Goal: Task Accomplishment & Management: Complete application form

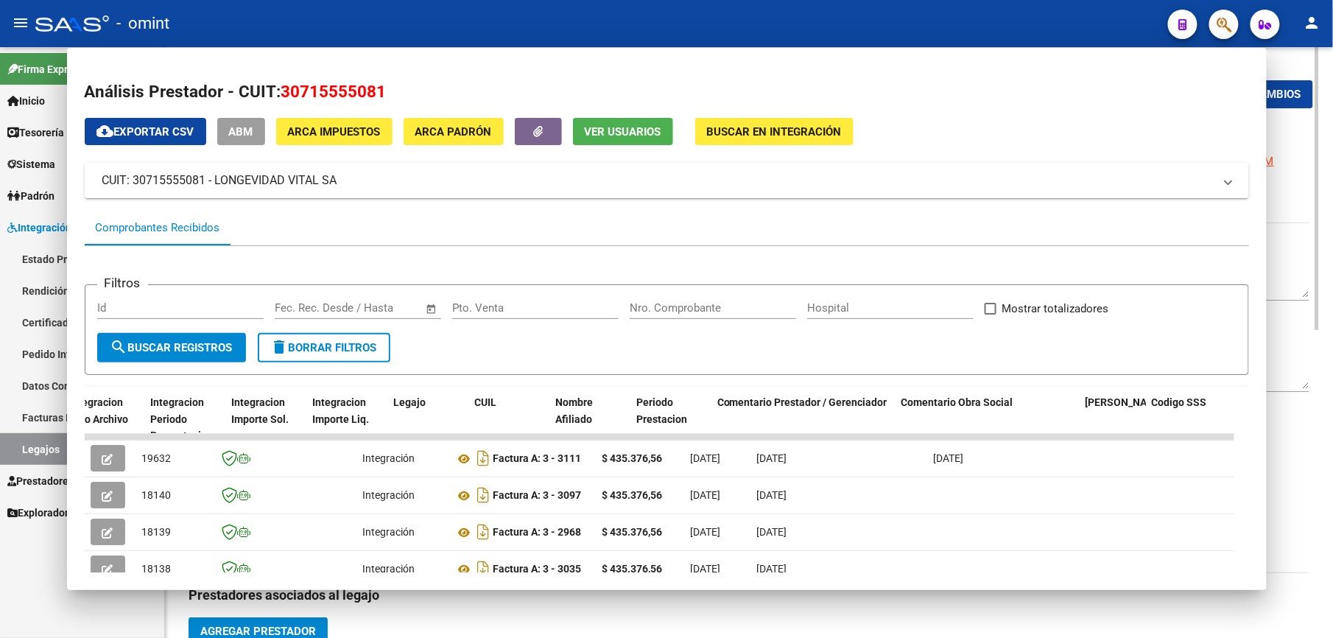
scroll to position [629, 0]
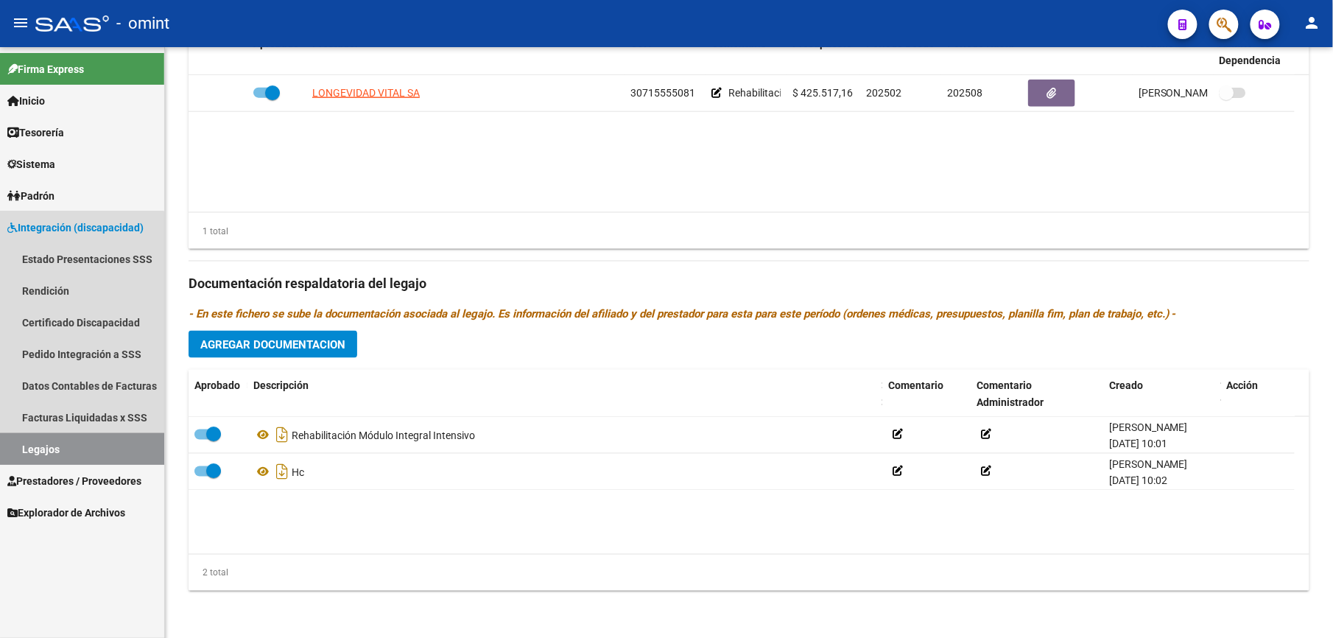
click at [47, 452] on link "Legajos" at bounding box center [82, 449] width 164 height 32
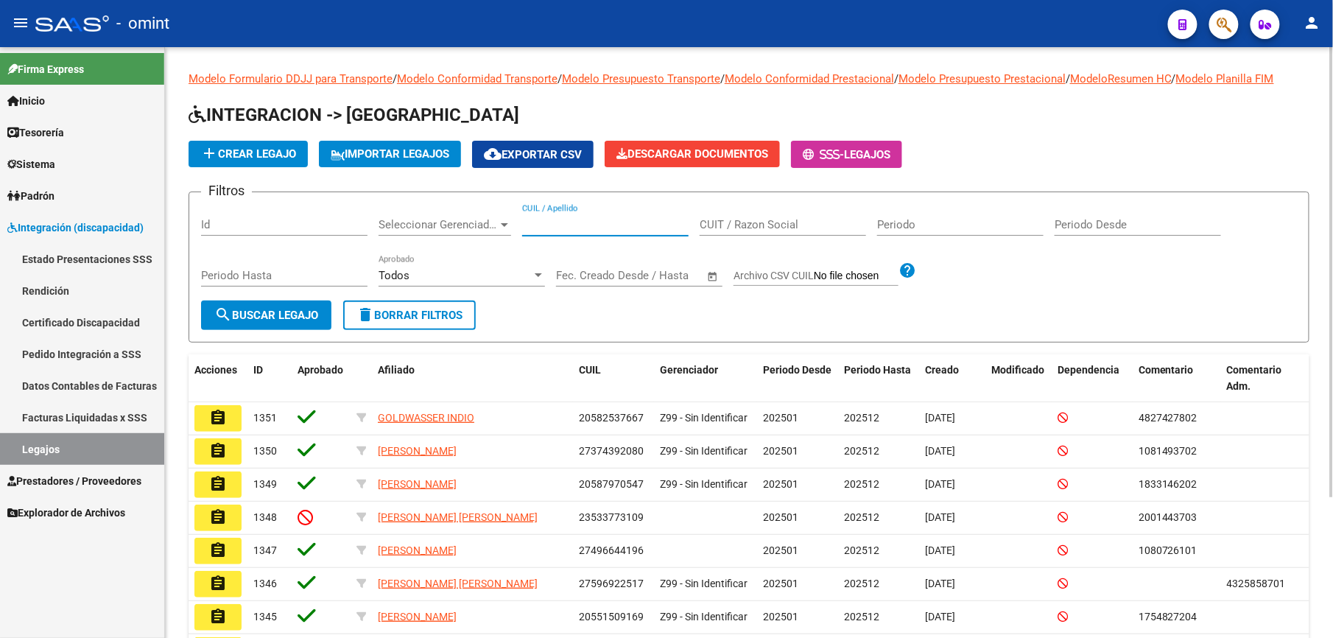
click at [575, 222] on input "CUIL / Apellido" at bounding box center [605, 224] width 166 height 13
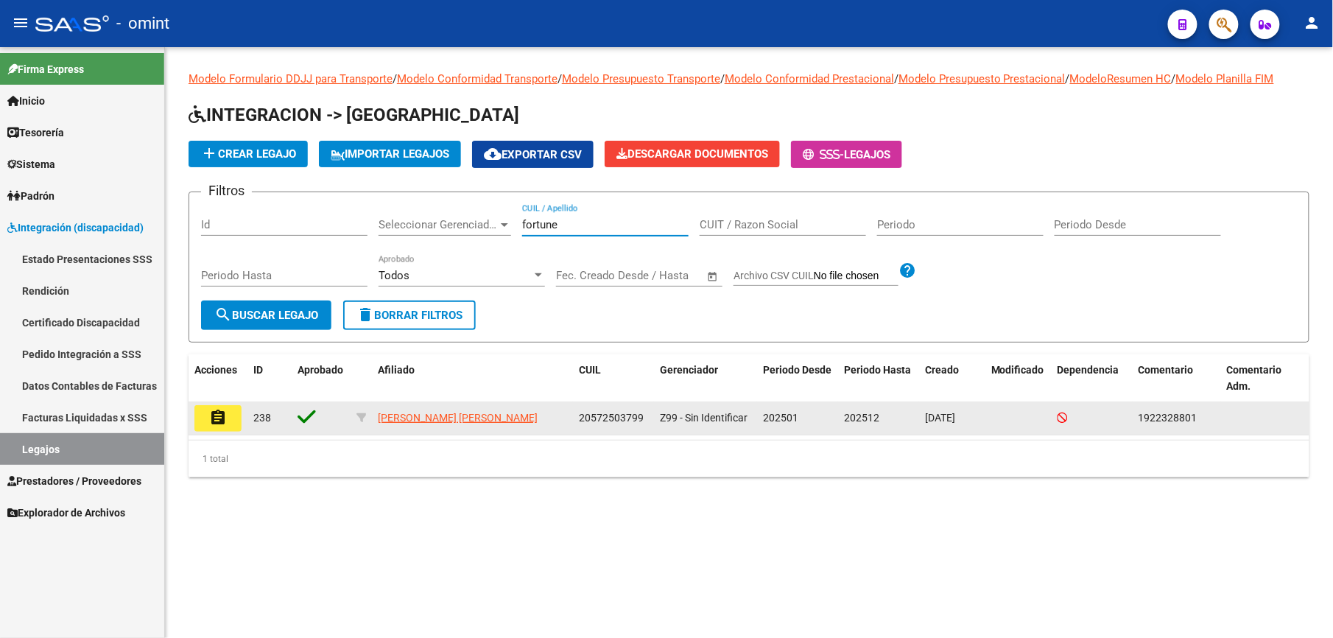
type input "fortune"
click at [221, 423] on mat-icon "assignment" at bounding box center [218, 418] width 18 height 18
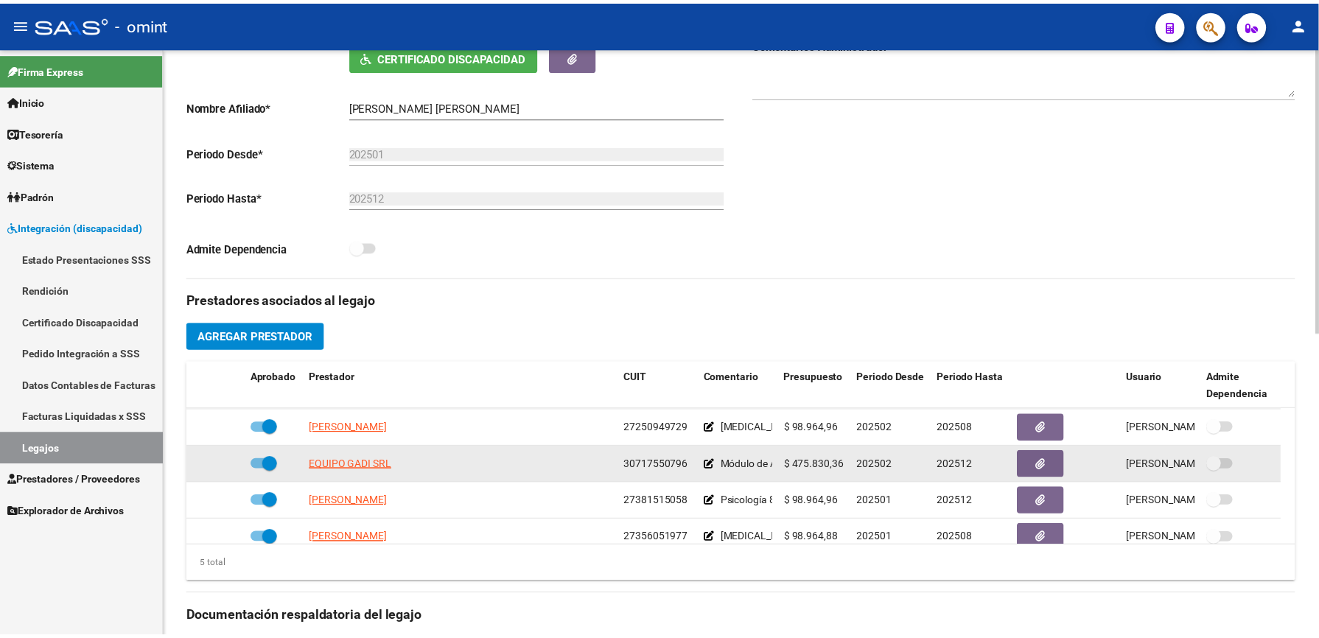
scroll to position [51, 0]
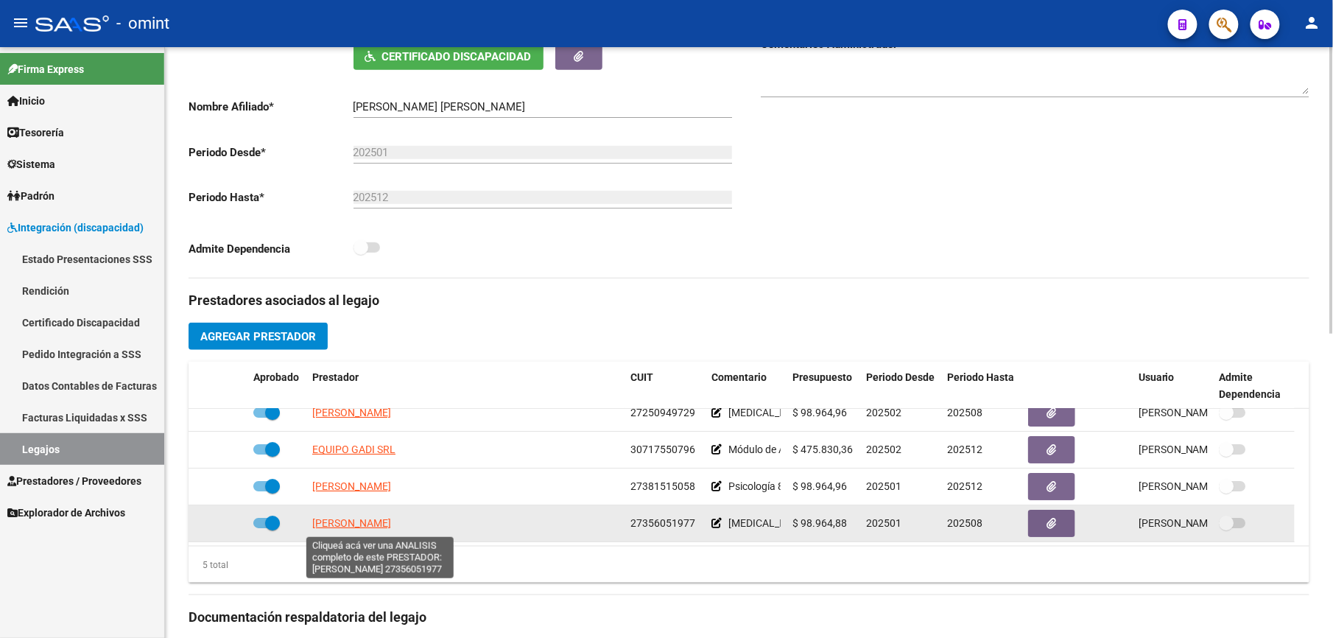
click at [391, 522] on span "[PERSON_NAME]" at bounding box center [351, 523] width 79 height 12
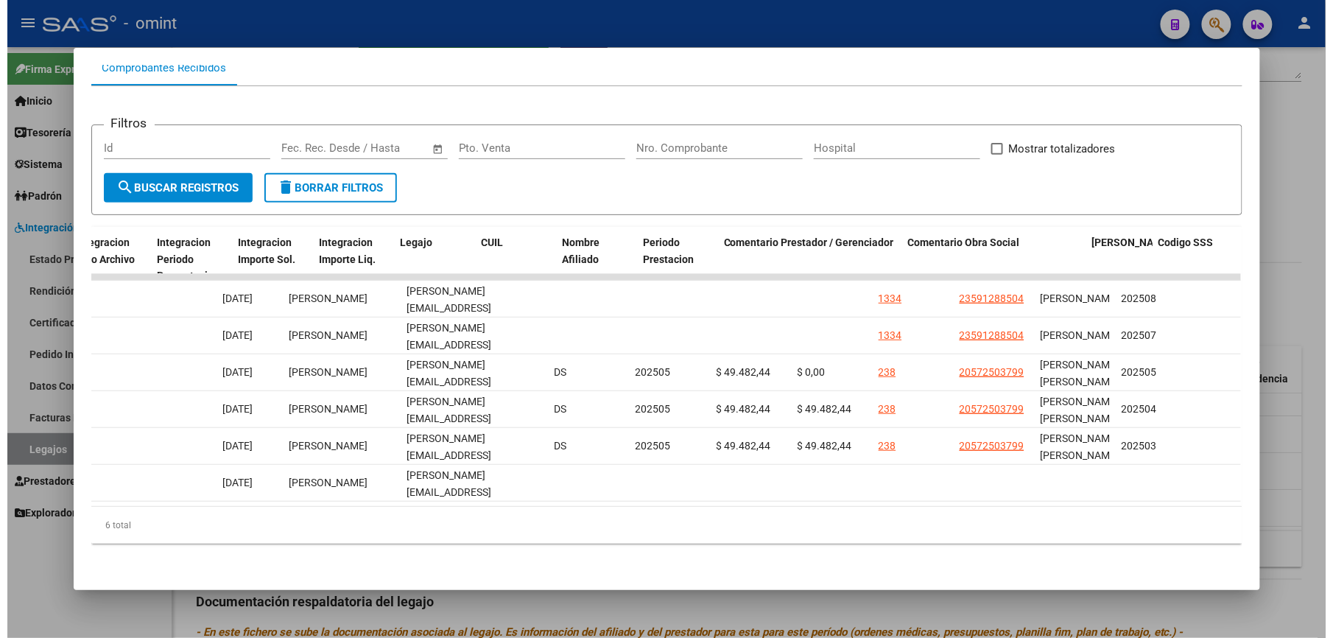
scroll to position [0, 2032]
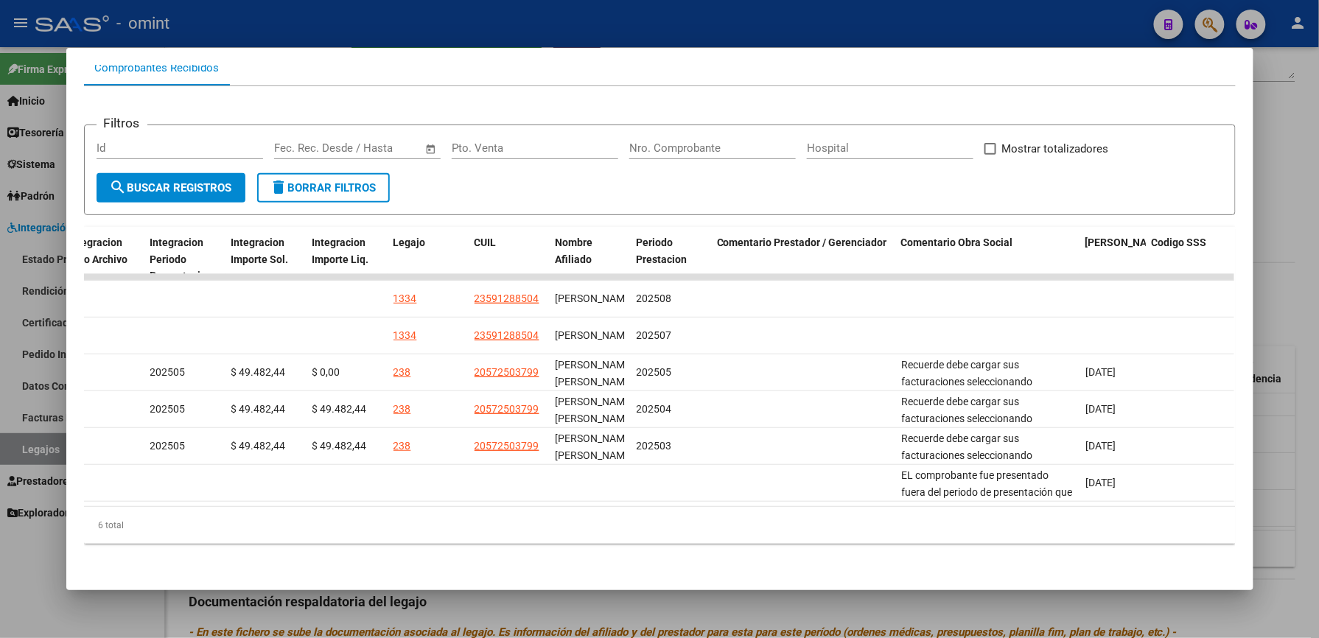
click at [523, 27] on div at bounding box center [659, 319] width 1319 height 638
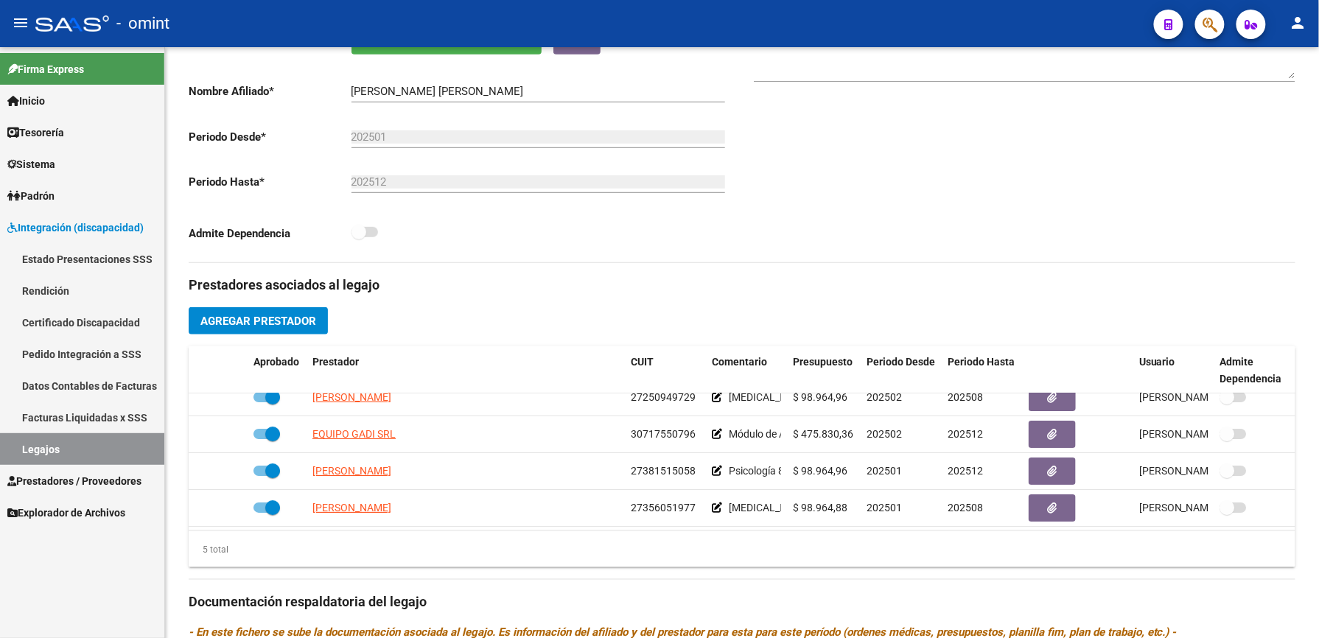
scroll to position [295, 0]
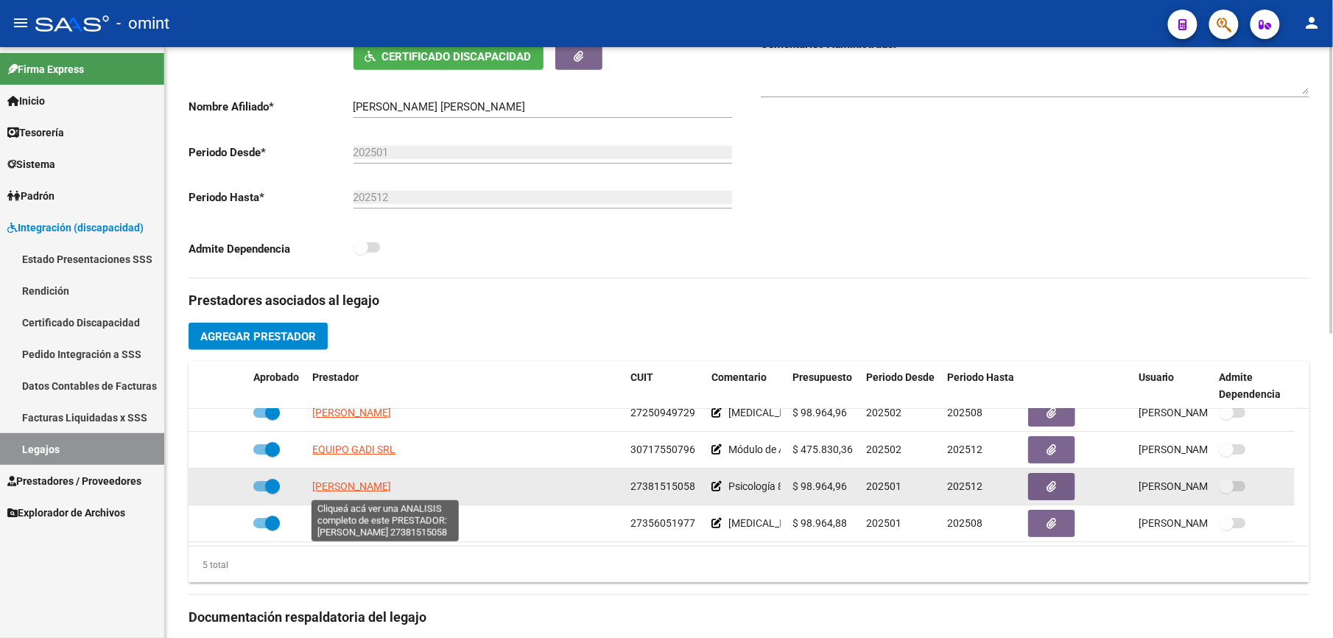
click at [391, 486] on span "[PERSON_NAME]" at bounding box center [351, 486] width 79 height 12
type textarea "27381515058"
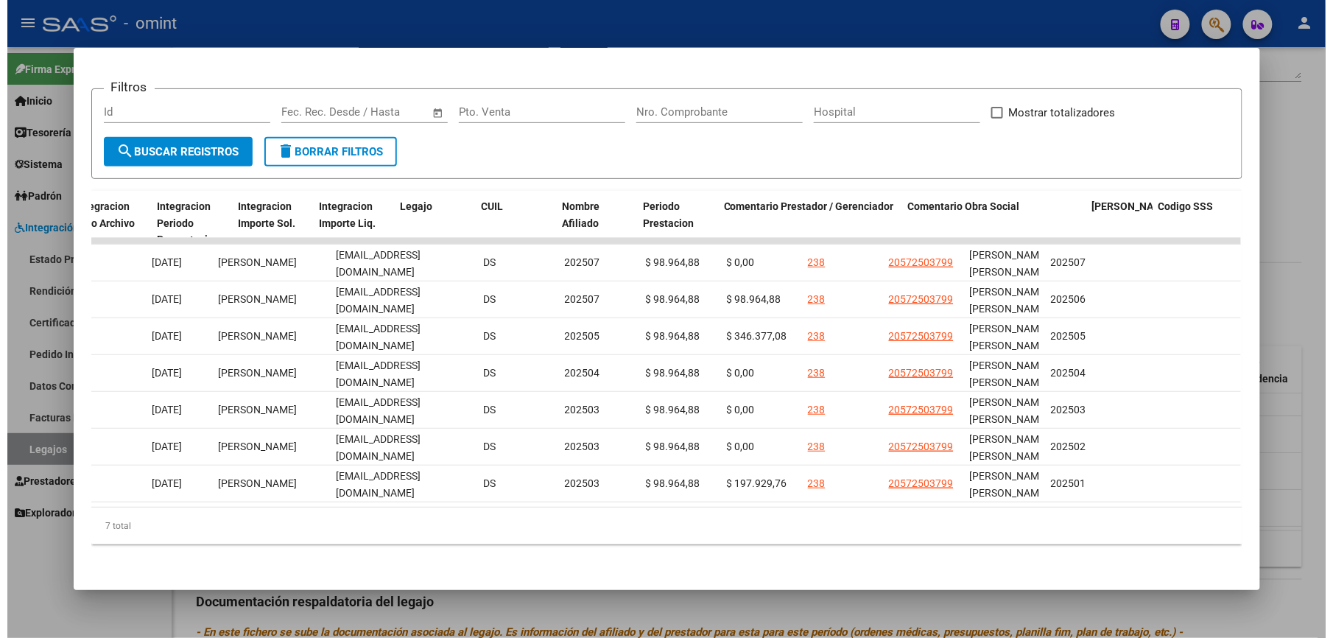
scroll to position [0, 2032]
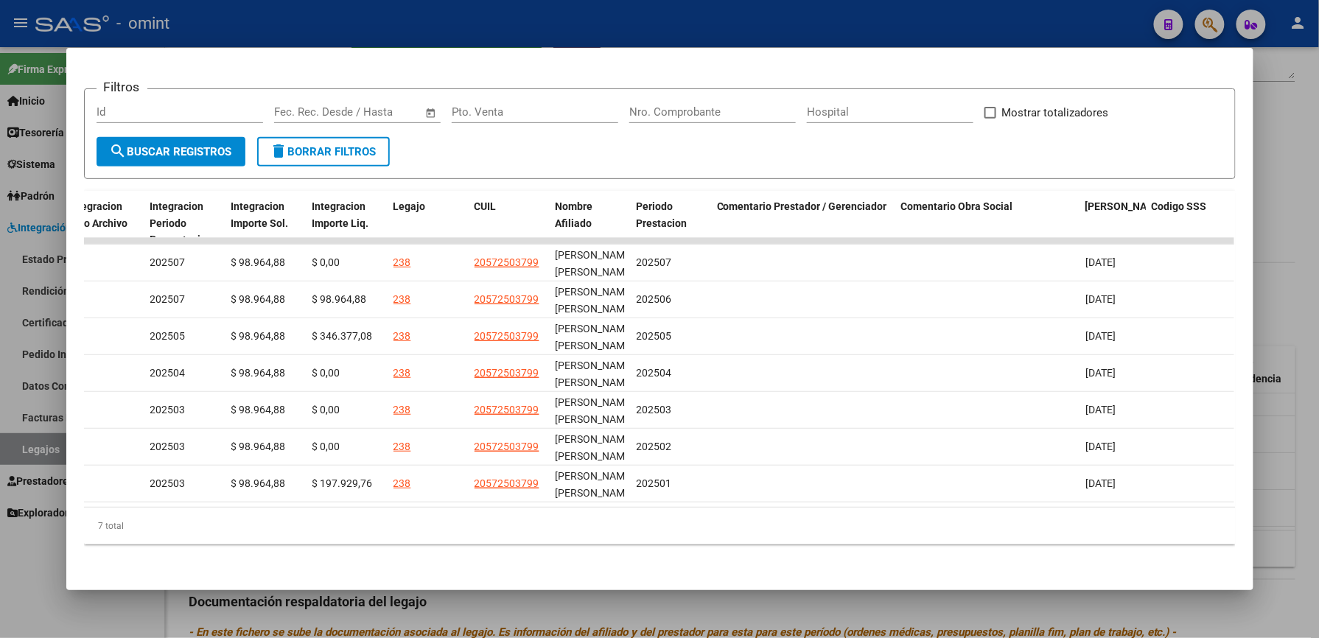
drag, startPoint x: 1046, startPoint y: 15, endPoint x: 868, endPoint y: 336, distance: 366.7
click at [1046, 16] on div at bounding box center [659, 319] width 1319 height 638
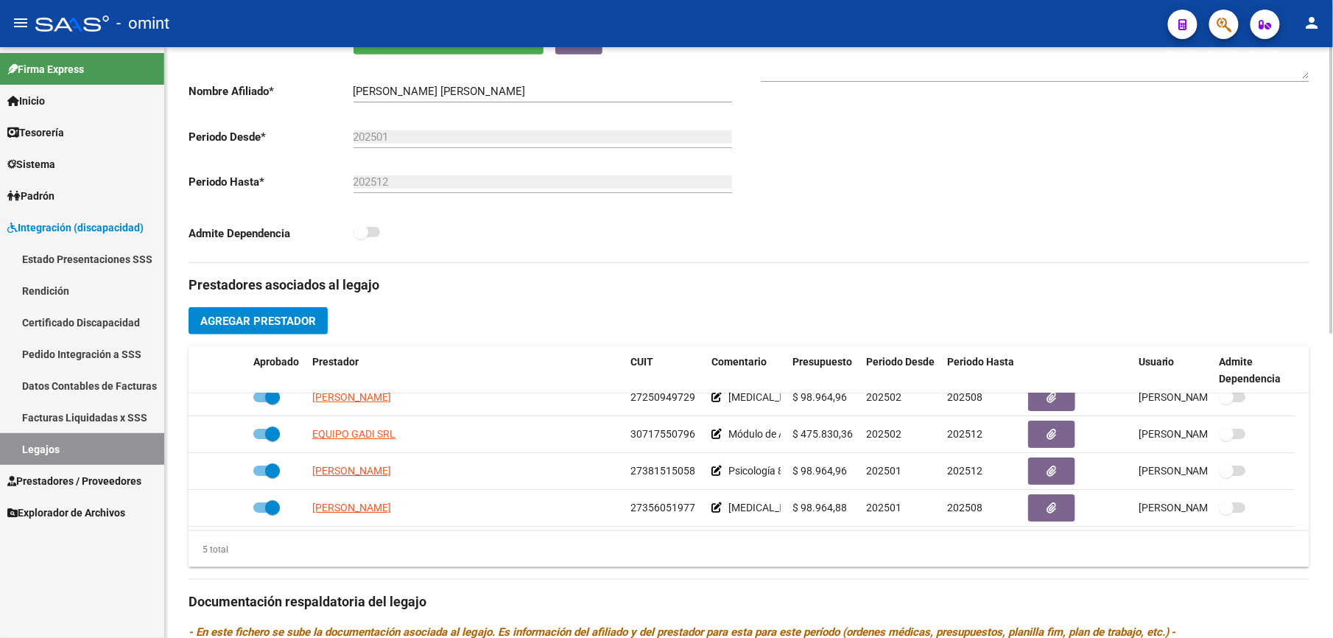
scroll to position [295, 0]
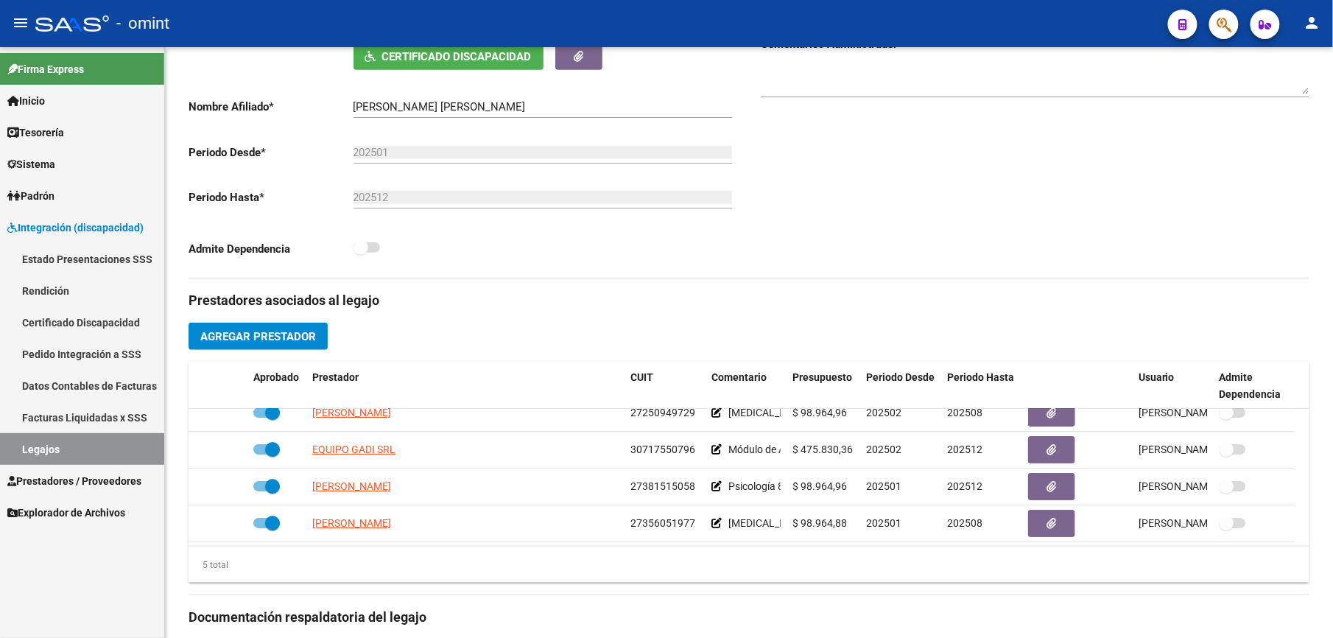
click at [92, 479] on span "Prestadores / Proveedores" at bounding box center [74, 481] width 134 height 16
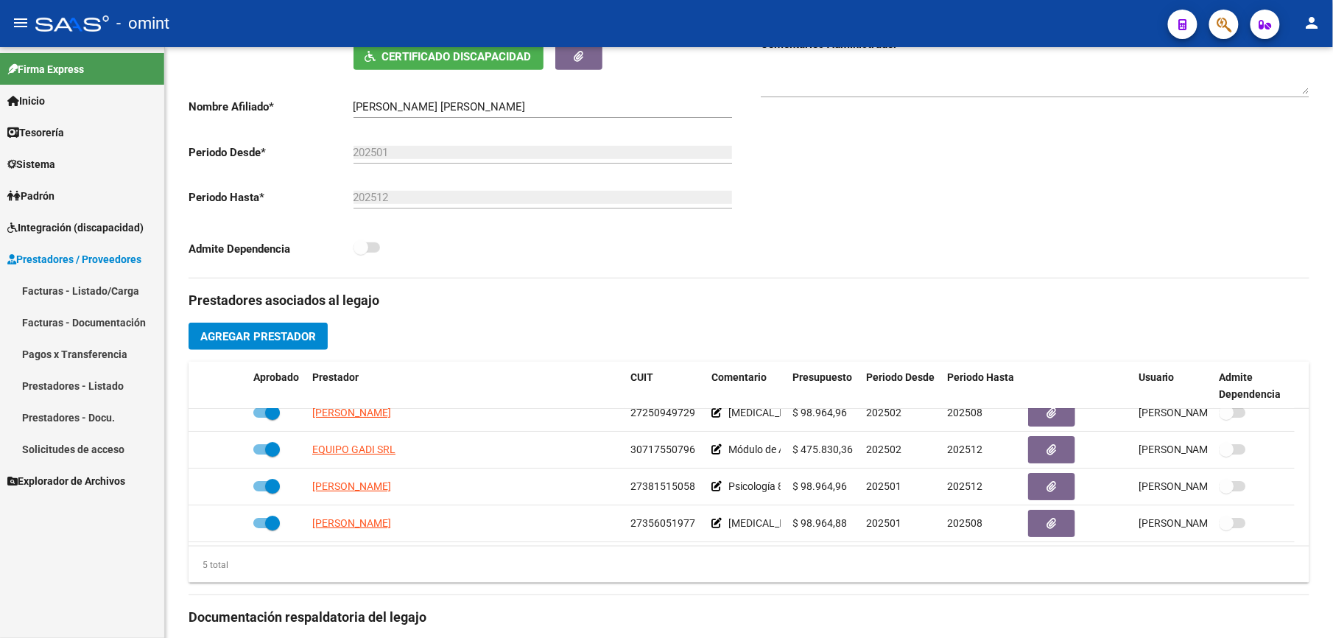
click at [93, 292] on link "Facturas - Listado/Carga" at bounding box center [82, 291] width 164 height 32
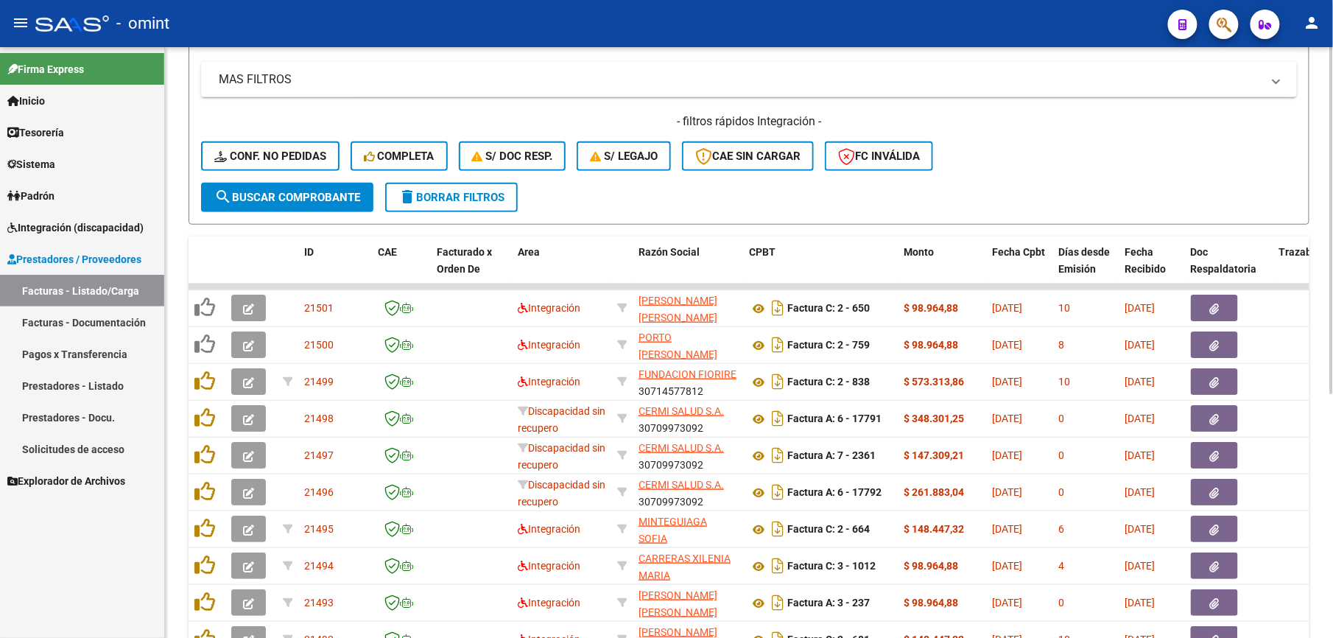
click at [496, 184] on button "delete Borrar Filtros" at bounding box center [451, 197] width 133 height 29
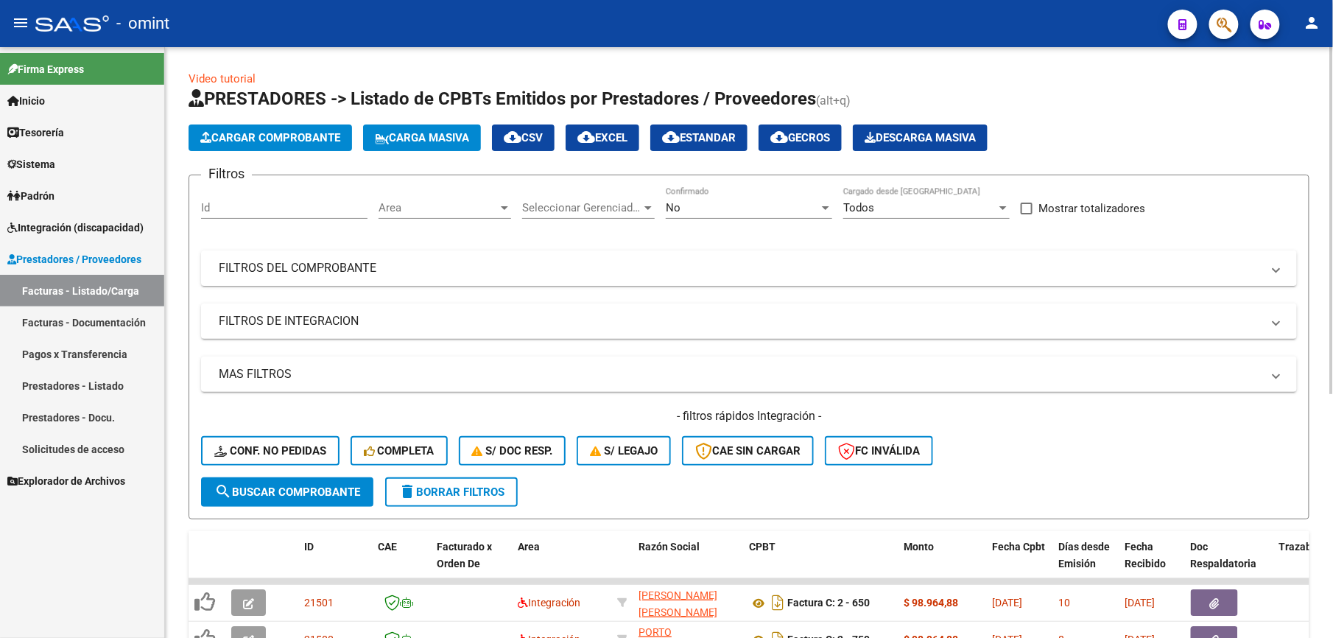
click at [448, 208] on span "Area" at bounding box center [438, 207] width 119 height 13
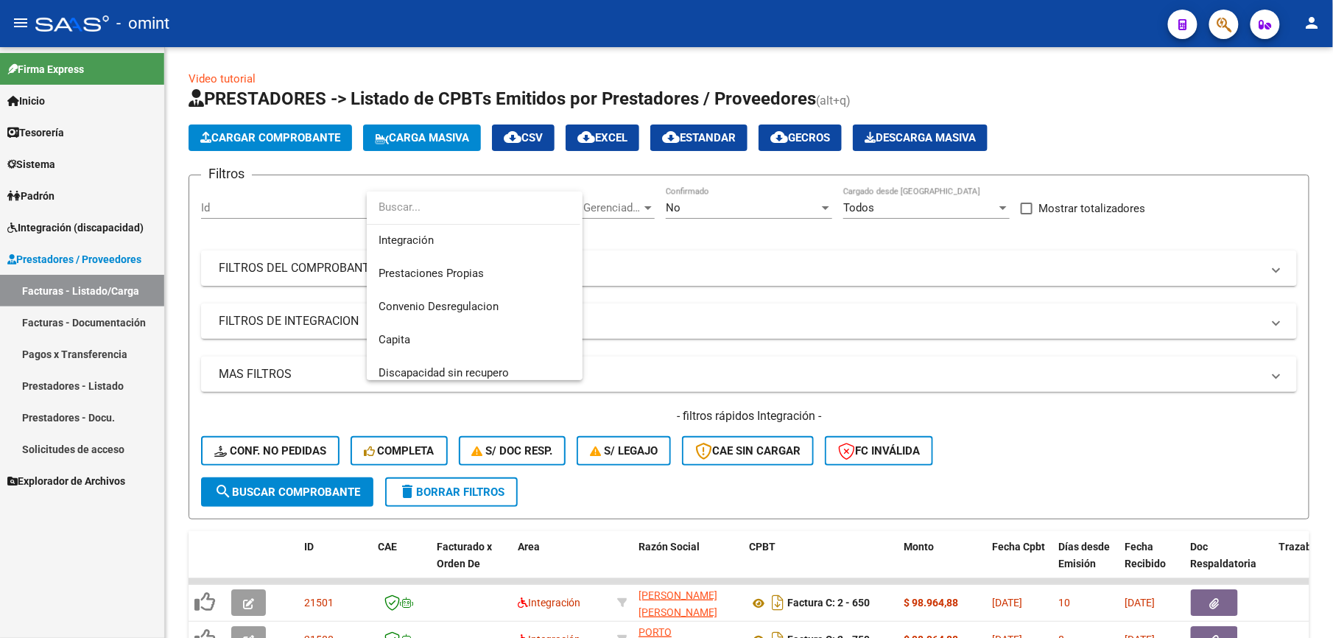
scroll to position [175, 0]
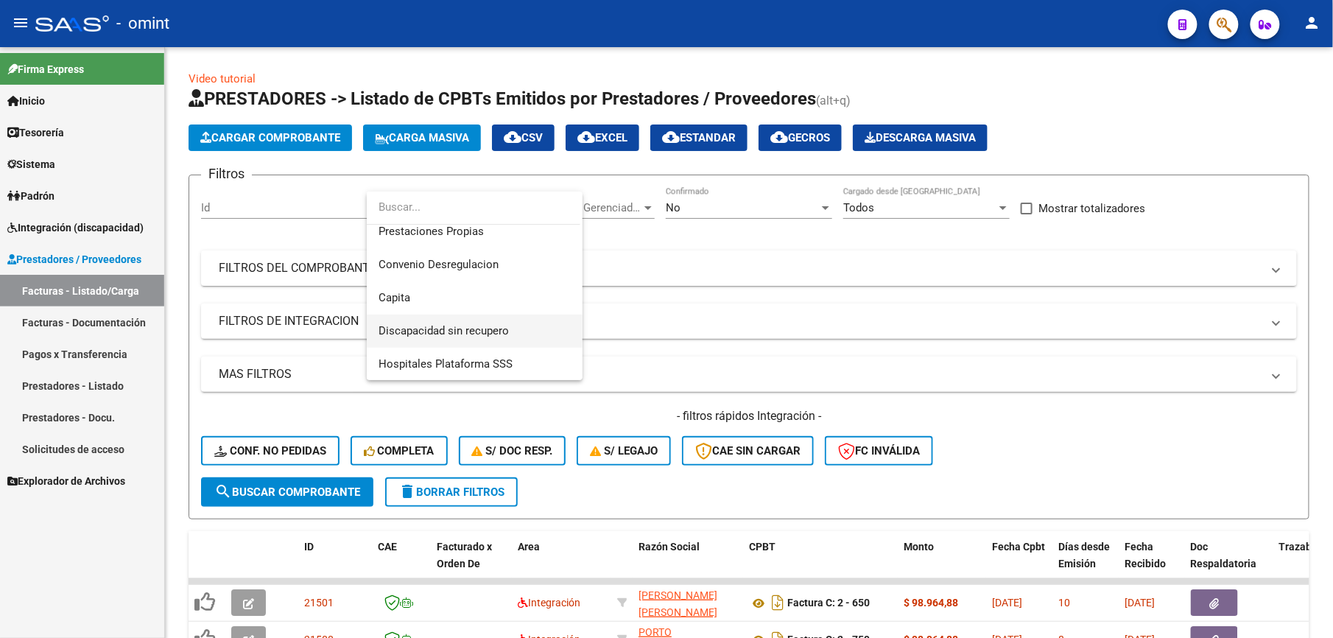
click at [519, 334] on span "Discapacidad sin recupero" at bounding box center [475, 331] width 192 height 33
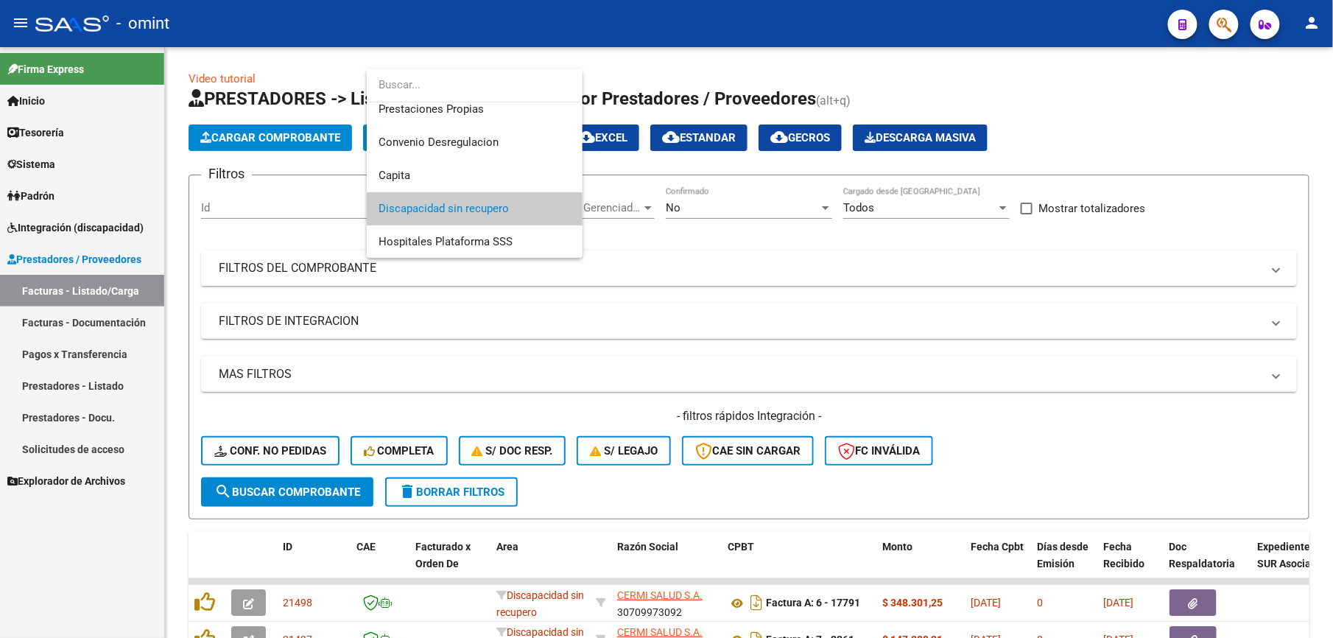
click at [794, 214] on div at bounding box center [666, 319] width 1333 height 638
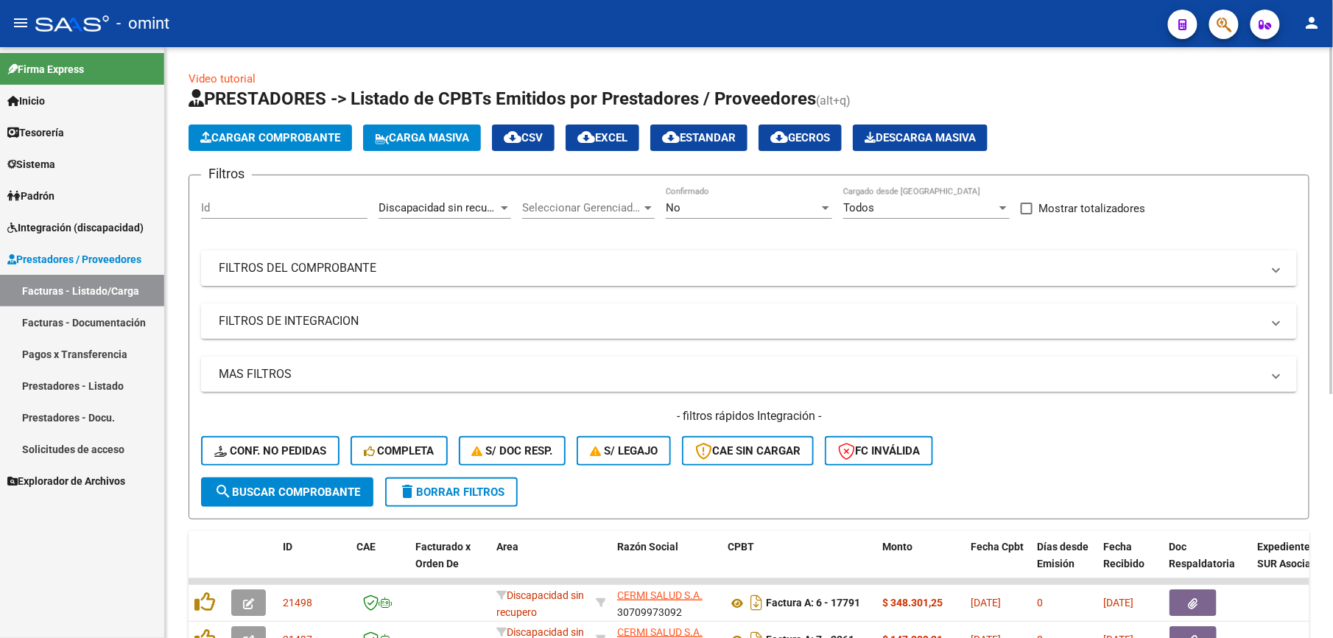
click at [788, 211] on div "No" at bounding box center [742, 207] width 153 height 13
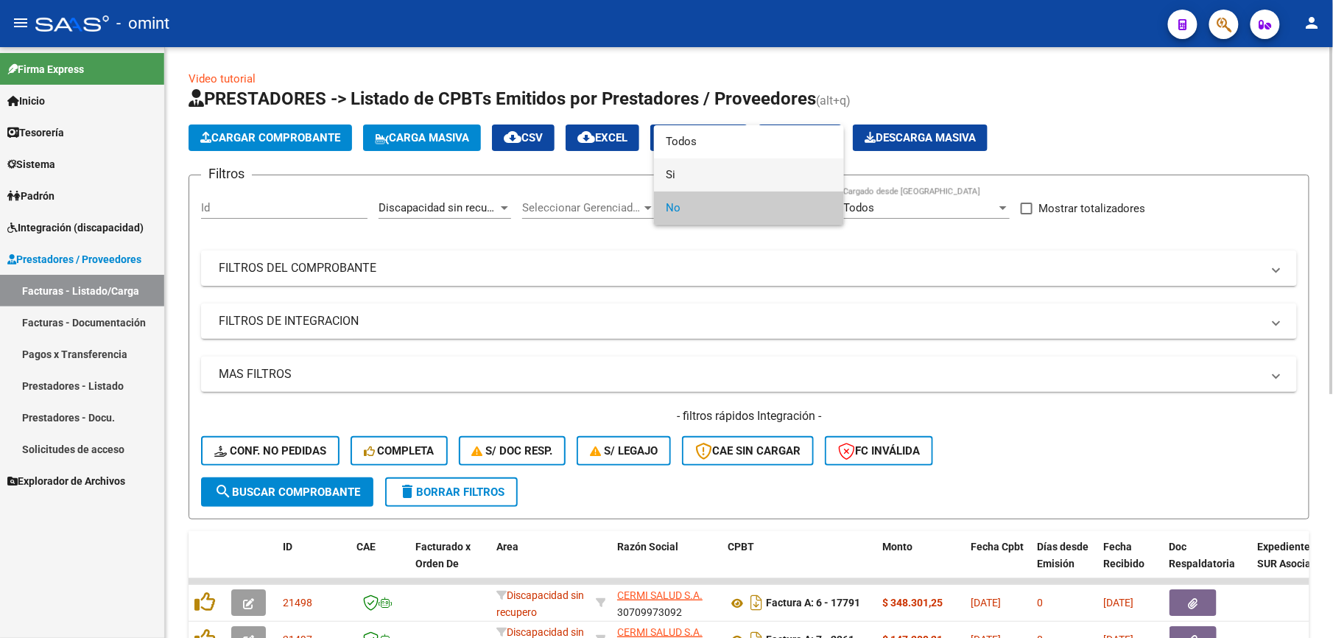
click at [754, 178] on span "Si" at bounding box center [749, 174] width 166 height 33
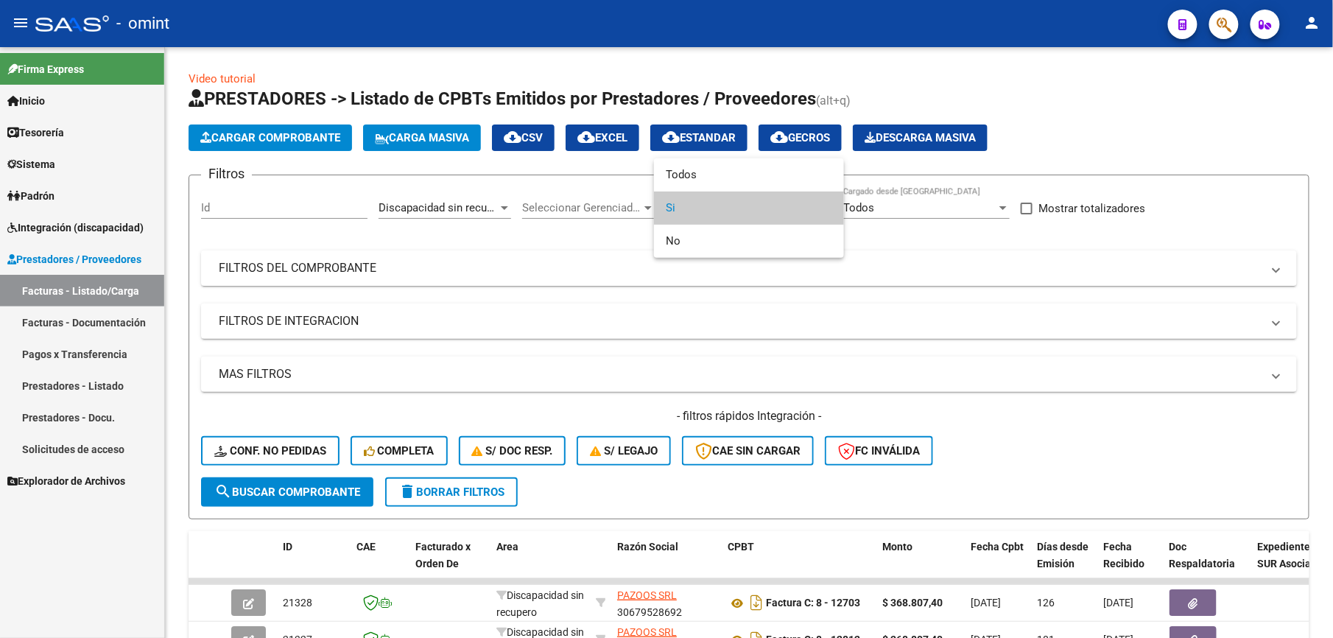
click at [806, 357] on div at bounding box center [666, 319] width 1333 height 638
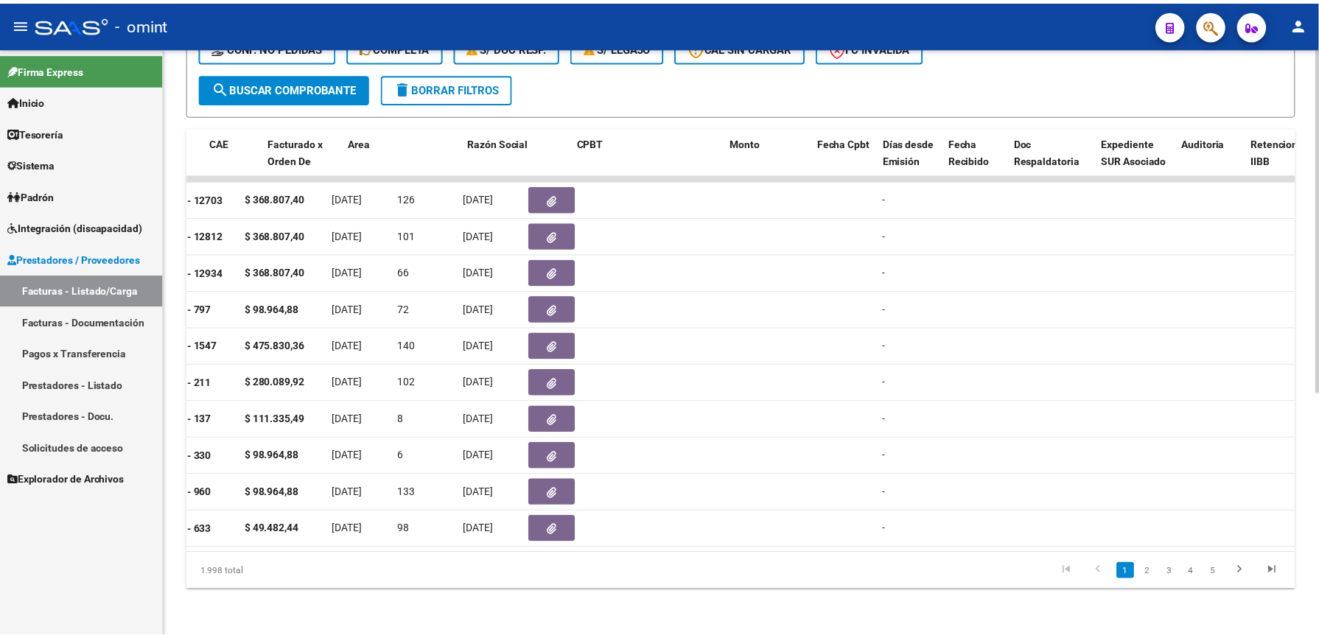
scroll to position [0, 0]
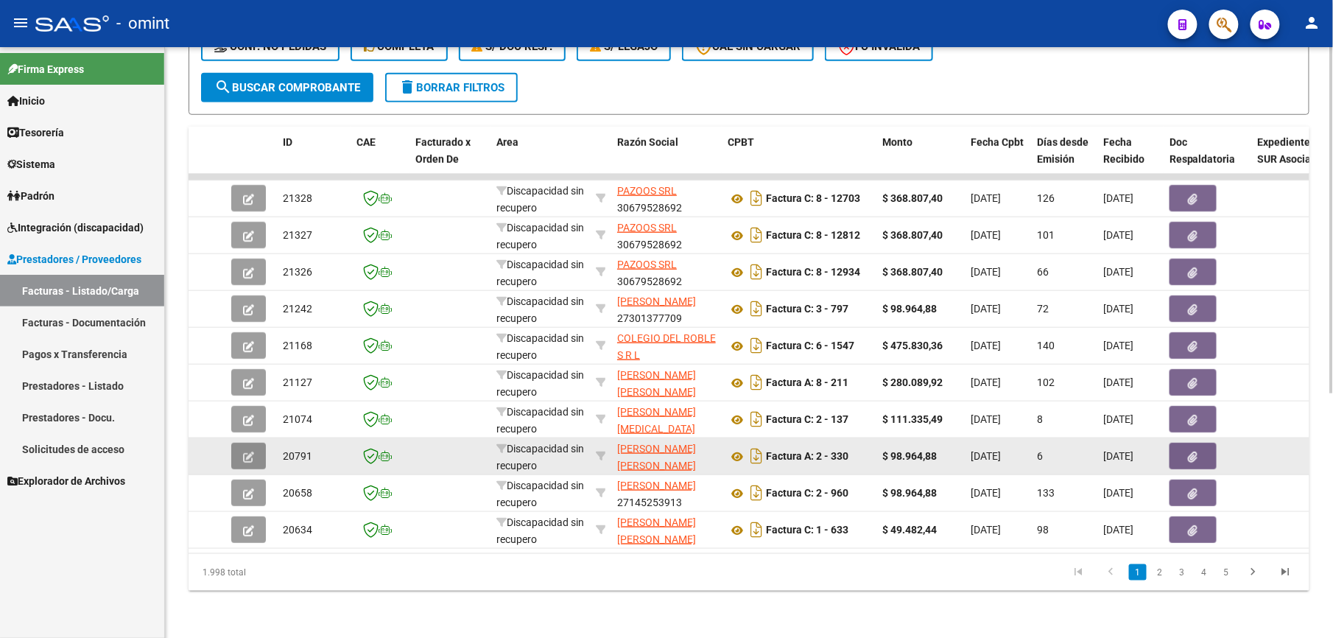
click at [245, 452] on icon "button" at bounding box center [248, 457] width 11 height 11
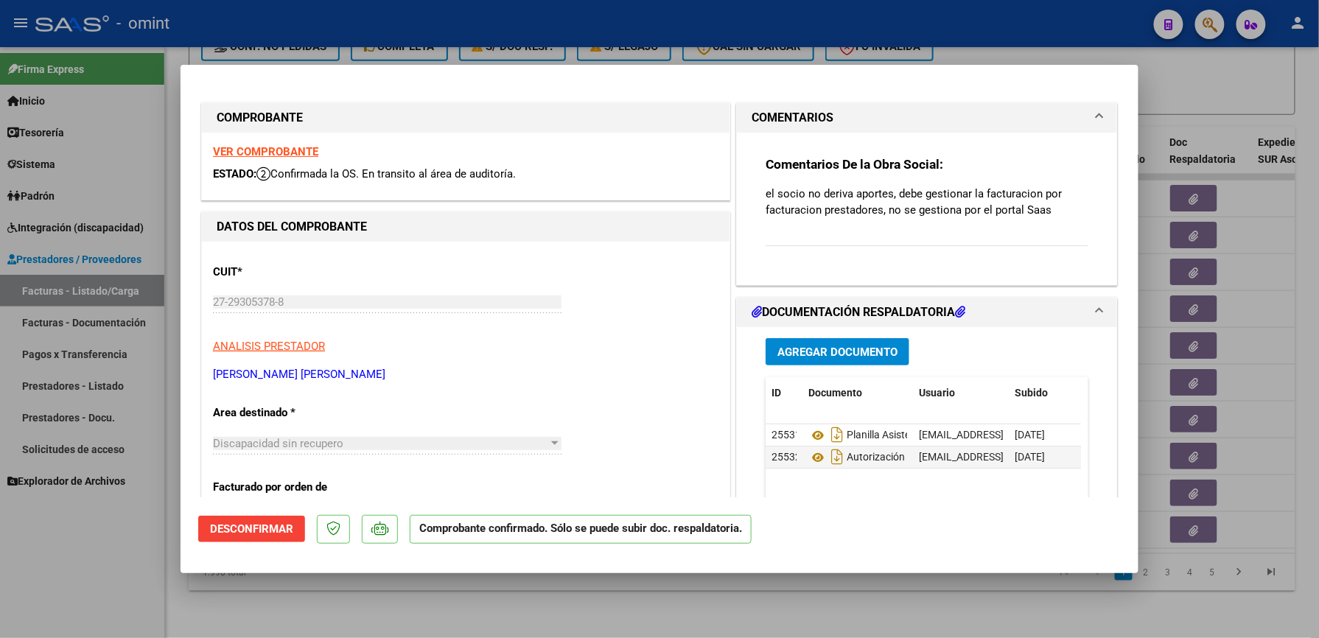
click at [266, 525] on span "Desconfirmar" at bounding box center [251, 528] width 83 height 13
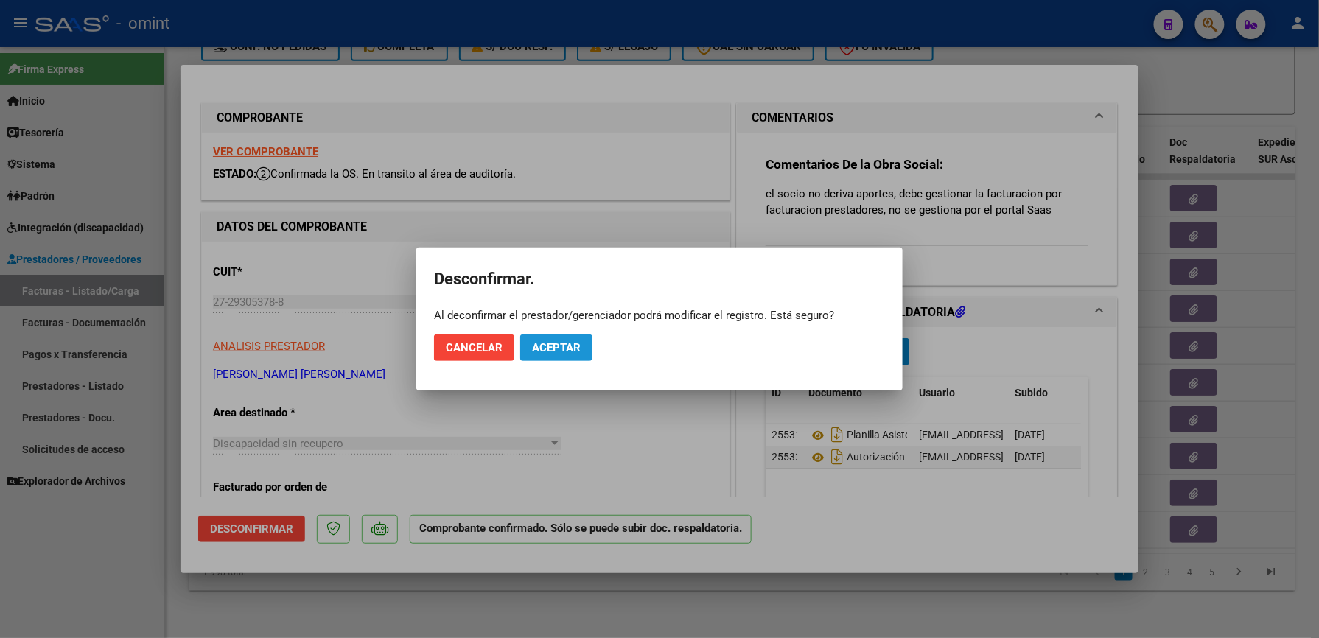
click at [564, 351] on span "Aceptar" at bounding box center [556, 347] width 49 height 13
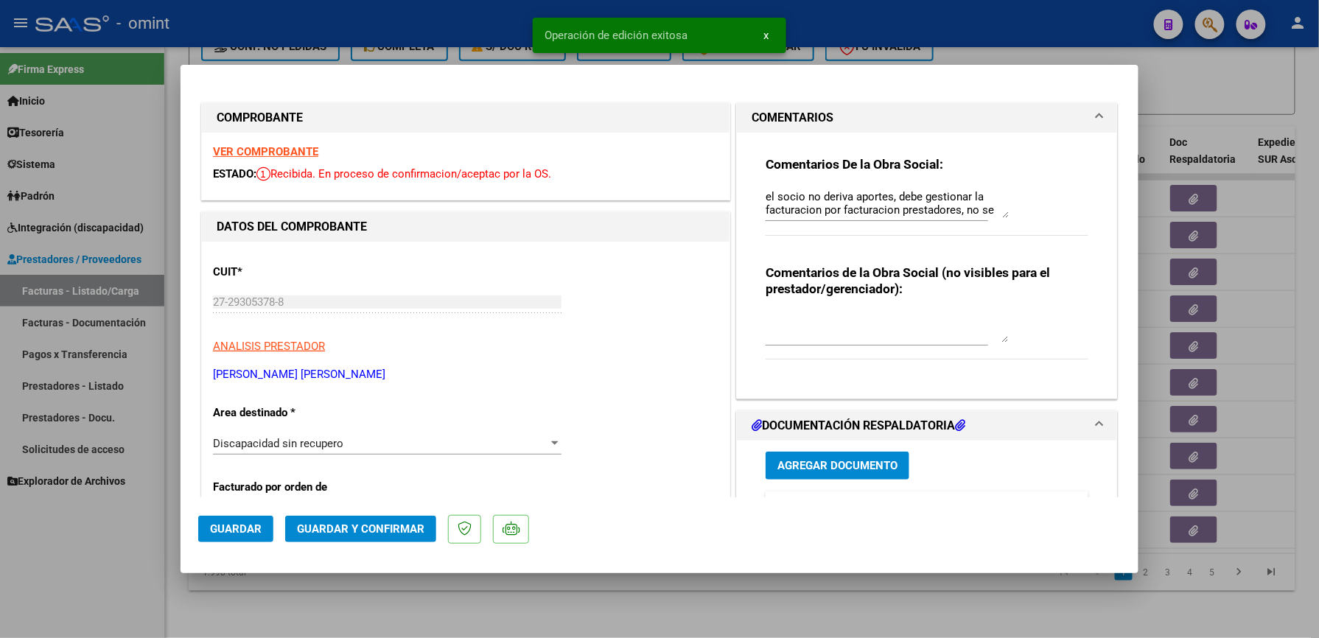
click at [996, 204] on textarea "el socio no deriva aportes, debe gestionar la facturacion por facturacion prest…" at bounding box center [886, 203] width 243 height 29
drag, startPoint x: 947, startPoint y: 214, endPoint x: 667, endPoint y: 158, distance: 286.2
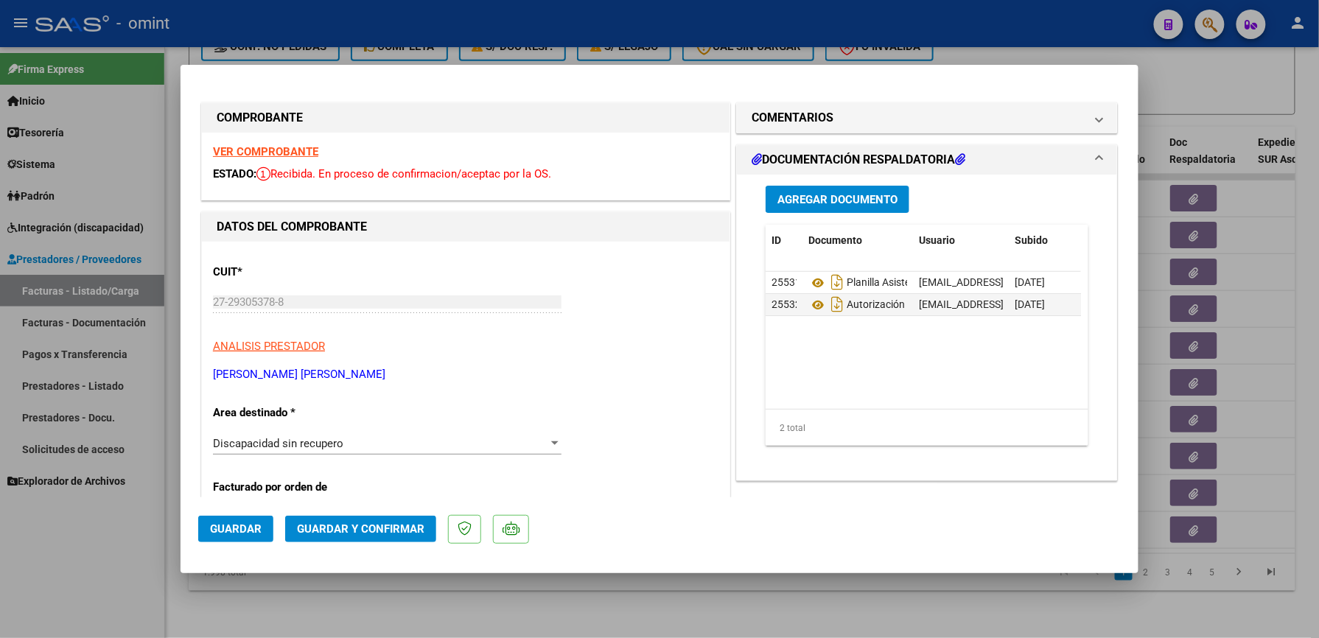
click at [529, 443] on div "Discapacidad sin recupero" at bounding box center [380, 443] width 335 height 13
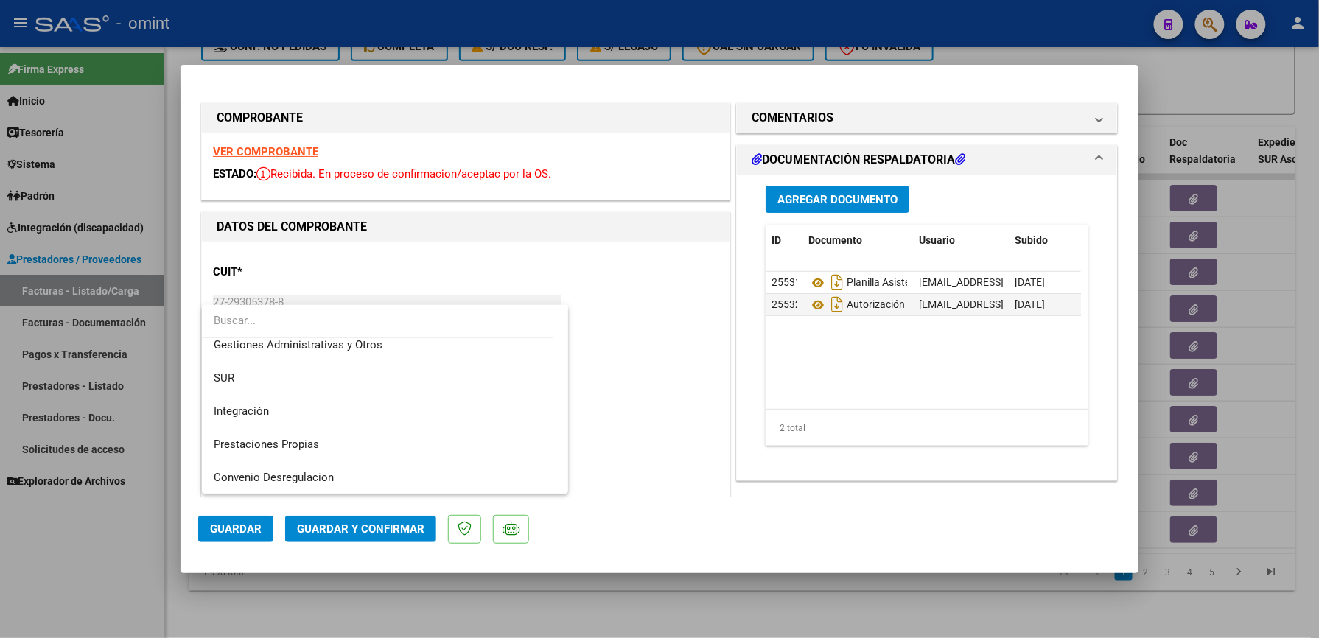
scroll to position [34, 0]
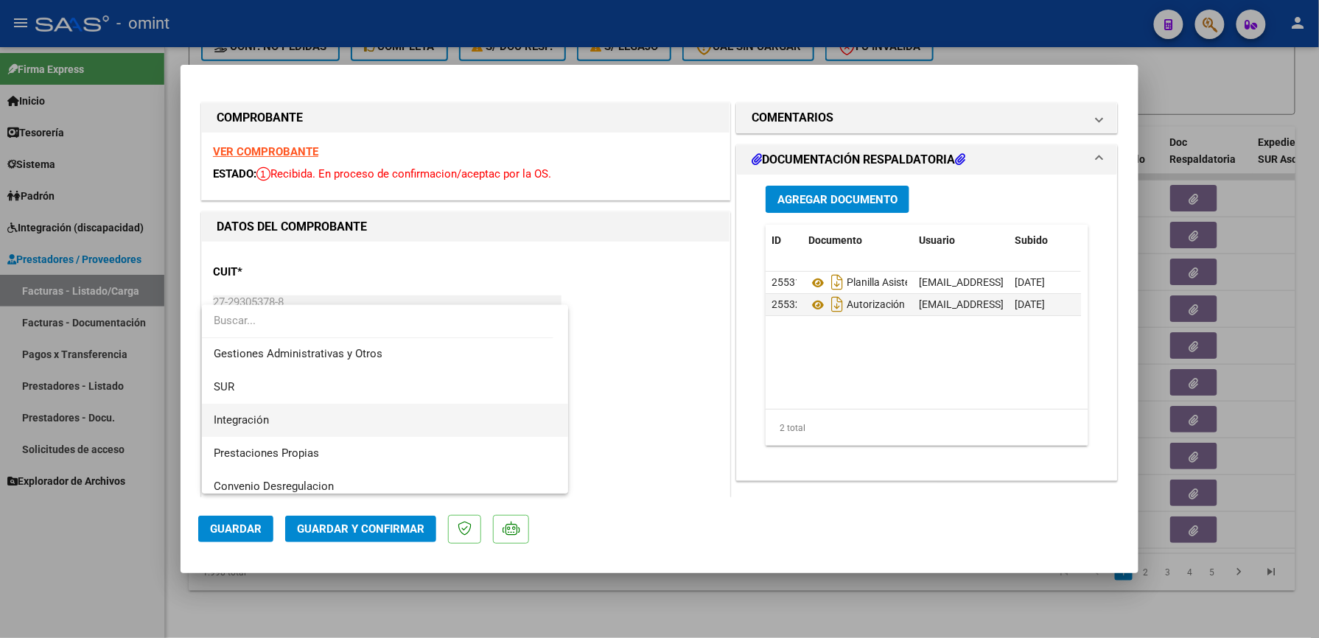
click at [472, 413] on span "Integración" at bounding box center [385, 420] width 343 height 33
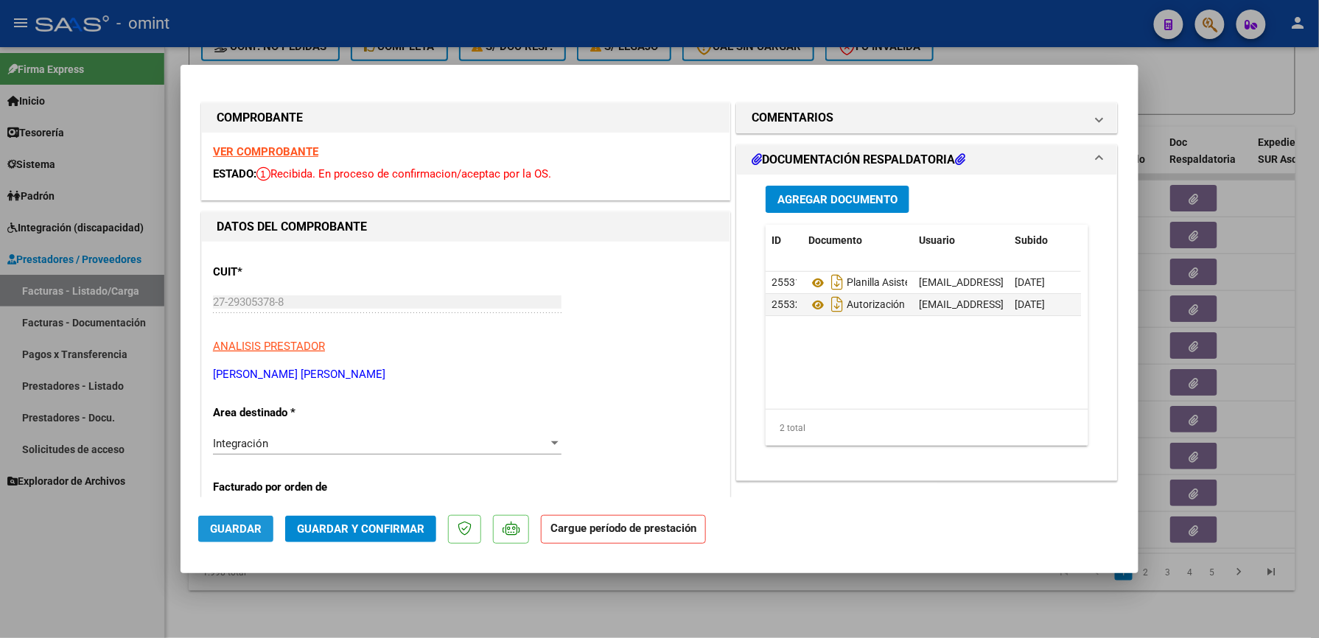
click at [256, 522] on span "Guardar" at bounding box center [236, 528] width 52 height 13
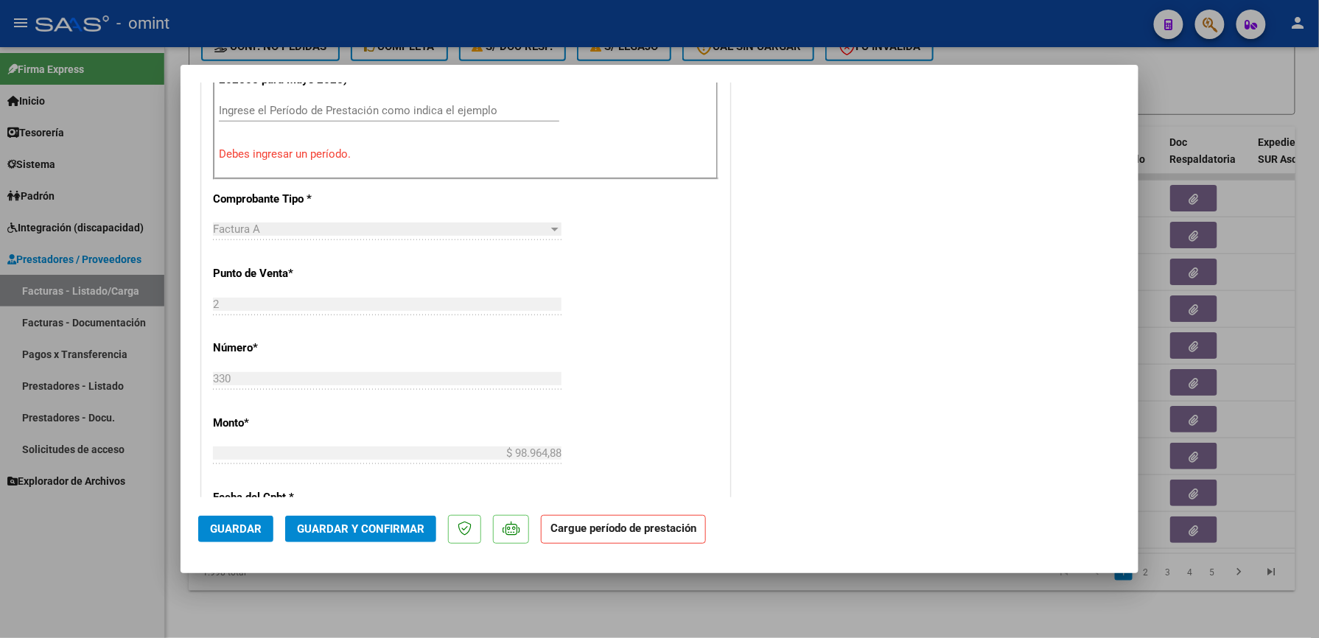
scroll to position [507, 0]
click at [239, 525] on span "Guardar" at bounding box center [236, 528] width 52 height 13
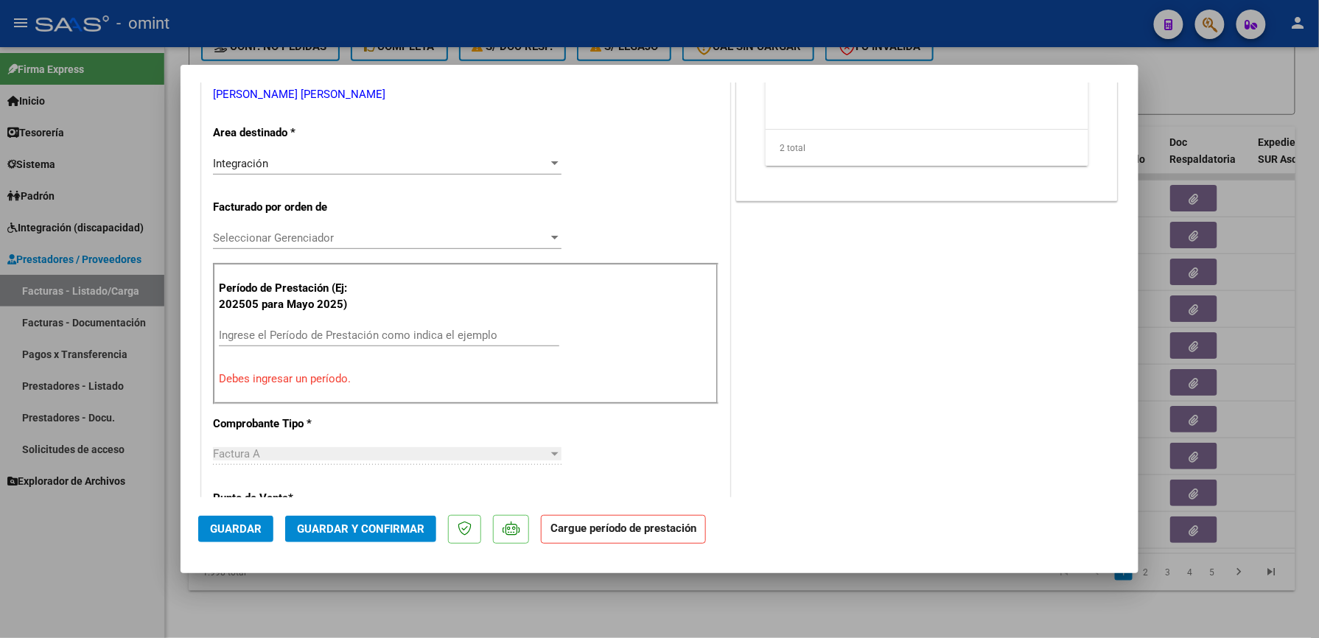
scroll to position [295, 0]
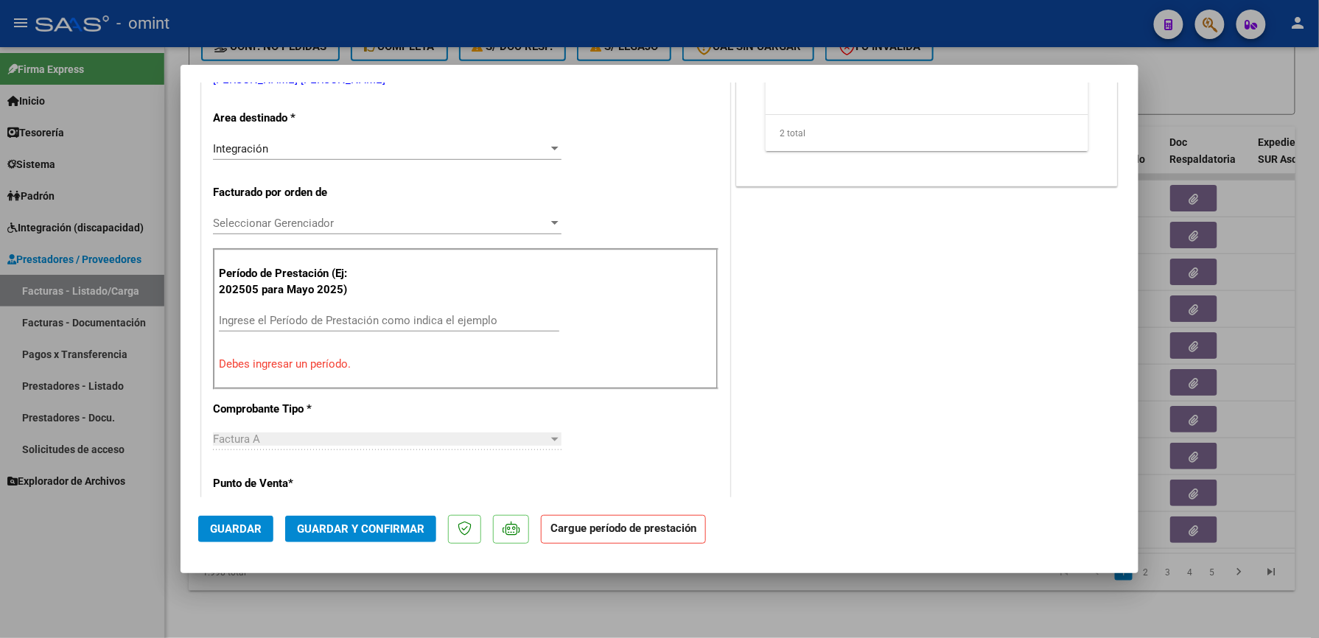
click at [751, 38] on div at bounding box center [659, 319] width 1319 height 638
type input "$ 0,00"
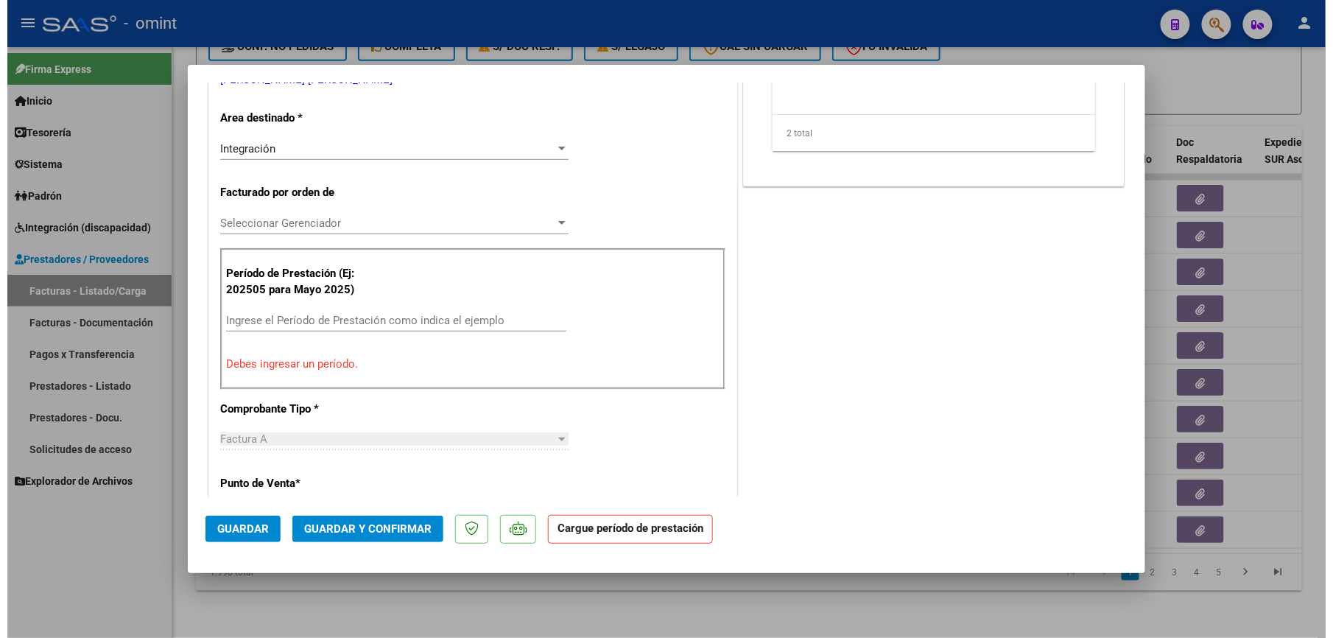
scroll to position [301, 0]
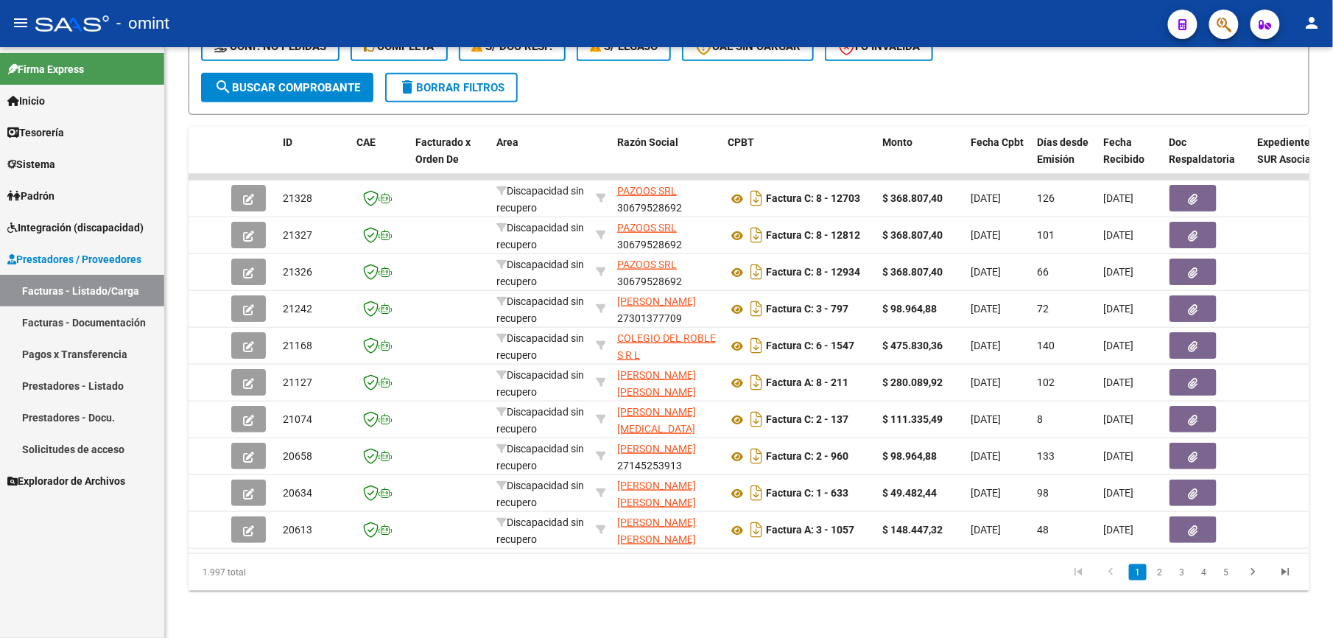
click at [83, 225] on span "Integración (discapacidad)" at bounding box center [75, 228] width 136 height 16
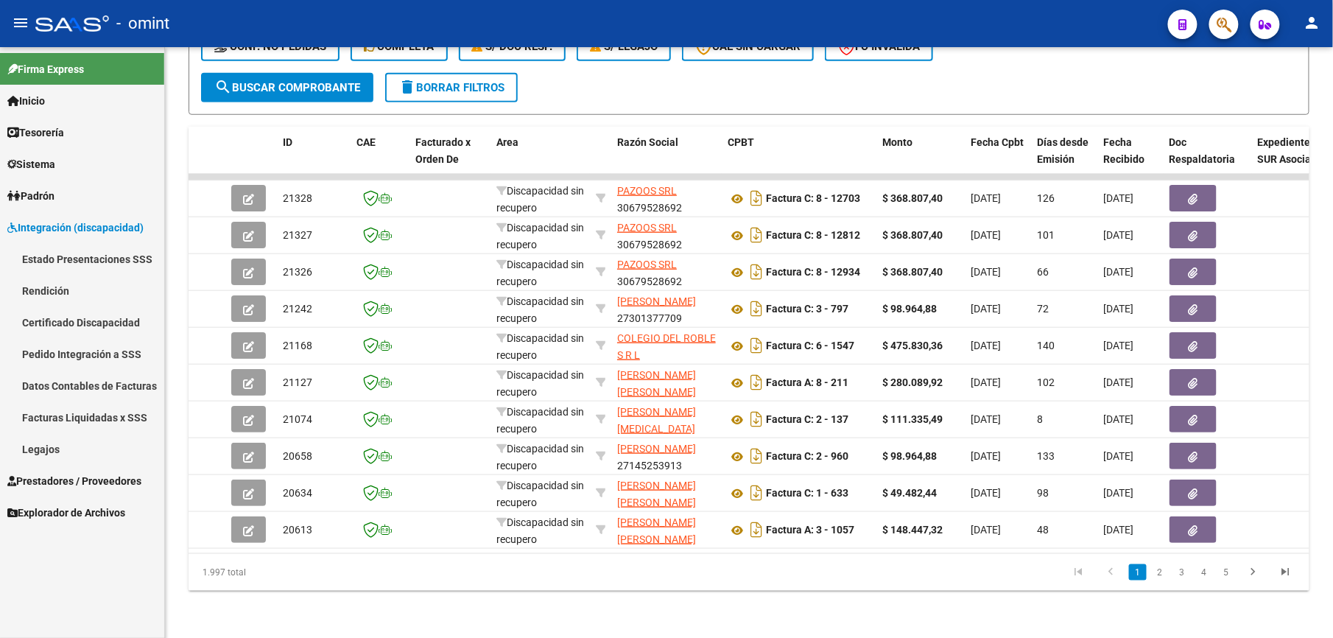
click at [55, 449] on link "Legajos" at bounding box center [82, 449] width 164 height 32
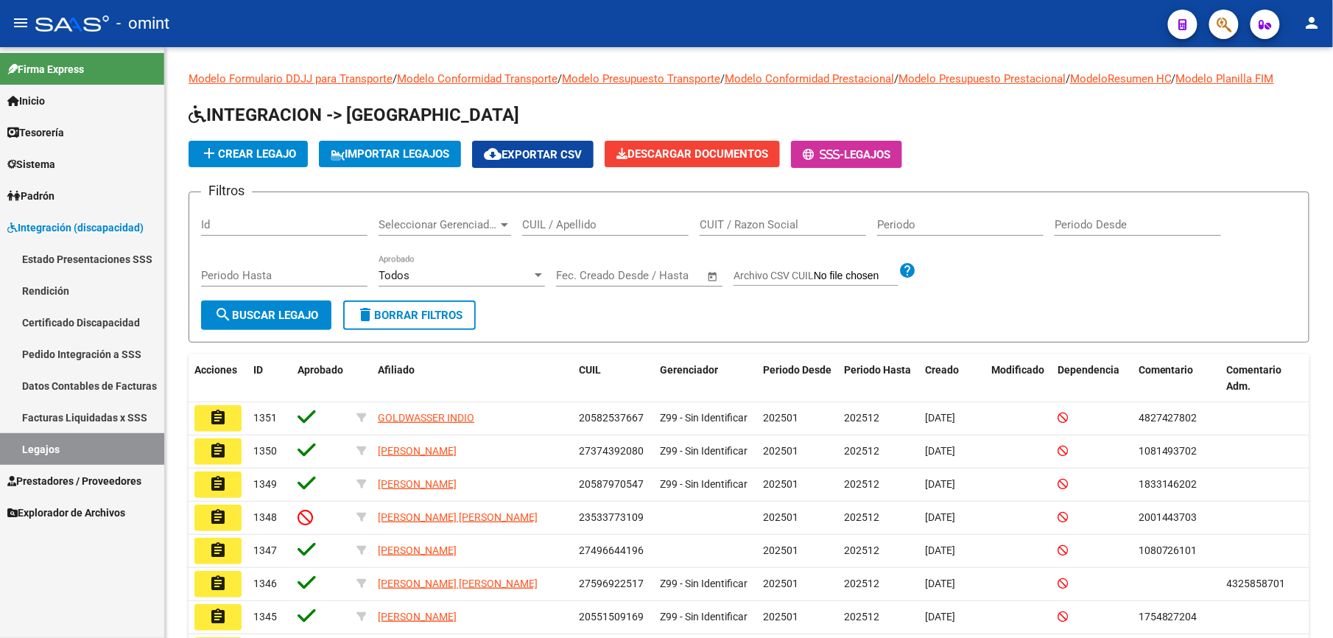
click at [89, 319] on link "Certificado Discapacidad" at bounding box center [82, 322] width 164 height 32
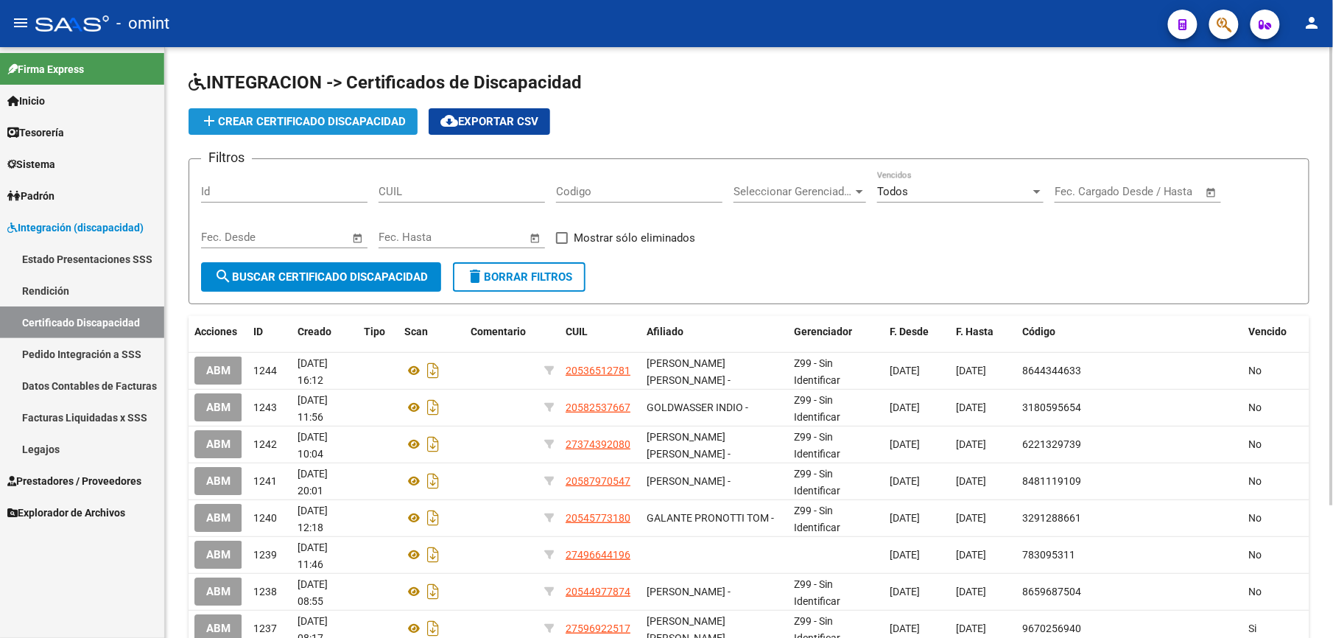
click at [311, 124] on span "add Crear Certificado Discapacidad" at bounding box center [303, 121] width 206 height 13
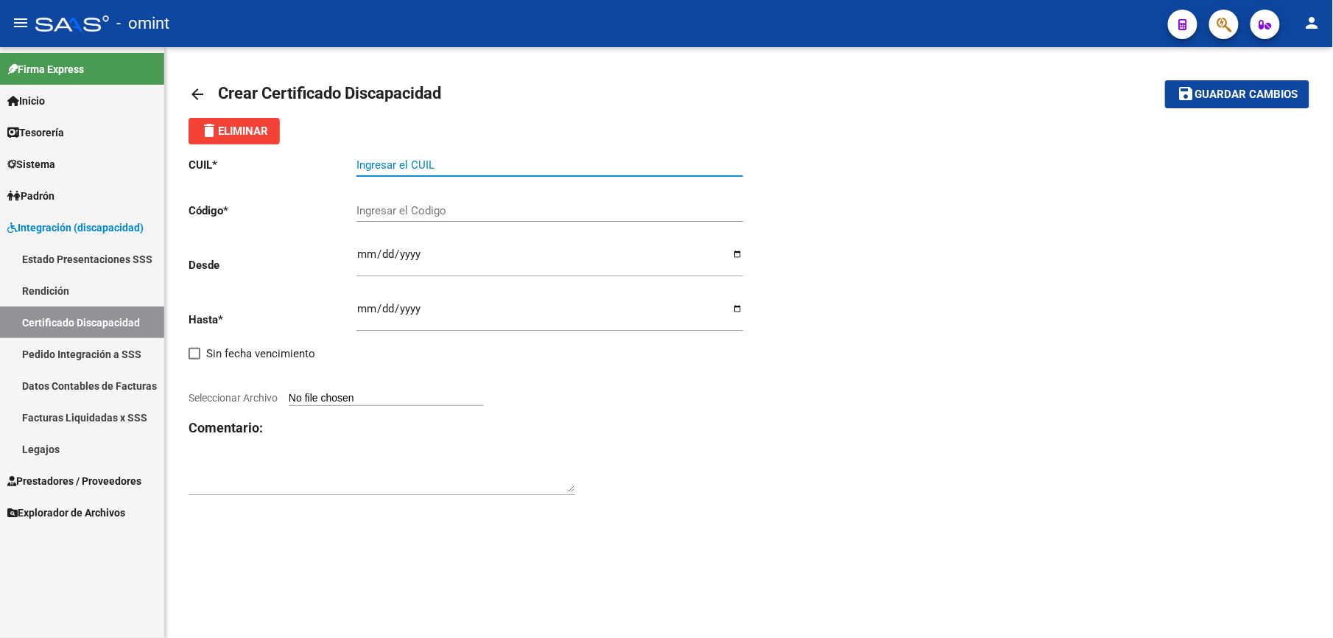
paste input "20-50088099-7"
type input "20-50088099-7"
click at [415, 208] on input "Ingresar el Codigo" at bounding box center [550, 210] width 387 height 13
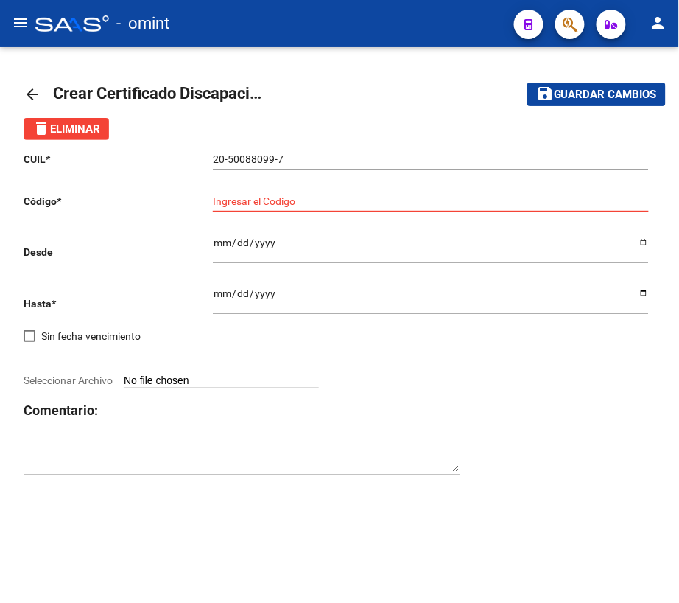
click at [252, 200] on input "Ingresar el Codigo" at bounding box center [431, 201] width 436 height 13
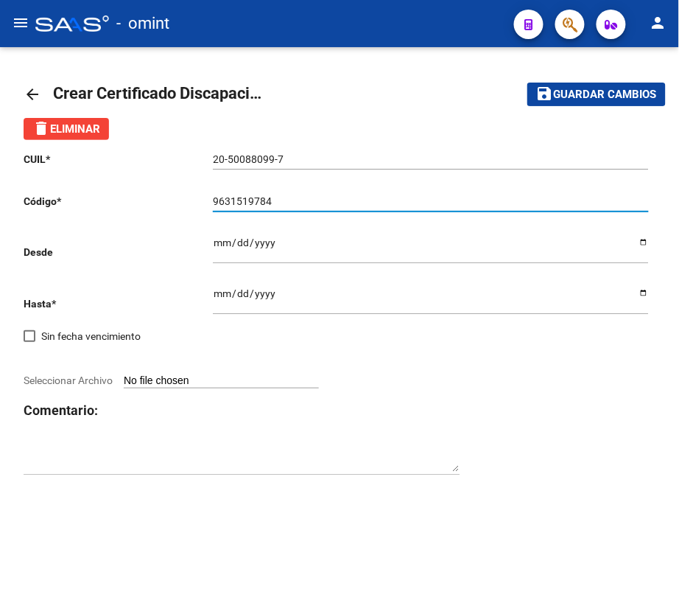
type input "9631519784"
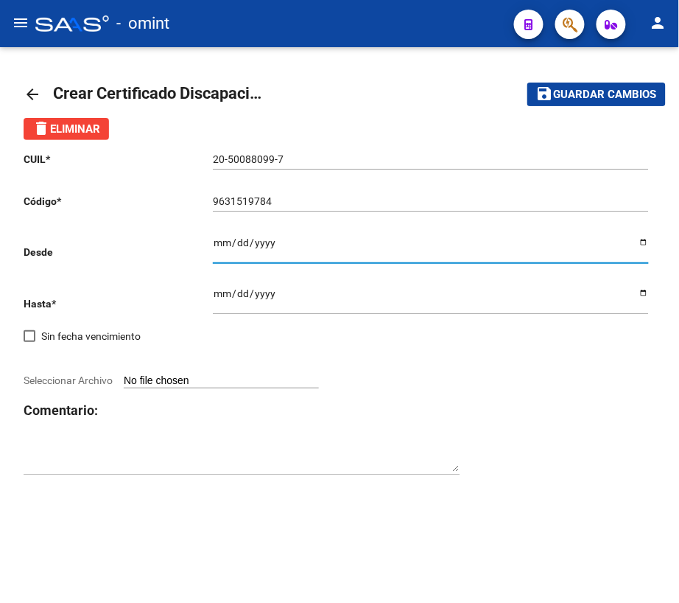
click at [214, 236] on input "Ingresar fec. Desde" at bounding box center [431, 247] width 436 height 22
type input "[DATE]"
click at [225, 293] on input "Ingresar fec. Hasta" at bounding box center [431, 298] width 436 height 22
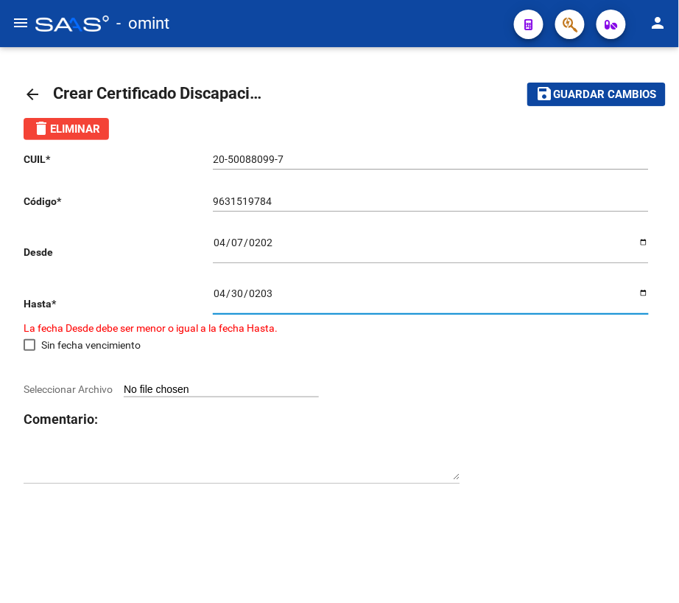
type input "[DATE]"
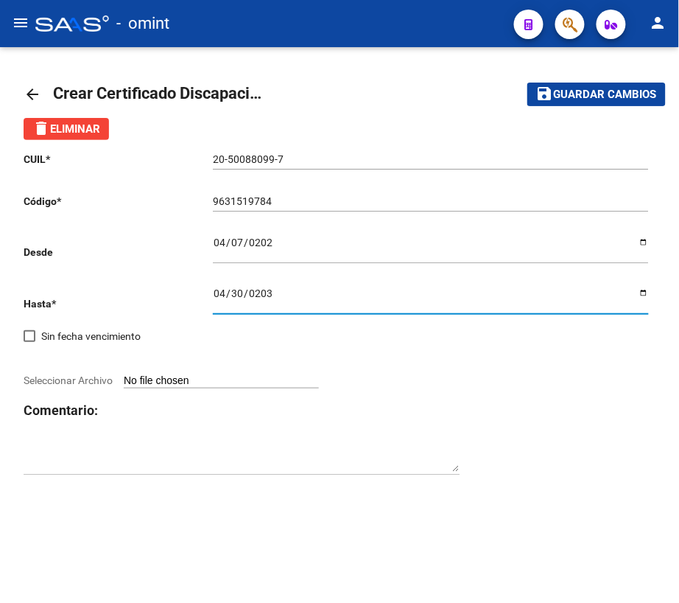
click at [51, 379] on span "Seleccionar Archivo" at bounding box center [68, 380] width 89 height 12
click at [124, 379] on input "Seleccionar Archivo" at bounding box center [221, 381] width 195 height 14
type input "C:\fakepath\CUD.pdf"
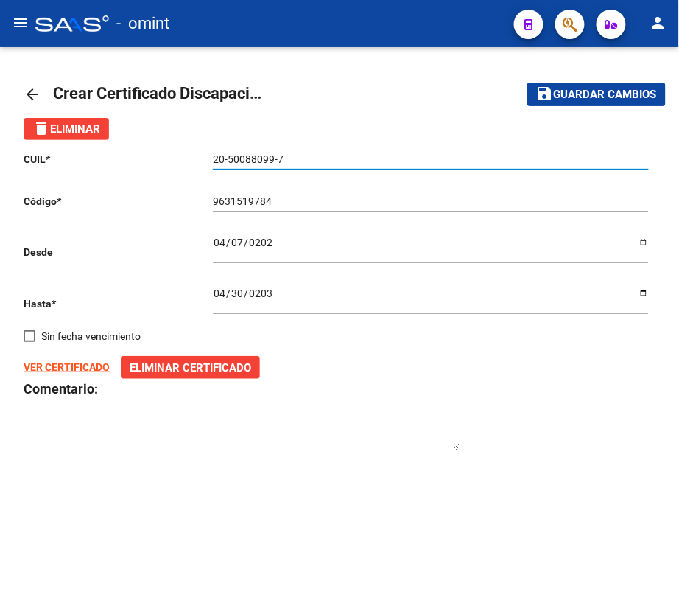
drag, startPoint x: 289, startPoint y: 155, endPoint x: 177, endPoint y: 151, distance: 112.0
click at [177, 153] on app-form-text-field "CUIL * 20-50088099-7 Ingresar el CUIL" at bounding box center [336, 159] width 625 height 12
click at [628, 90] on span "Guardar cambios" at bounding box center [605, 94] width 103 height 13
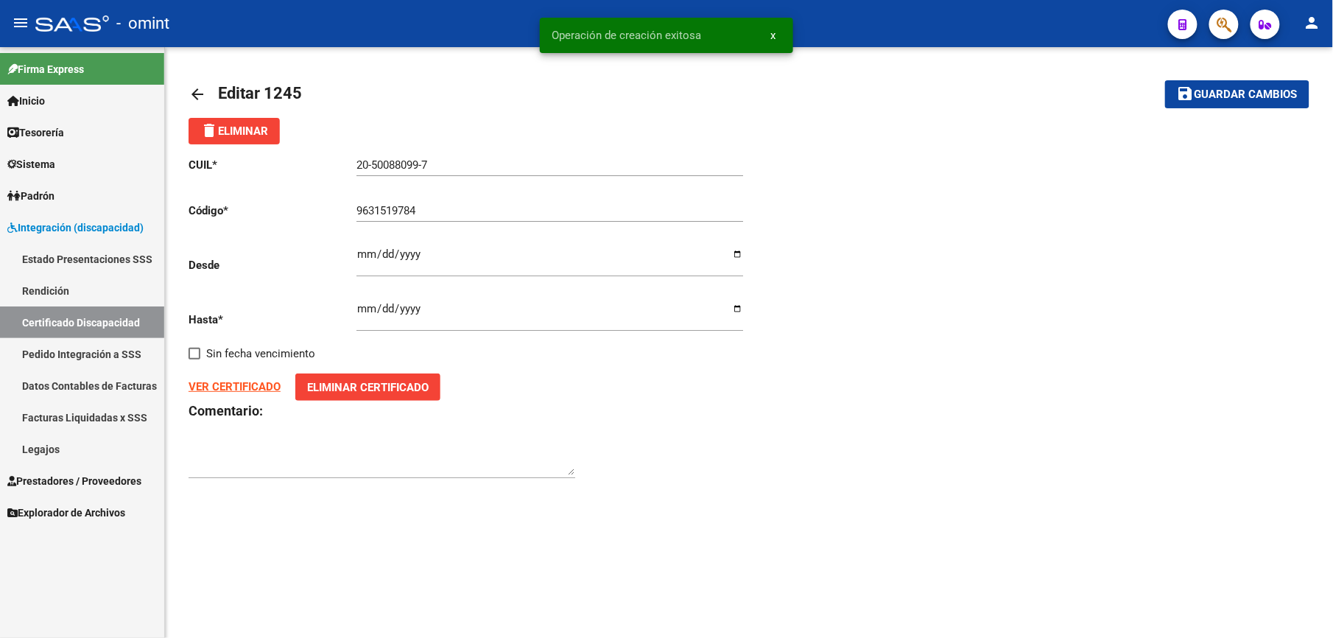
click at [47, 442] on link "Legajos" at bounding box center [82, 449] width 164 height 32
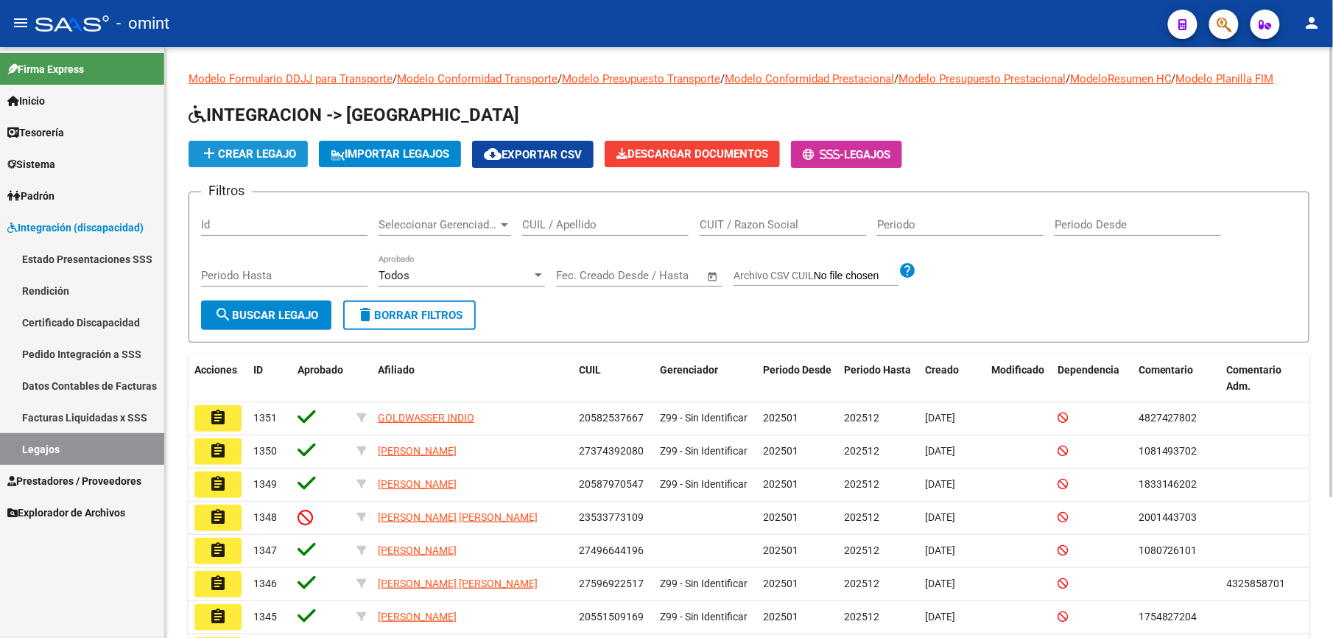
click at [219, 154] on span "add Crear Legajo" at bounding box center [248, 153] width 96 height 13
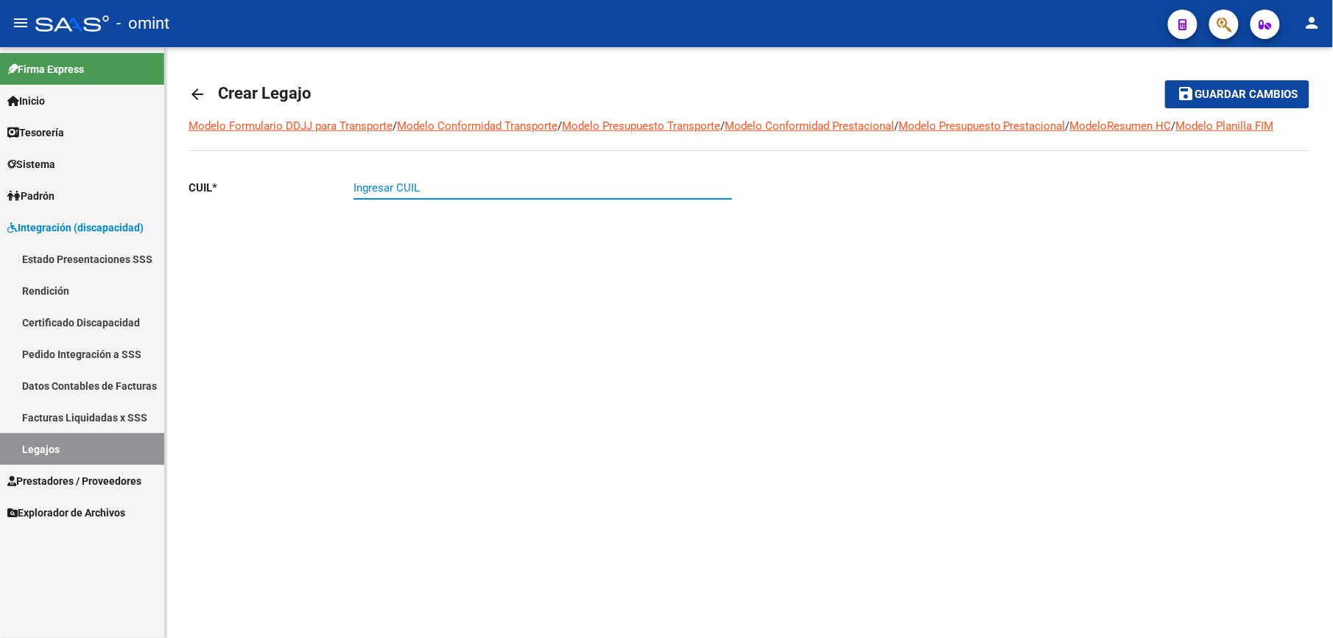
paste input "20-50088099-7"
type input "20-50088099-7"
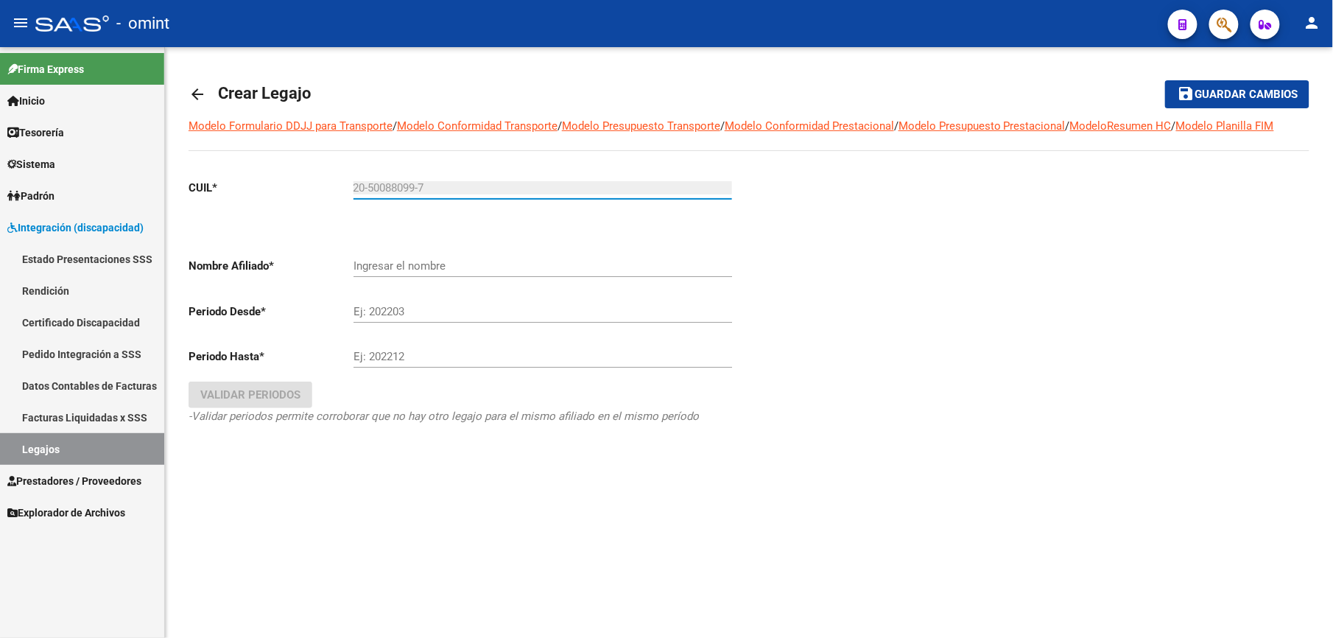
type input "[PERSON_NAME] [PERSON_NAME]"
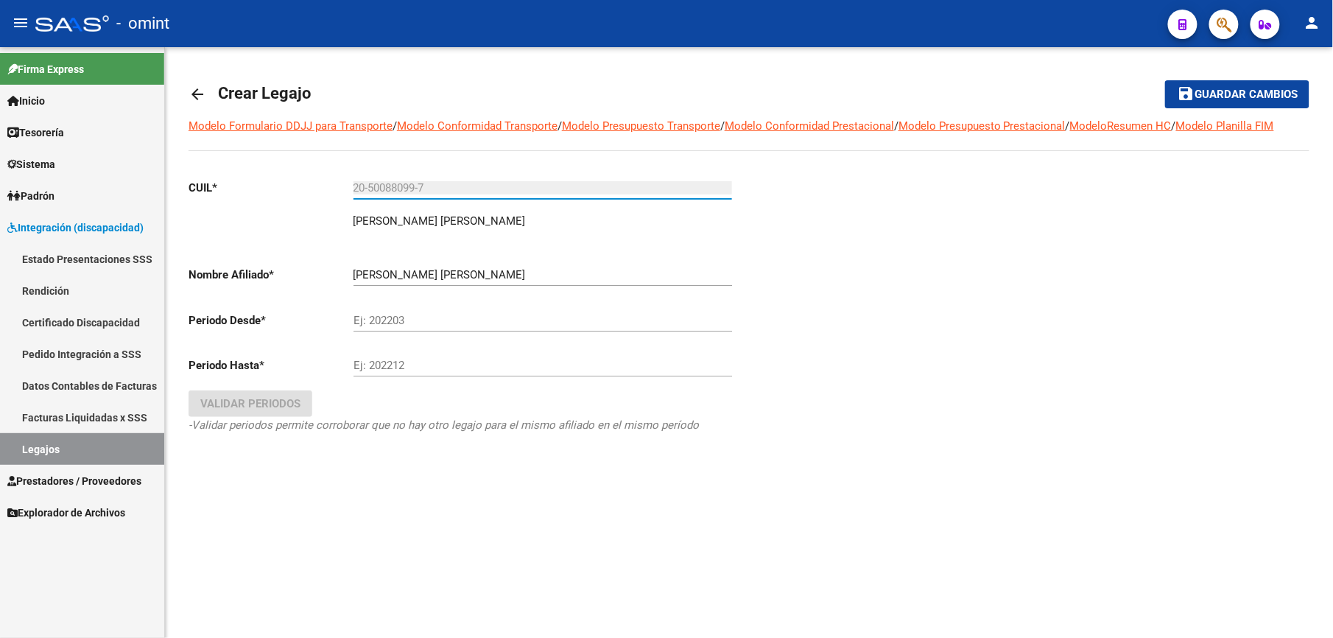
type input "20-50088099-7"
click at [411, 325] on input "Ej: 202203" at bounding box center [543, 320] width 379 height 13
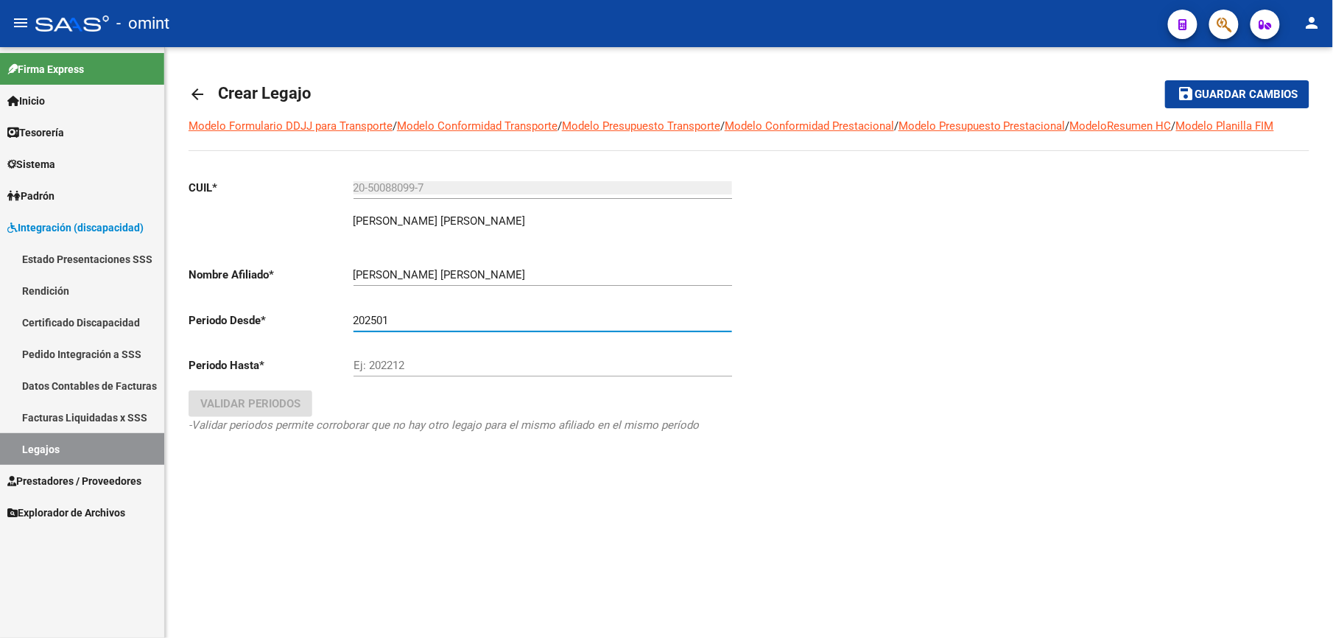
type input "202501"
click at [402, 360] on input "Ej: 202212" at bounding box center [543, 365] width 379 height 13
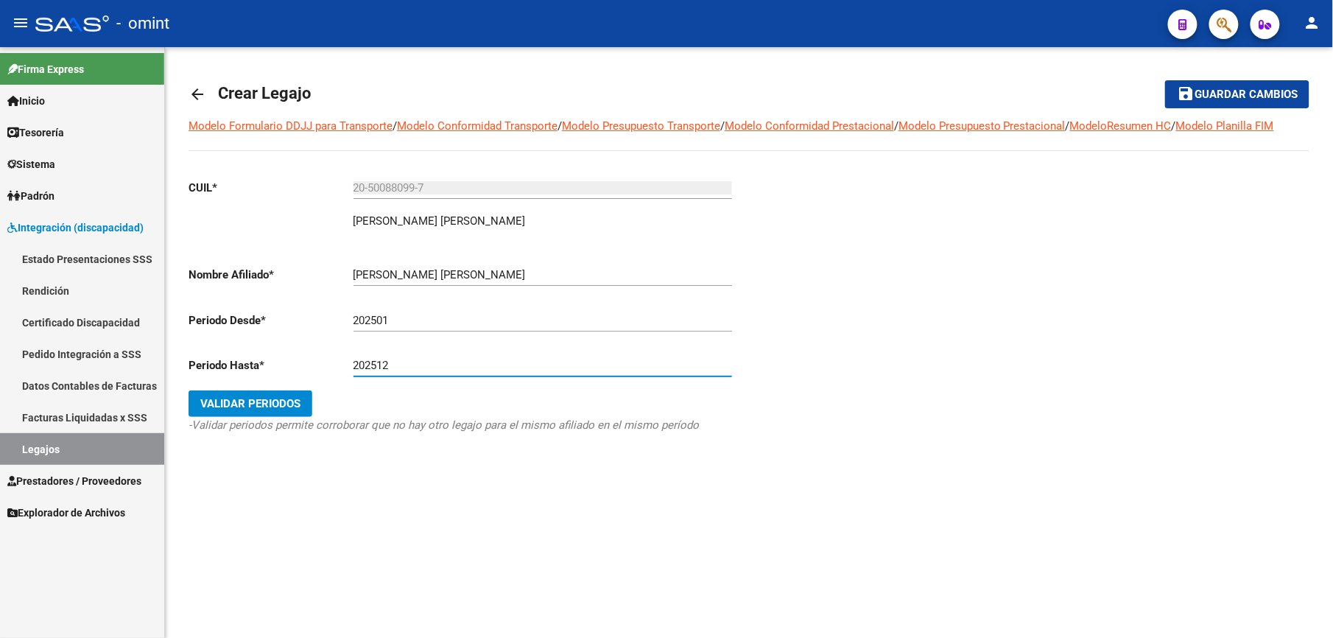
type input "202512"
click at [287, 395] on button "Validar Periodos" at bounding box center [251, 403] width 124 height 27
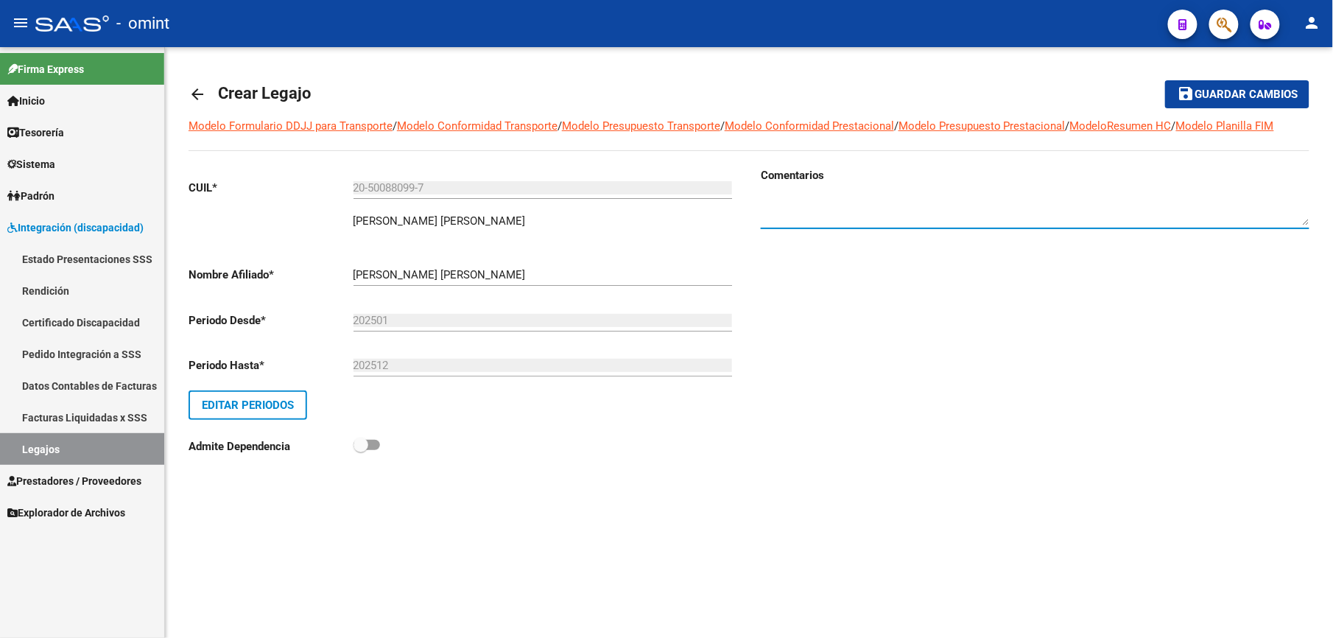
paste textarea "4671295203"
type textarea "4671295203"
click at [1189, 90] on mat-icon "save" at bounding box center [1186, 94] width 18 height 18
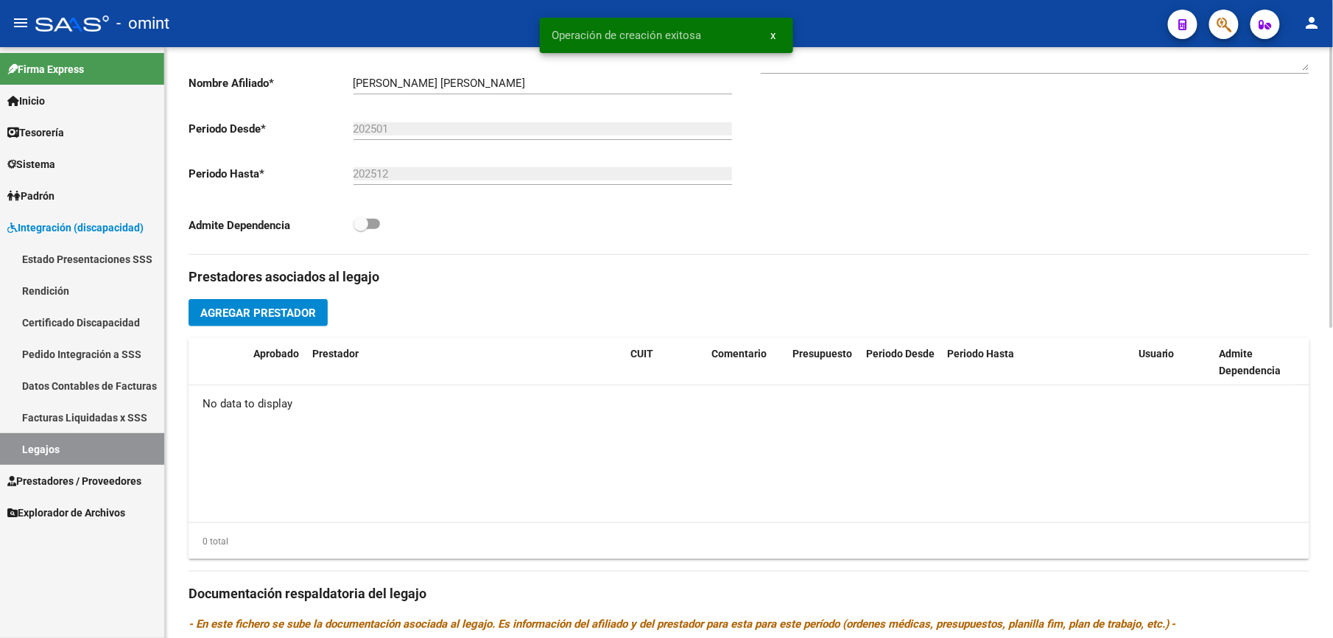
scroll to position [393, 0]
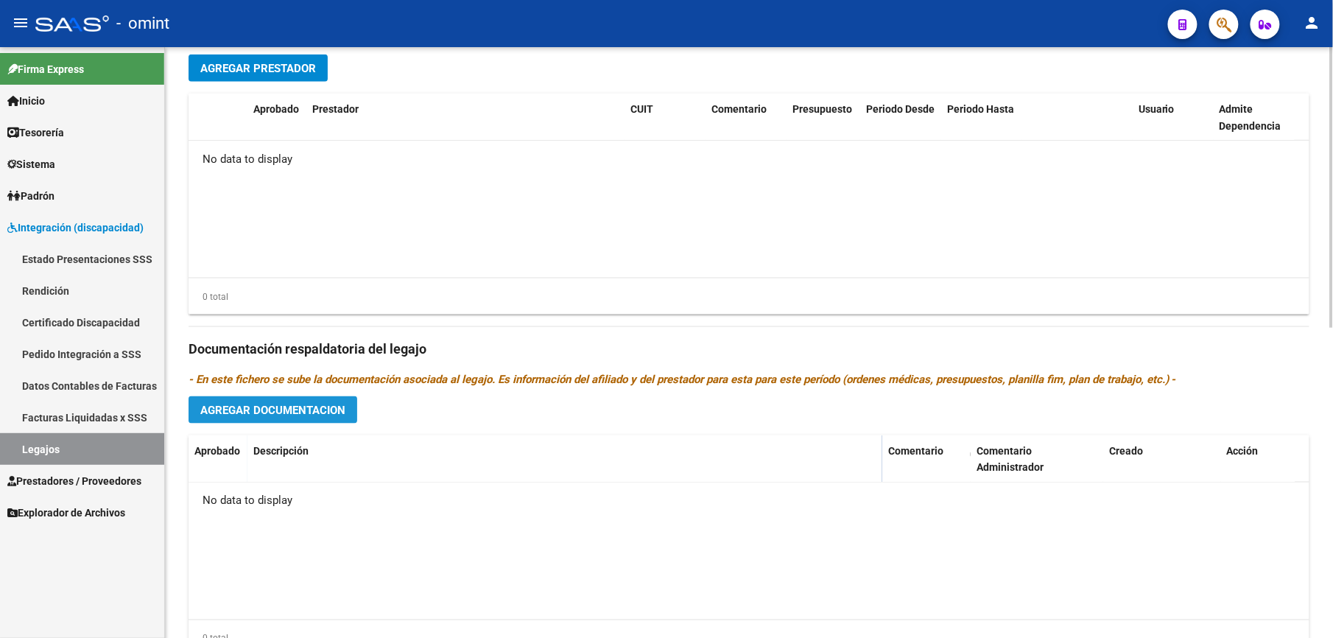
click at [318, 411] on span "Agregar Documentacion" at bounding box center [272, 410] width 145 height 13
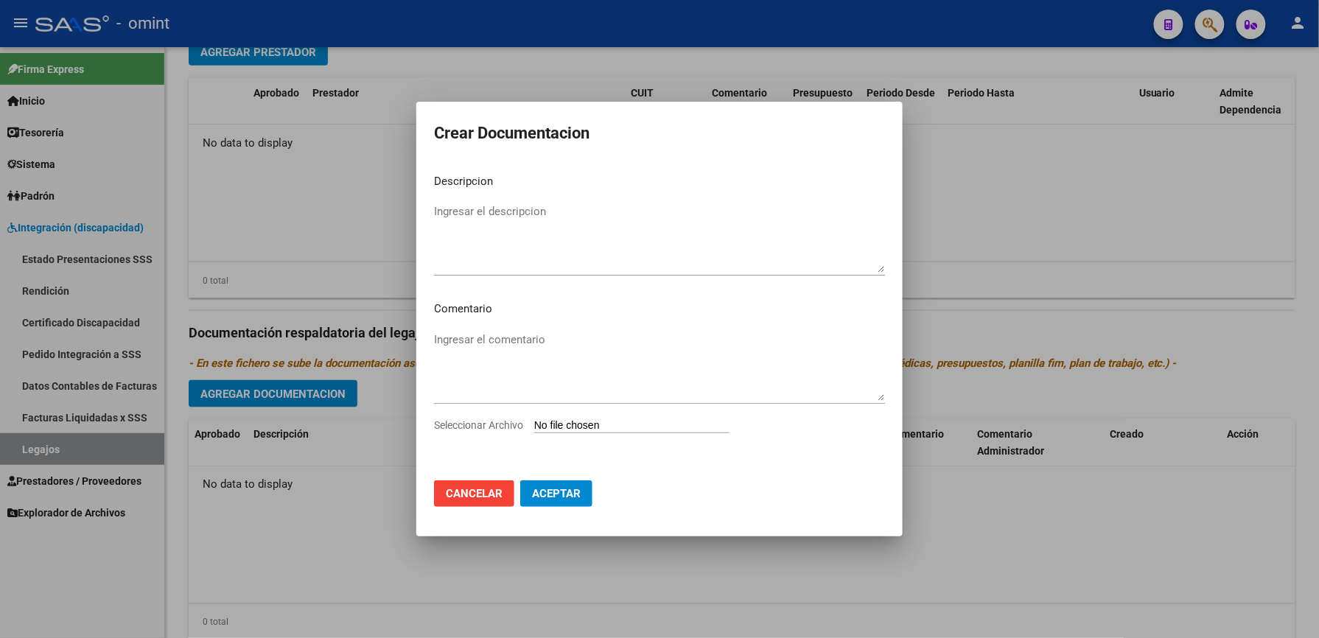
click at [522, 200] on div "Ingresar el descripcion" at bounding box center [659, 237] width 451 height 75
type textarea "r"
type textarea "RHC"
click at [467, 430] on span "Seleccionar Archivo" at bounding box center [478, 425] width 89 height 12
click at [534, 430] on input "Seleccionar Archivo" at bounding box center [631, 426] width 195 height 14
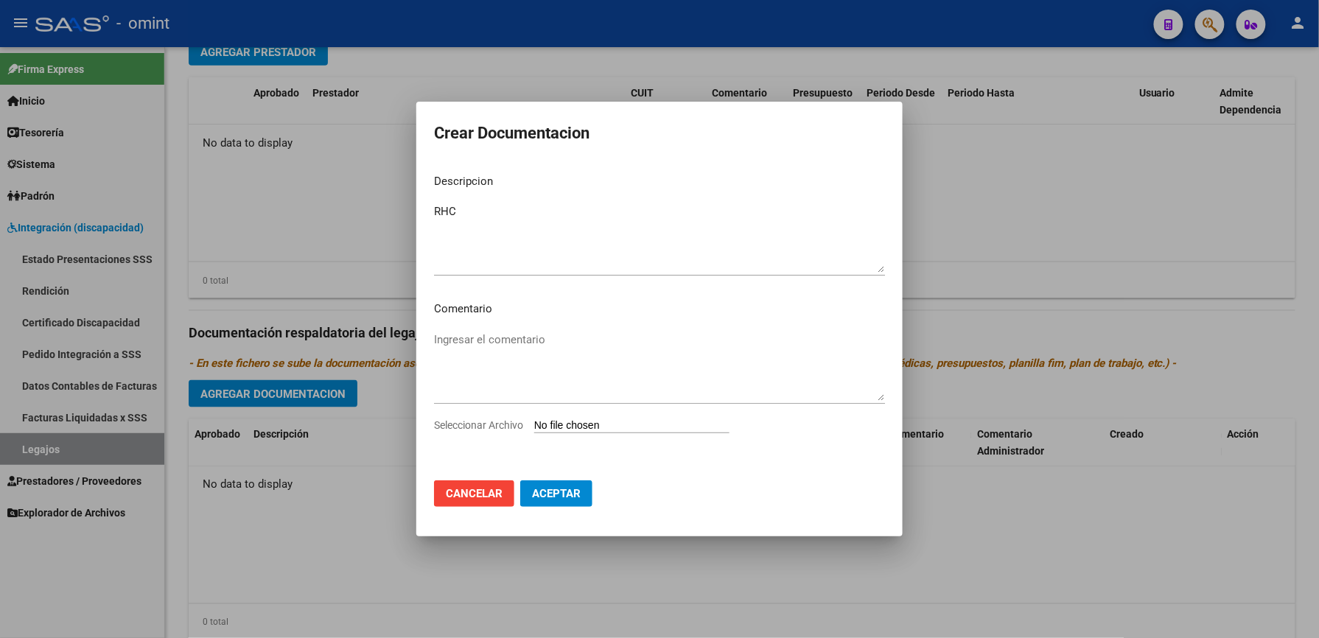
type input "C:\fakepath\RHC.pdf"
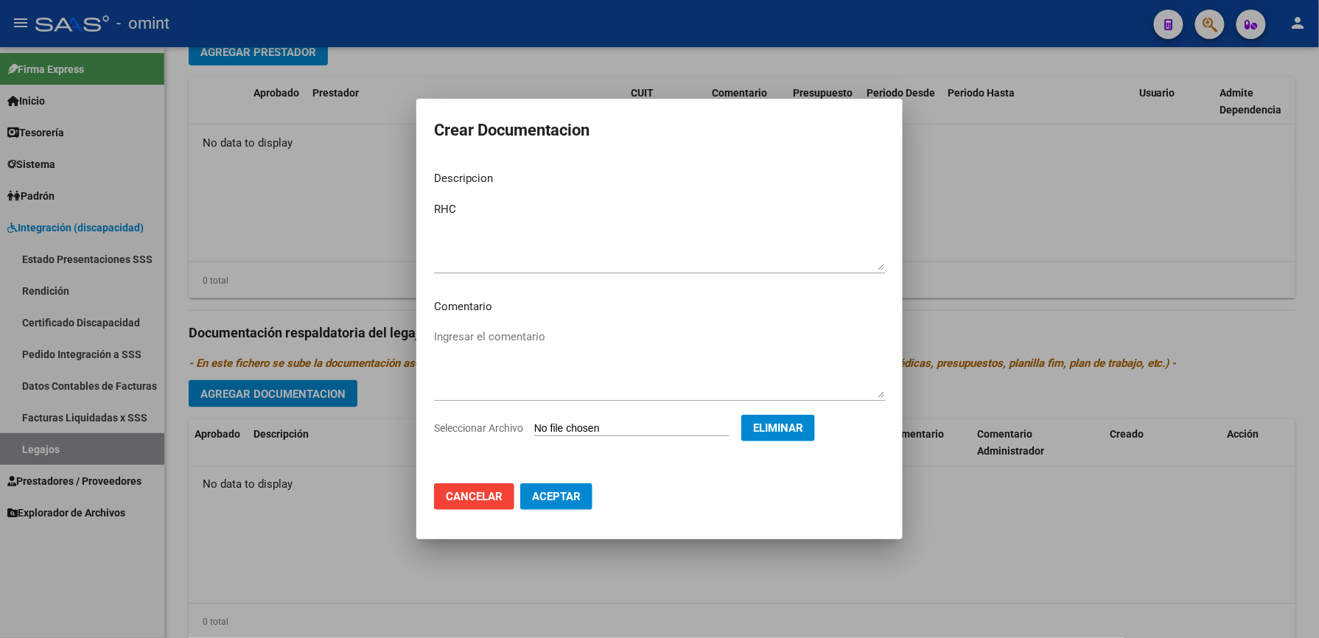
click at [566, 490] on span "Aceptar" at bounding box center [556, 496] width 49 height 13
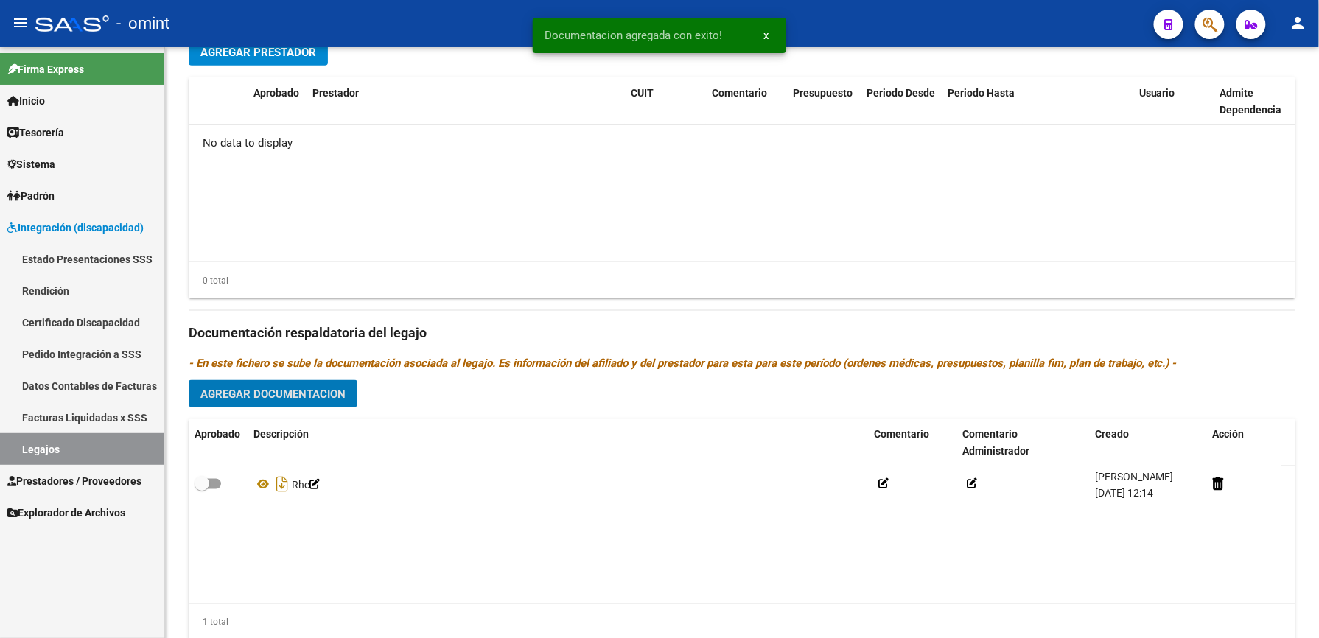
scroll to position [589, 0]
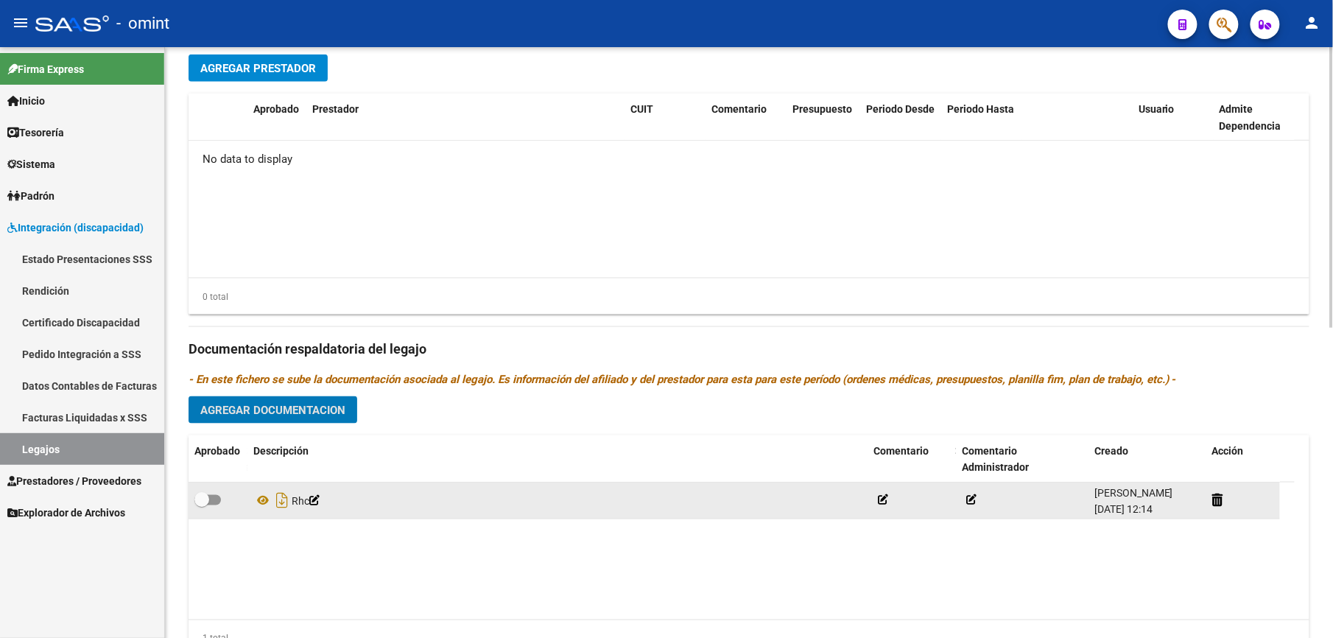
drag, startPoint x: 215, startPoint y: 499, endPoint x: 234, endPoint y: 508, distance: 20.8
click at [215, 501] on span at bounding box center [207, 500] width 27 height 10
click at [202, 505] on input "checkbox" at bounding box center [201, 505] width 1 height 1
checkbox input "true"
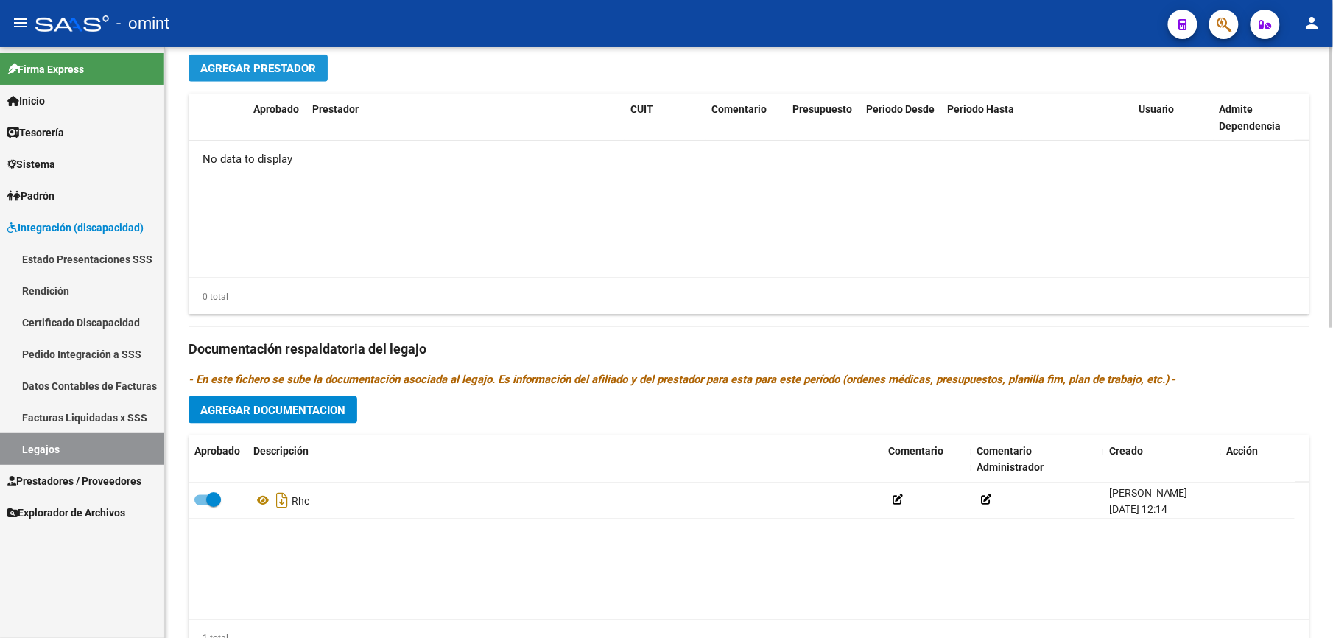
click at [296, 77] on button "Agregar Prestador" at bounding box center [258, 68] width 139 height 27
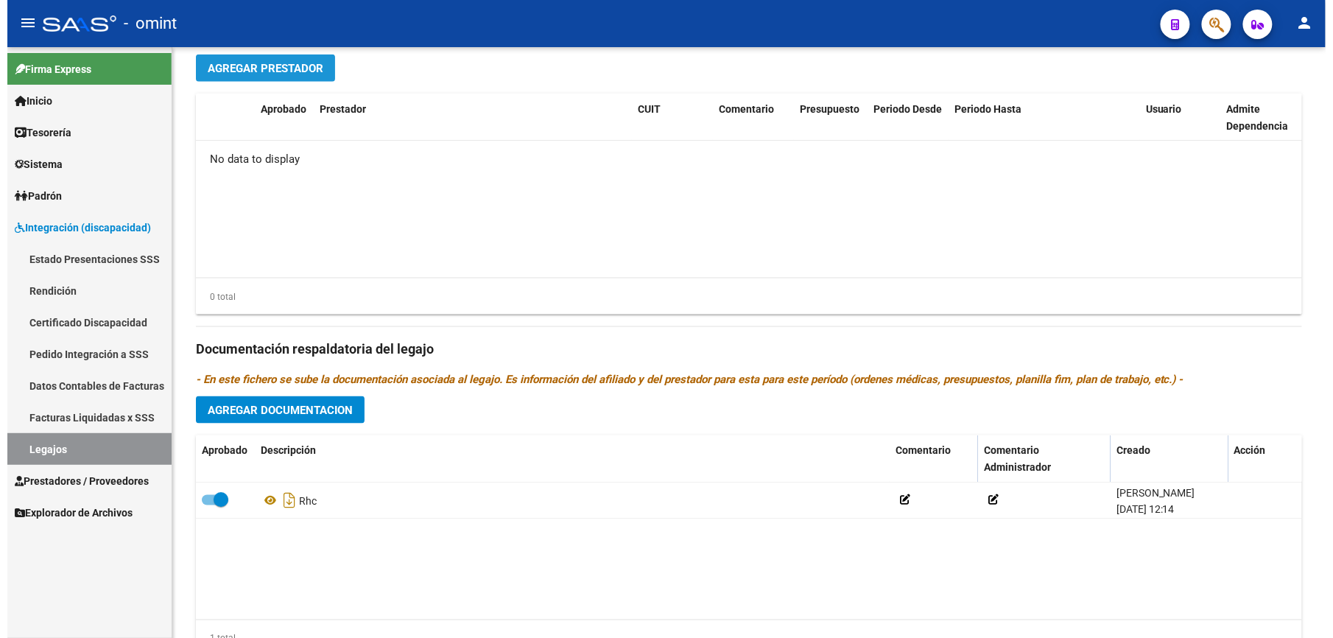
scroll to position [606, 0]
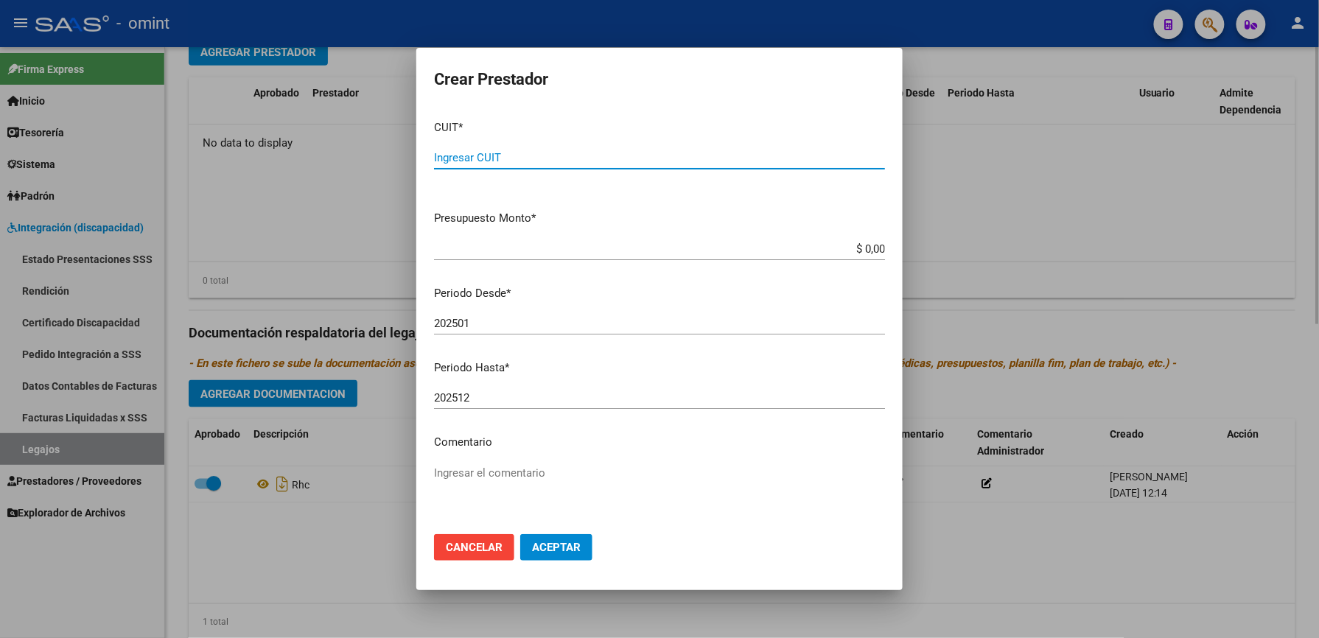
click at [949, 217] on div at bounding box center [659, 319] width 1319 height 638
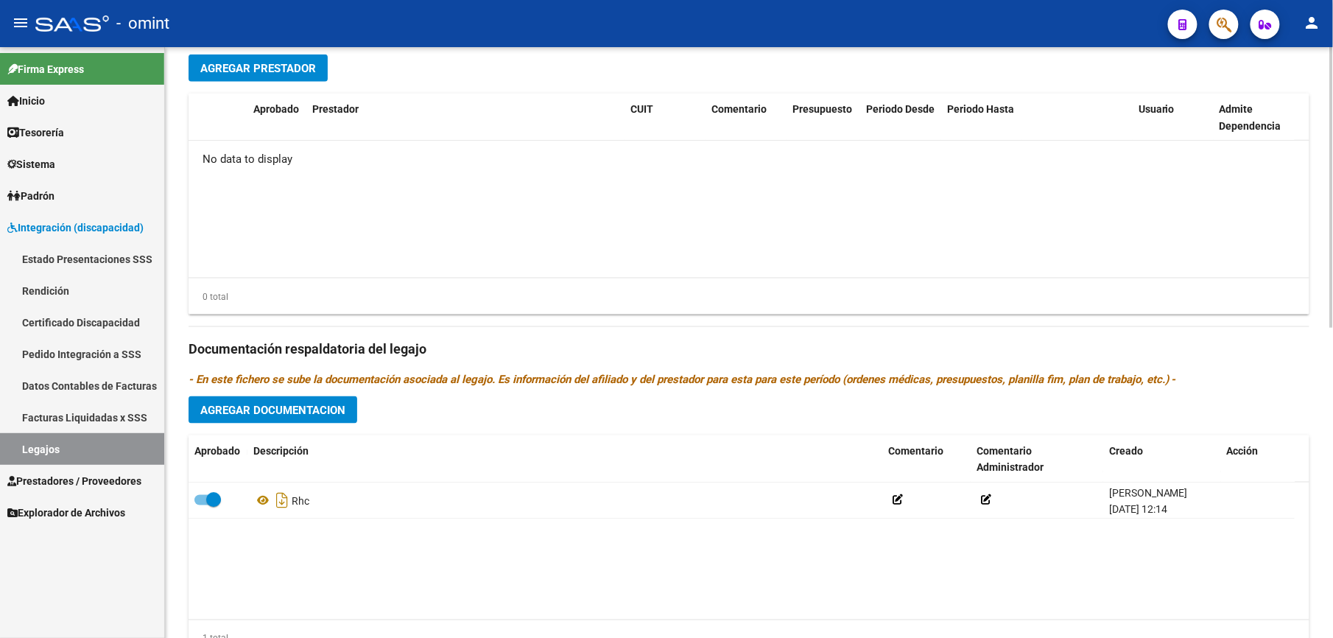
click at [345, 405] on span "Agregar Documentacion" at bounding box center [272, 410] width 145 height 13
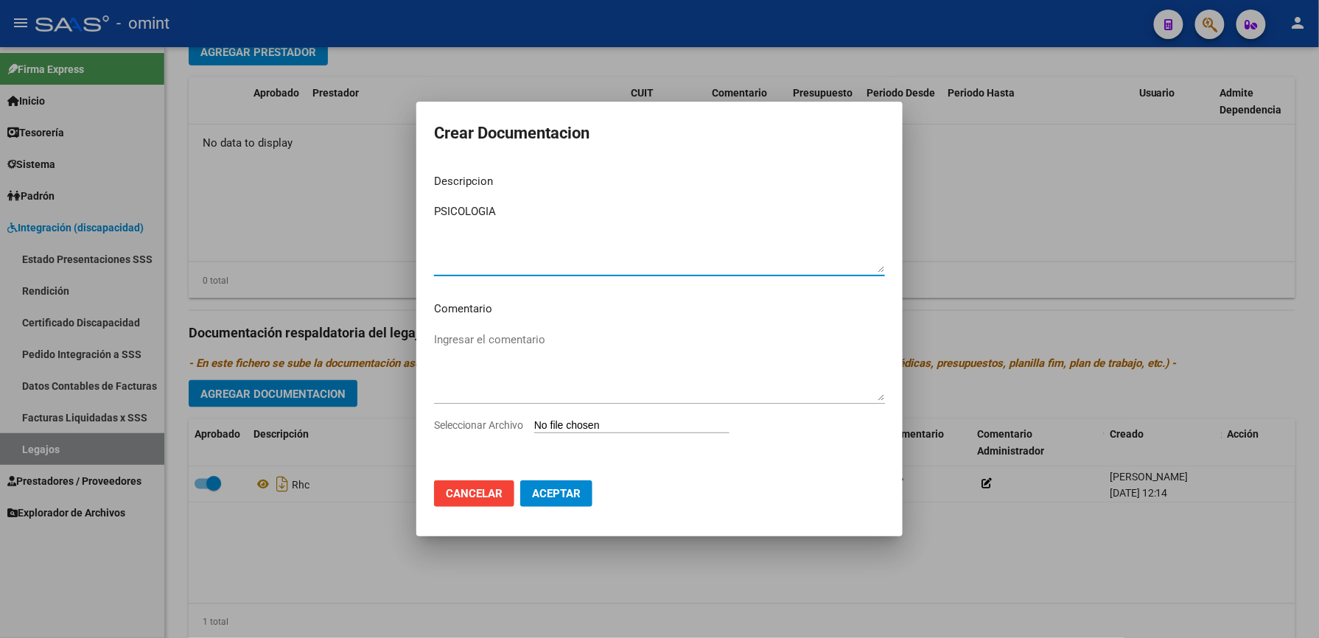
type textarea "PSICOLOGIA"
click at [504, 427] on span "Seleccionar Archivo" at bounding box center [478, 425] width 89 height 12
click at [534, 427] on input "Seleccionar Archivo" at bounding box center [631, 426] width 195 height 14
type input "C:\fakepath\PSICO.pdf"
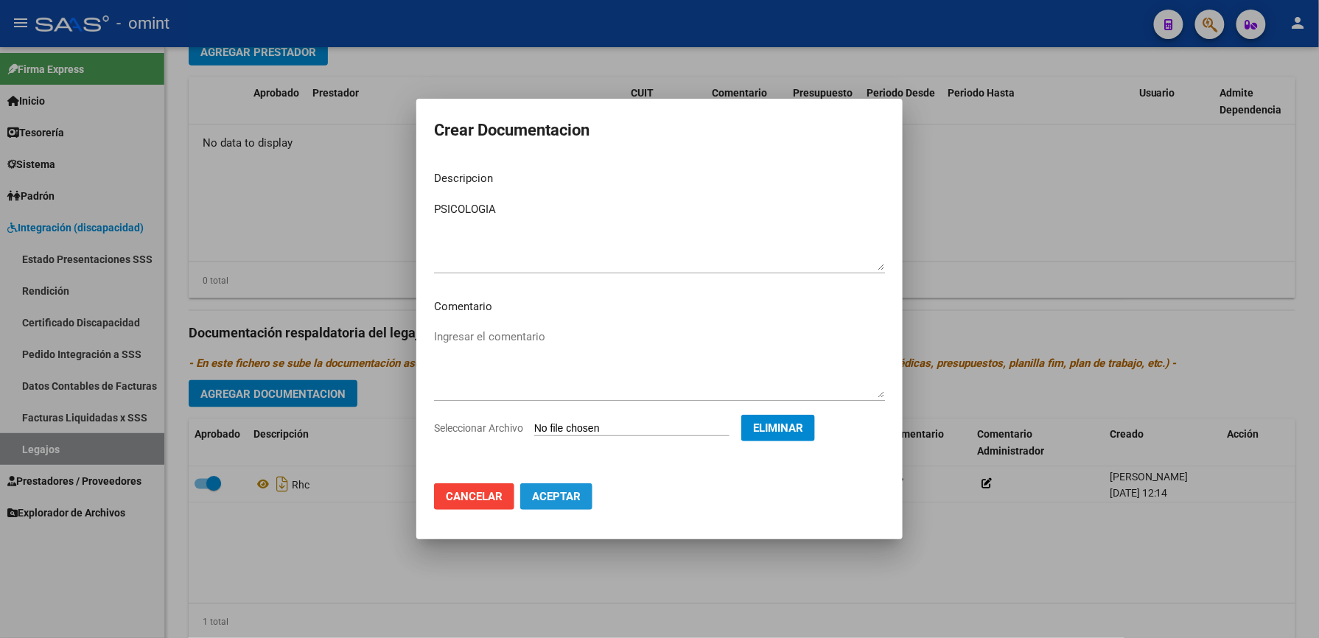
click at [561, 493] on span "Aceptar" at bounding box center [556, 496] width 49 height 13
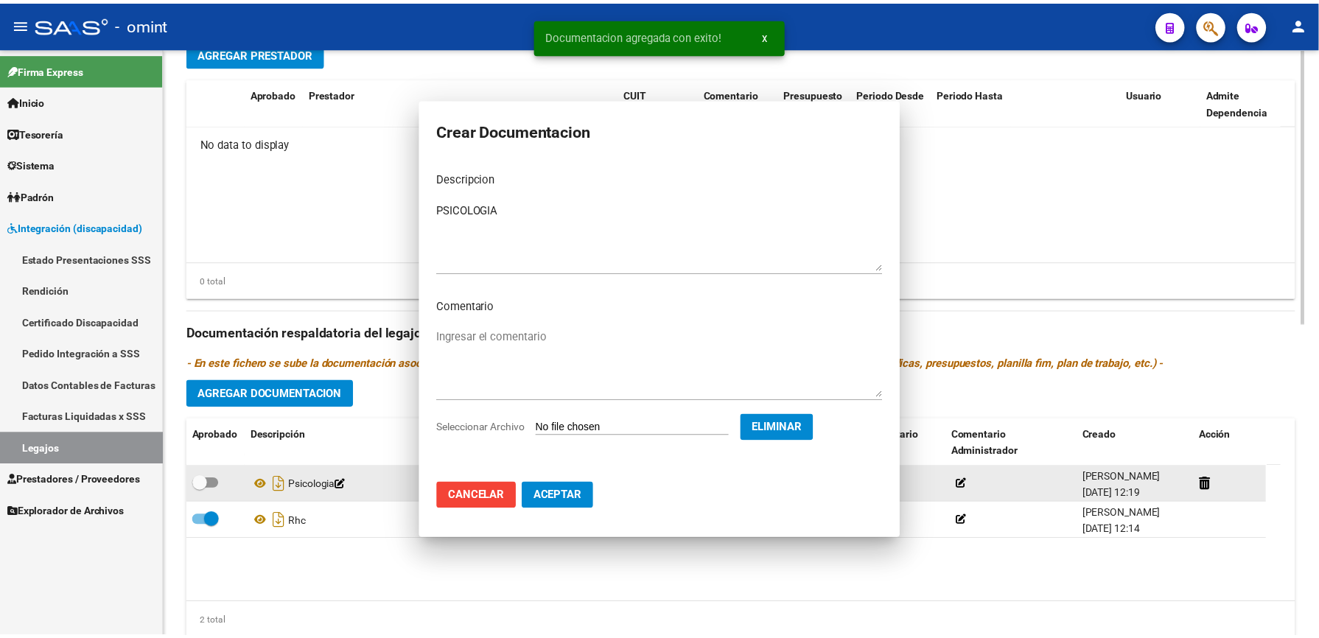
scroll to position [589, 0]
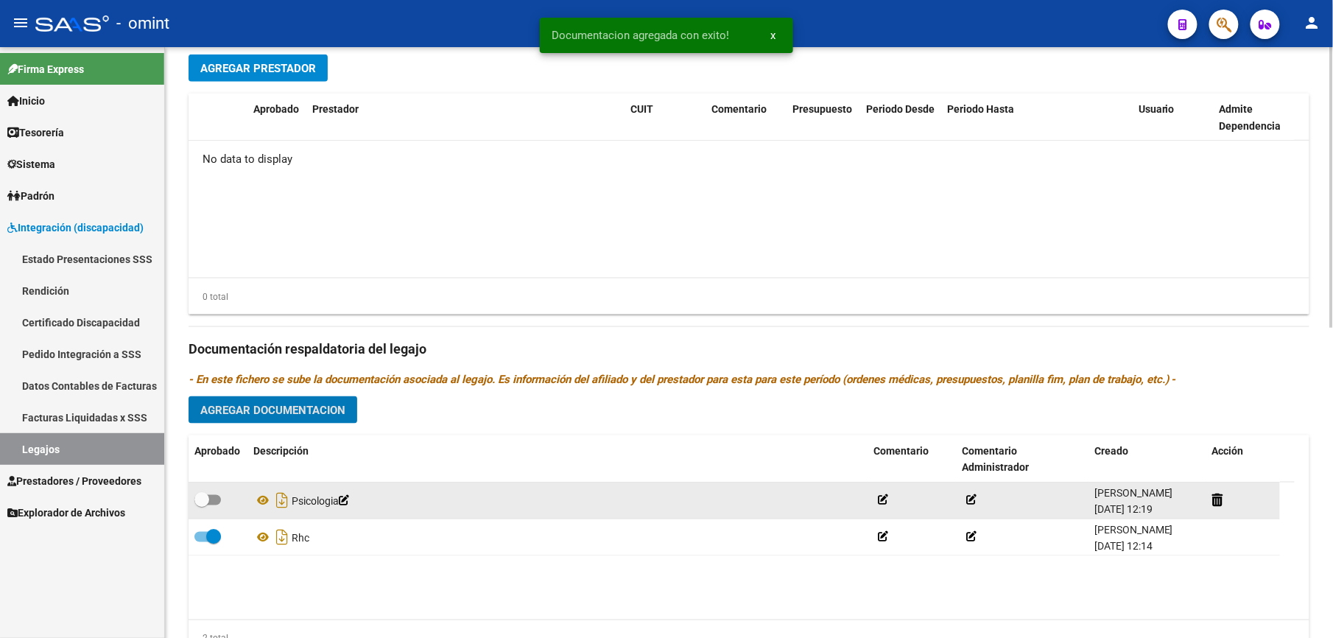
click at [218, 499] on span at bounding box center [207, 500] width 27 height 10
click at [202, 505] on input "checkbox" at bounding box center [201, 505] width 1 height 1
checkbox input "true"
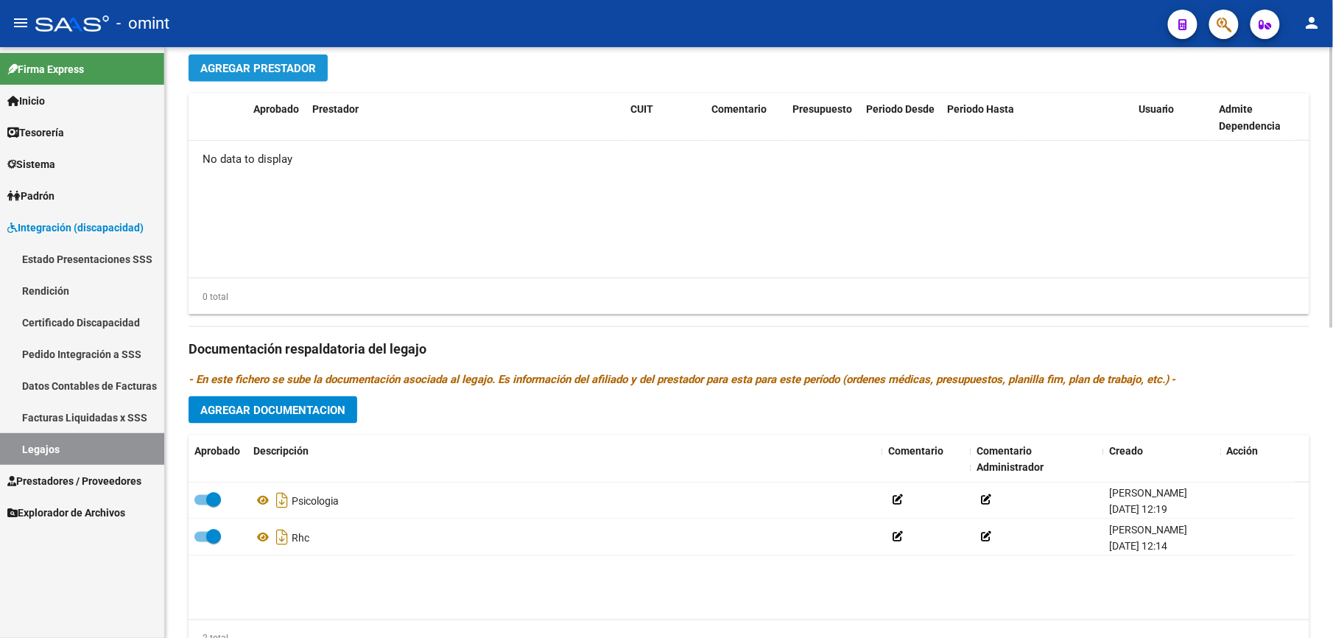
click at [292, 60] on button "Agregar Prestador" at bounding box center [258, 68] width 139 height 27
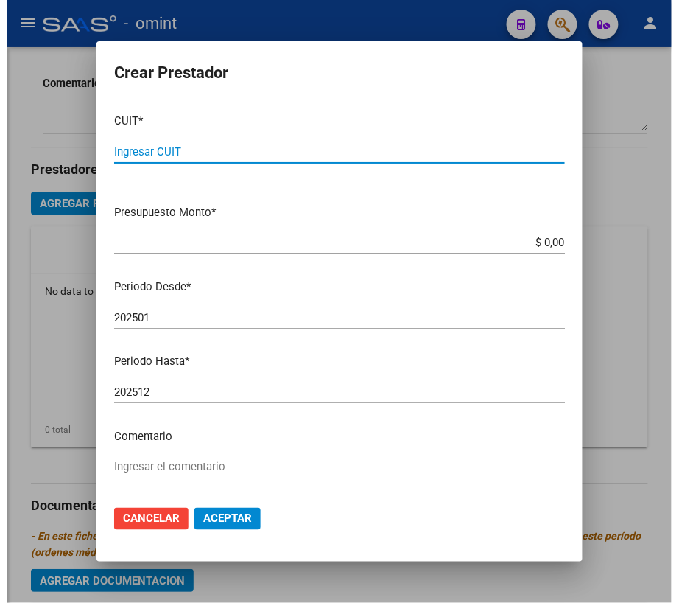
scroll to position [590, 0]
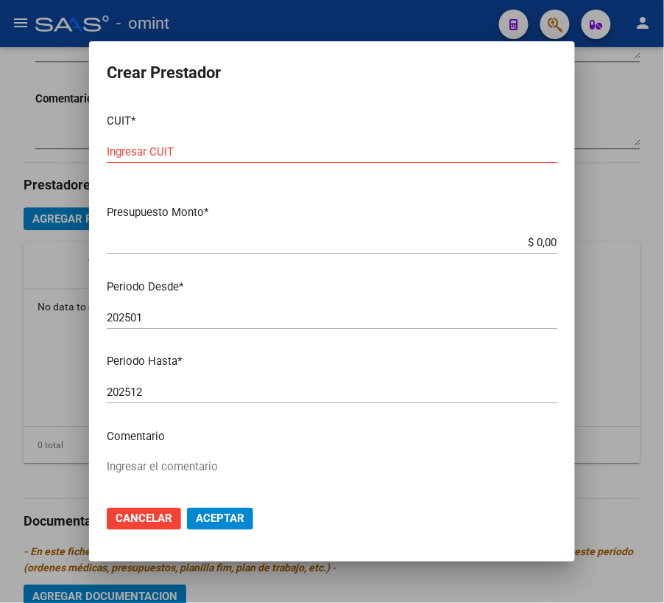
click at [239, 155] on input "Ingresar CUIT" at bounding box center [332, 151] width 451 height 13
type input "27-21777665-7"
click at [540, 240] on input "$ 0,00" at bounding box center [332, 242] width 451 height 13
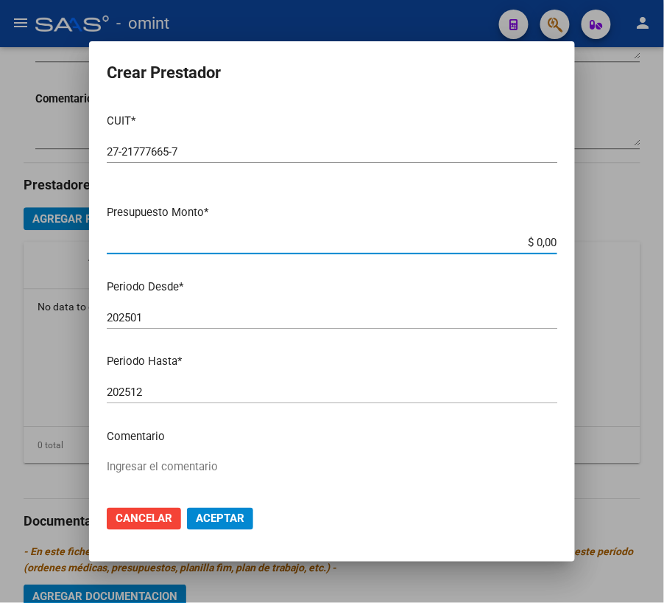
click at [541, 240] on input "$ 0,00" at bounding box center [332, 242] width 451 height 13
type input "$ 98.964,88"
click at [217, 316] on input "202501" at bounding box center [332, 317] width 451 height 13
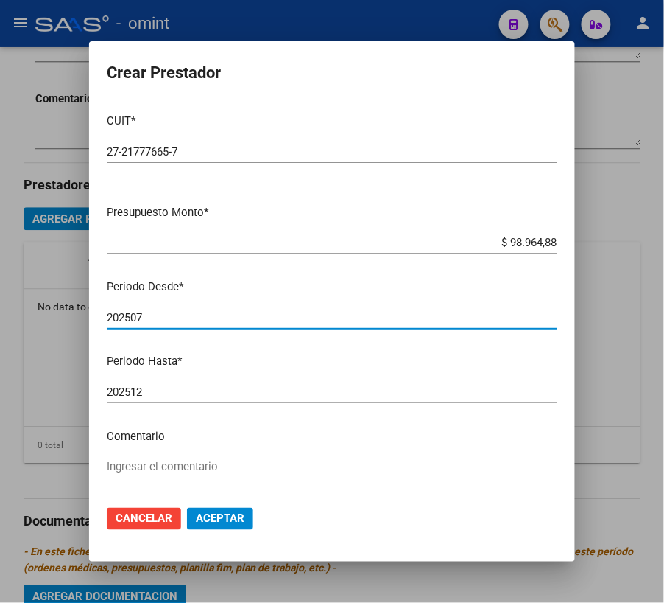
type input "202507"
click at [175, 460] on textarea "Ingresar el comentario" at bounding box center [332, 492] width 451 height 69
type textarea "PSICOLOGIA 8 SS M"
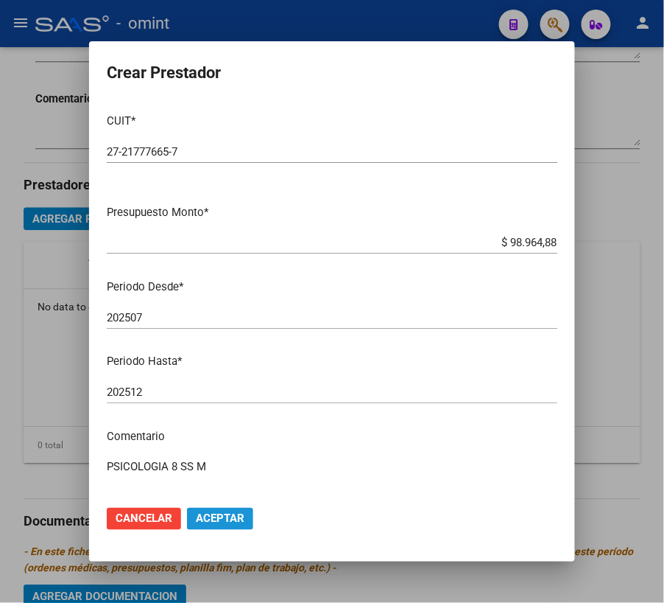
click at [222, 519] on span "Aceptar" at bounding box center [220, 518] width 49 height 13
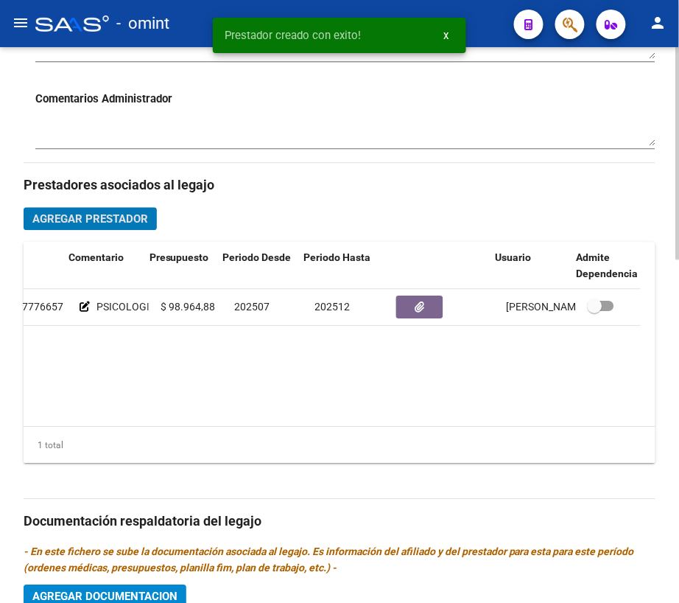
scroll to position [0, 278]
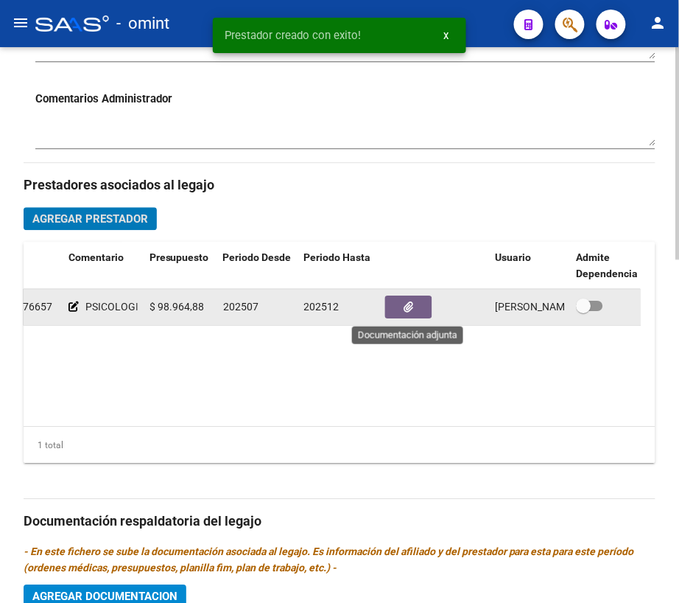
click at [418, 306] on button "button" at bounding box center [408, 306] width 47 height 23
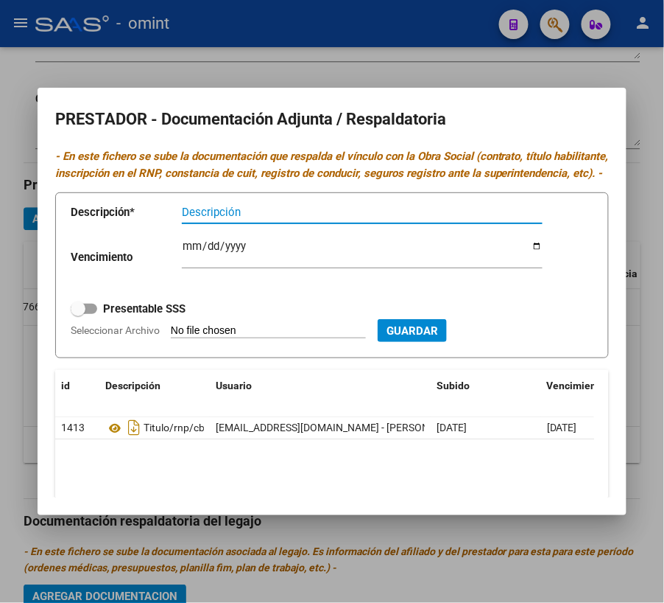
click at [93, 314] on span at bounding box center [84, 309] width 27 height 10
click at [78, 315] on input "Presentable SSS" at bounding box center [77, 314] width 1 height 1
checkbox input "true"
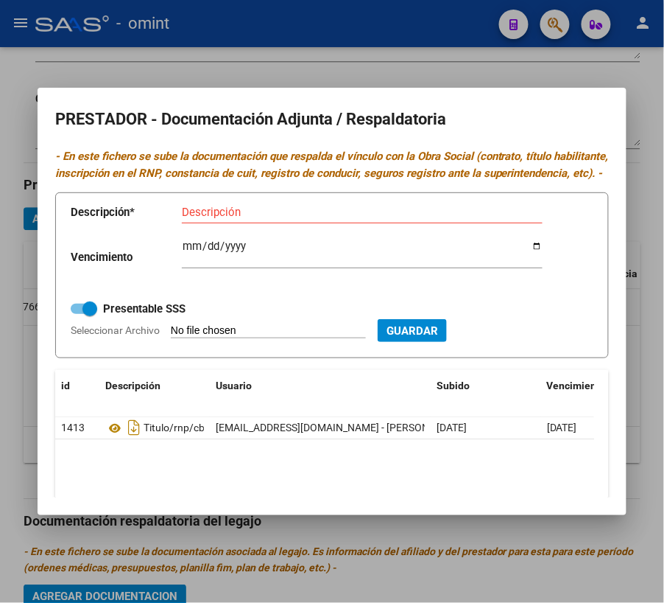
click at [479, 77] on div at bounding box center [332, 301] width 664 height 603
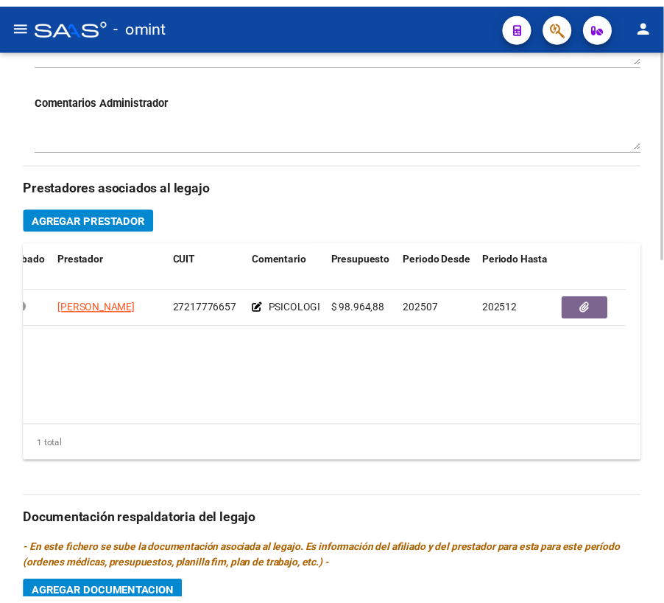
scroll to position [0, 0]
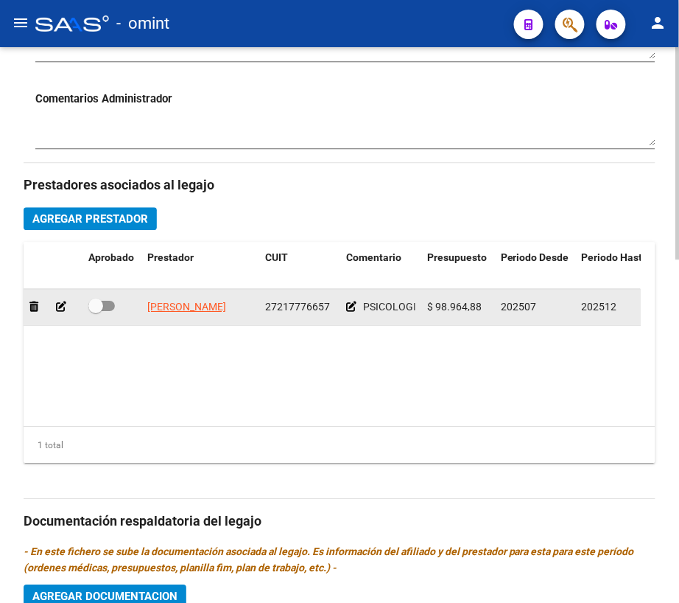
click at [111, 306] on span at bounding box center [101, 306] width 27 height 10
click at [96, 311] on input "checkbox" at bounding box center [95, 311] width 1 height 1
checkbox input "true"
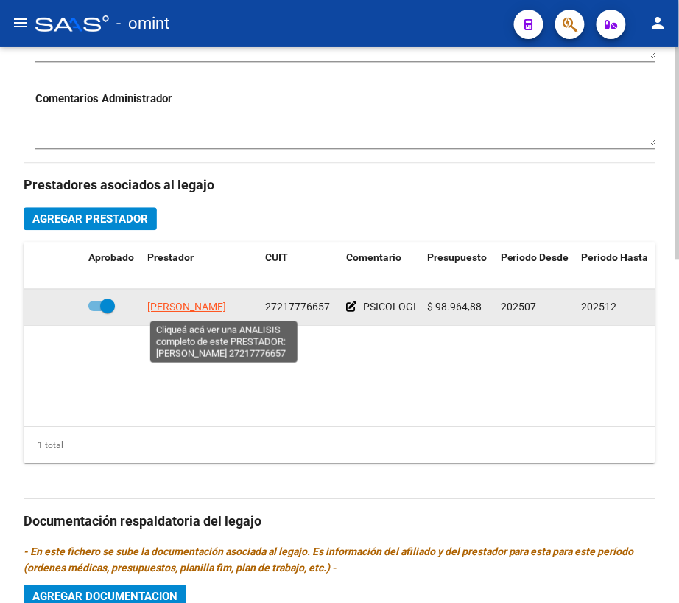
click at [198, 307] on span "[PERSON_NAME]" at bounding box center [186, 307] width 79 height 12
type textarea "27217776657"
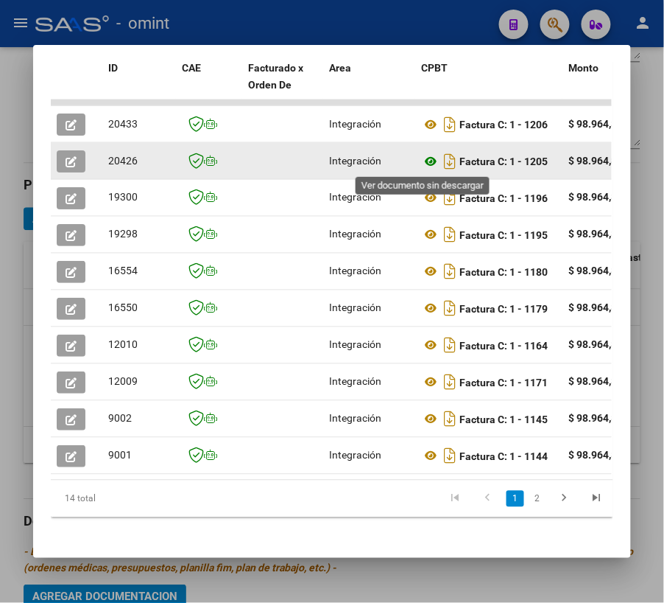
click at [421, 163] on icon at bounding box center [430, 161] width 19 height 18
click at [69, 163] on icon "button" at bounding box center [71, 161] width 11 height 11
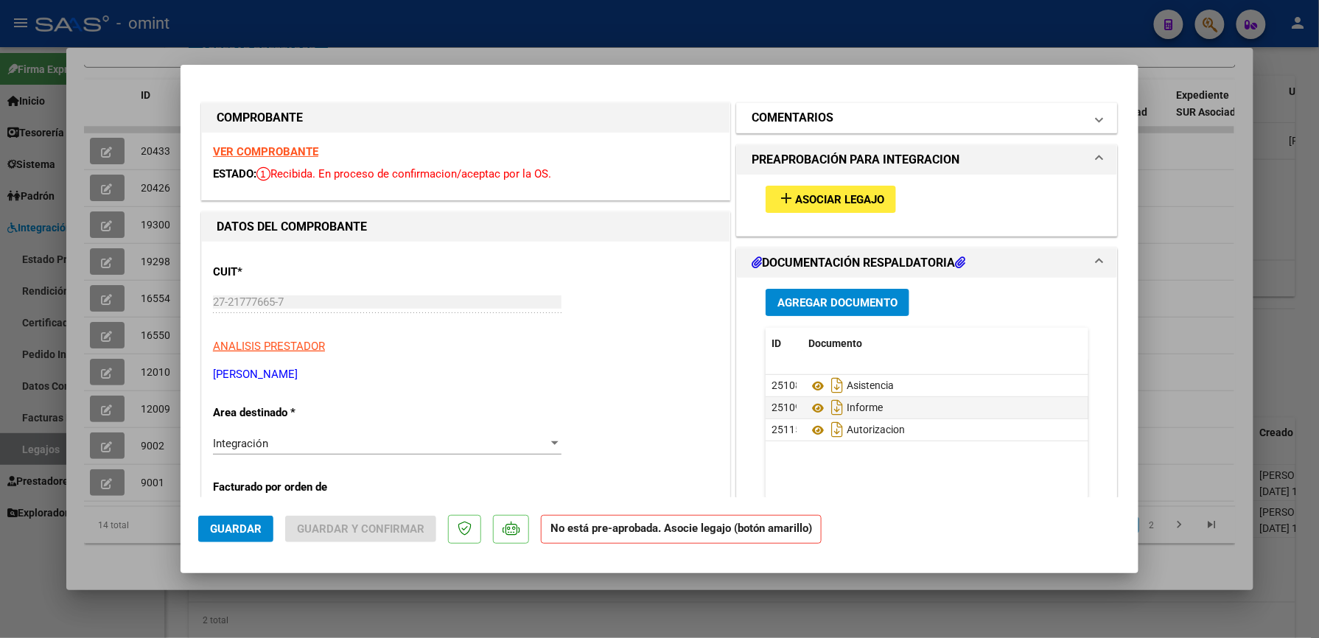
click at [1076, 116] on span "COMENTARIOS" at bounding box center [923, 118] width 345 height 18
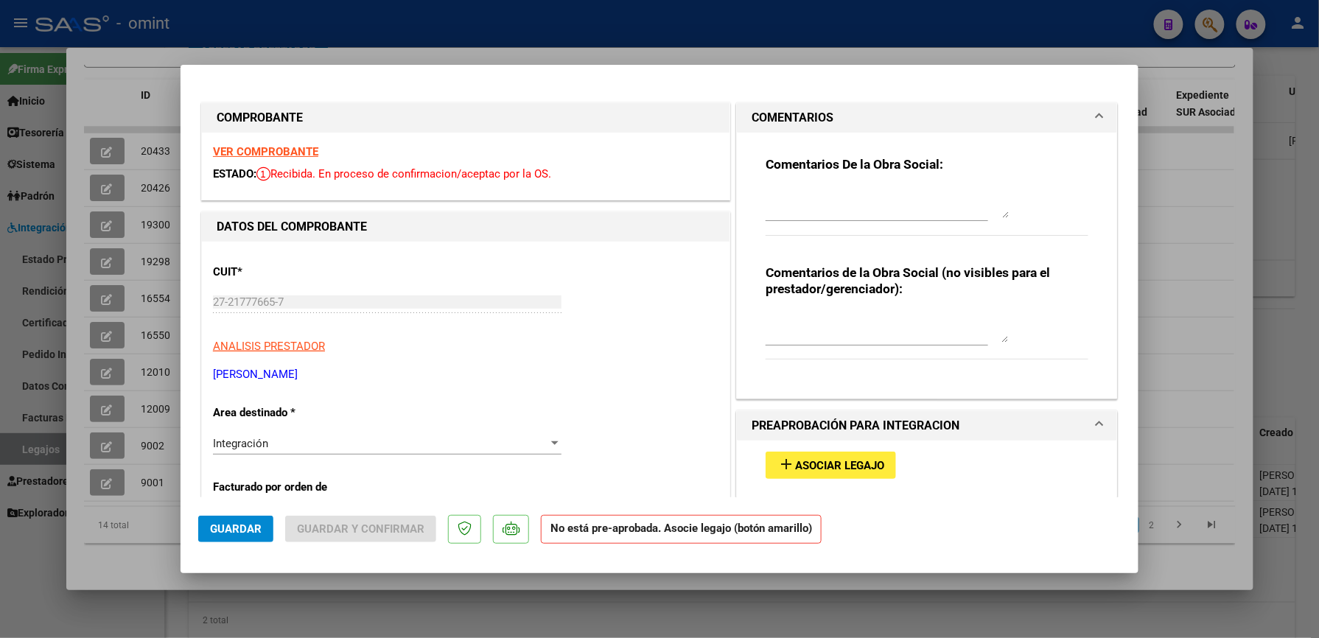
click at [913, 194] on textarea at bounding box center [886, 203] width 243 height 29
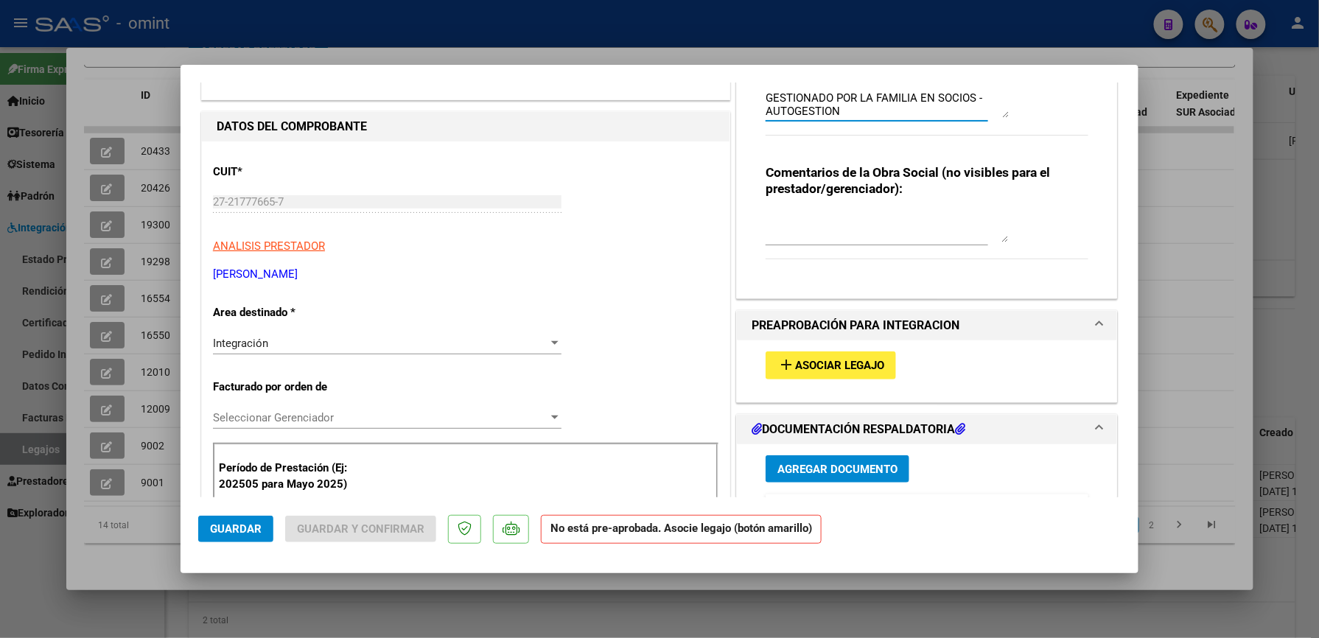
scroll to position [196, 0]
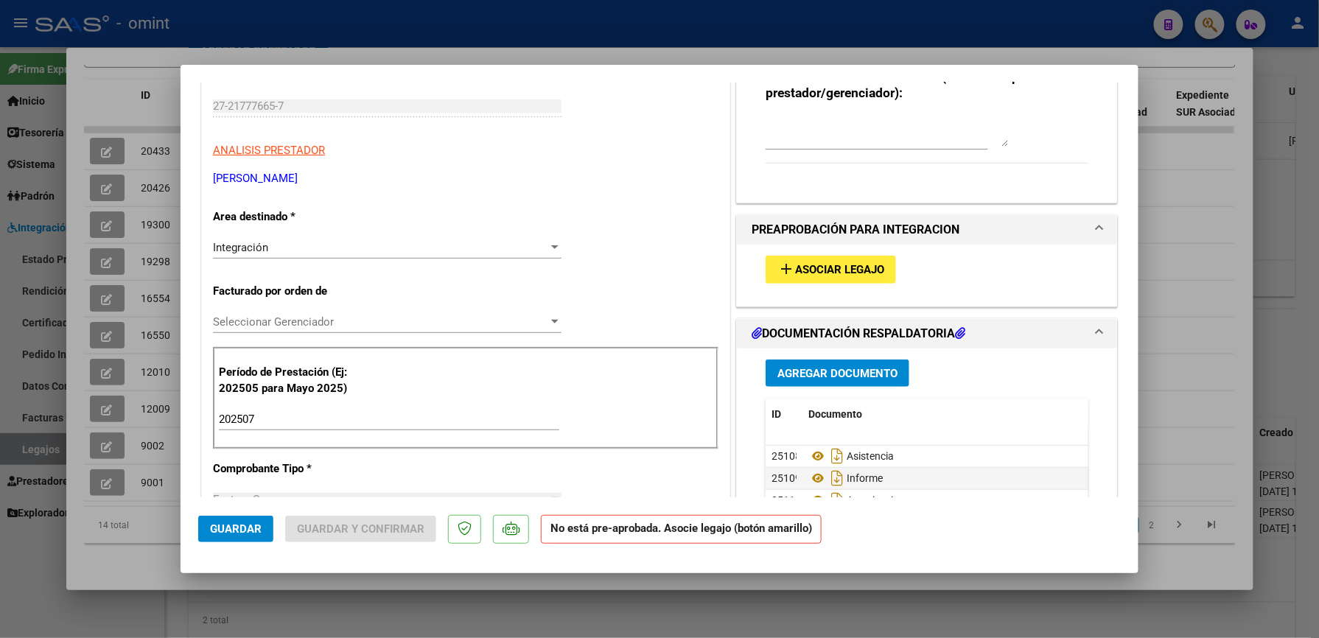
type textarea "EL INFORME SEMESTRAL DEBE SER GESTIONADO POR LA FAMILIA EN SOCIOS - AUTOGESTION"
click at [807, 267] on span "Asociar Legajo" at bounding box center [839, 270] width 89 height 13
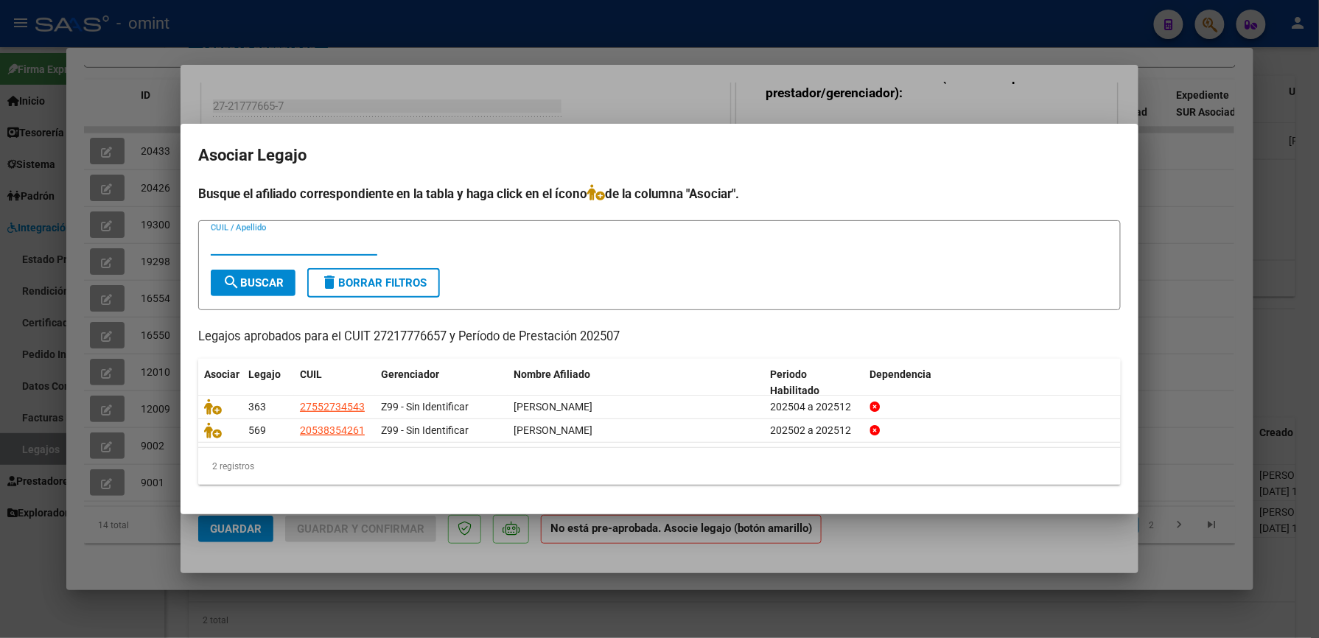
click at [714, 96] on div at bounding box center [659, 319] width 1319 height 638
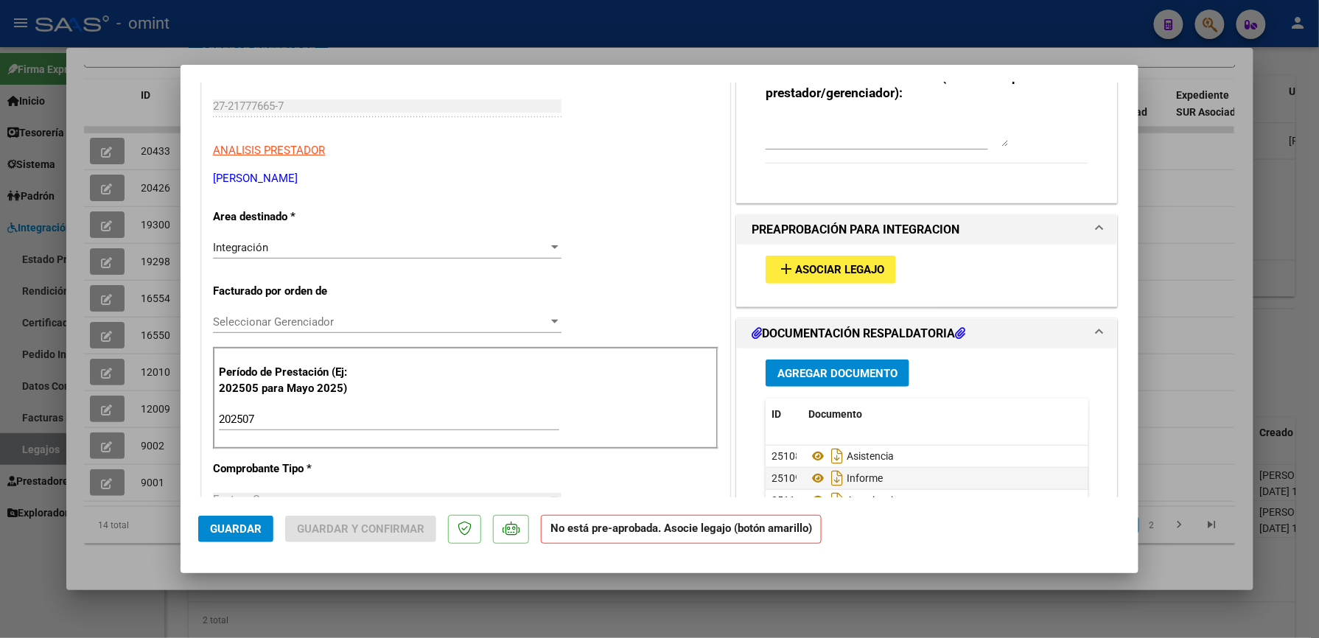
click at [1168, 243] on div at bounding box center [659, 319] width 1319 height 638
type input "$ 0,00"
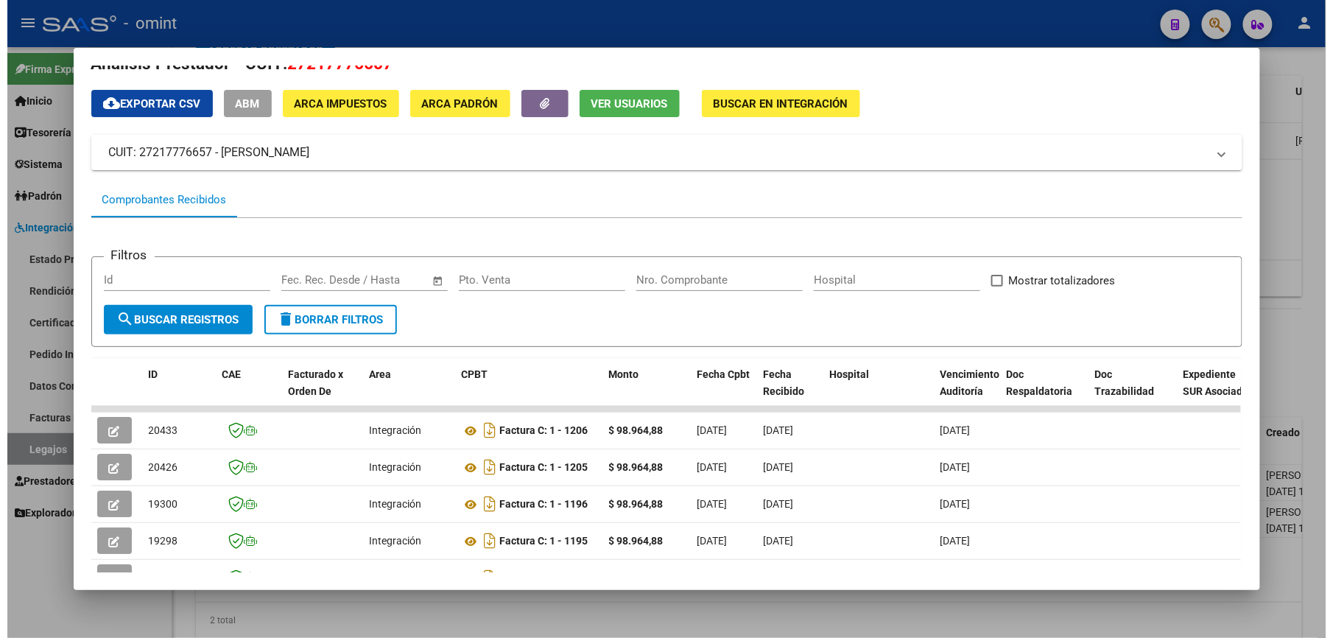
scroll to position [27, 0]
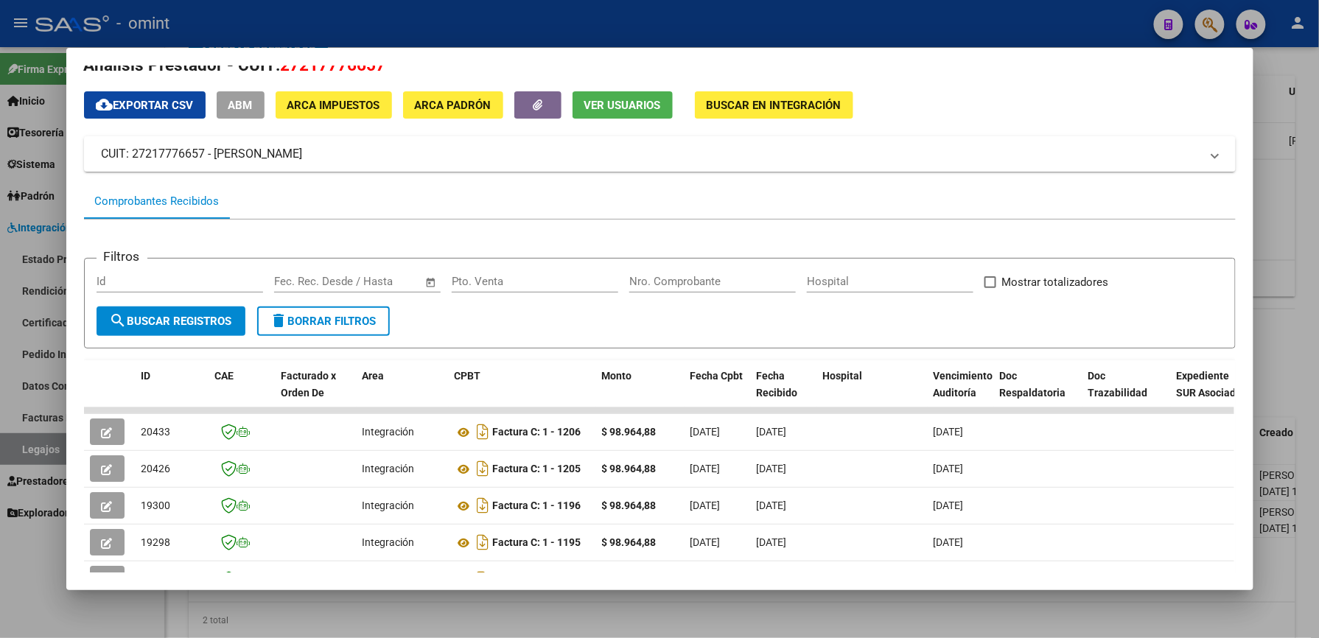
click at [944, 18] on div at bounding box center [659, 319] width 1319 height 638
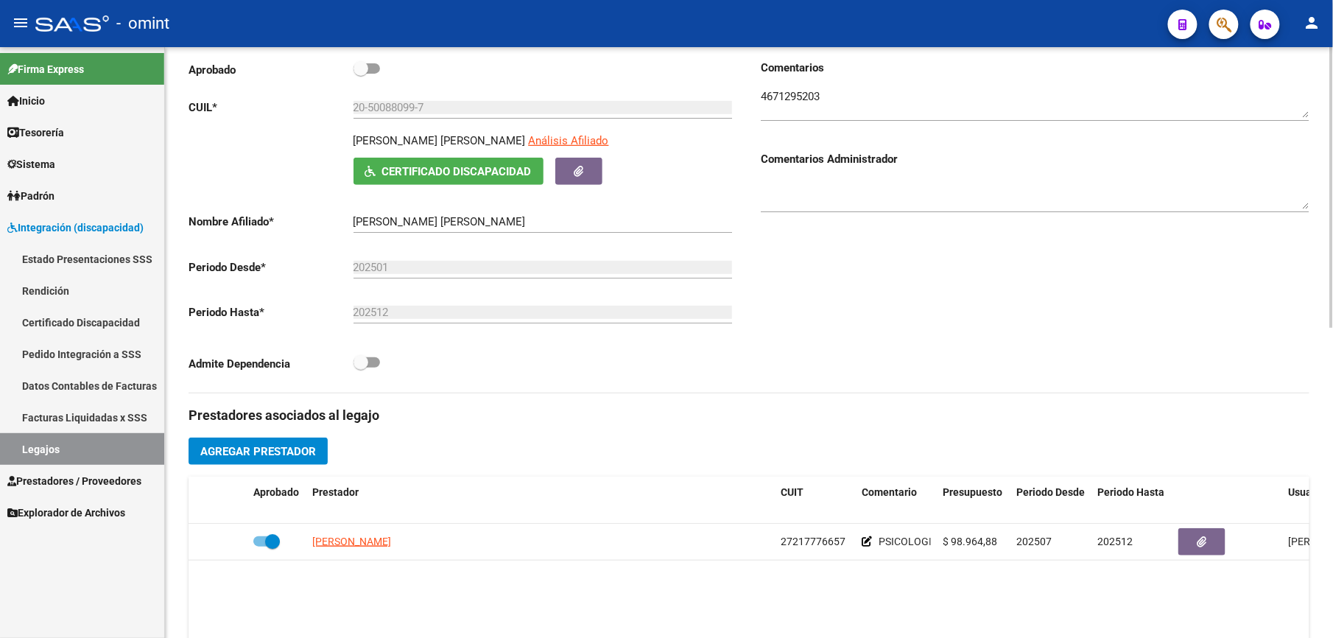
scroll to position [197, 0]
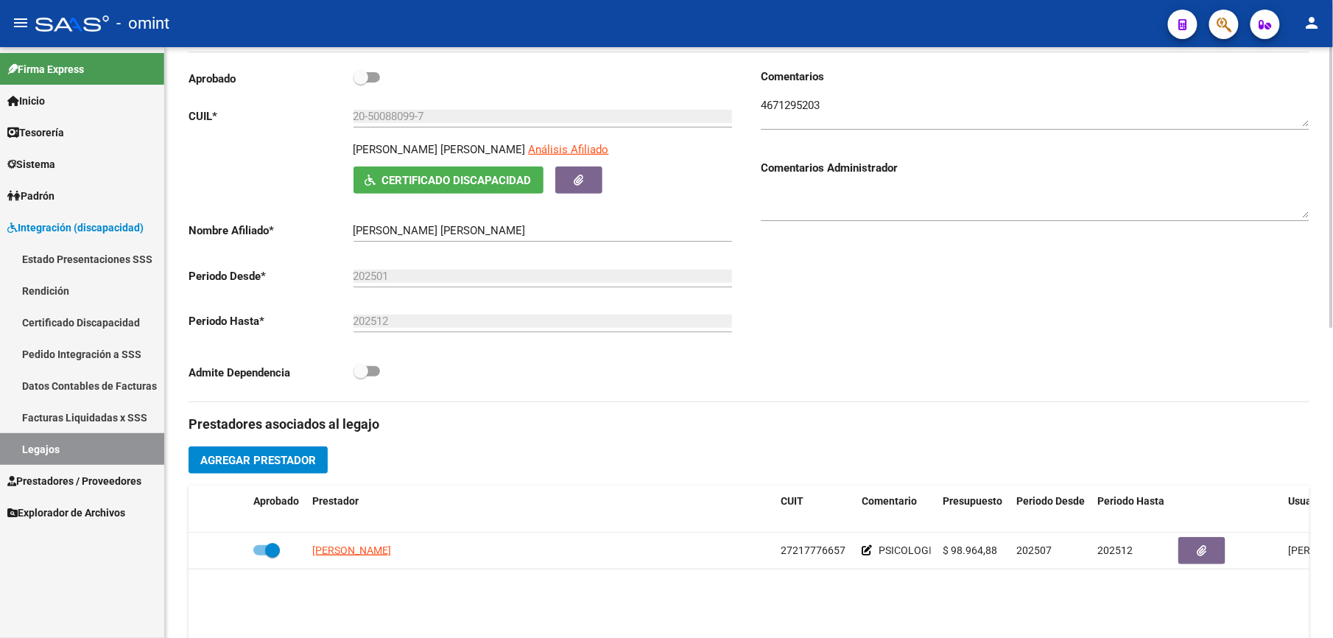
click at [369, 74] on span at bounding box center [367, 77] width 27 height 10
click at [361, 83] on input "checkbox" at bounding box center [360, 83] width 1 height 1
checkbox input "true"
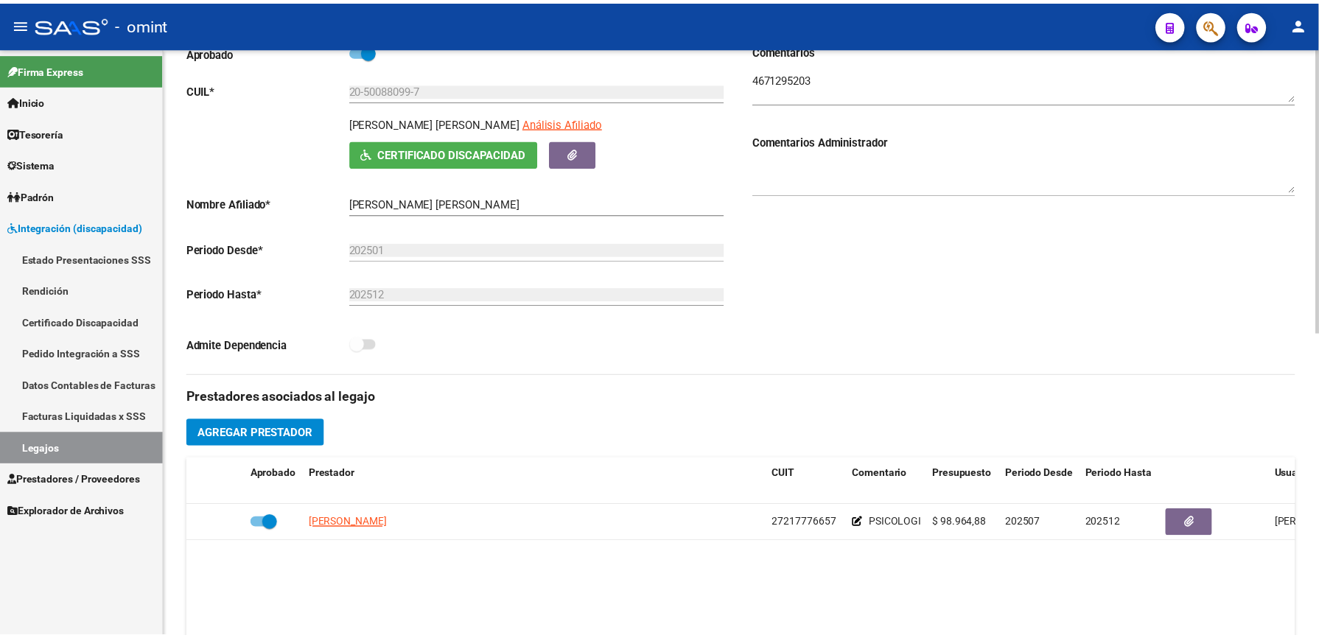
scroll to position [208, 0]
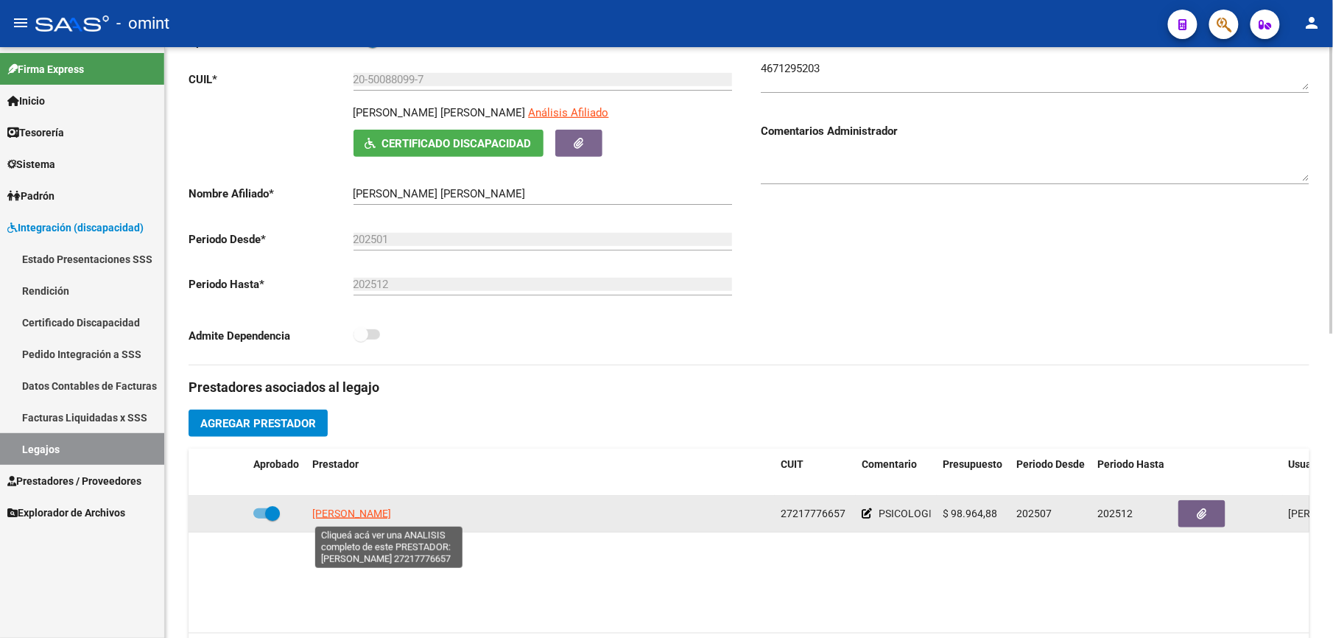
click at [391, 511] on span "[PERSON_NAME]" at bounding box center [351, 514] width 79 height 12
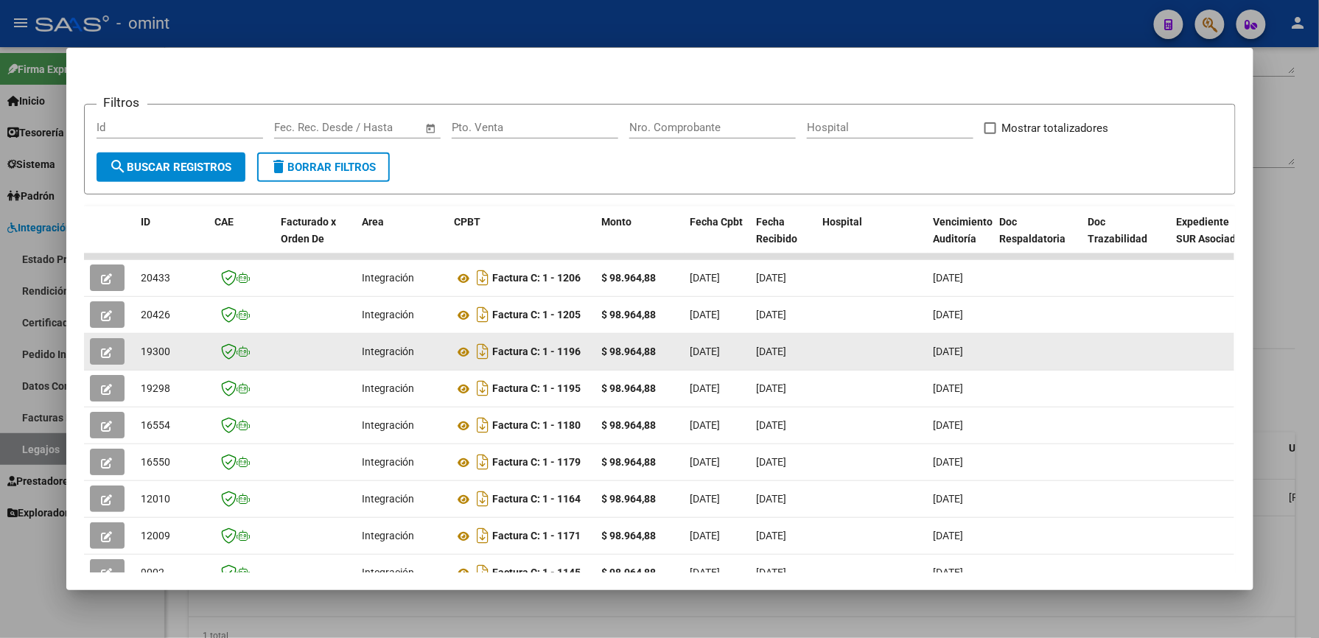
scroll to position [196, 0]
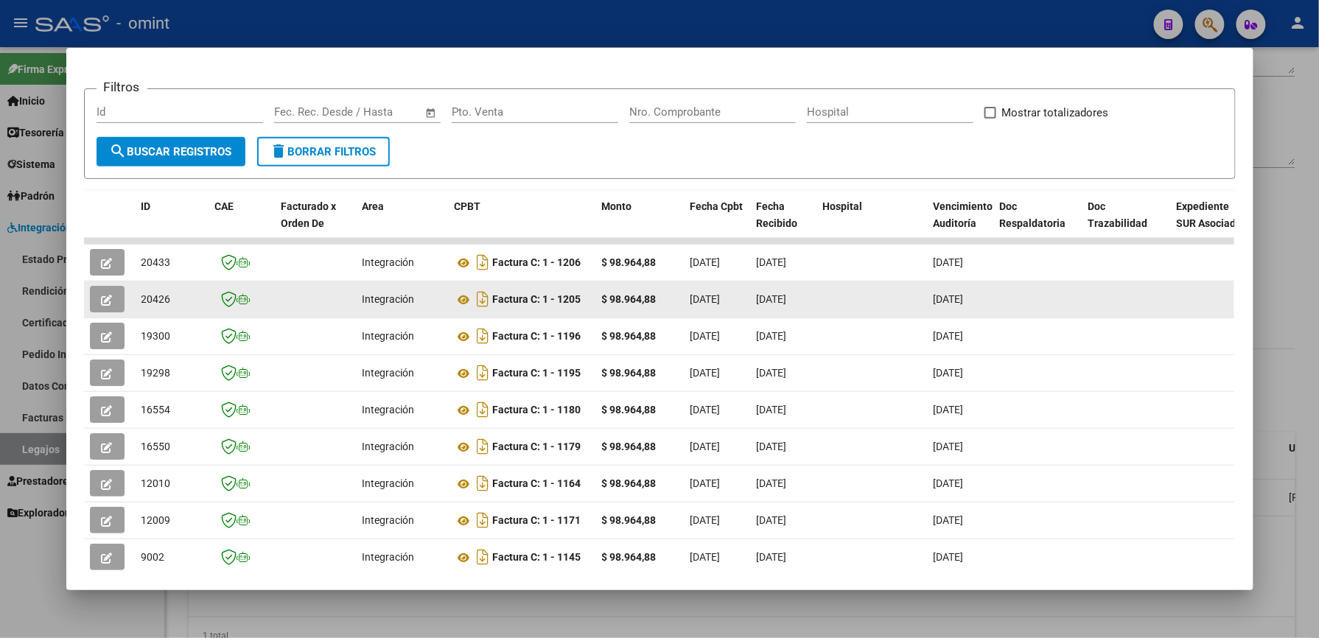
click at [102, 295] on icon "button" at bounding box center [107, 300] width 11 height 11
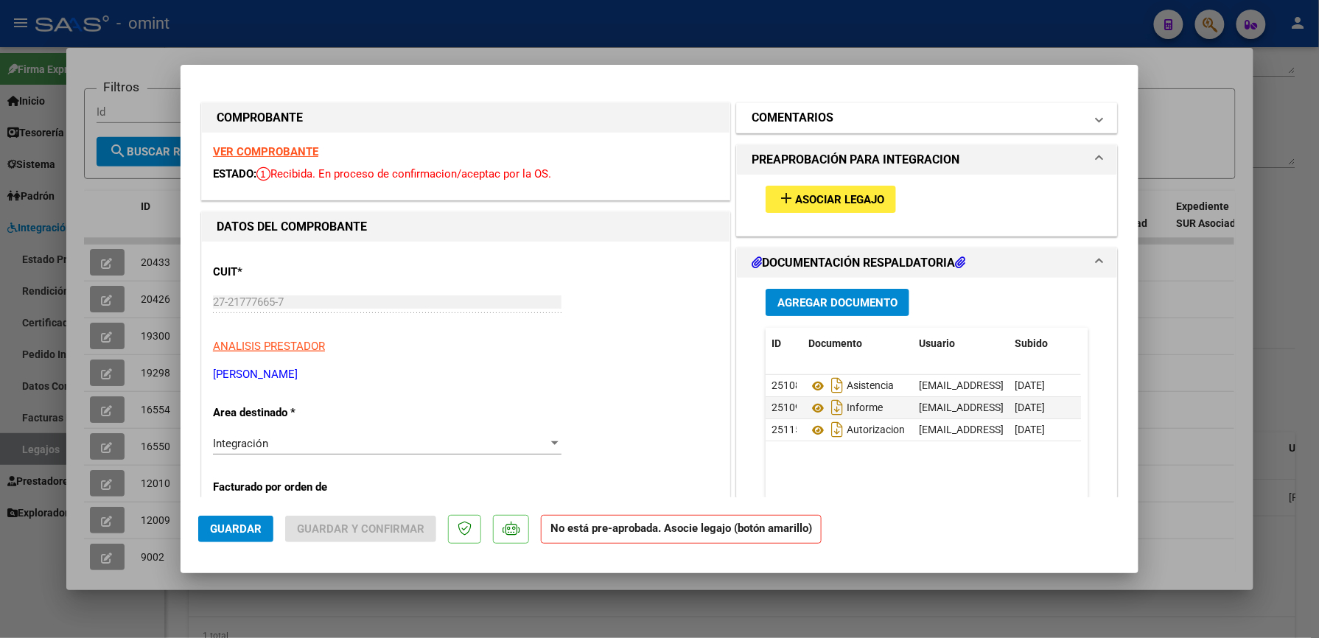
click at [968, 119] on mat-panel-title "COMENTARIOS" at bounding box center [917, 118] width 333 height 18
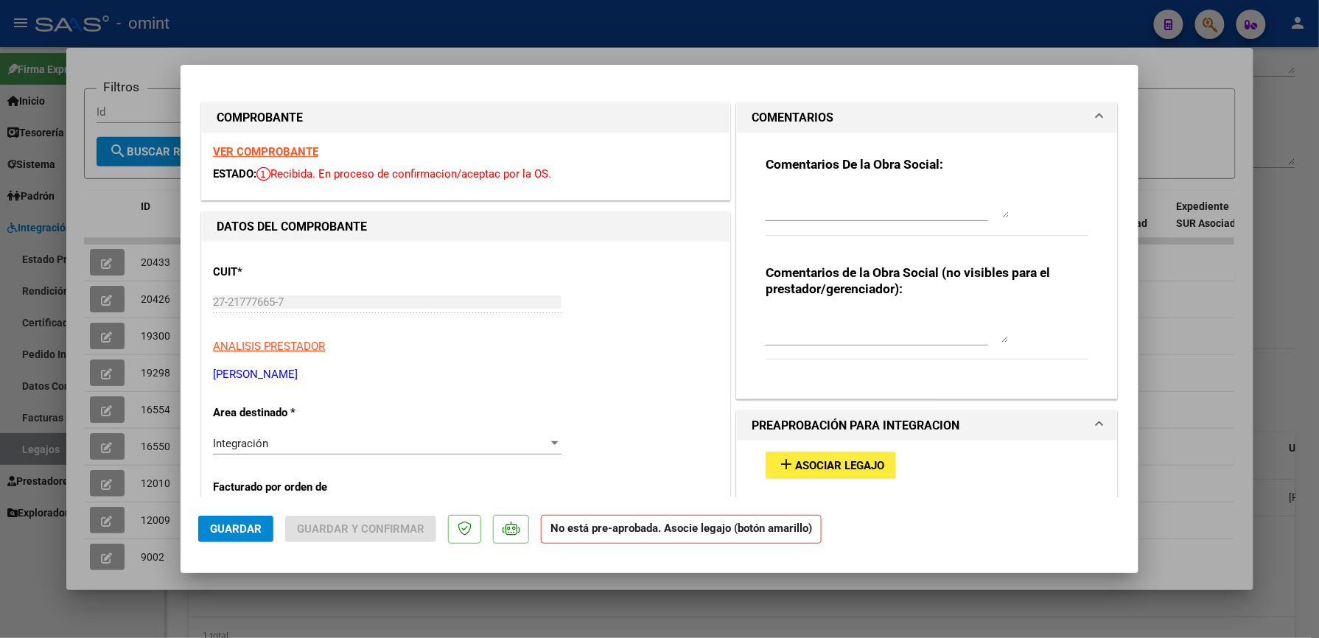
drag, startPoint x: 846, startPoint y: 196, endPoint x: 838, endPoint y: 192, distance: 8.2
click at [840, 192] on textarea at bounding box center [886, 203] width 243 height 29
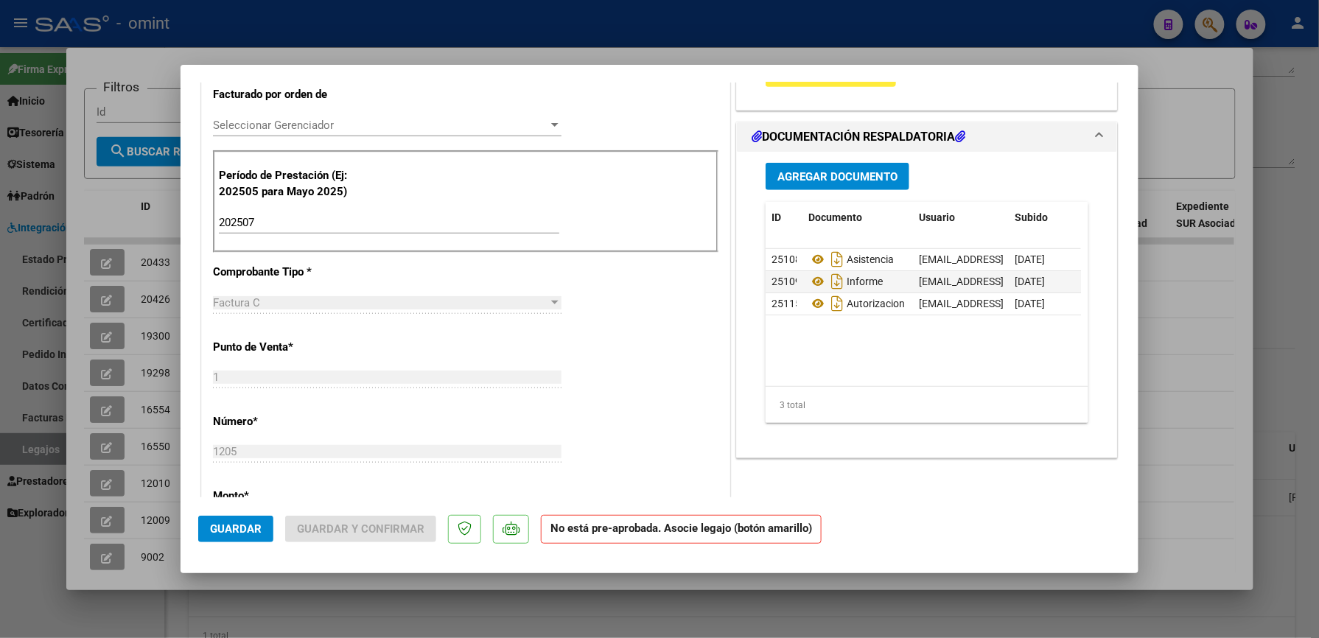
scroll to position [295, 0]
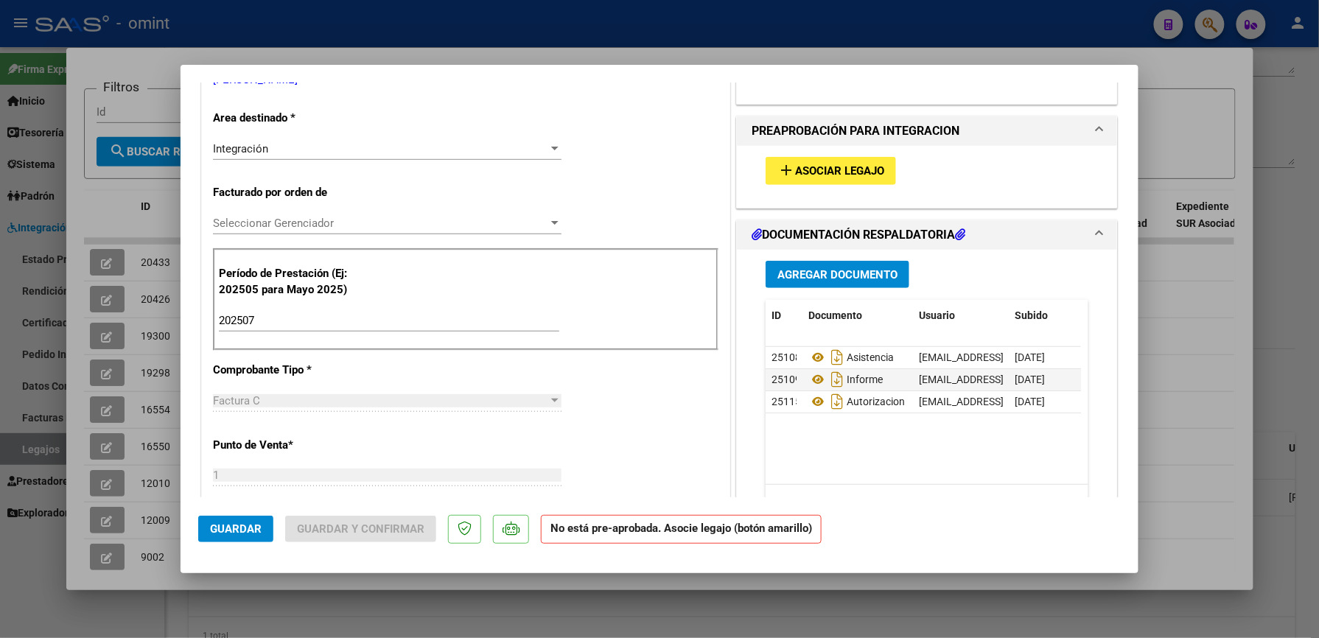
type textarea "EL INFORME DEBE SER GESTIONADO POR LA FAMILIA EN LA APP DE OMINT - AUTOGESTION"
click at [832, 168] on span "Asociar Legajo" at bounding box center [839, 171] width 89 height 13
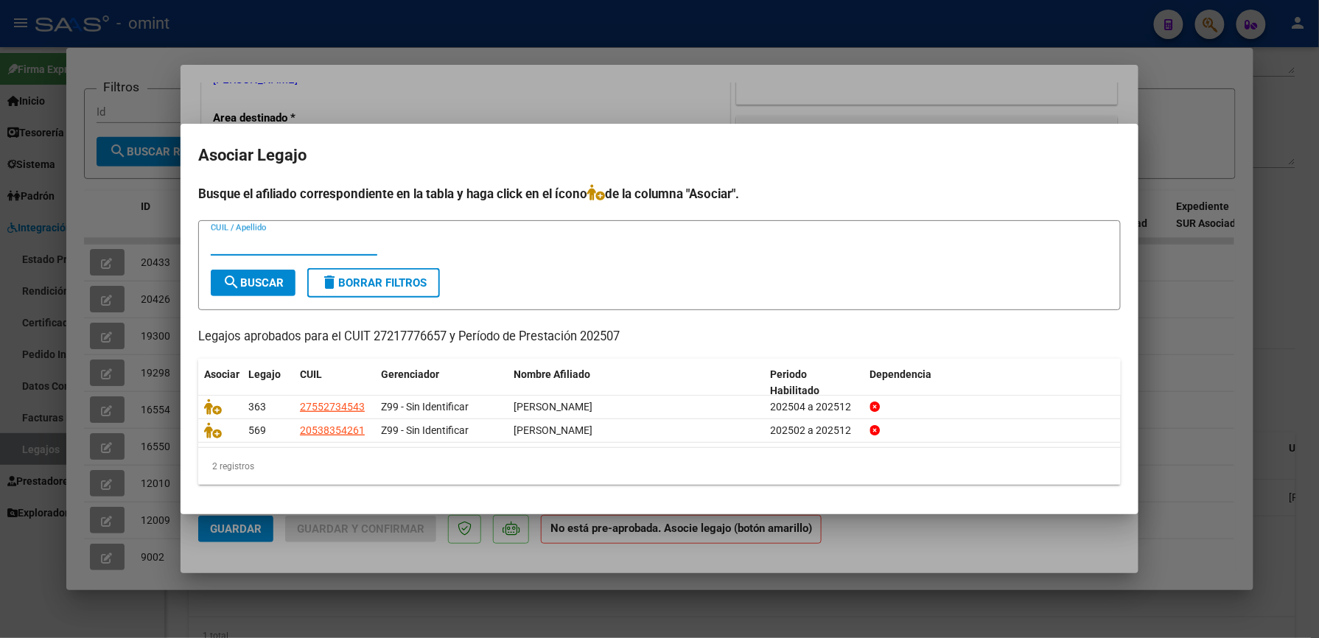
click at [804, 112] on div at bounding box center [659, 319] width 1319 height 638
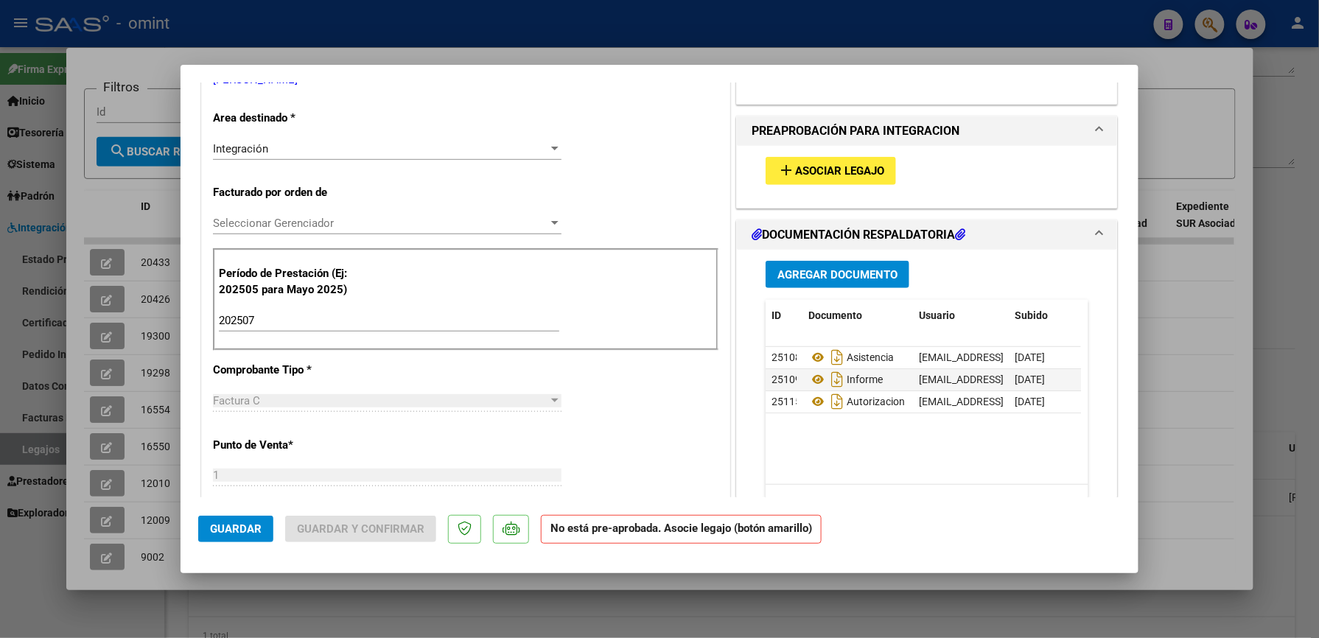
scroll to position [196, 0]
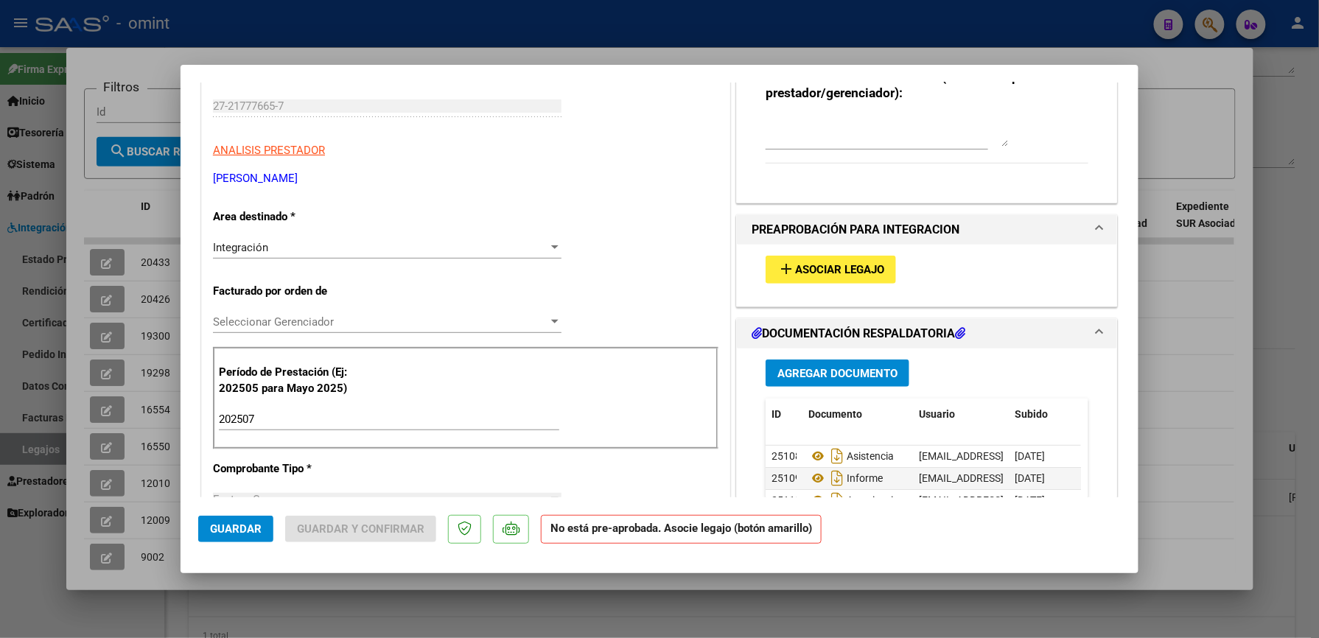
click at [1230, 299] on div at bounding box center [659, 319] width 1319 height 638
type input "$ 0,00"
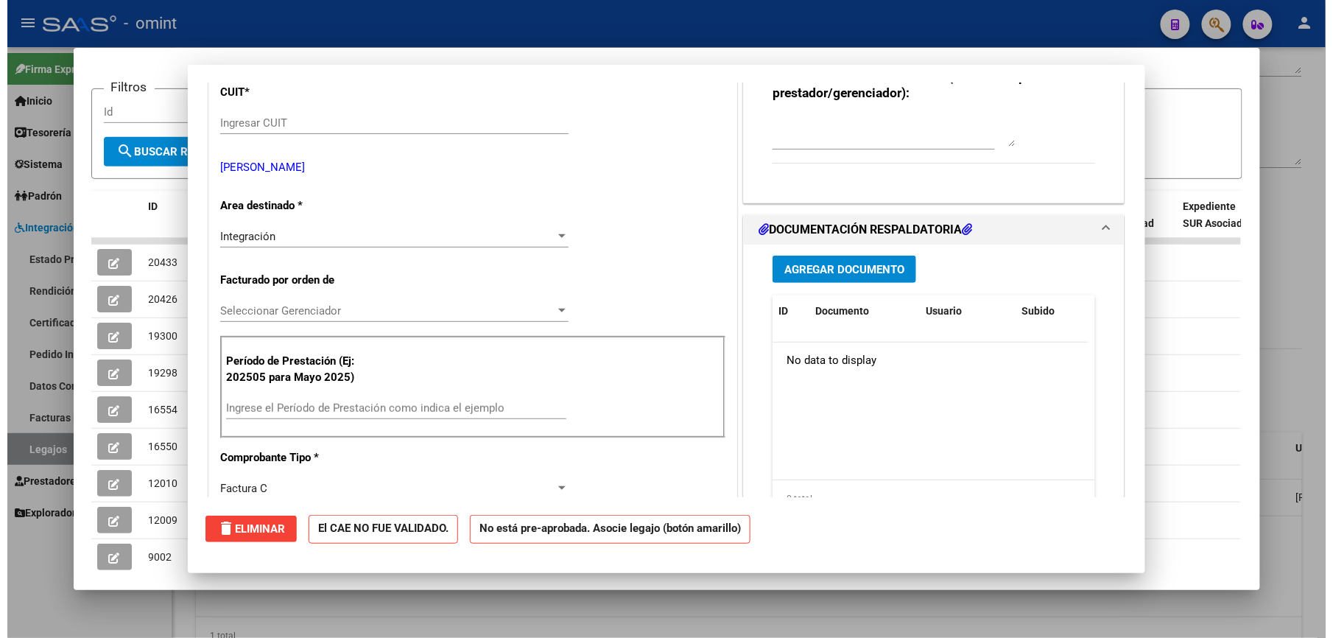
scroll to position [213, 0]
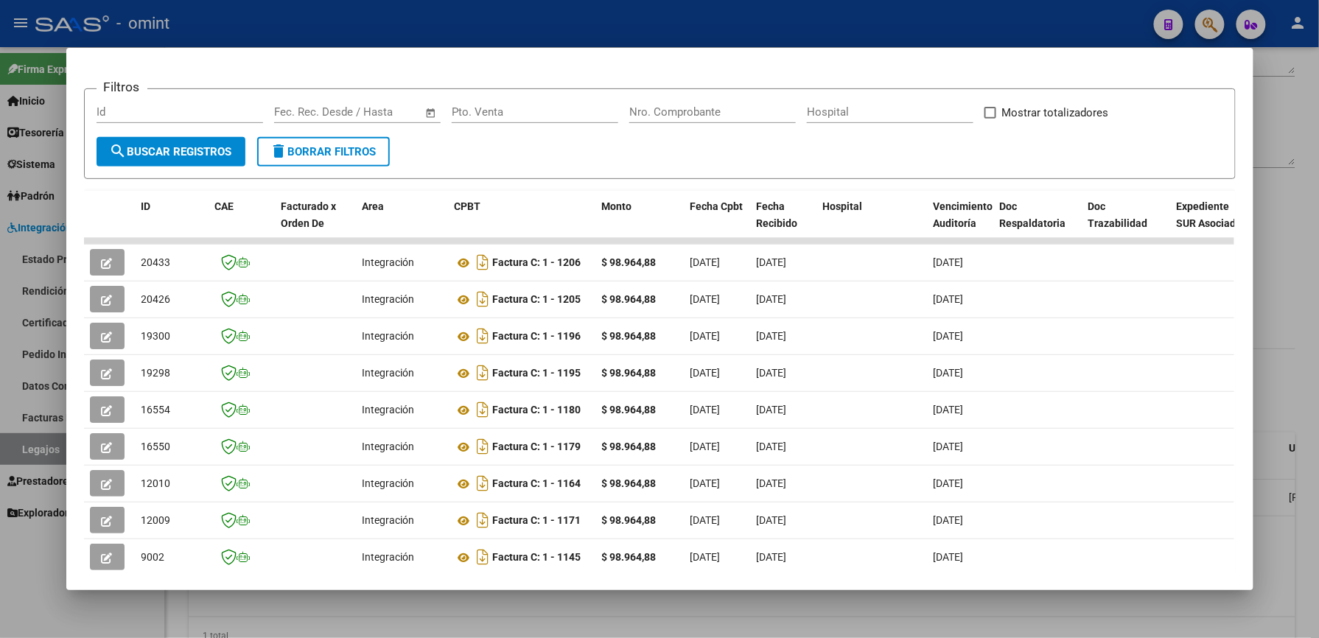
click at [837, 24] on div at bounding box center [659, 319] width 1319 height 638
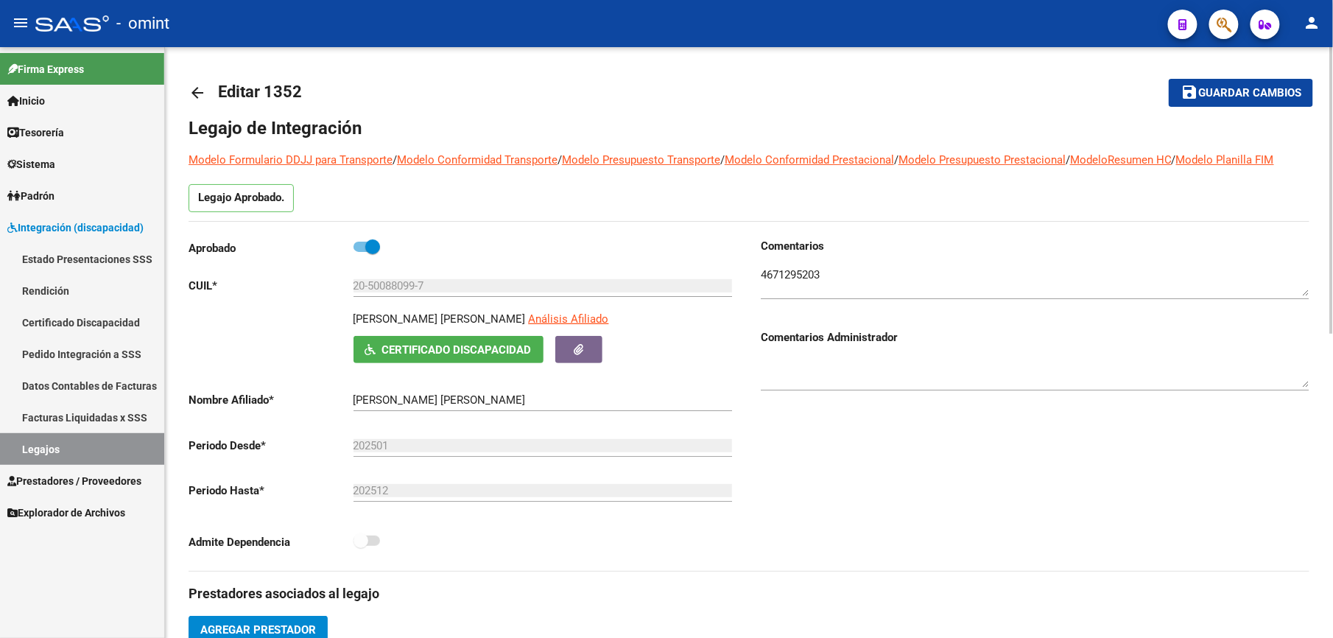
scroll to position [0, 0]
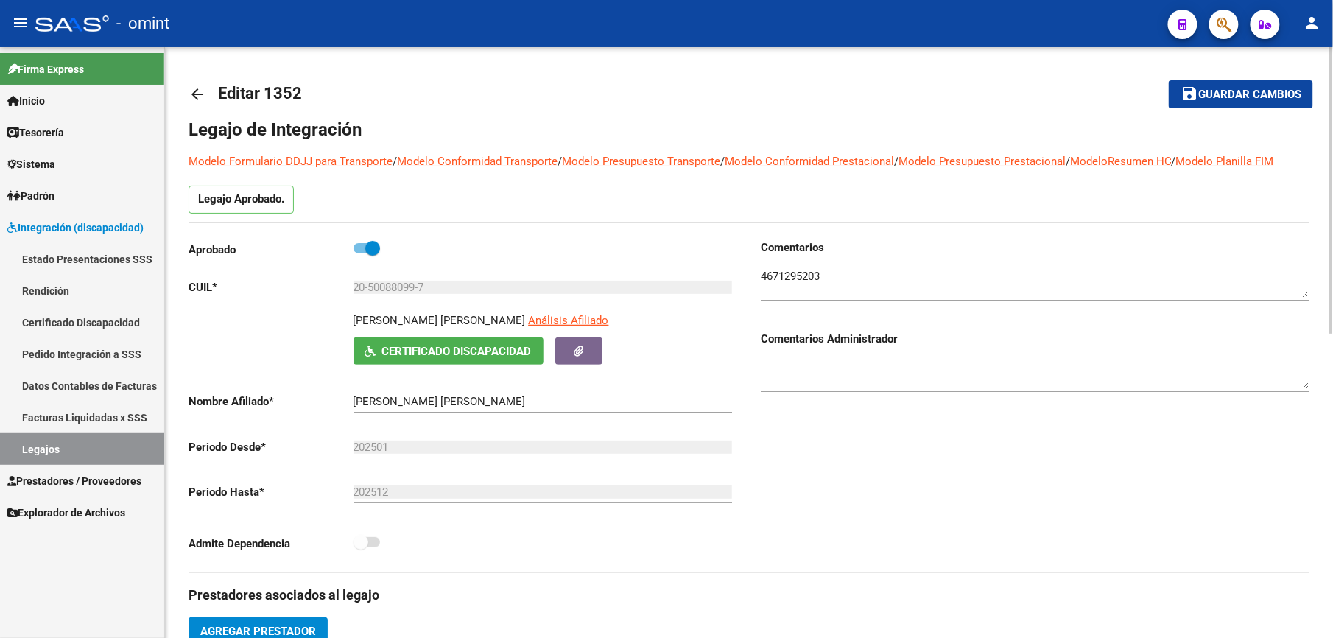
click at [1214, 83] on button "save Guardar cambios" at bounding box center [1241, 93] width 144 height 27
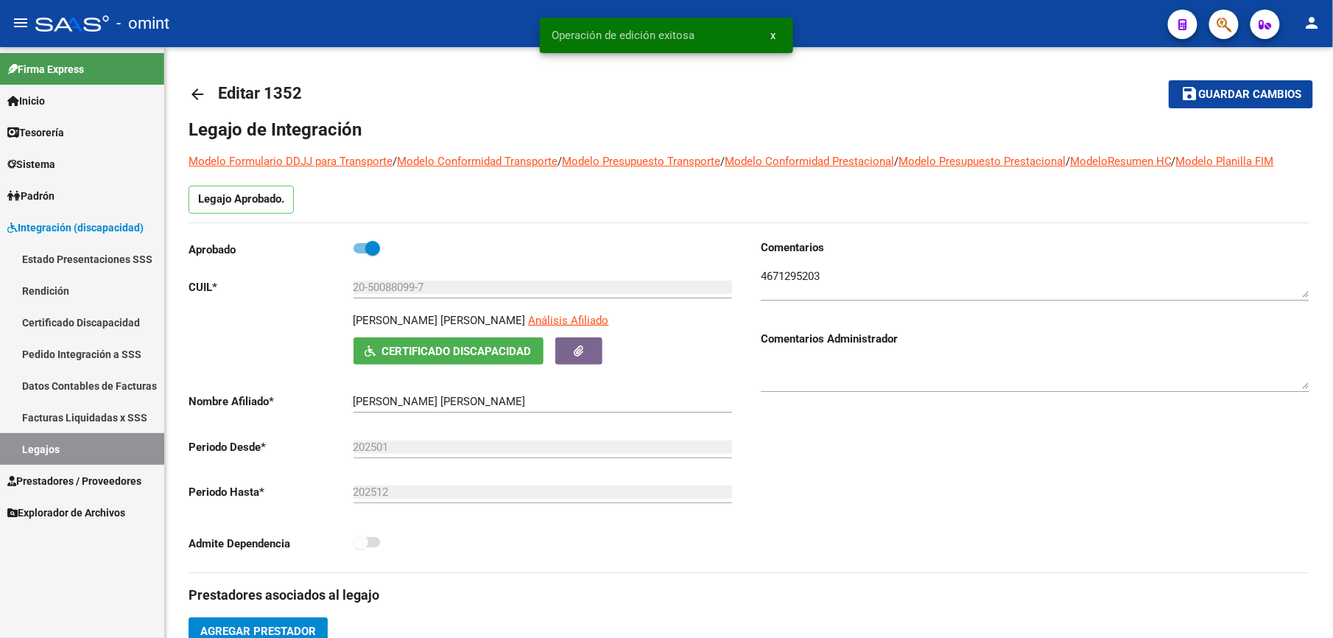
click at [56, 443] on link "Legajos" at bounding box center [82, 449] width 164 height 32
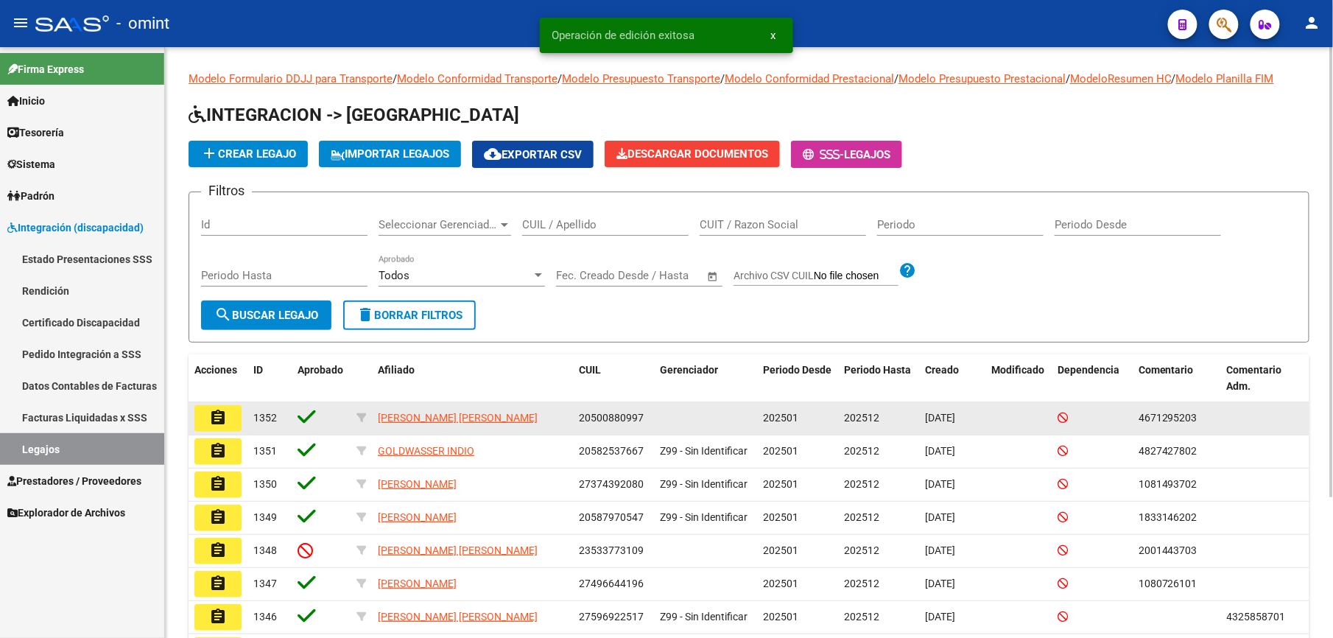
click at [224, 417] on mat-icon "assignment" at bounding box center [218, 418] width 18 height 18
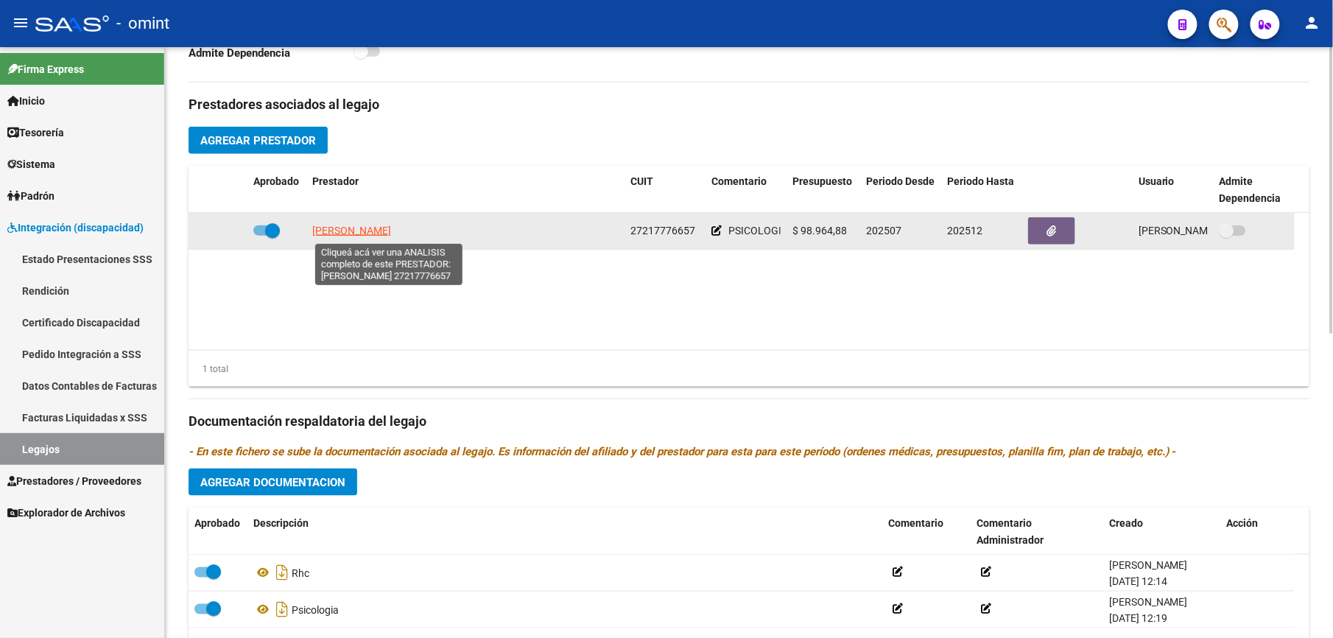
click at [391, 230] on span "[PERSON_NAME]" at bounding box center [351, 231] width 79 height 12
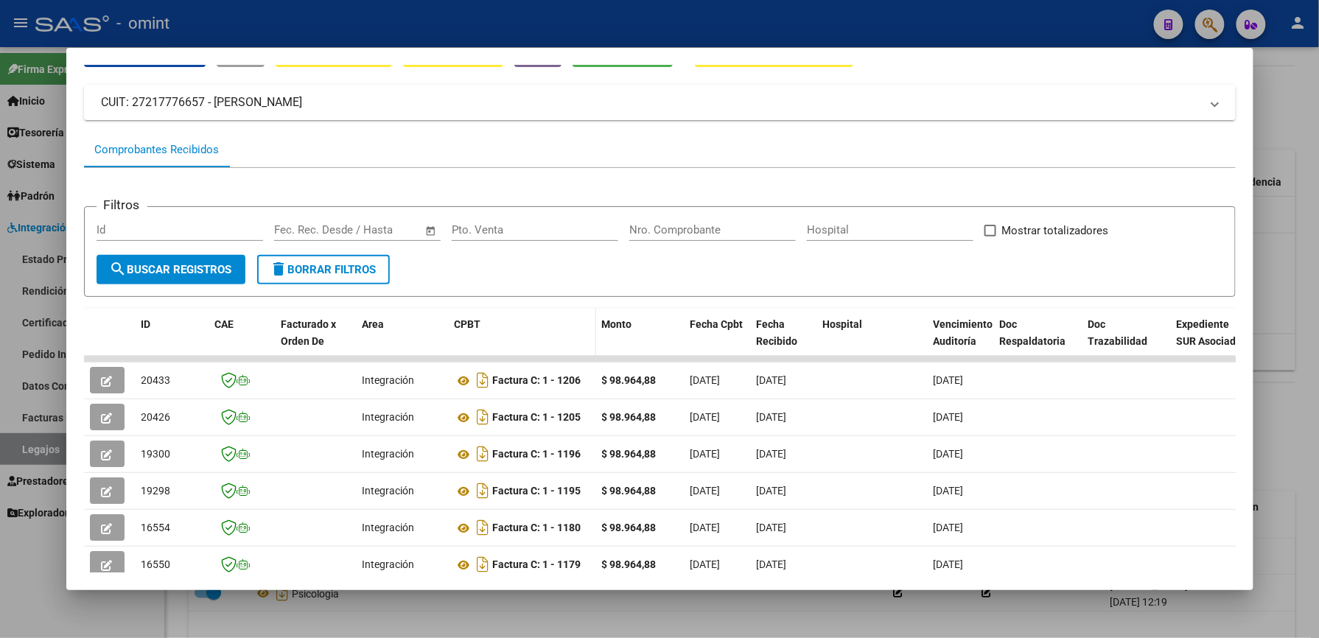
scroll to position [196, 0]
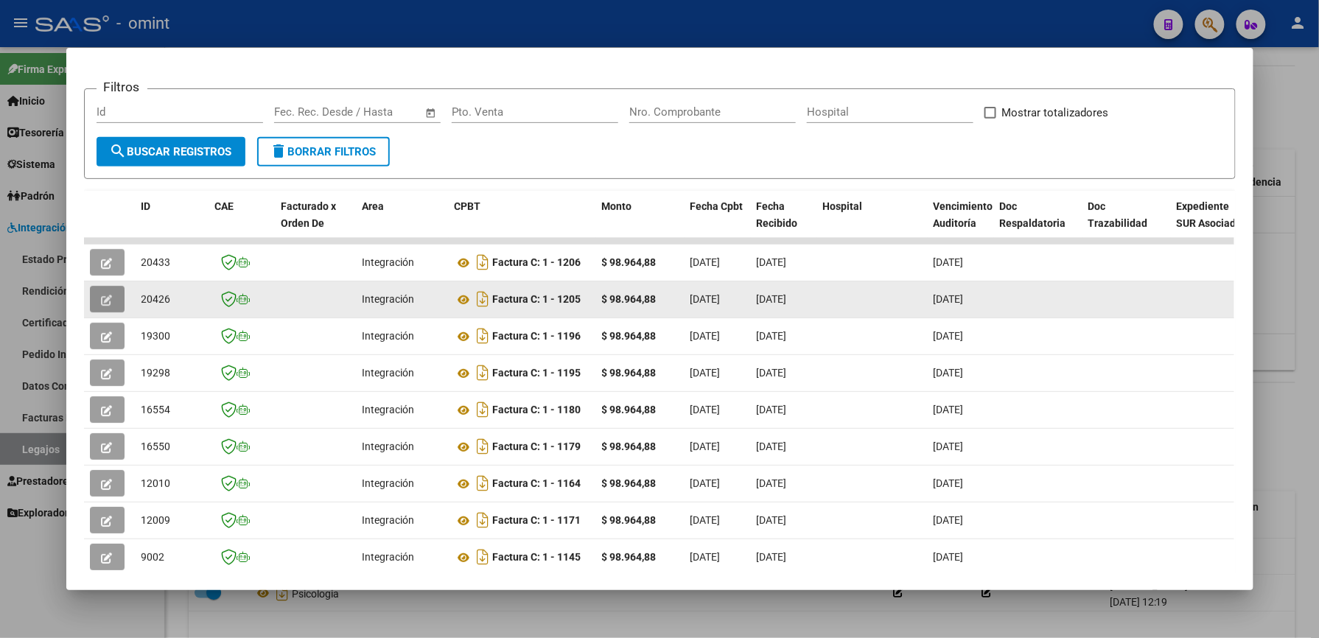
click at [103, 295] on icon "button" at bounding box center [107, 300] width 11 height 11
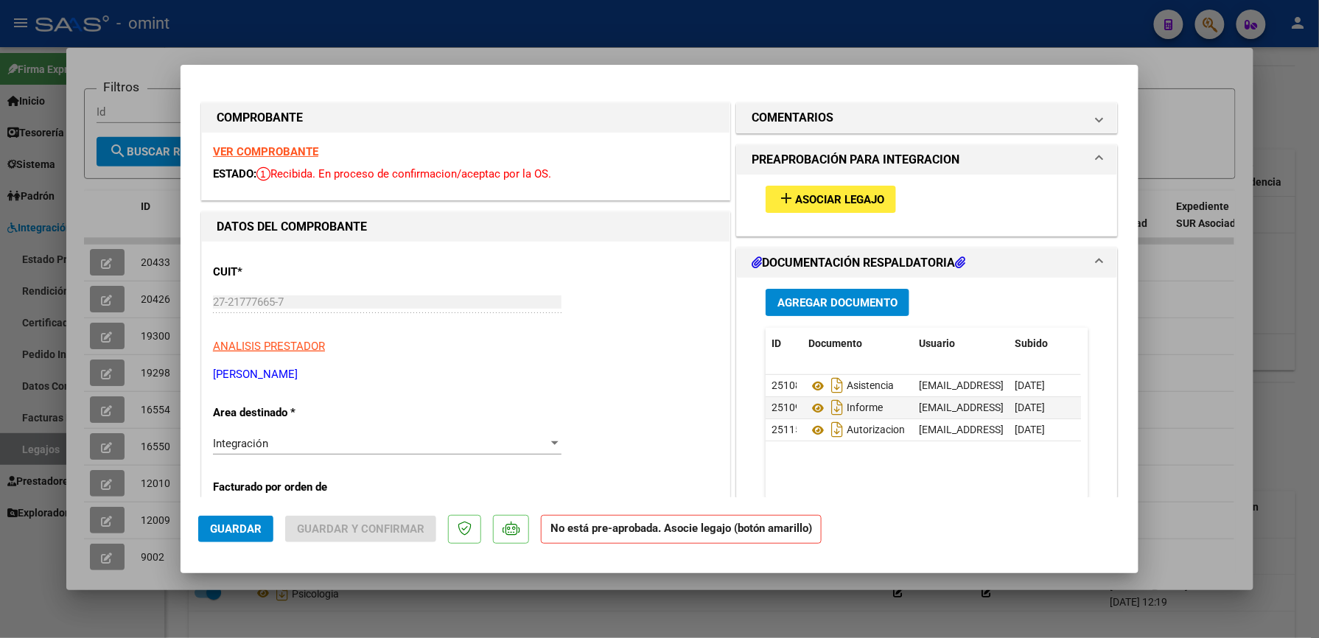
click at [837, 198] on span "Asociar Legajo" at bounding box center [839, 199] width 89 height 13
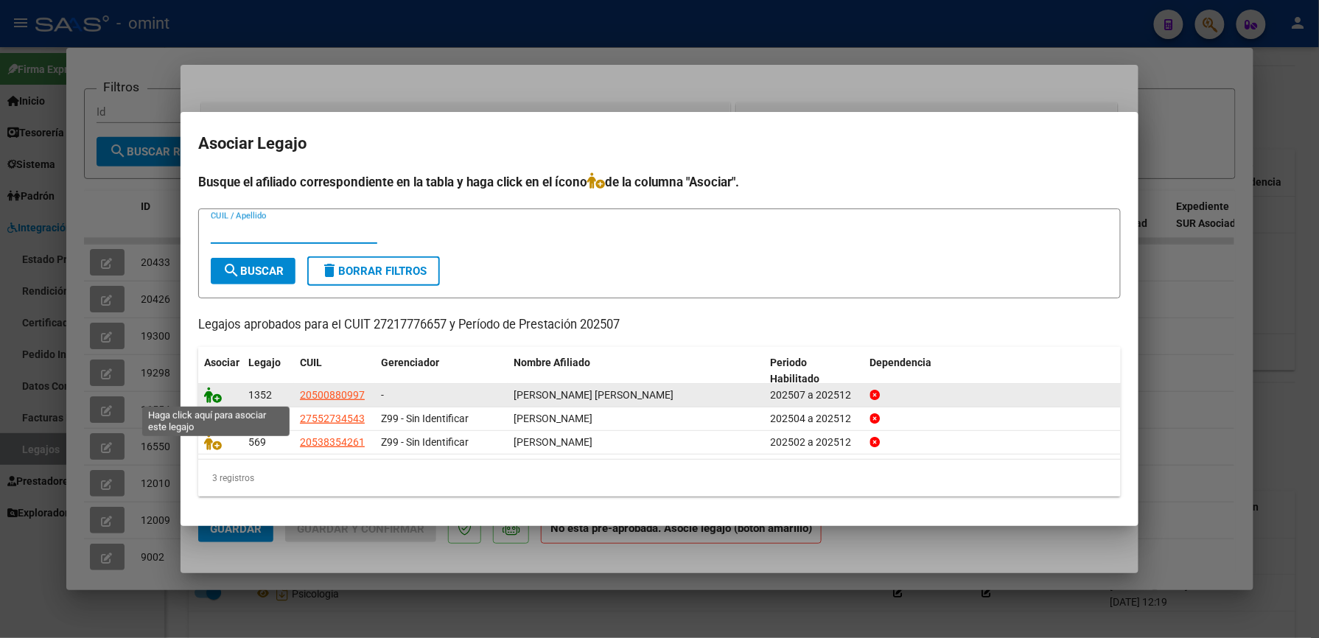
click at [206, 396] on icon at bounding box center [213, 395] width 18 height 16
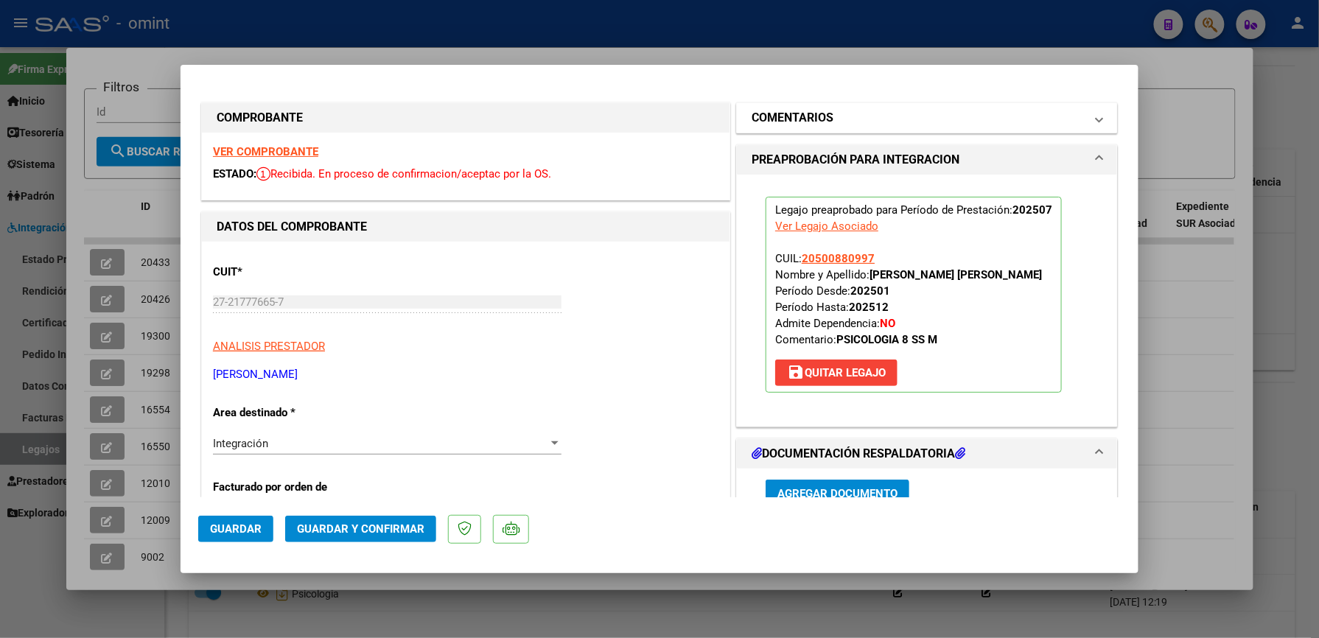
click at [911, 116] on mat-panel-title "COMENTARIOS" at bounding box center [917, 118] width 333 height 18
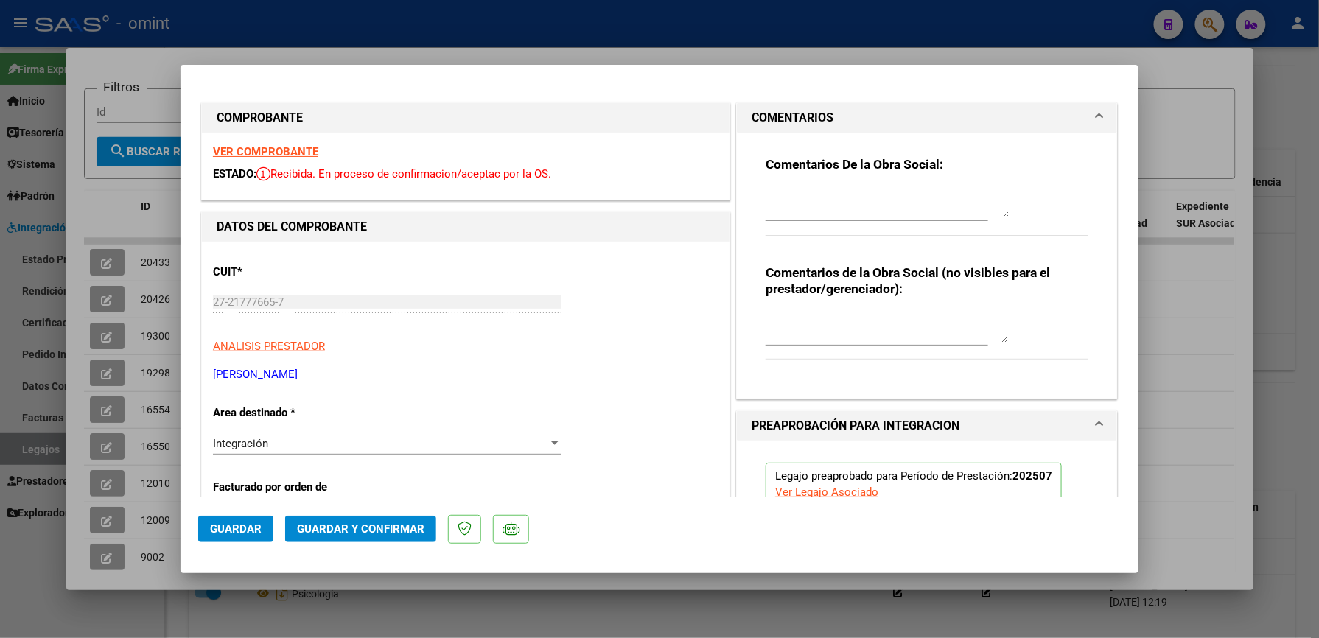
click at [832, 192] on textarea at bounding box center [886, 203] width 243 height 29
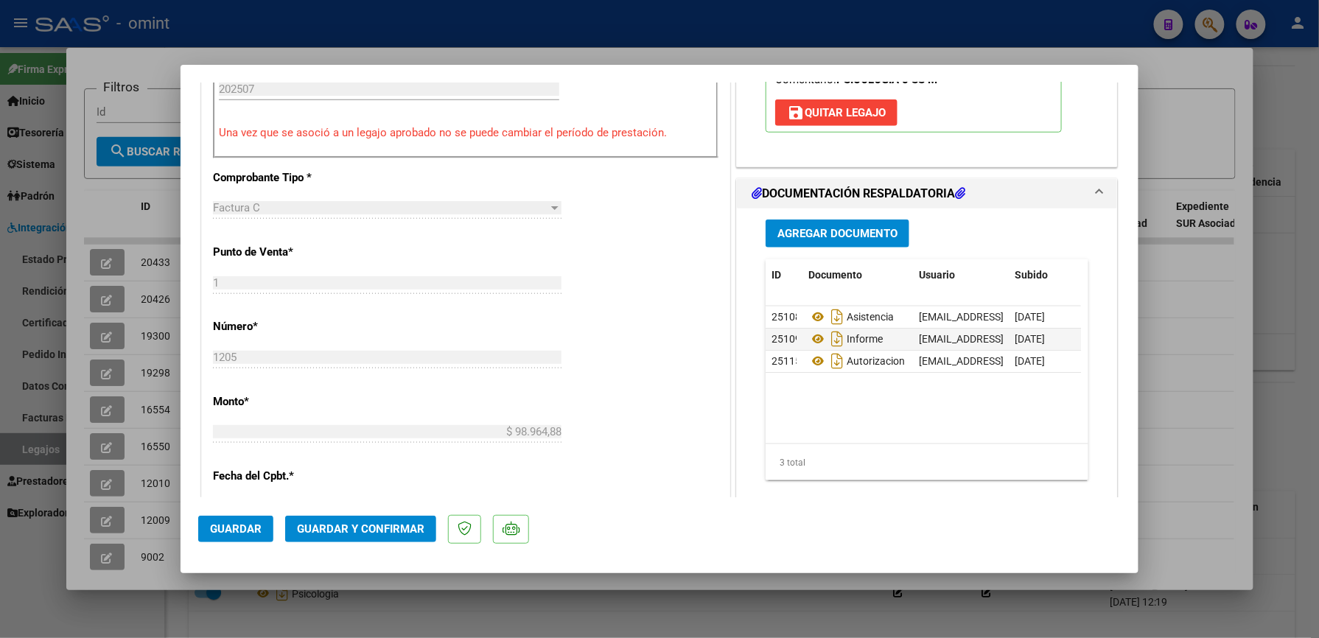
scroll to position [491, 0]
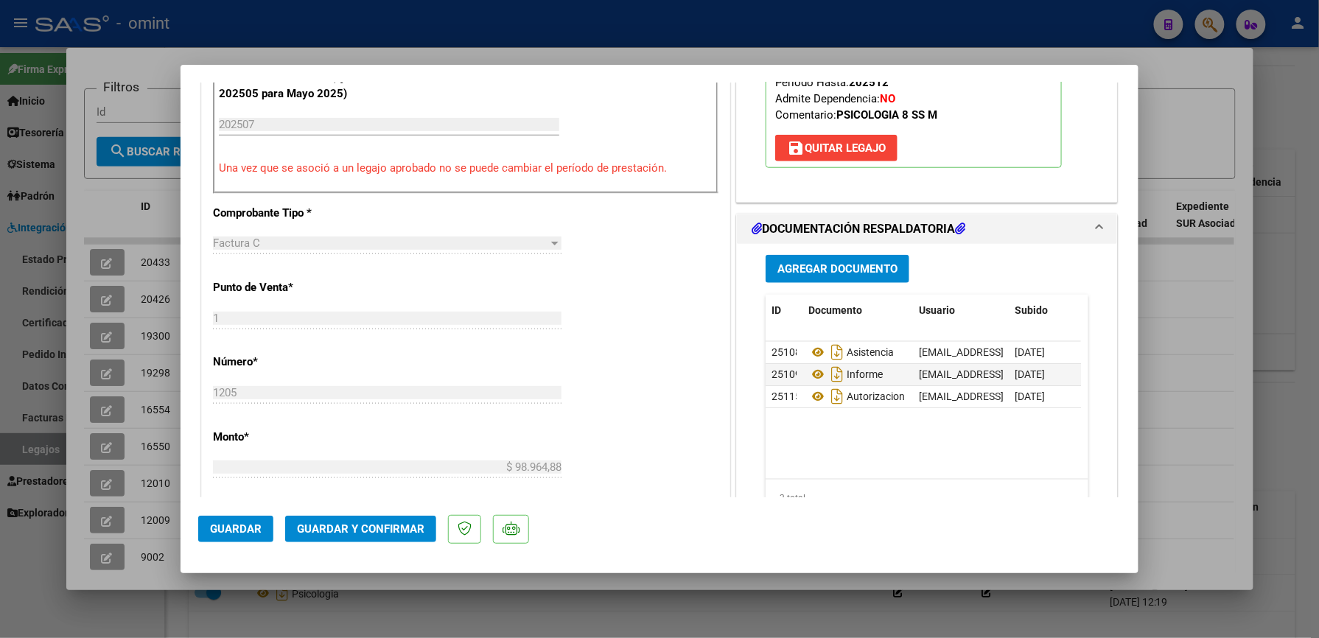
type textarea "EL INF SEMESTRAL DEBE SER GESTIONADO POR LA FAMILIA EN LA WEB DE OMINT"
click at [380, 527] on span "Guardar y Confirmar" at bounding box center [360, 528] width 127 height 13
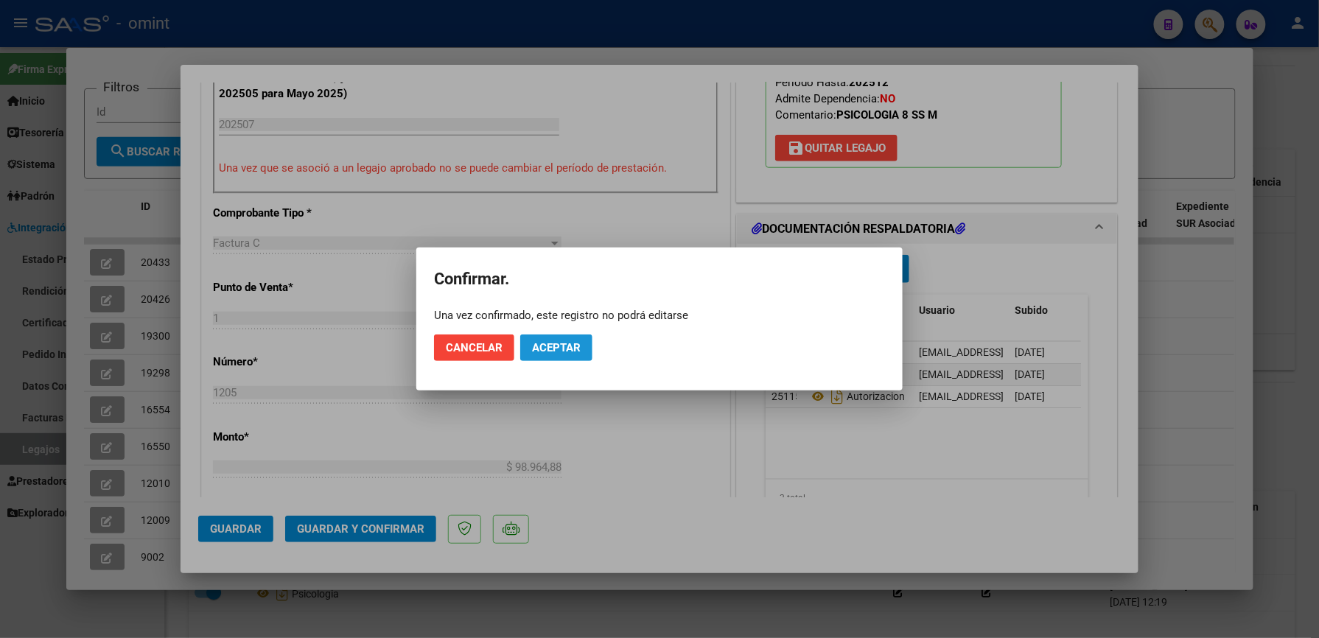
click at [552, 352] on span "Aceptar" at bounding box center [556, 347] width 49 height 13
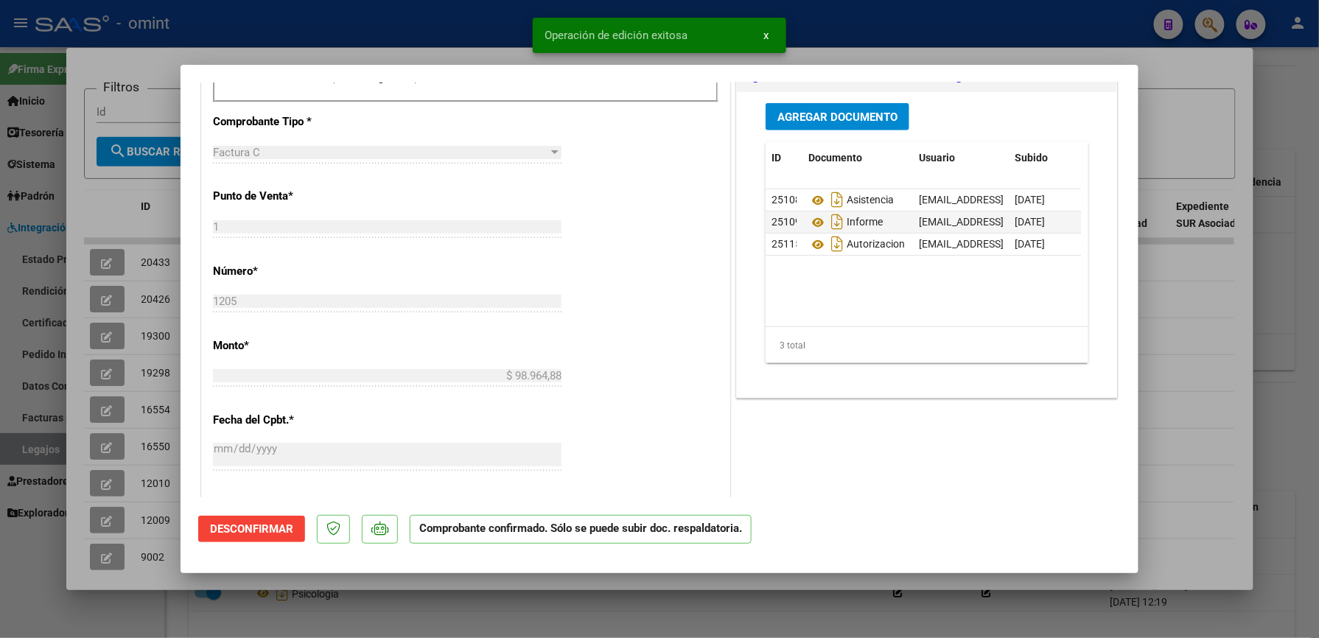
click at [956, 44] on div at bounding box center [659, 319] width 1319 height 638
type input "$ 0,00"
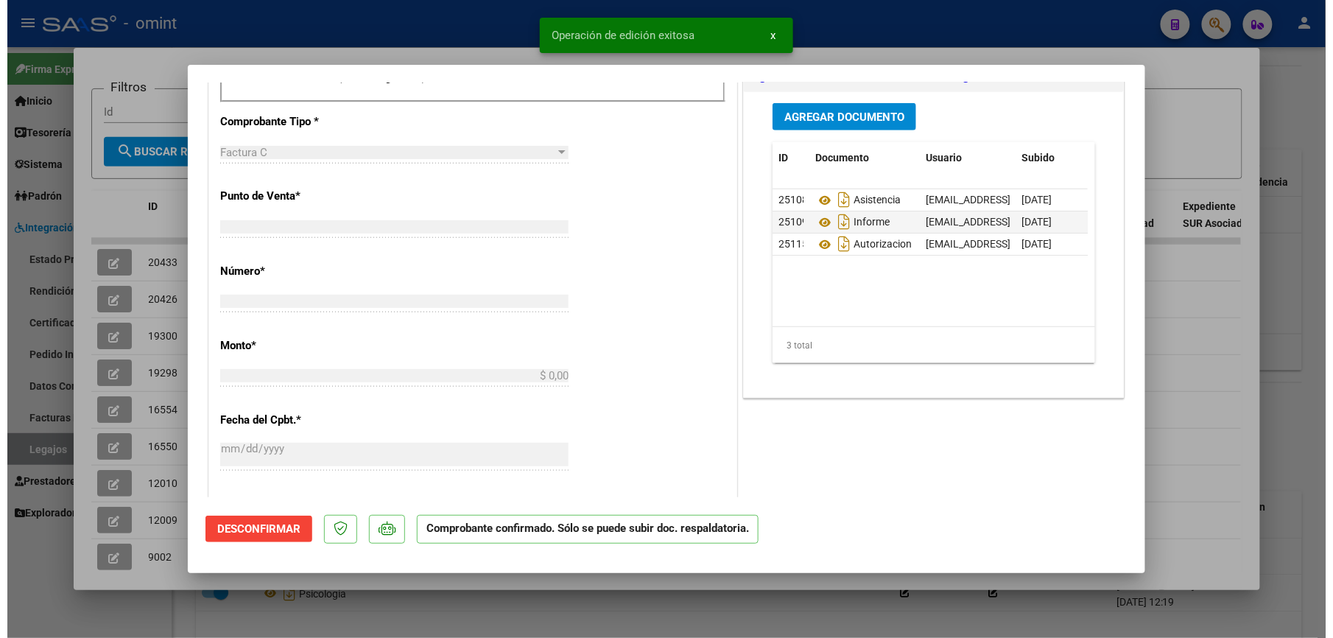
scroll to position [0, 0]
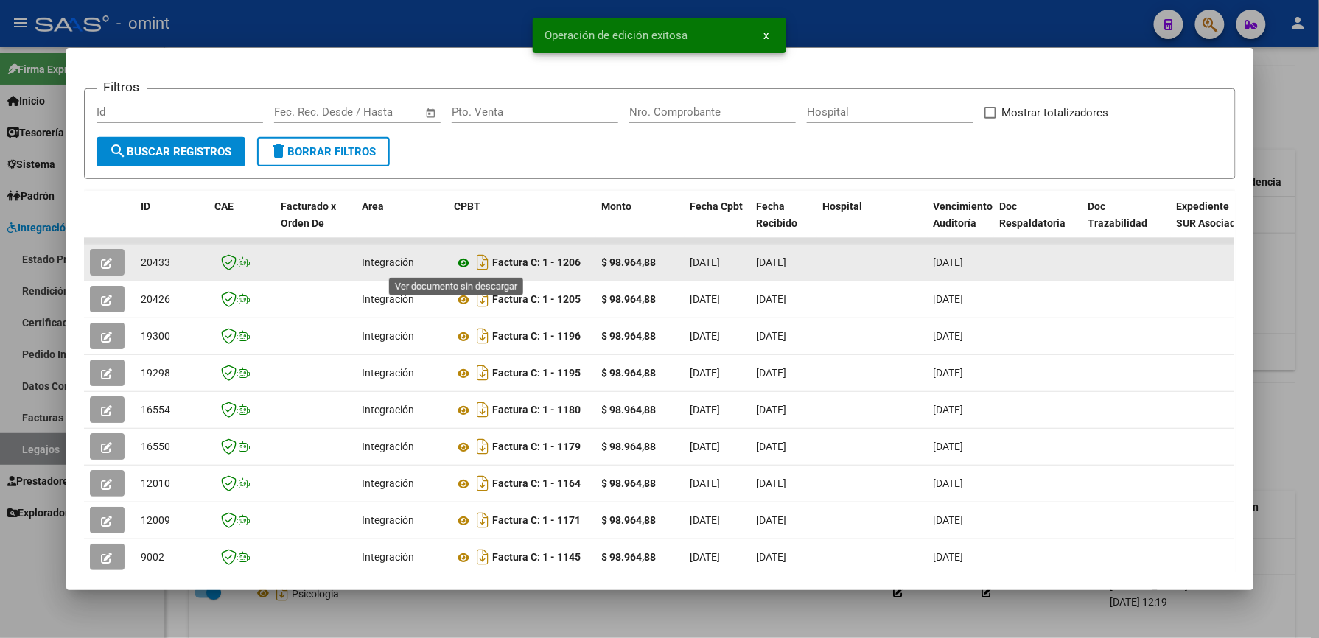
click at [457, 260] on icon at bounding box center [464, 263] width 19 height 18
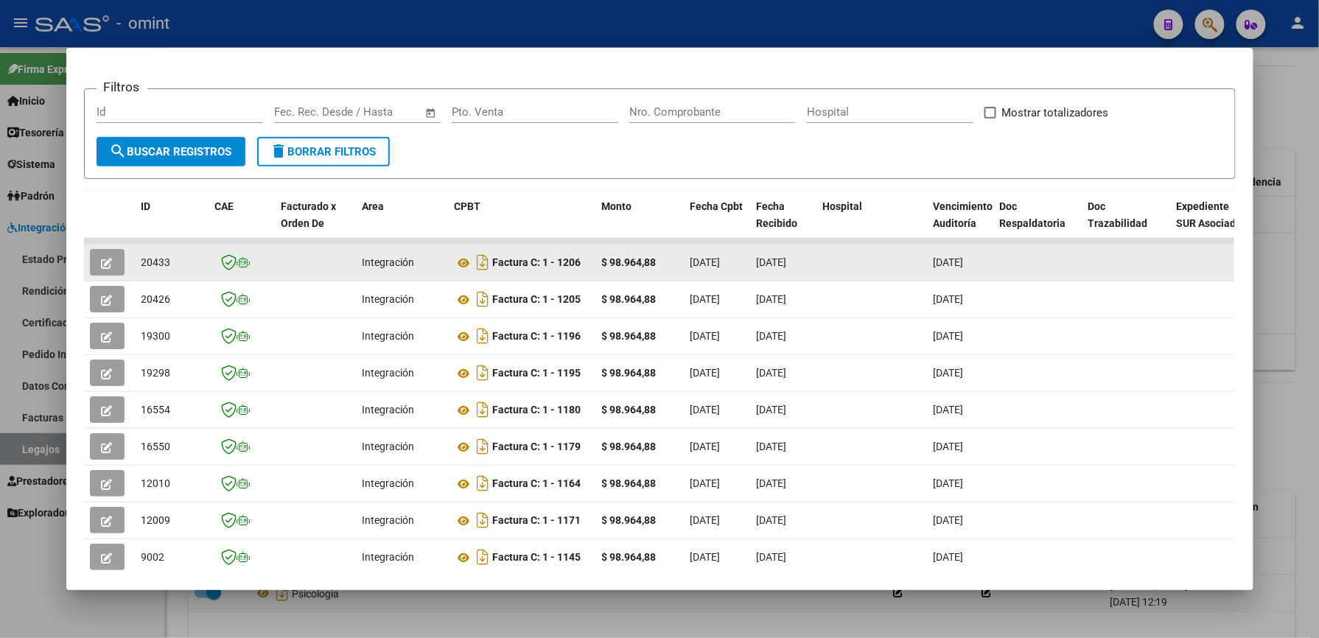
click at [107, 259] on button "button" at bounding box center [107, 262] width 35 height 27
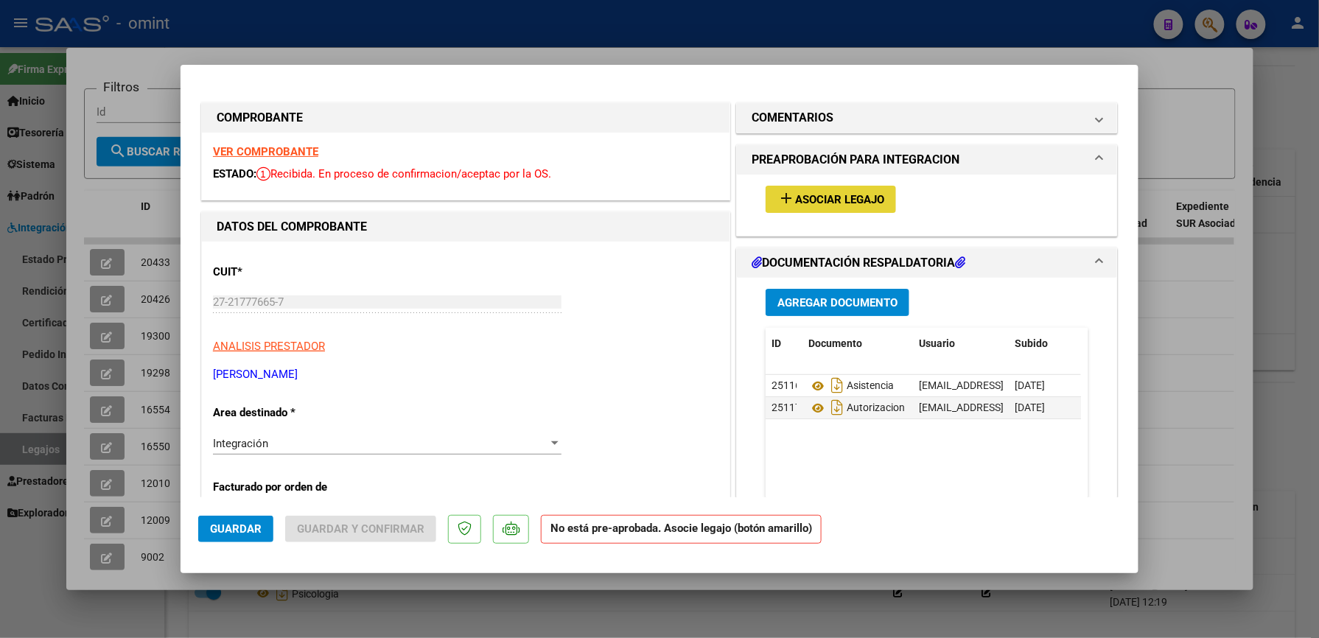
click at [840, 194] on span "Asociar Legajo" at bounding box center [839, 199] width 89 height 13
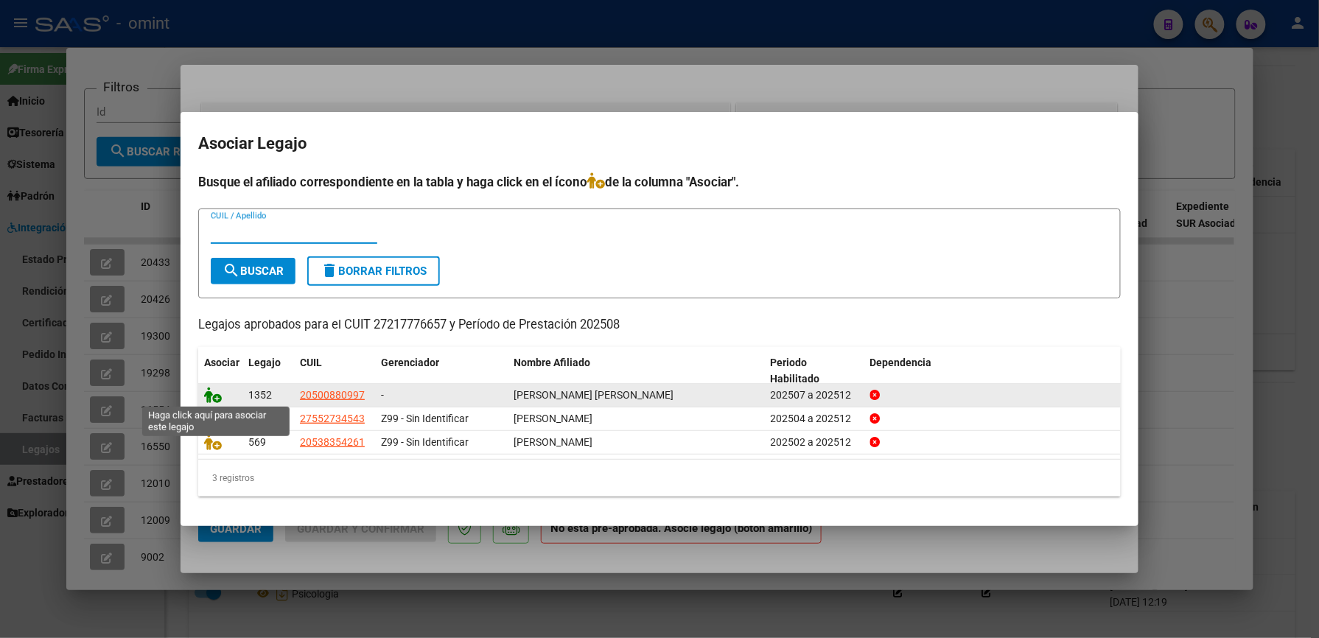
click at [212, 396] on icon at bounding box center [213, 395] width 18 height 16
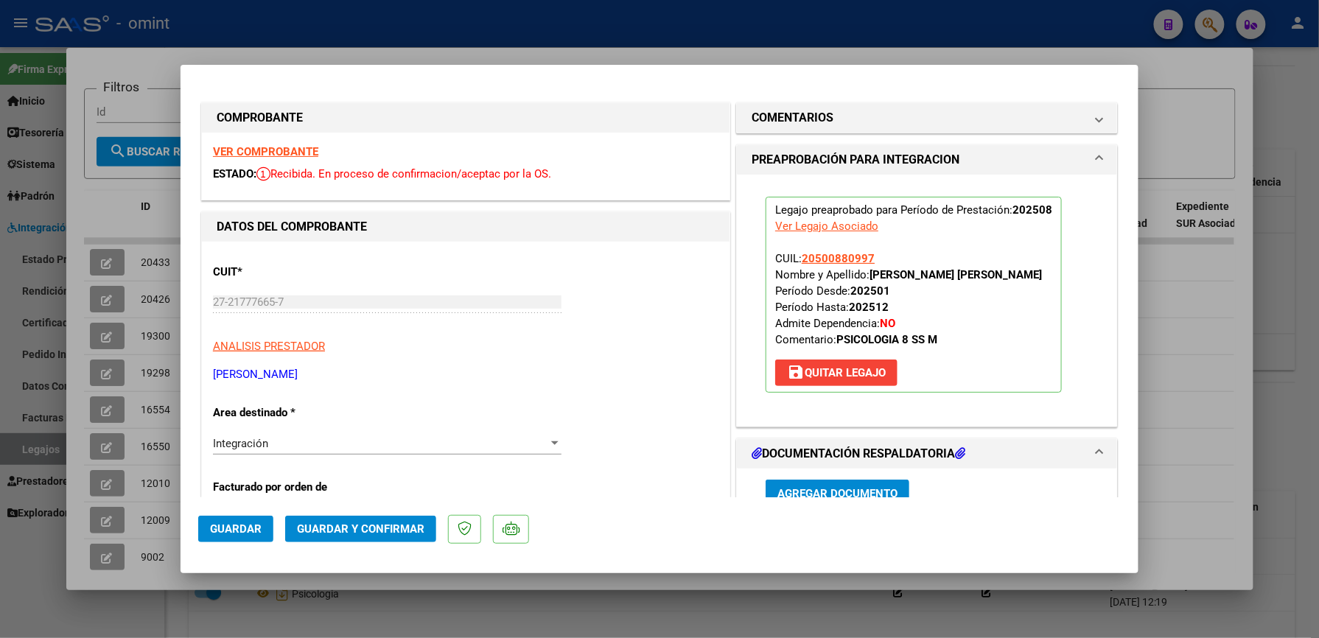
click at [392, 522] on span "Guardar y Confirmar" at bounding box center [360, 528] width 127 height 13
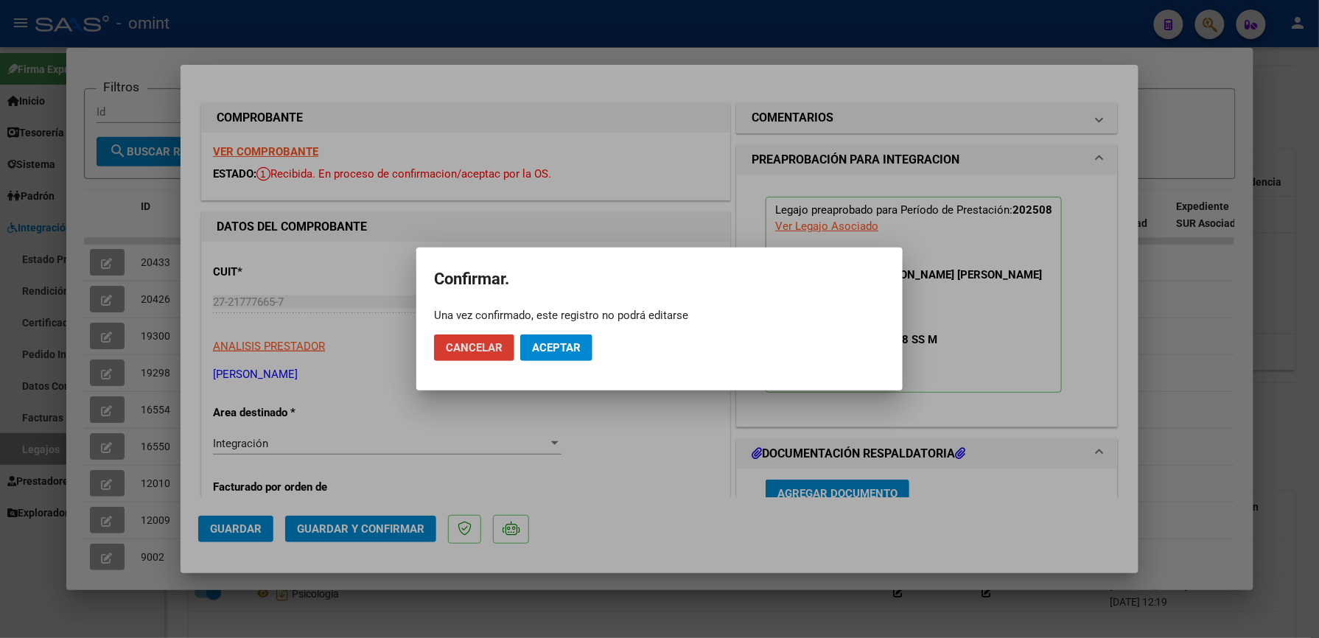
click at [558, 352] on span "Aceptar" at bounding box center [556, 347] width 49 height 13
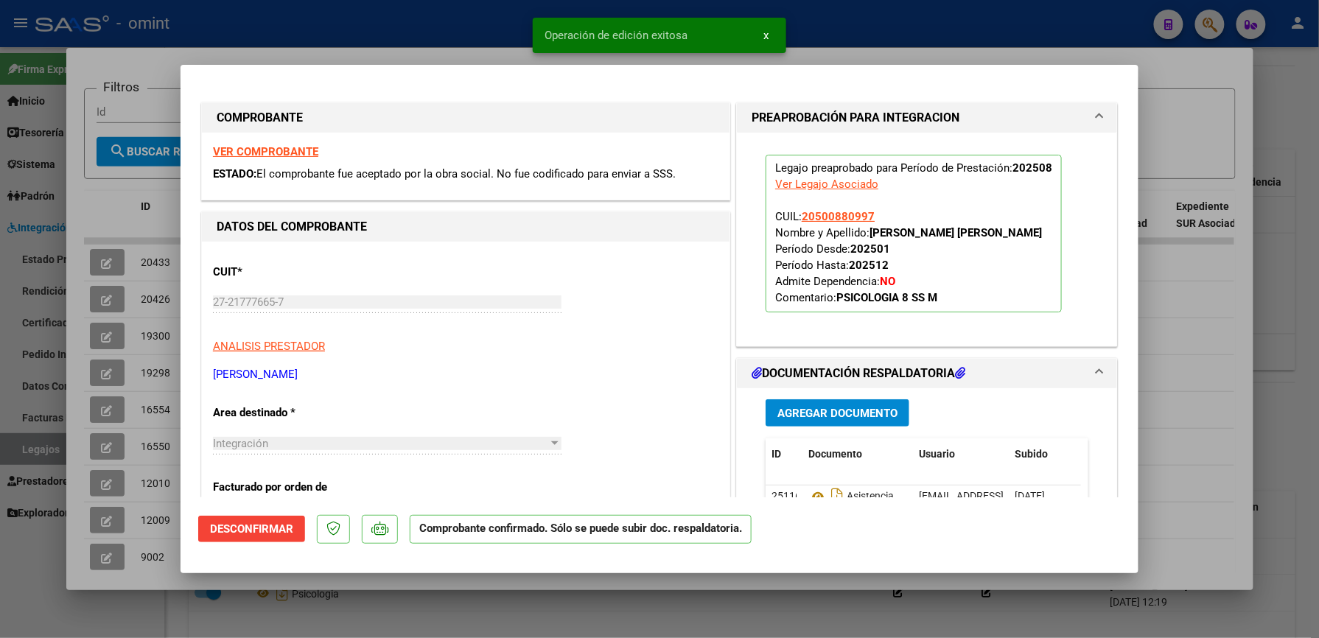
click at [852, 24] on div at bounding box center [659, 319] width 1319 height 638
type input "$ 0,00"
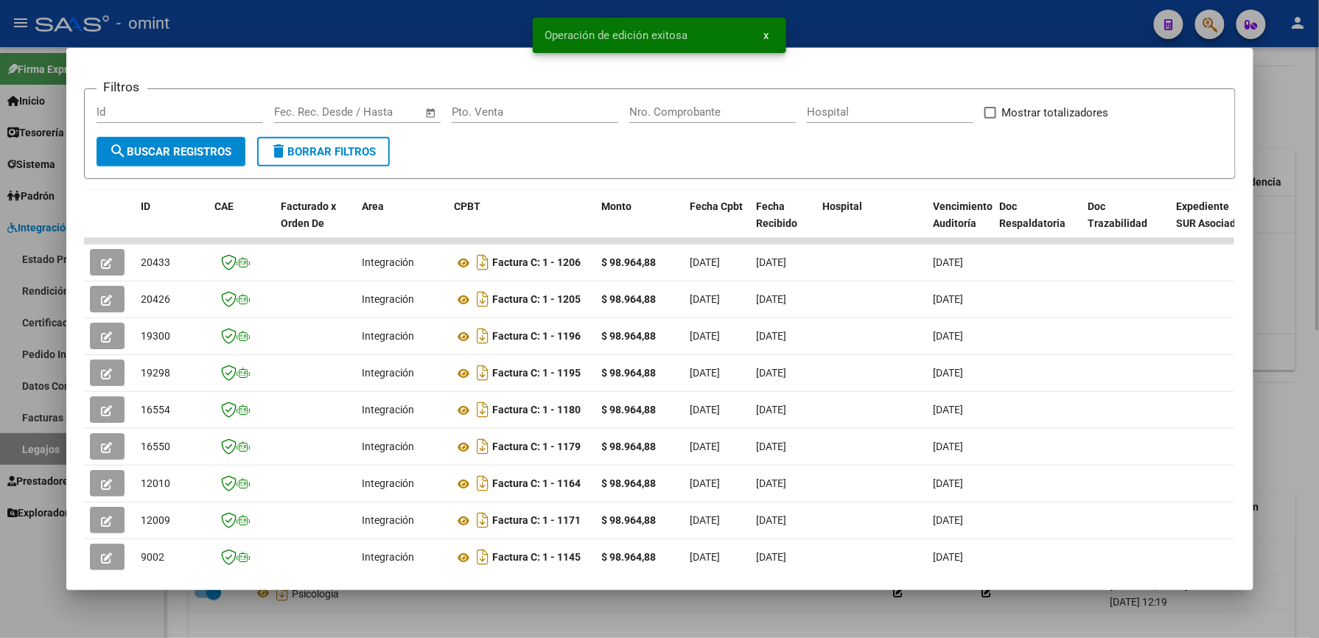
drag, startPoint x: 852, startPoint y: 24, endPoint x: 856, endPoint y: 75, distance: 51.0
click at [853, 24] on div at bounding box center [659, 319] width 1319 height 638
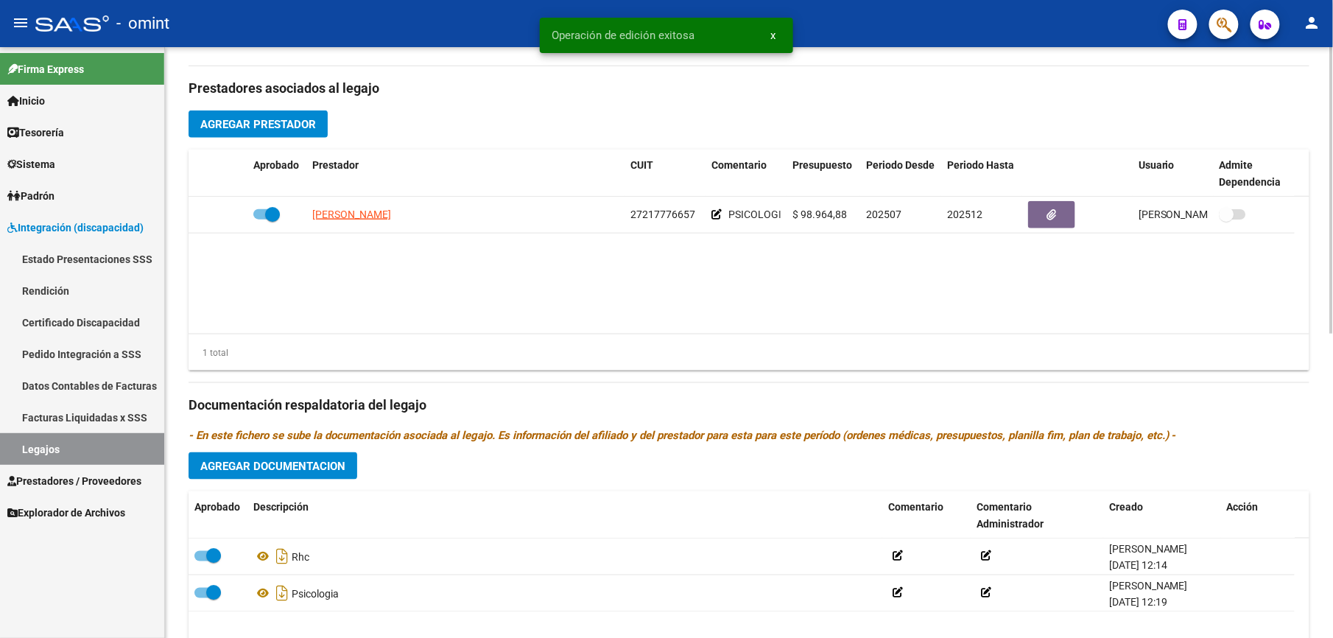
scroll to position [491, 0]
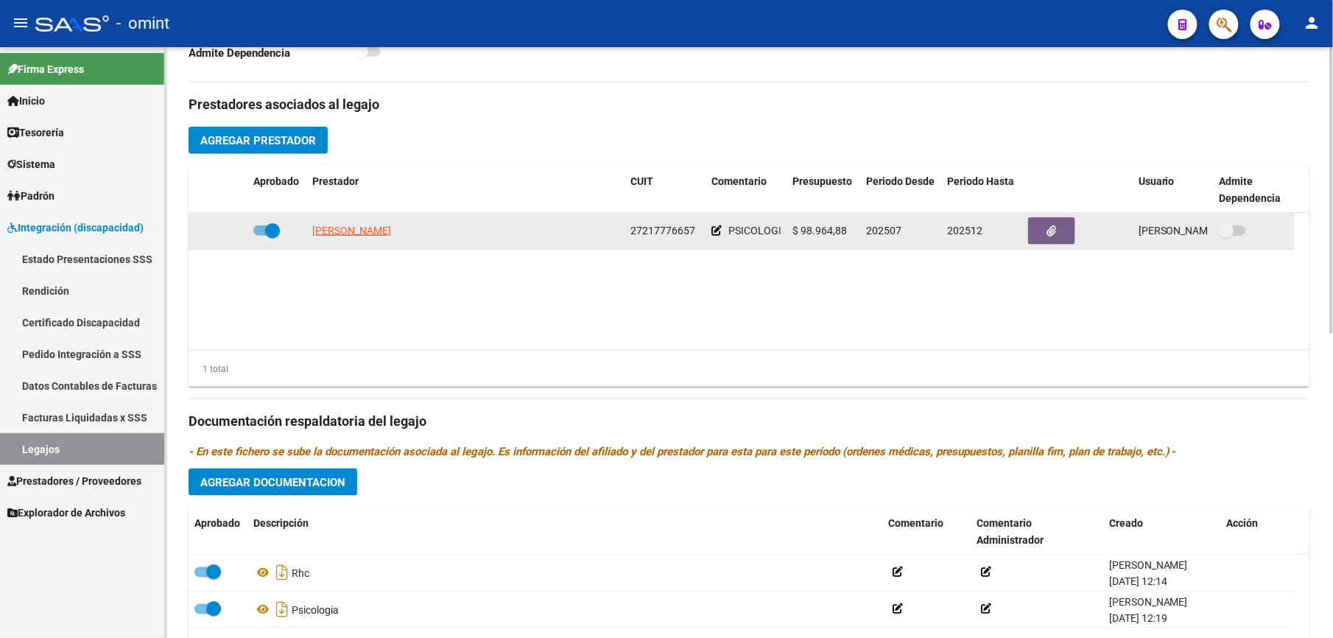
drag, startPoint x: 629, startPoint y: 231, endPoint x: 693, endPoint y: 230, distance: 64.1
click at [693, 230] on datatable-body-cell "27217776657" at bounding box center [665, 231] width 81 height 36
copy span "27217776657"
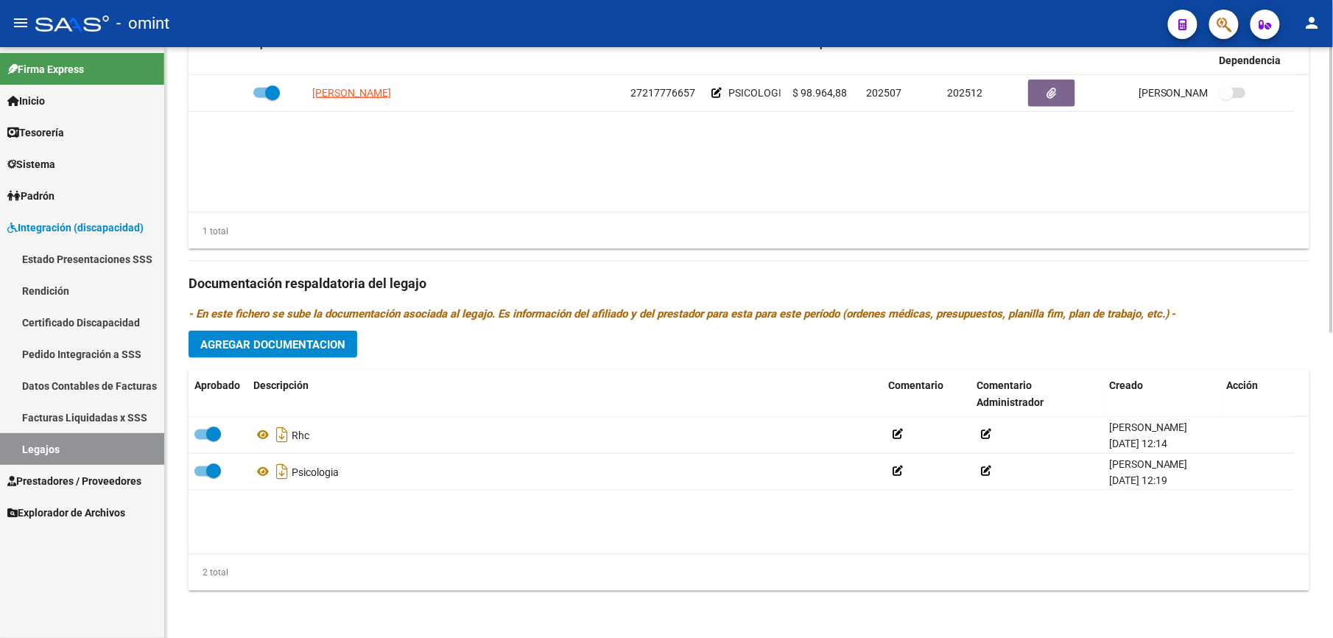
click at [309, 348] on span "Agregar Documentacion" at bounding box center [272, 344] width 145 height 13
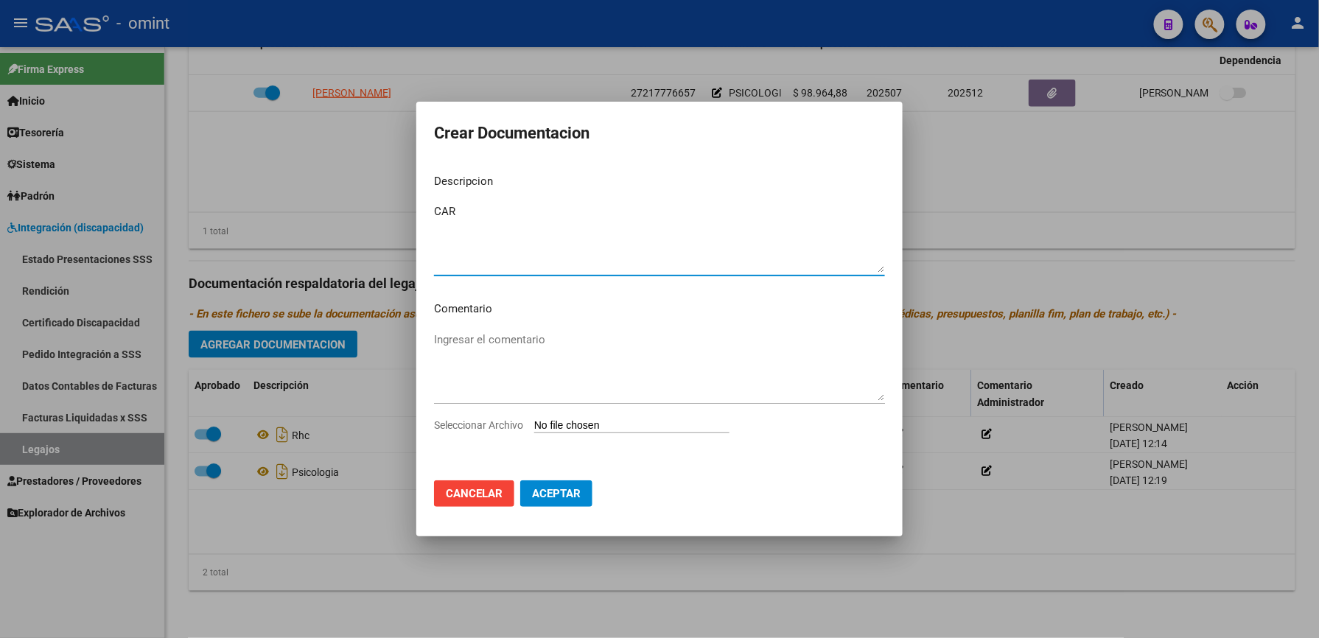
type textarea "CAR"
click at [495, 428] on span "Seleccionar Archivo" at bounding box center [478, 425] width 89 height 12
click at [534, 428] on input "Seleccionar Archivo" at bounding box center [631, 426] width 195 height 14
type input "C:\fakepath\CAR.pdf"
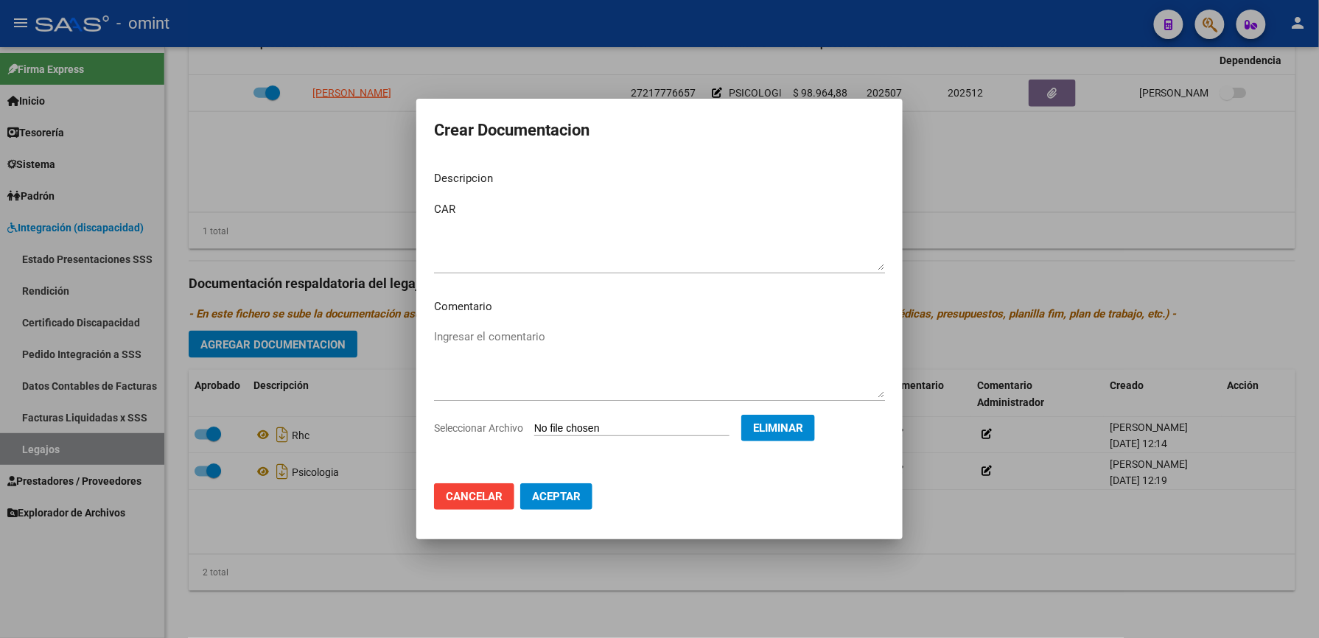
click at [583, 491] on button "Aceptar" at bounding box center [556, 496] width 72 height 27
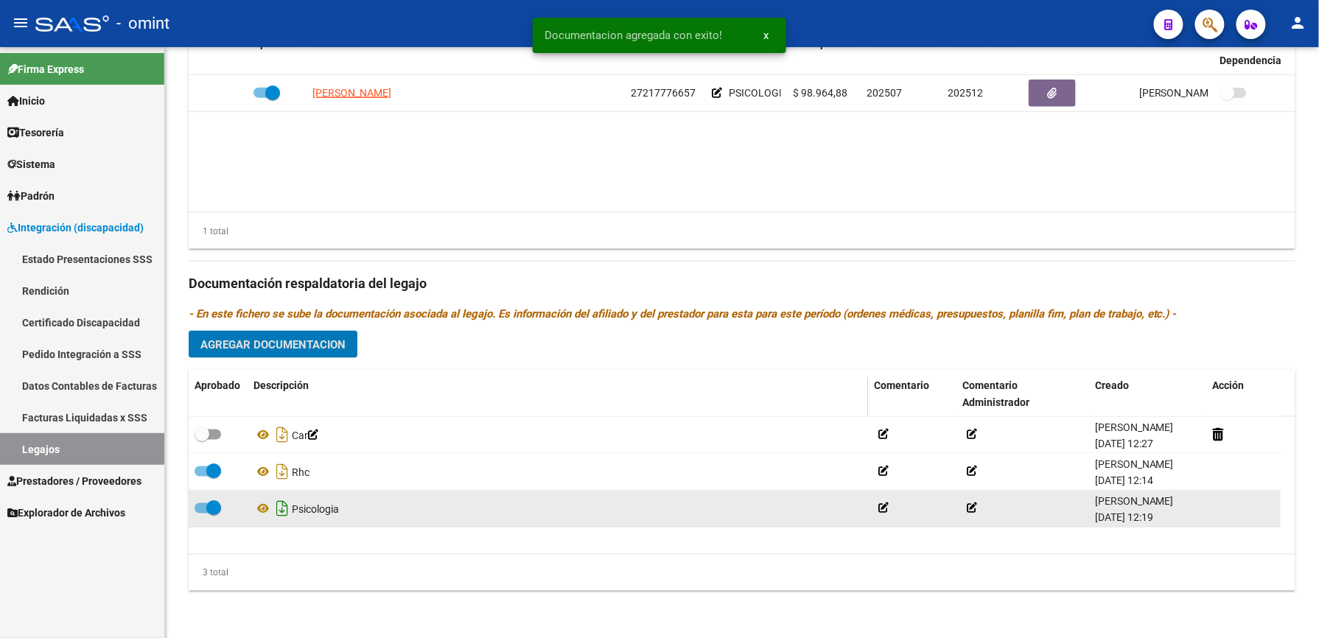
scroll to position [628, 0]
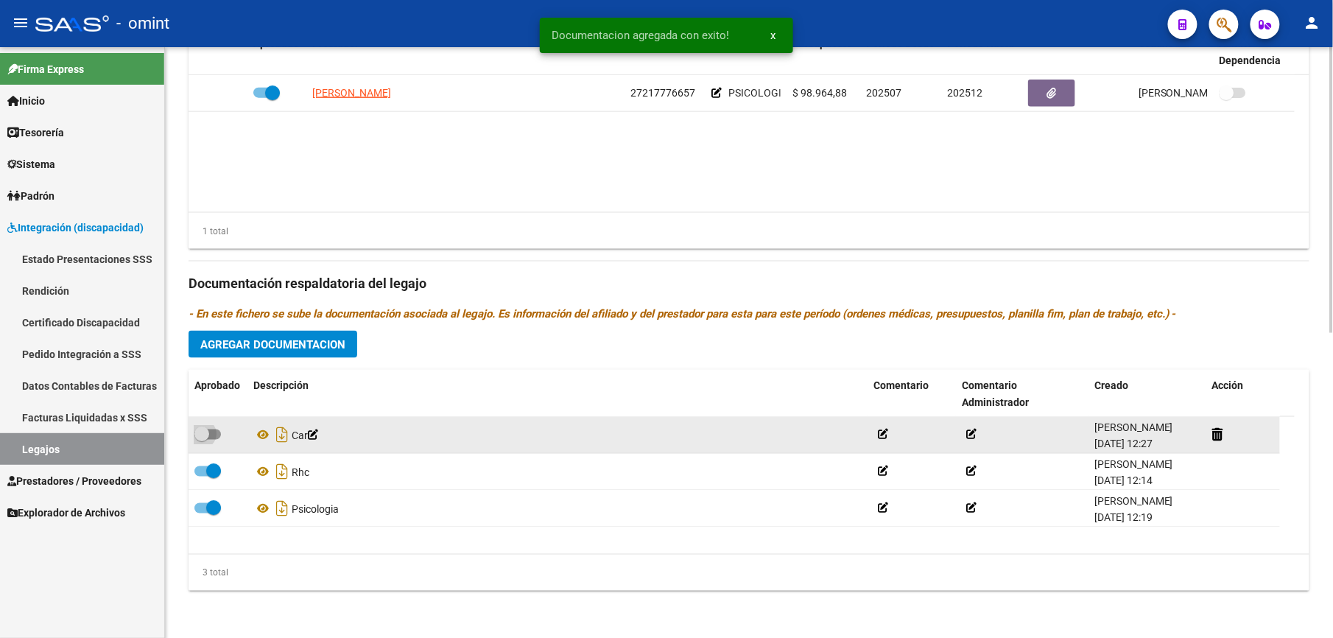
click at [216, 435] on span at bounding box center [207, 434] width 27 height 10
click at [202, 440] on input "checkbox" at bounding box center [201, 440] width 1 height 1
checkbox input "true"
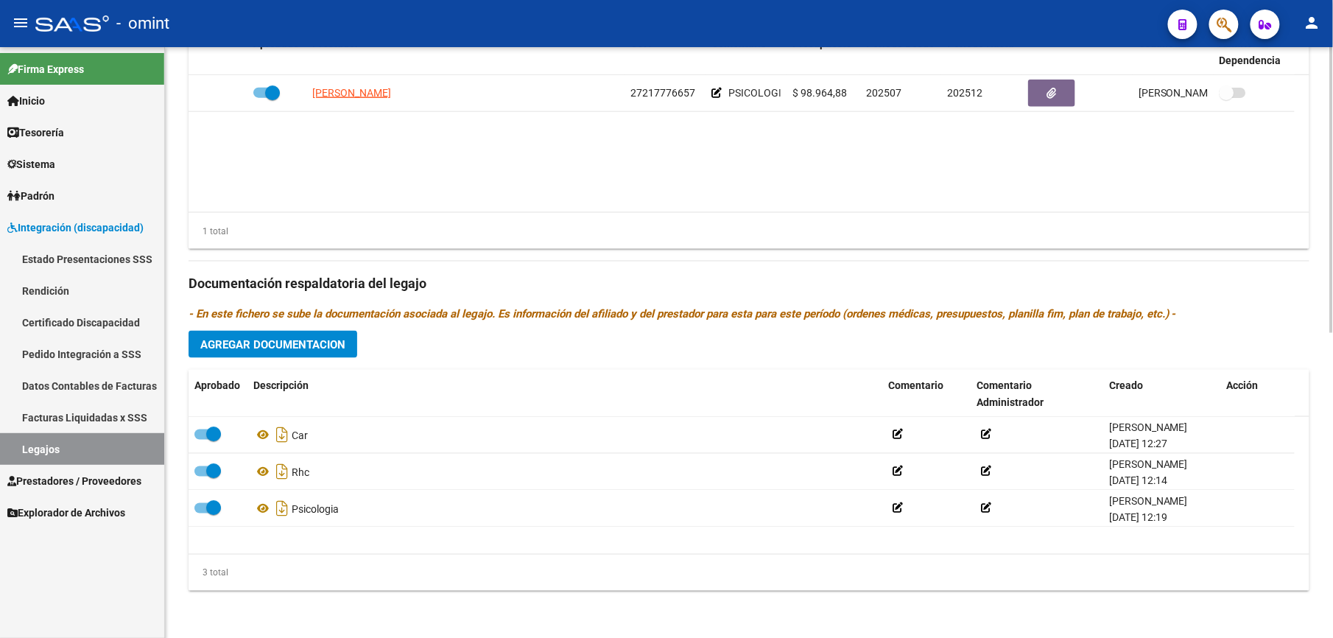
click at [351, 343] on button "Agregar Documentacion" at bounding box center [273, 344] width 169 height 27
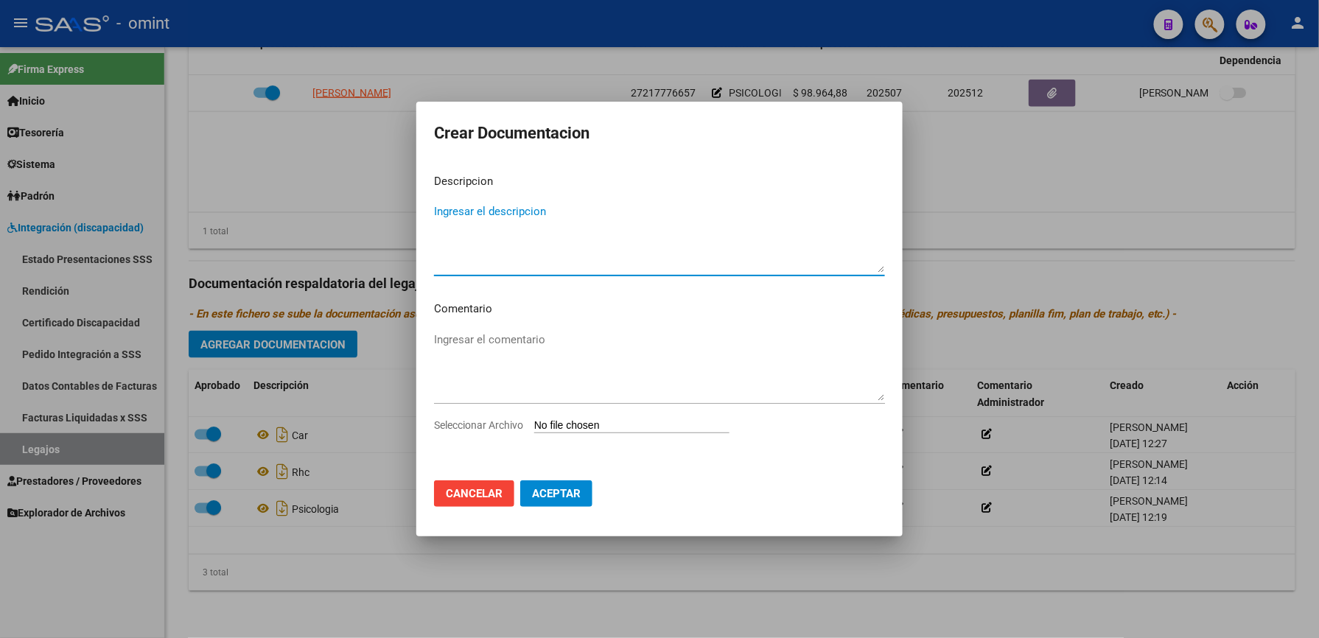
click at [597, 221] on textarea "Ingresar el descripcion" at bounding box center [659, 237] width 451 height 69
type textarea "PSP"
click at [490, 429] on span "Seleccionar Archivo" at bounding box center [478, 425] width 89 height 12
click at [534, 429] on input "Seleccionar Archivo" at bounding box center [631, 426] width 195 height 14
type input "C:\fakepath\PSP.pdf"
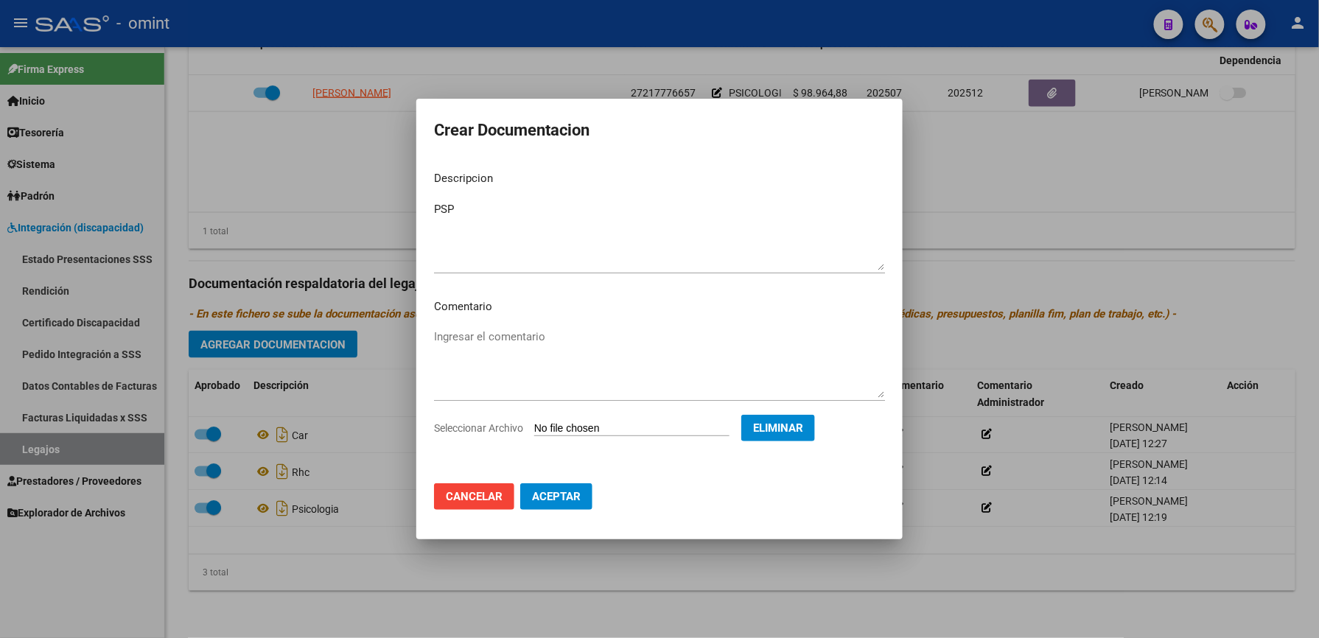
click at [579, 499] on span "Aceptar" at bounding box center [556, 496] width 49 height 13
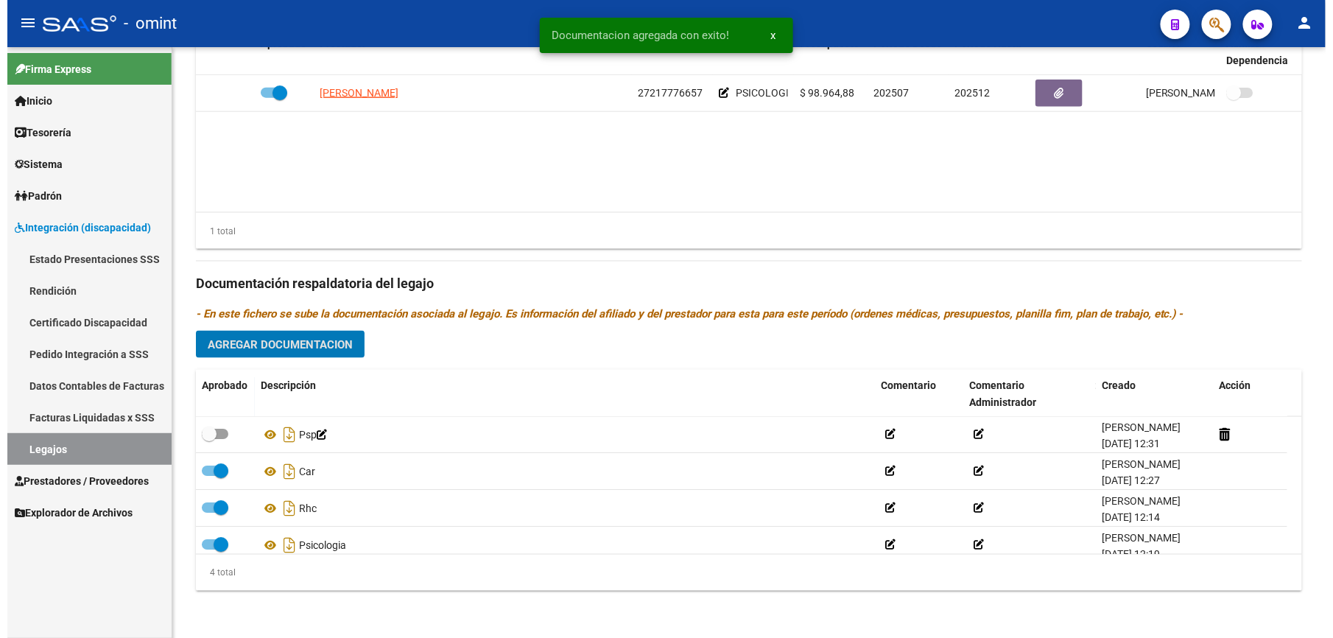
scroll to position [628, 0]
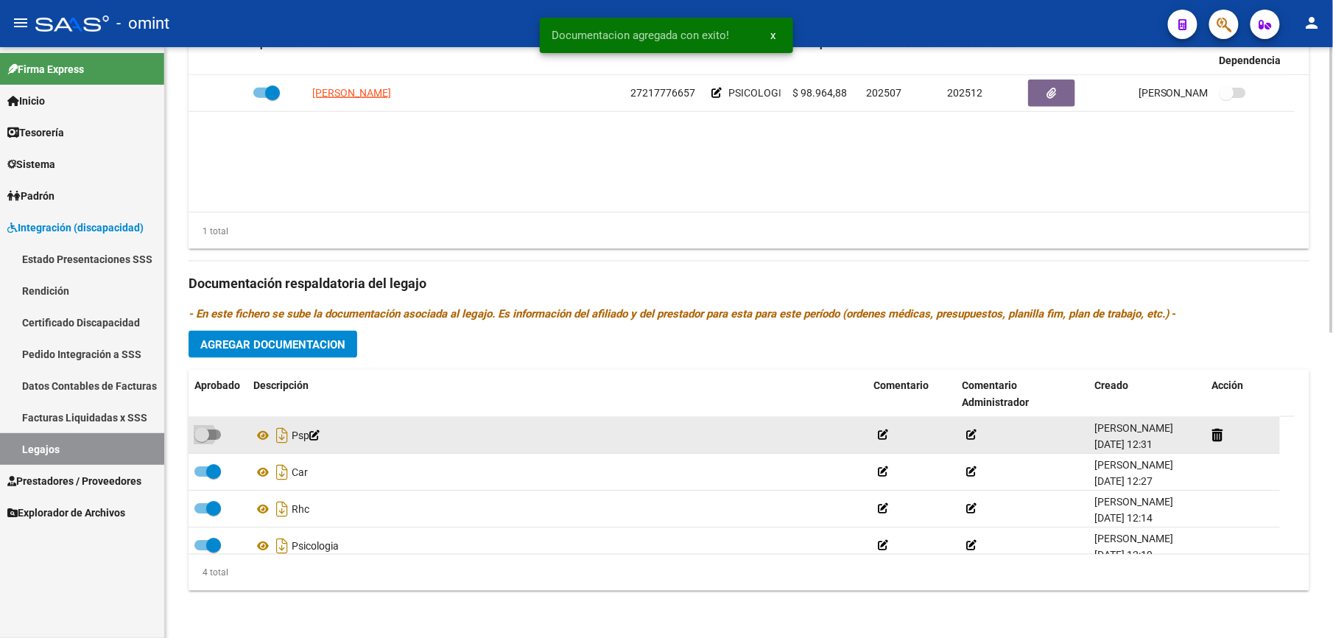
click at [217, 435] on span at bounding box center [207, 434] width 27 height 10
click at [202, 440] on input "checkbox" at bounding box center [201, 440] width 1 height 1
checkbox input "true"
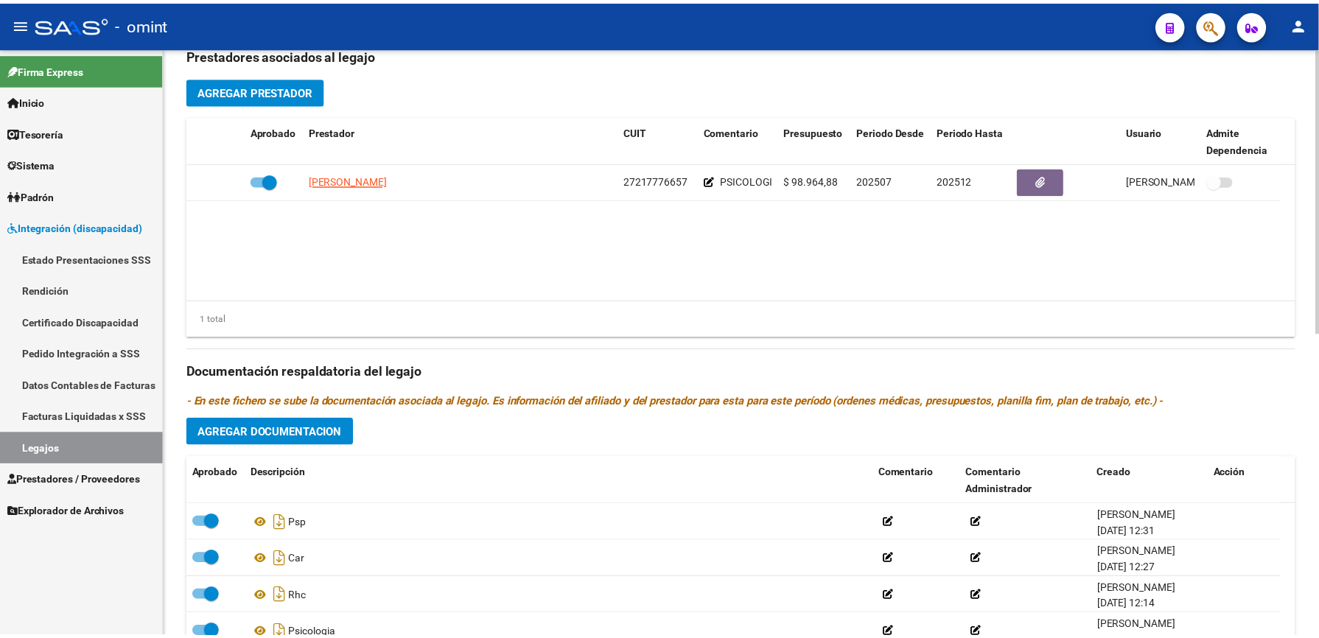
scroll to position [334, 0]
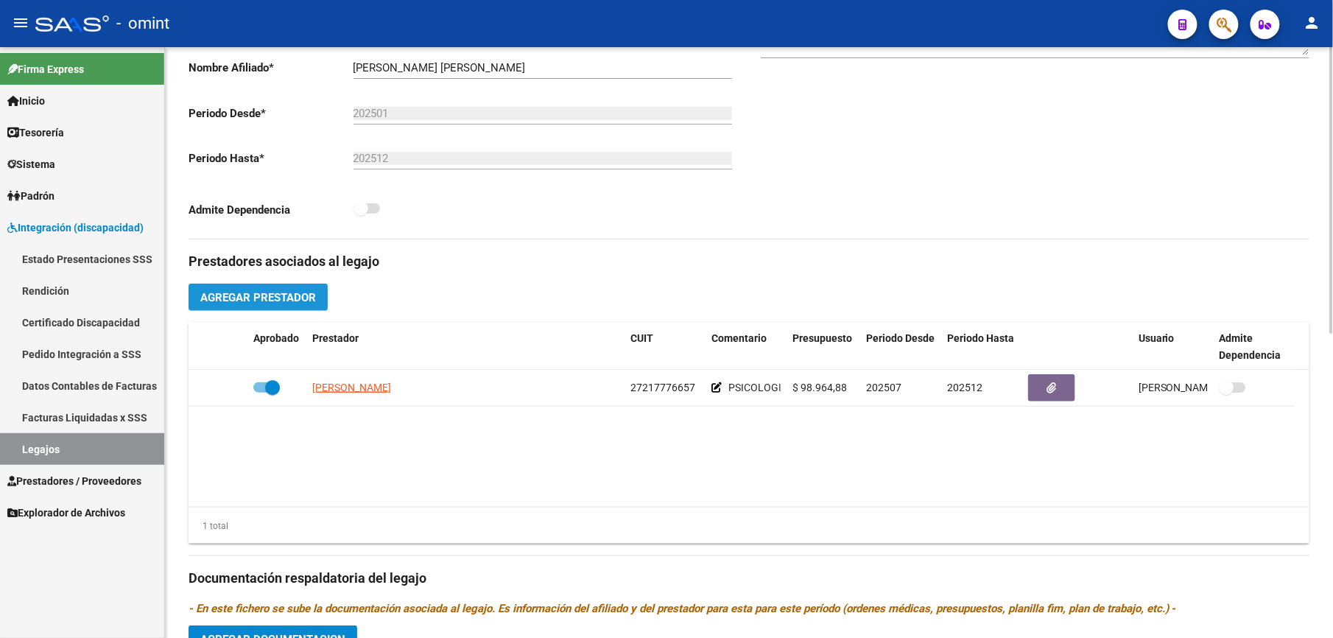
click at [292, 292] on span "Agregar Prestador" at bounding box center [258, 297] width 116 height 13
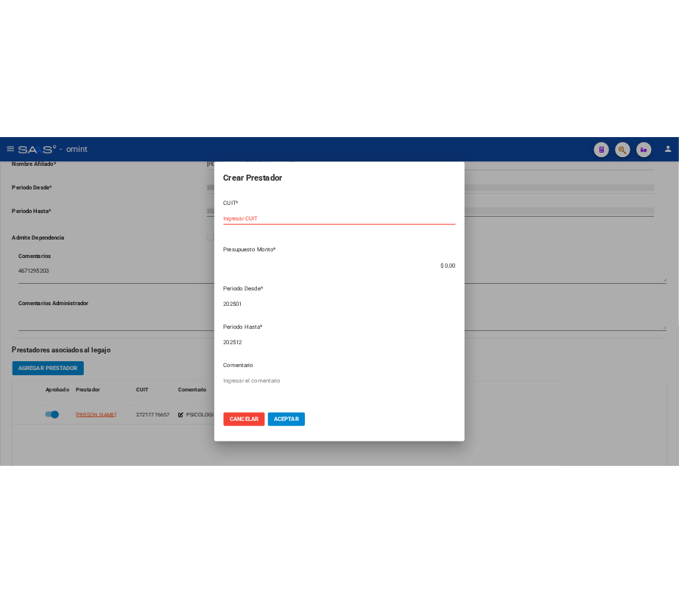
scroll to position [407, 0]
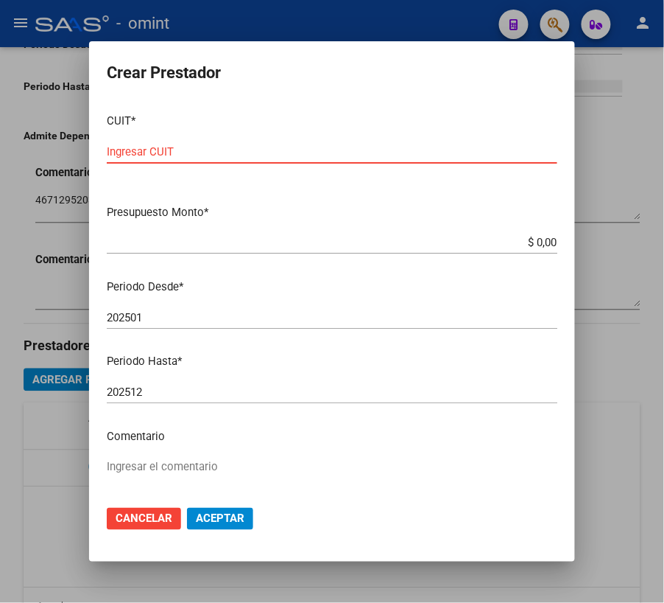
click at [278, 147] on input "Ingresar CUIT" at bounding box center [332, 151] width 451 height 13
type input "27-29305378-8"
click at [536, 242] on input "$ 0,00" at bounding box center [332, 242] width 451 height 13
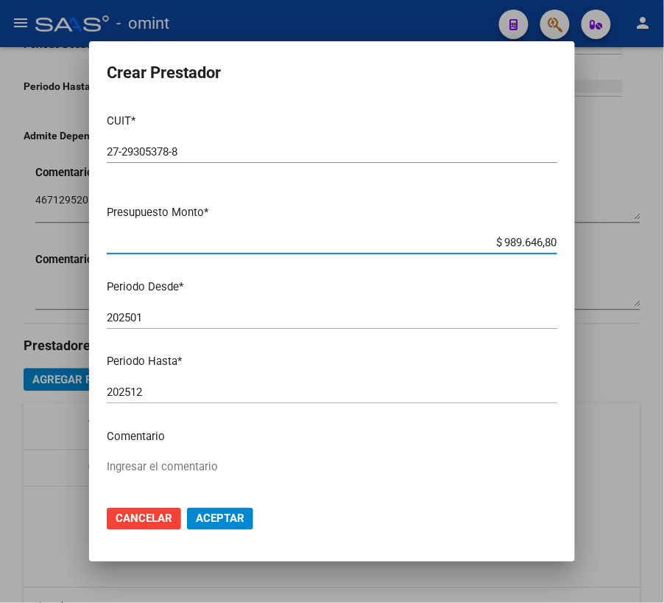
type input "$ 98.964,68"
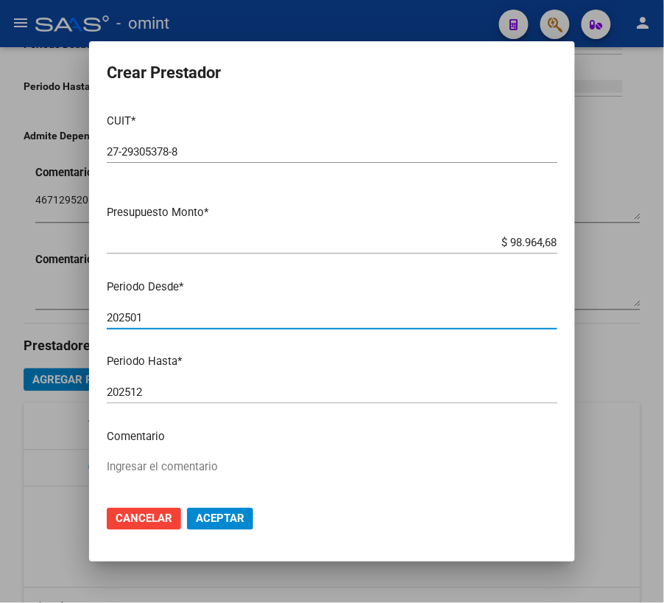
click at [174, 319] on input "202501" at bounding box center [332, 317] width 451 height 13
type input "202507"
click at [152, 461] on textarea "Ingresar el comentario" at bounding box center [332, 492] width 451 height 69
type textarea "PSP 8 SS M"
click at [204, 508] on button "Aceptar" at bounding box center [220, 519] width 66 height 22
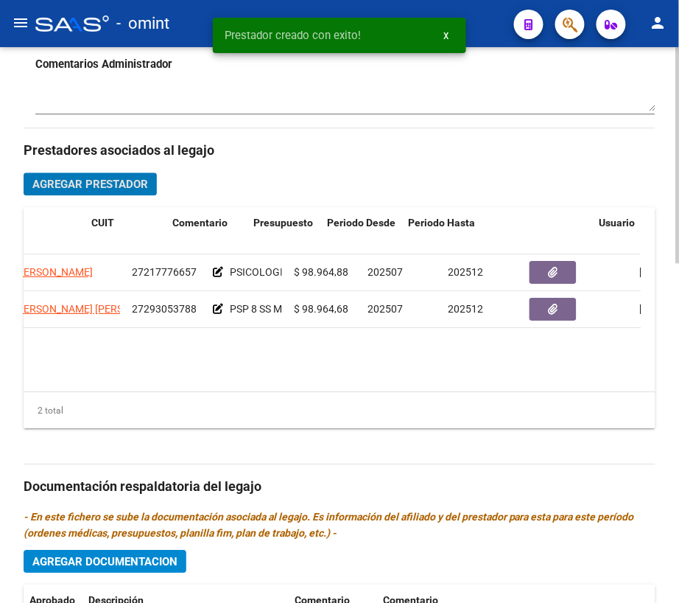
scroll to position [0, 289]
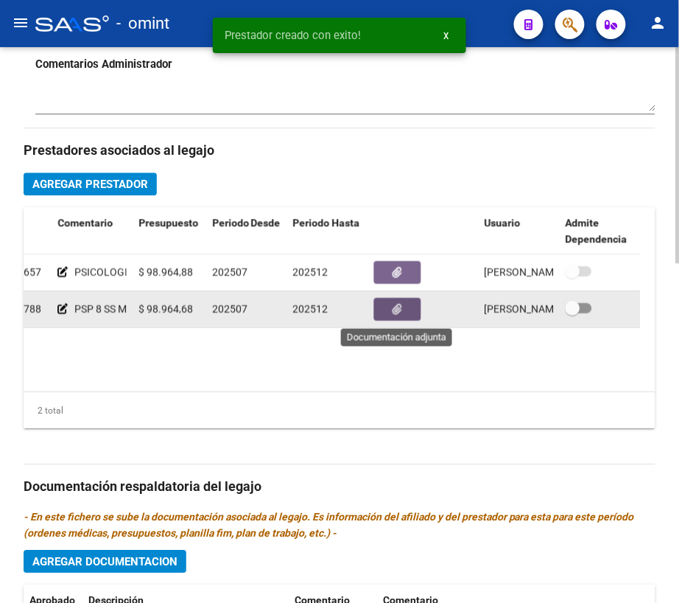
click at [402, 306] on button "button" at bounding box center [397, 309] width 47 height 23
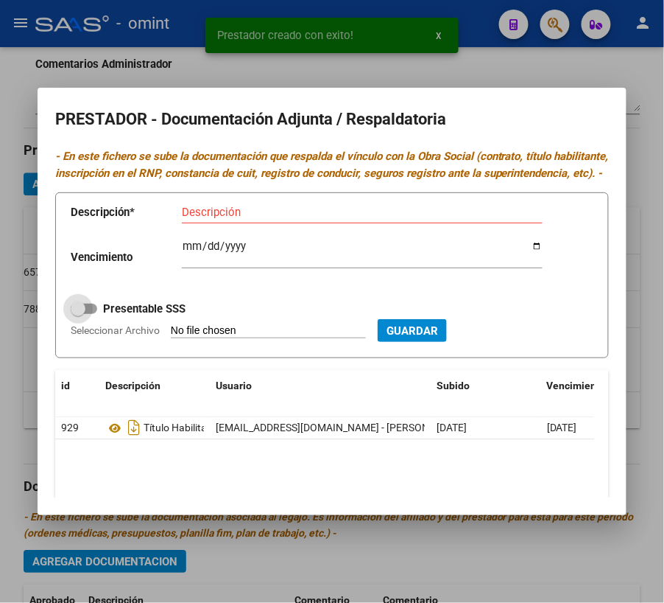
click at [94, 314] on span at bounding box center [84, 309] width 27 height 10
click at [78, 315] on input "Presentable SSS" at bounding box center [77, 314] width 1 height 1
checkbox input "true"
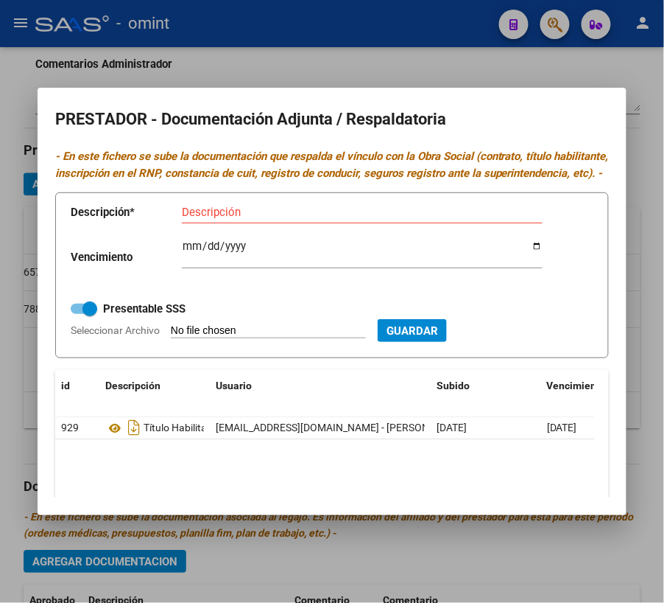
click at [569, 77] on div at bounding box center [332, 301] width 664 height 603
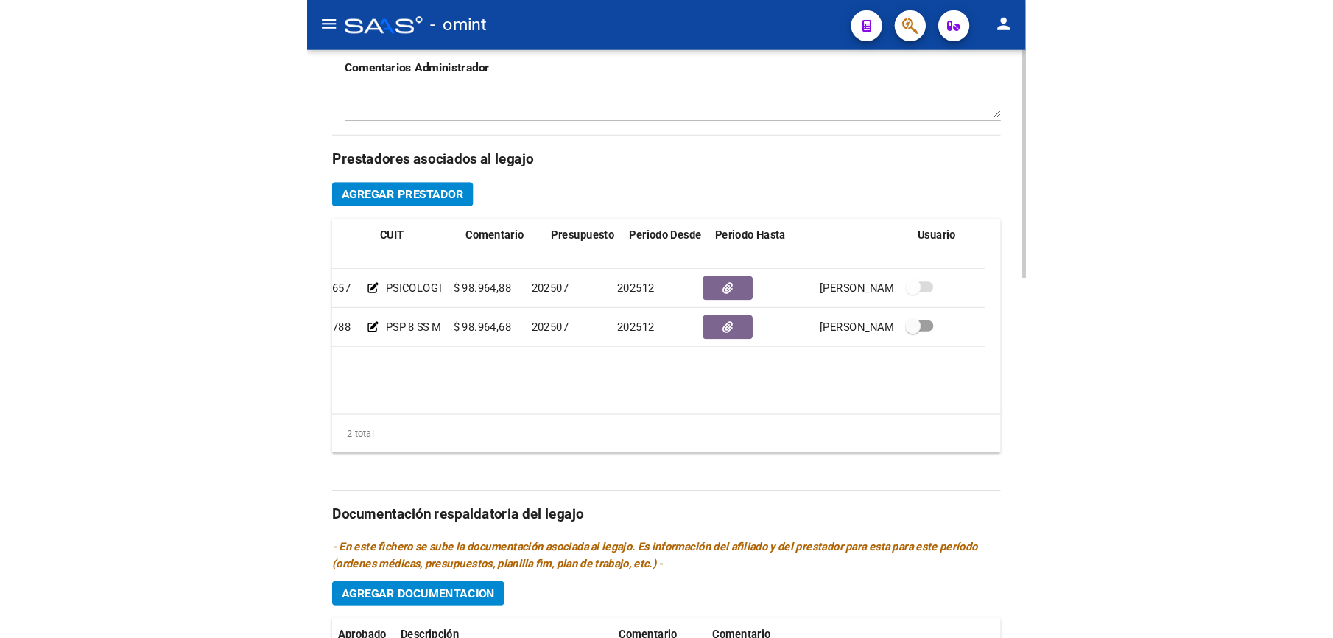
scroll to position [0, 0]
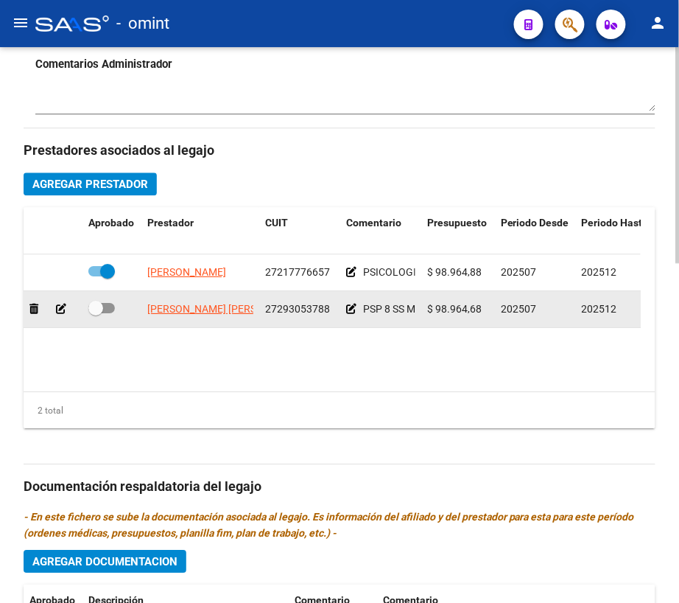
click at [106, 307] on span at bounding box center [101, 308] width 27 height 10
click at [96, 313] on input "checkbox" at bounding box center [95, 313] width 1 height 1
checkbox input "true"
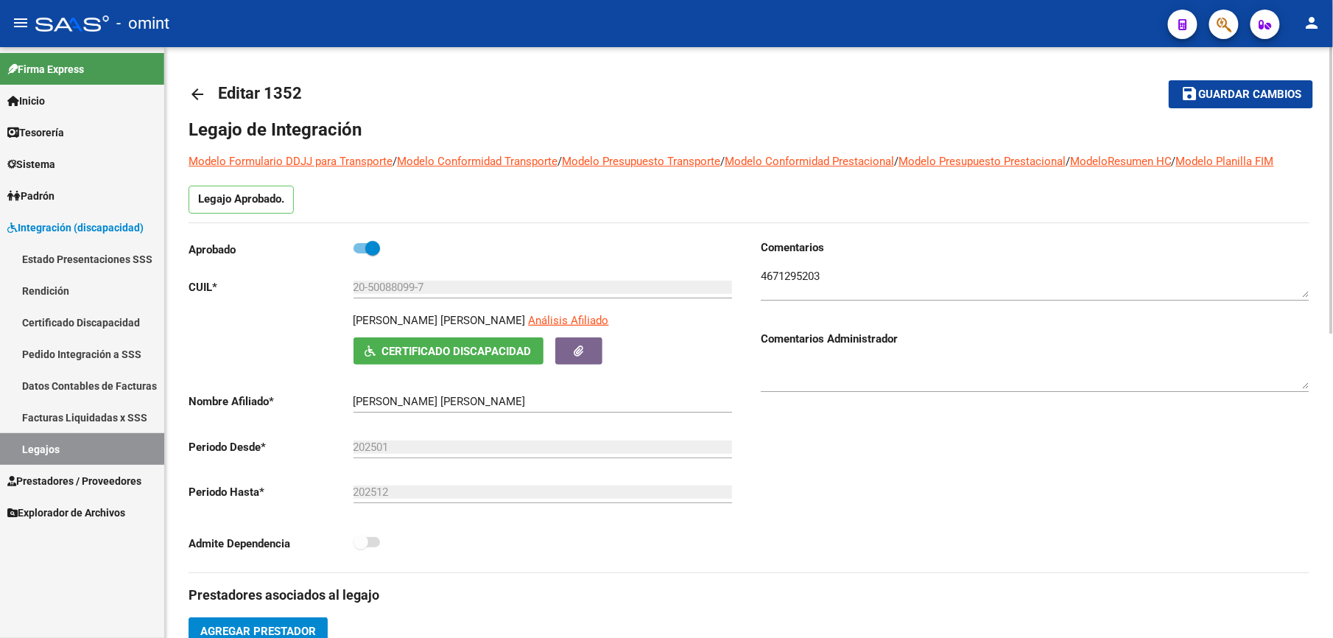
click at [1229, 88] on span "Guardar cambios" at bounding box center [1250, 94] width 103 height 13
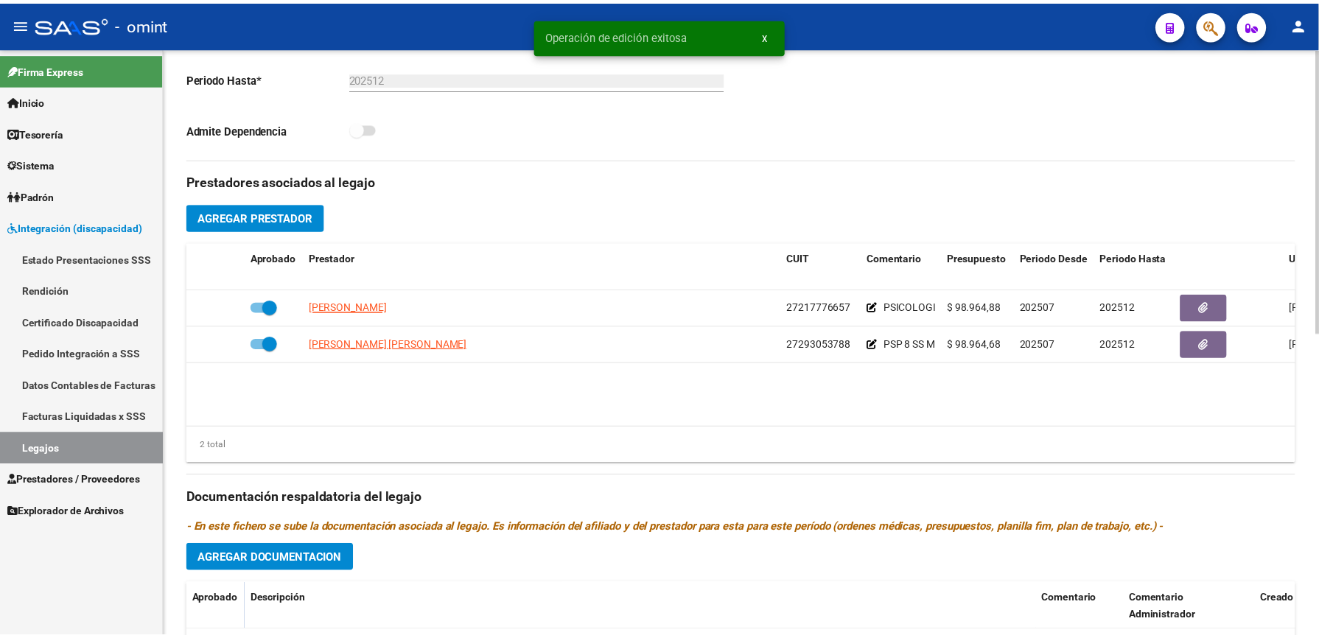
scroll to position [491, 0]
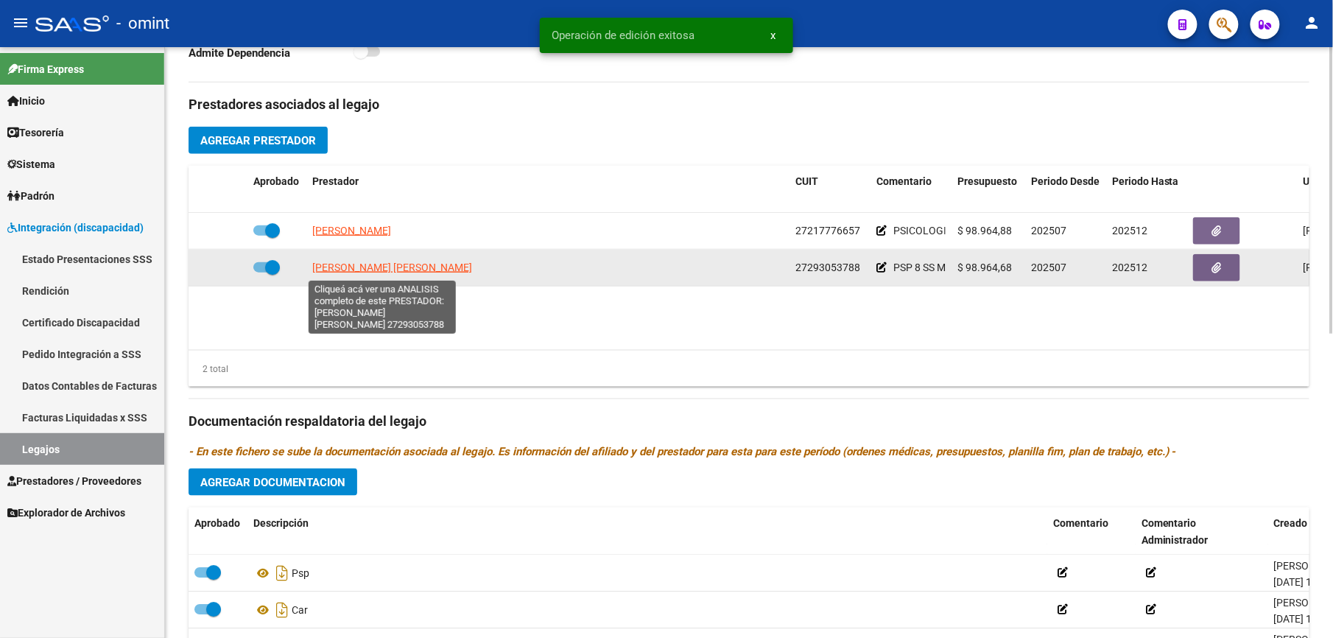
click at [396, 270] on span "[PERSON_NAME] [PERSON_NAME]" at bounding box center [392, 268] width 160 height 12
type textarea "27293053788"
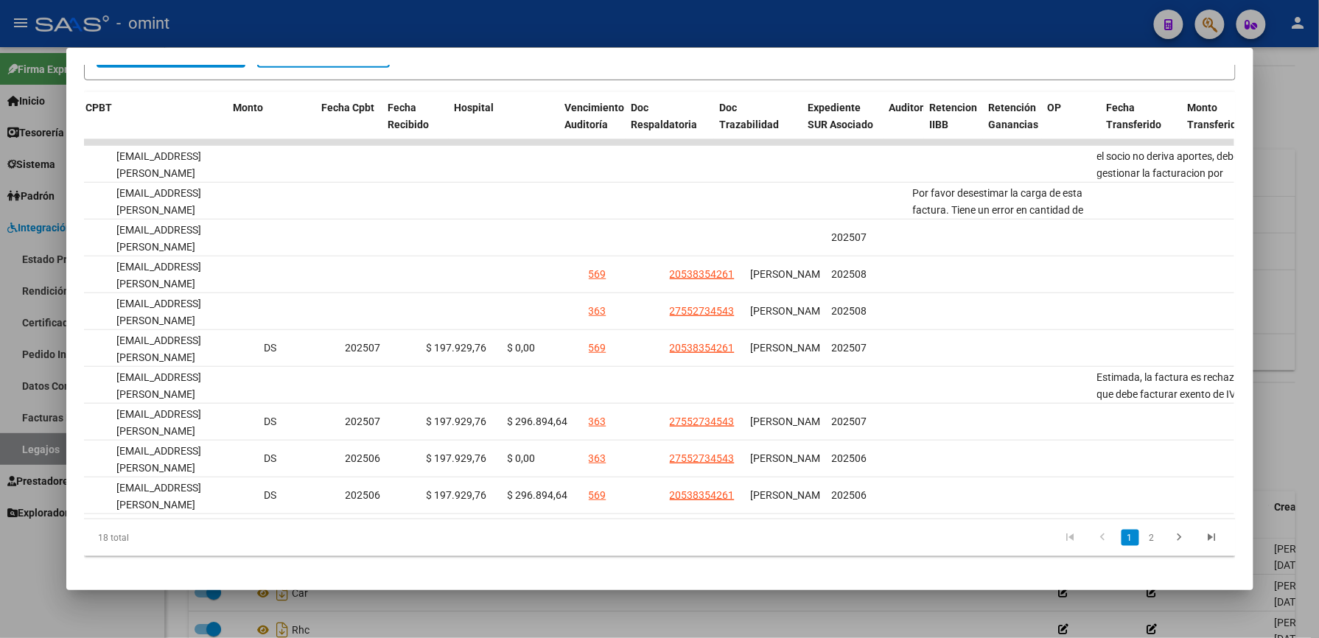
scroll to position [0, 0]
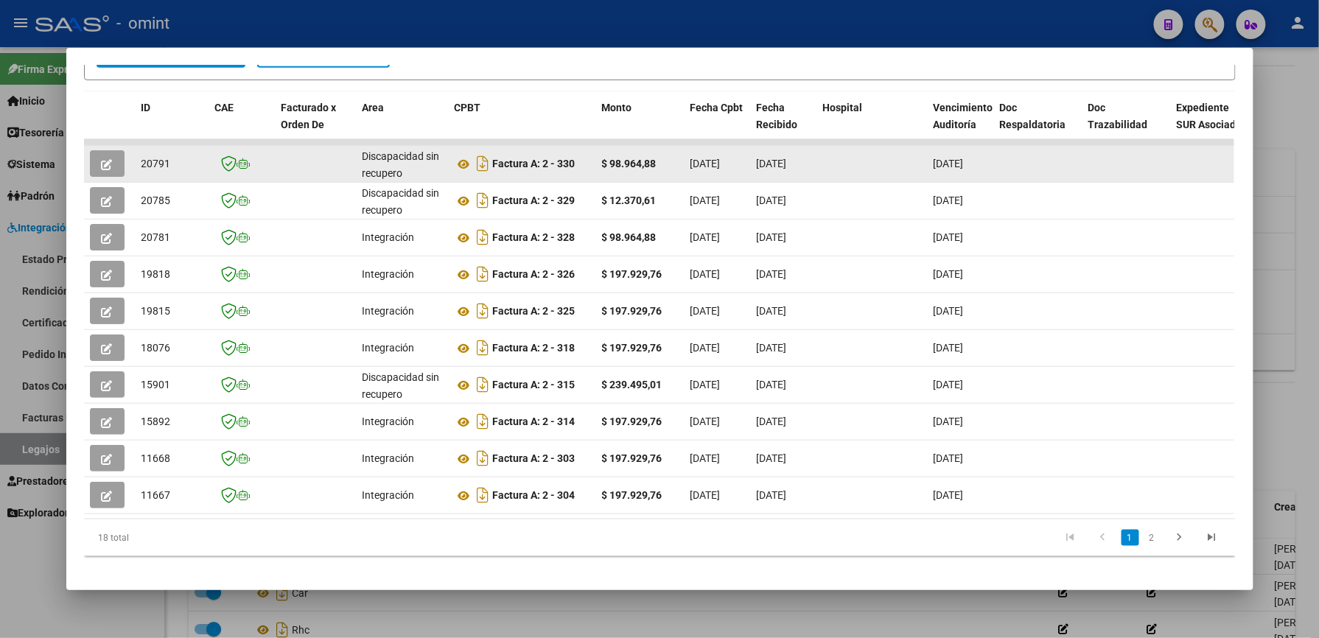
click at [102, 165] on icon "button" at bounding box center [107, 164] width 11 height 11
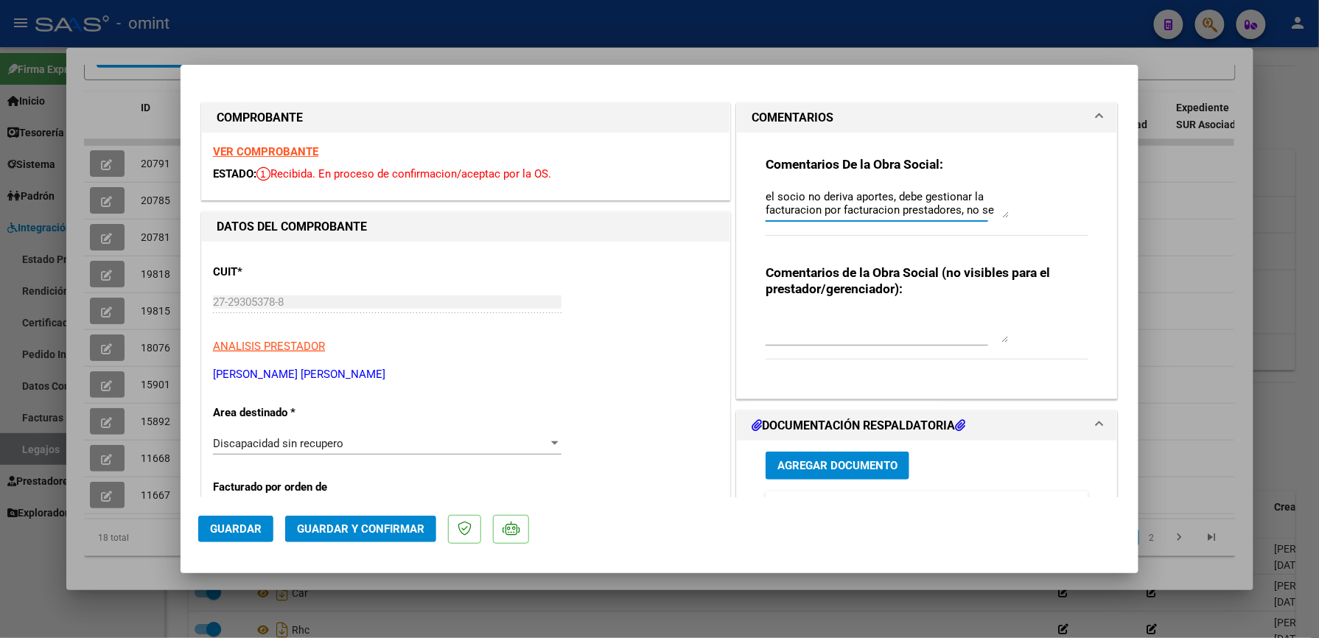
drag, startPoint x: 984, startPoint y: 208, endPoint x: 731, endPoint y: 145, distance: 261.0
click at [737, 160] on div "Comentarios De la Obra Social: el socio no deriva aportes, debe gestionar la fa…" at bounding box center [927, 266] width 380 height 267
type textarea "gestiona por el portal Saas"
drag, startPoint x: 916, startPoint y: 201, endPoint x: 698, endPoint y: 195, distance: 218.1
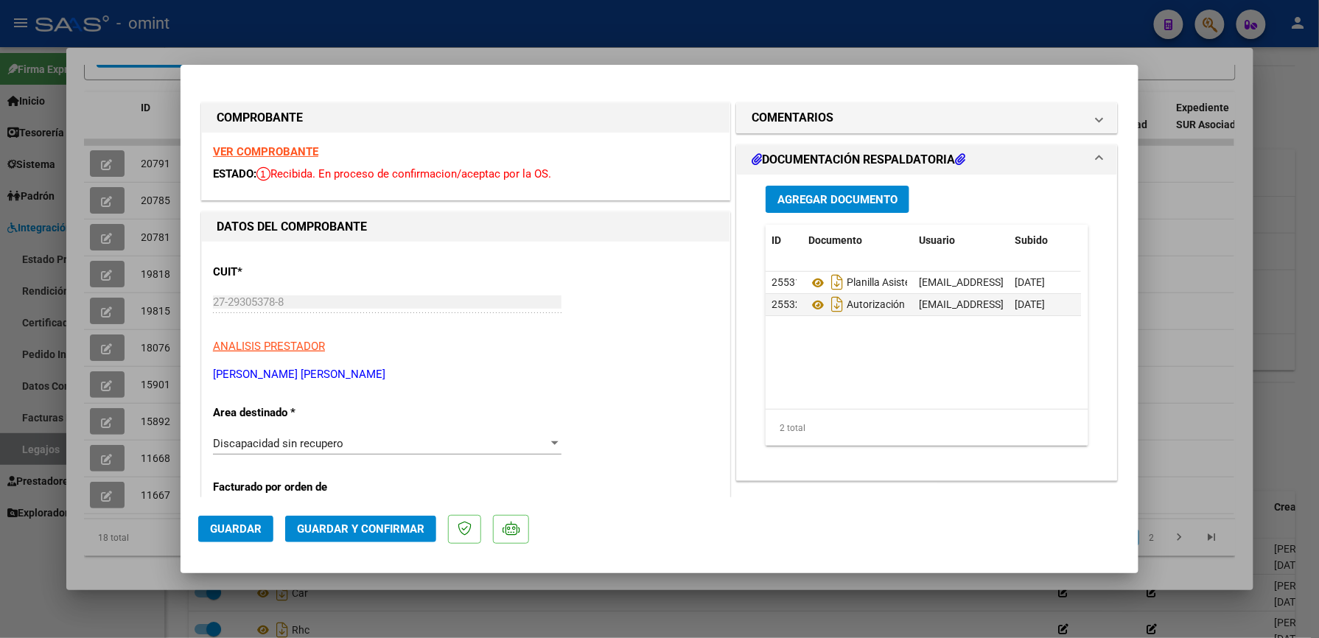
click at [985, 53] on div at bounding box center [659, 319] width 1319 height 638
type input "$ 0,00"
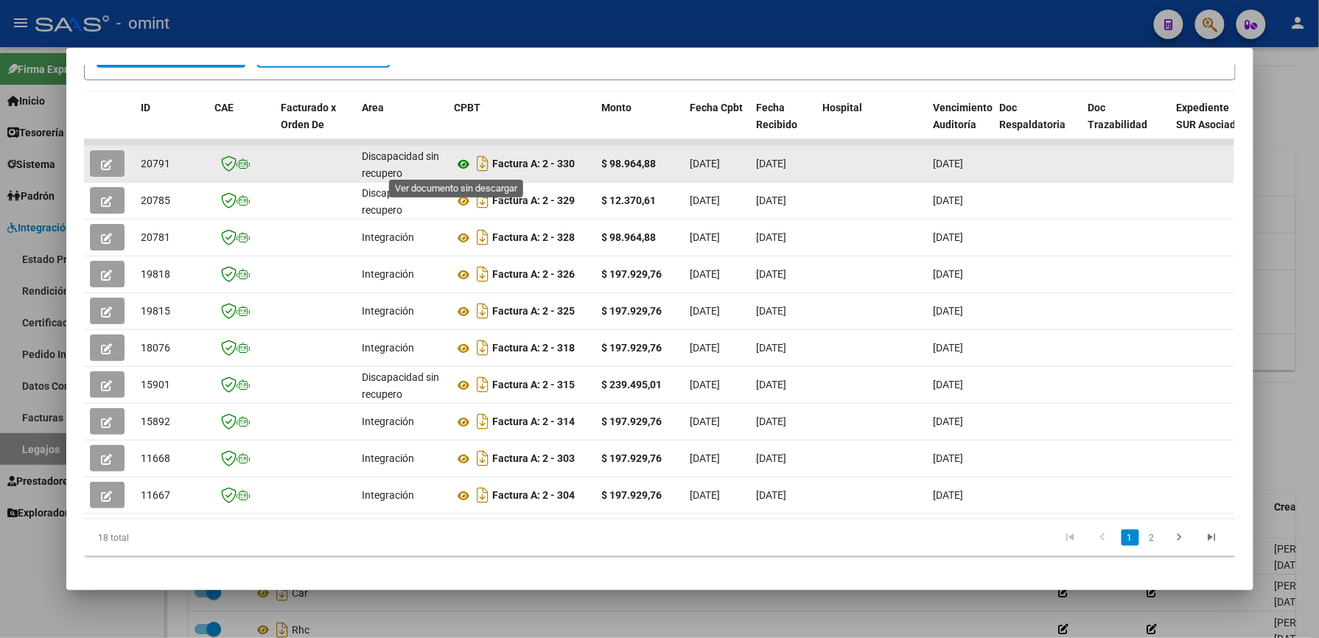
click at [455, 162] on icon at bounding box center [464, 164] width 19 height 18
click at [104, 159] on icon "button" at bounding box center [107, 164] width 11 height 11
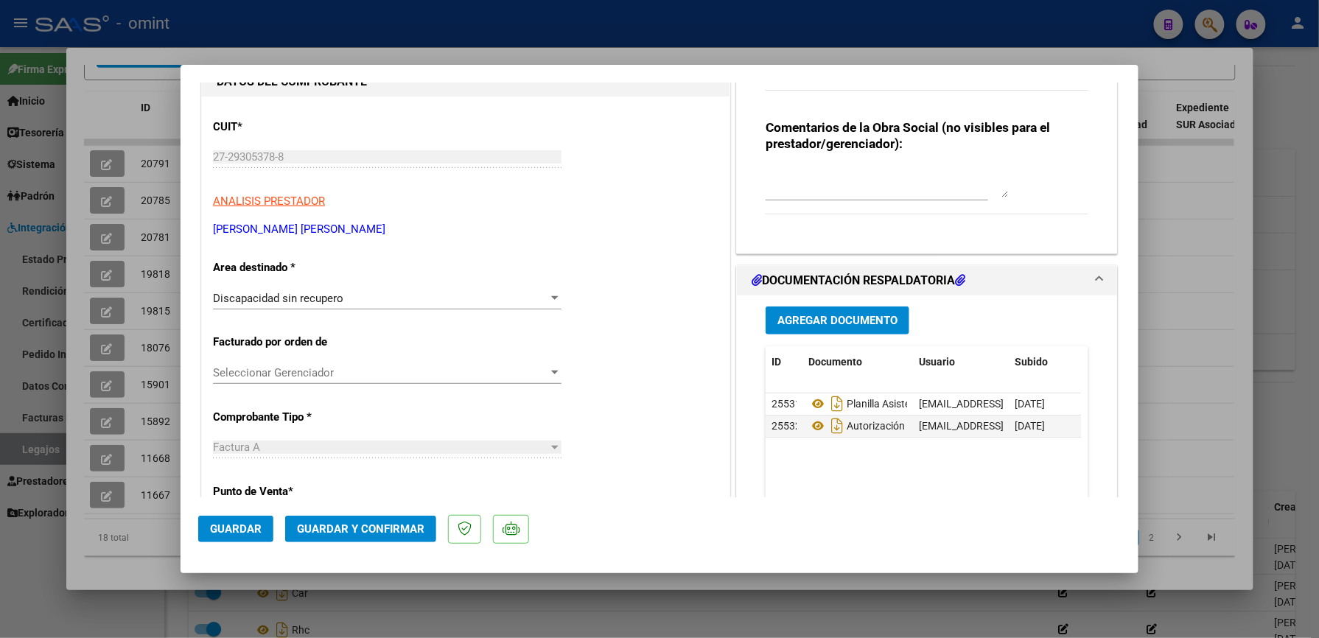
scroll to position [196, 0]
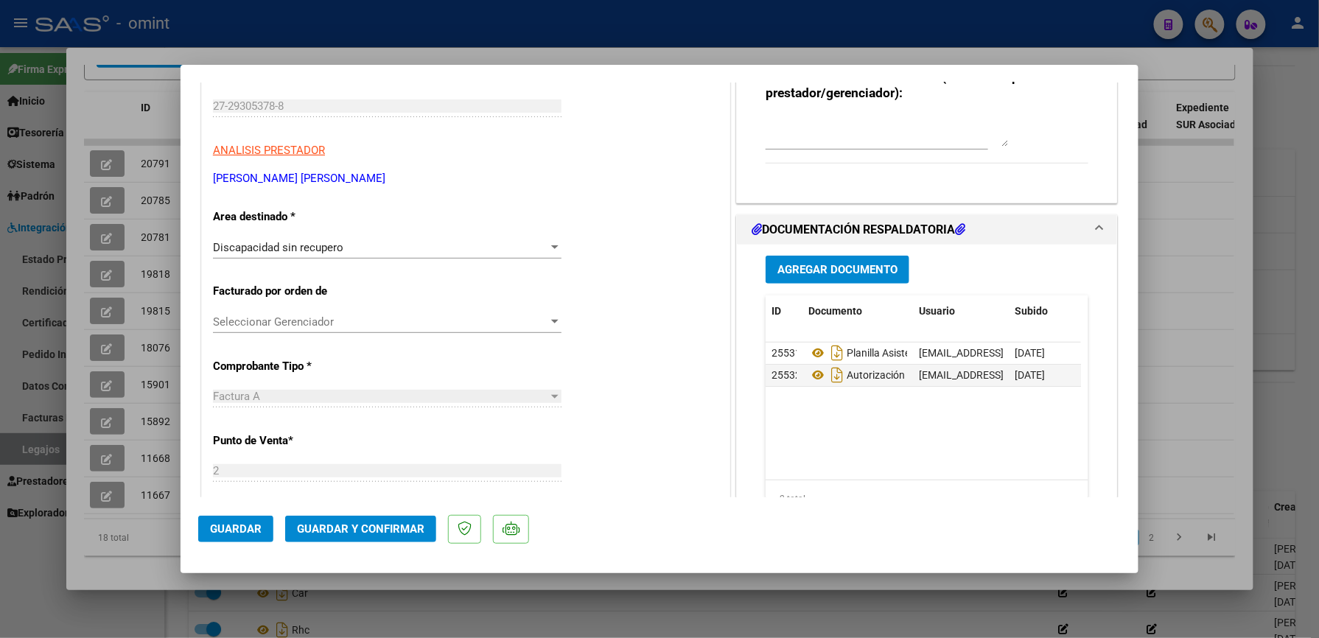
click at [548, 248] on div at bounding box center [554, 248] width 13 height 12
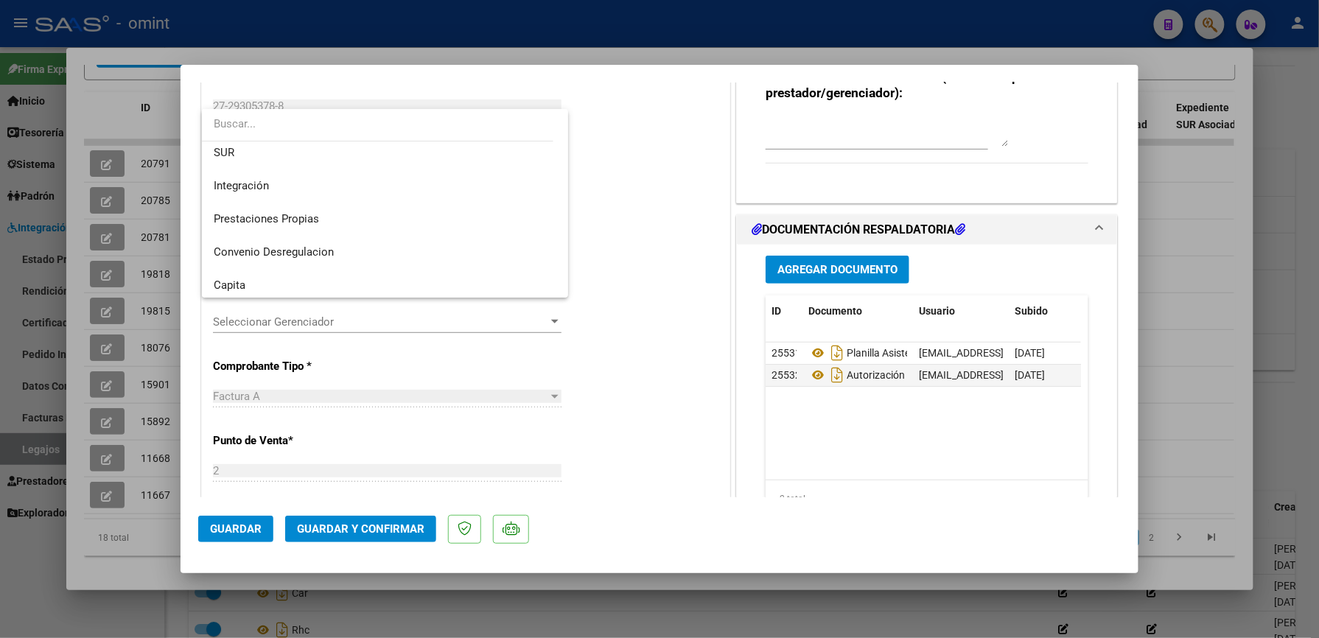
scroll to position [69, 0]
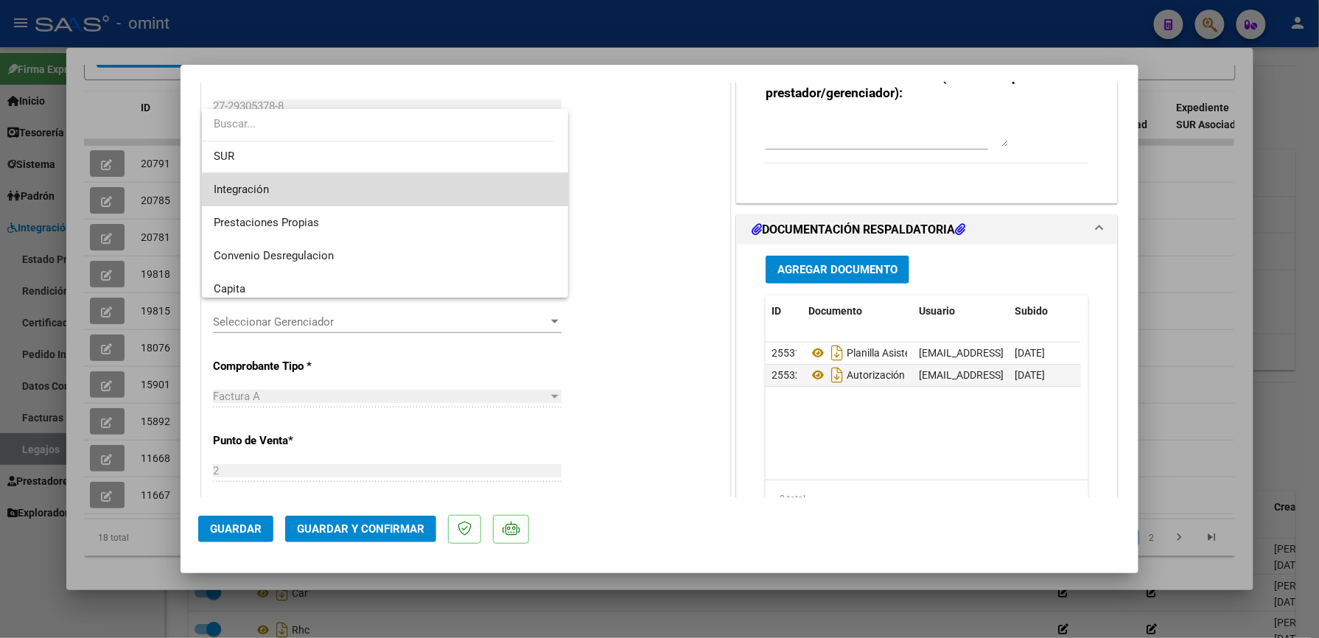
click at [461, 183] on span "Integración" at bounding box center [385, 189] width 343 height 33
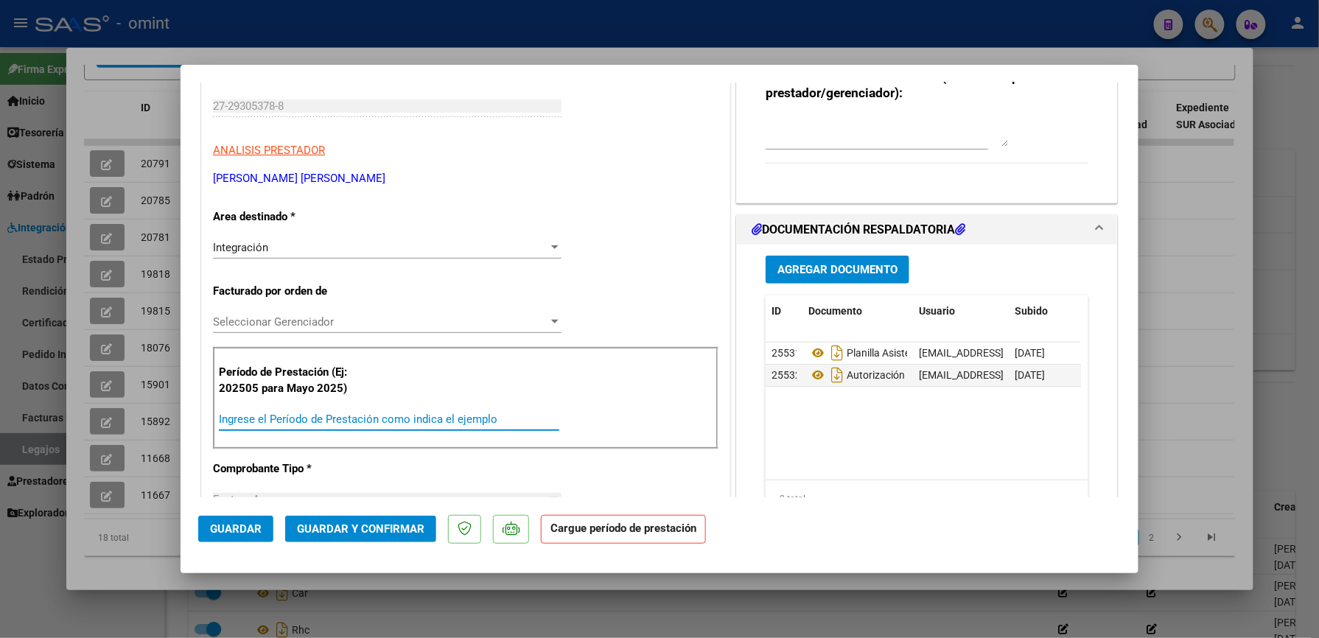
click at [301, 414] on input "Ingrese el Período de Prestación como indica el ejemplo" at bounding box center [389, 419] width 340 height 13
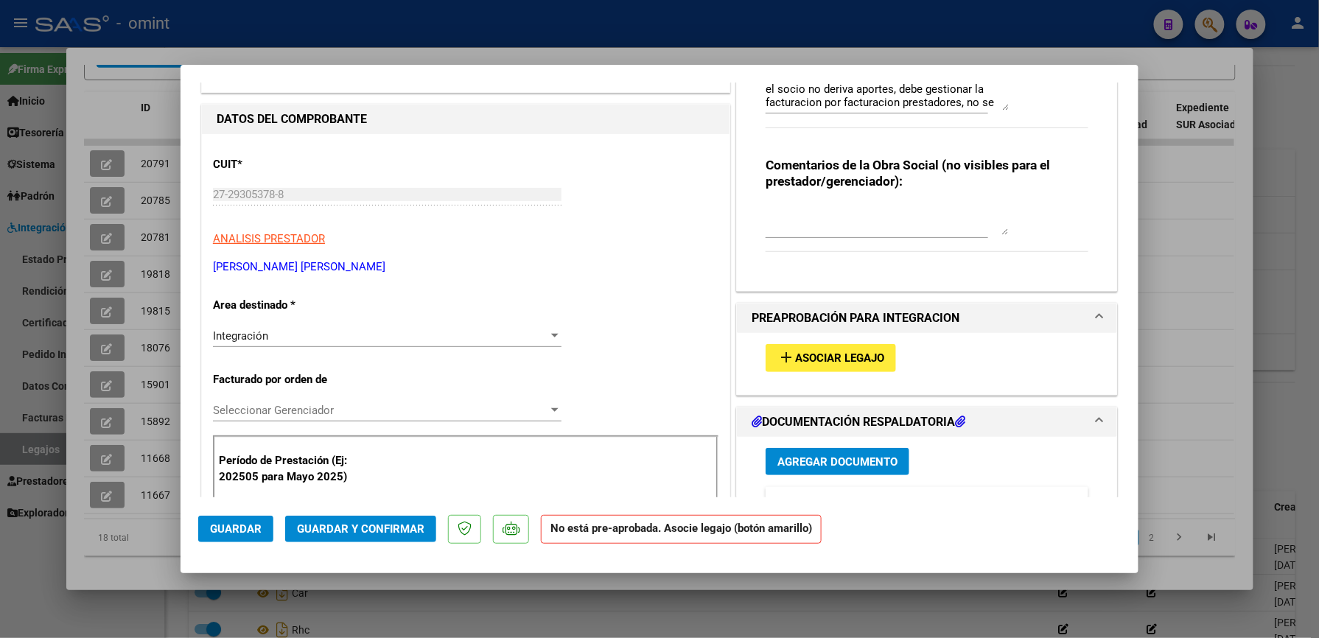
scroll to position [0, 0]
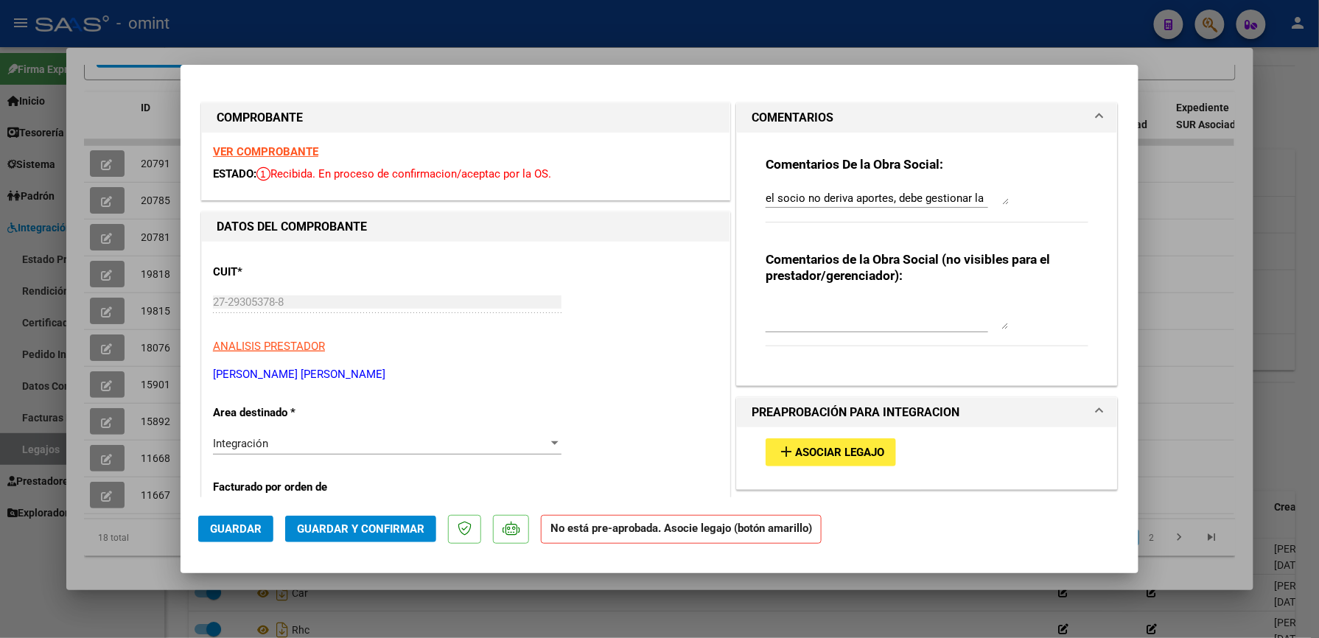
drag, startPoint x: 987, startPoint y: 208, endPoint x: 732, endPoint y: 180, distance: 256.3
click at [737, 180] on div "Comentarios De la Obra Social: el socio no deriva aportes, debe gestionar la fa…" at bounding box center [927, 259] width 380 height 253
type input "202508"
drag, startPoint x: 956, startPoint y: 198, endPoint x: 734, endPoint y: 201, distance: 221.8
click at [737, 201] on div "Comentarios De la Obra Social: el socio no deriva aportes, debe gestionar la fa…" at bounding box center [927, 259] width 380 height 253
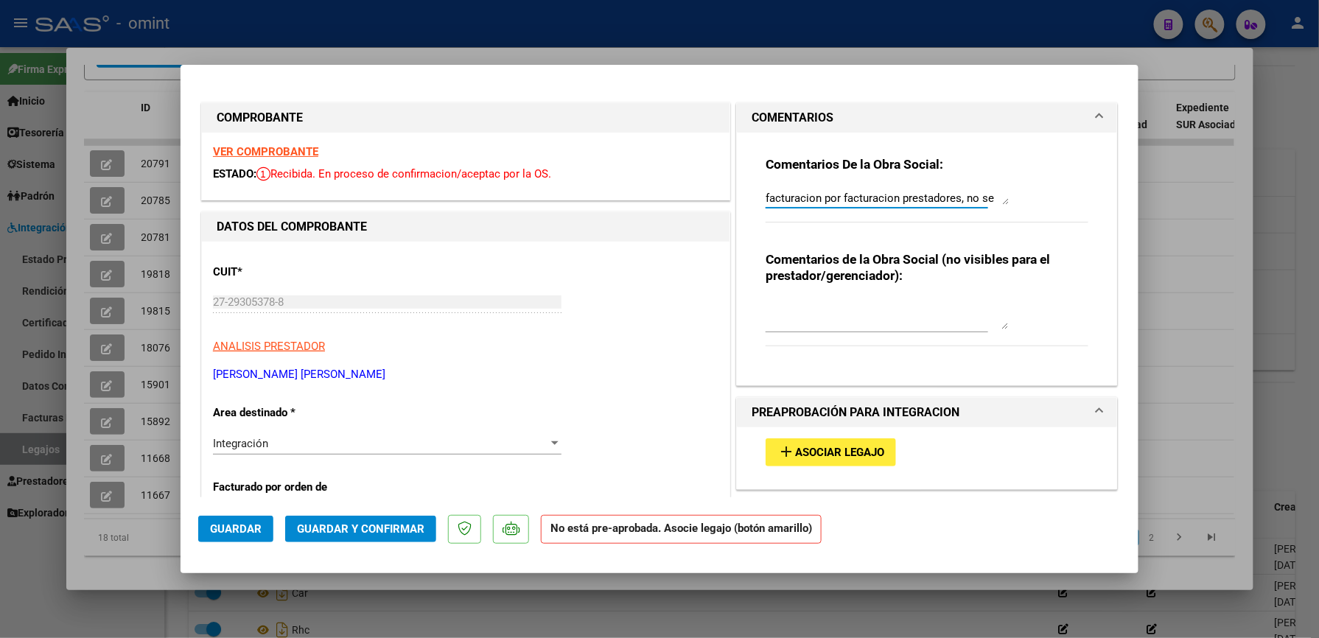
drag, startPoint x: 982, startPoint y: 195, endPoint x: 620, endPoint y: 192, distance: 361.7
type textarea "gestiona por el portal Saas"
drag, startPoint x: 855, startPoint y: 195, endPoint x: 644, endPoint y: 193, distance: 211.4
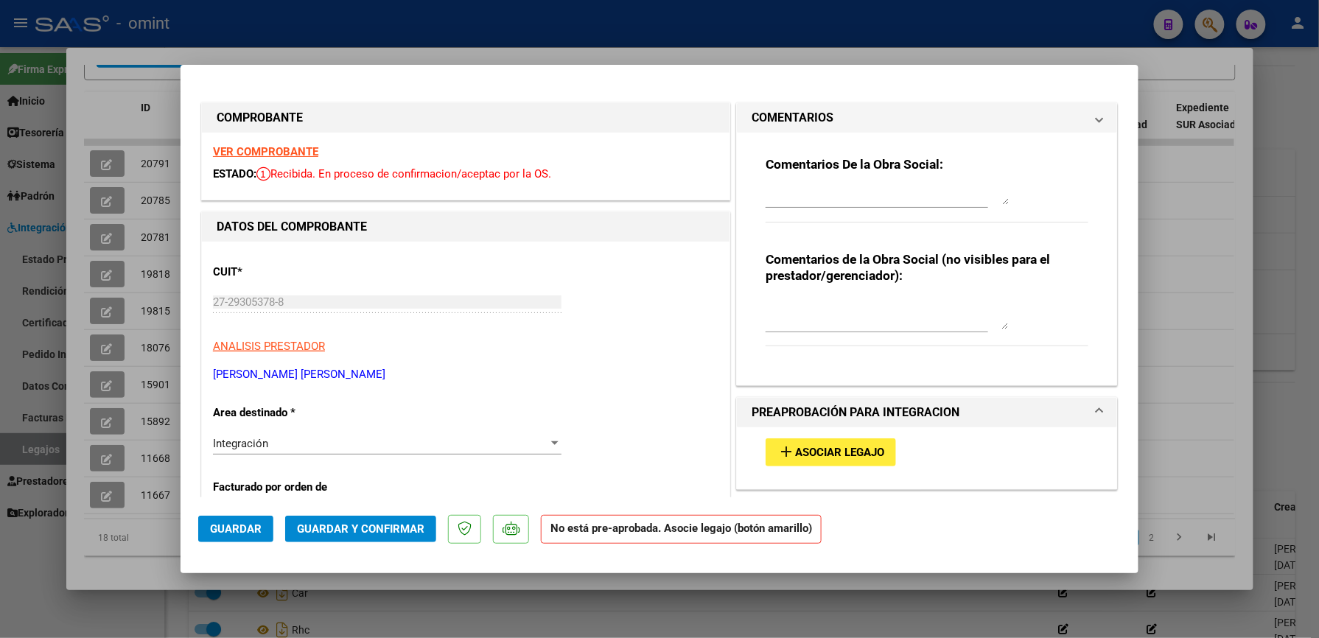
scroll to position [1, 0]
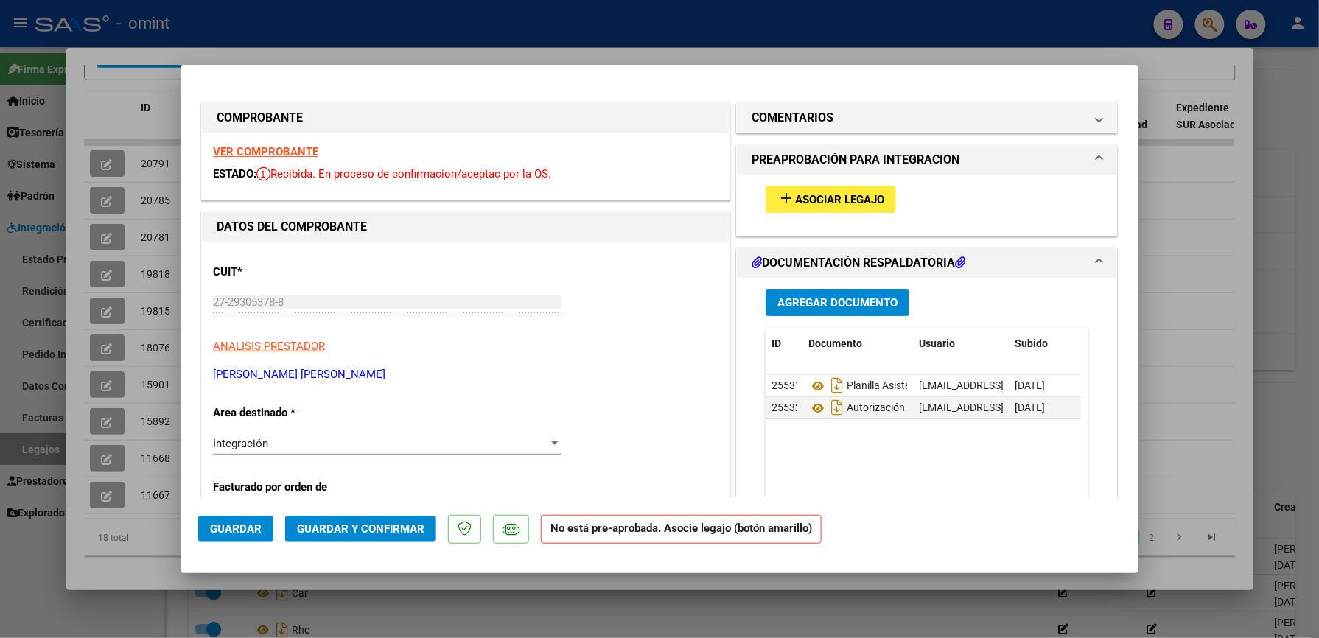
click at [821, 201] on span "Asociar Legajo" at bounding box center [839, 199] width 89 height 13
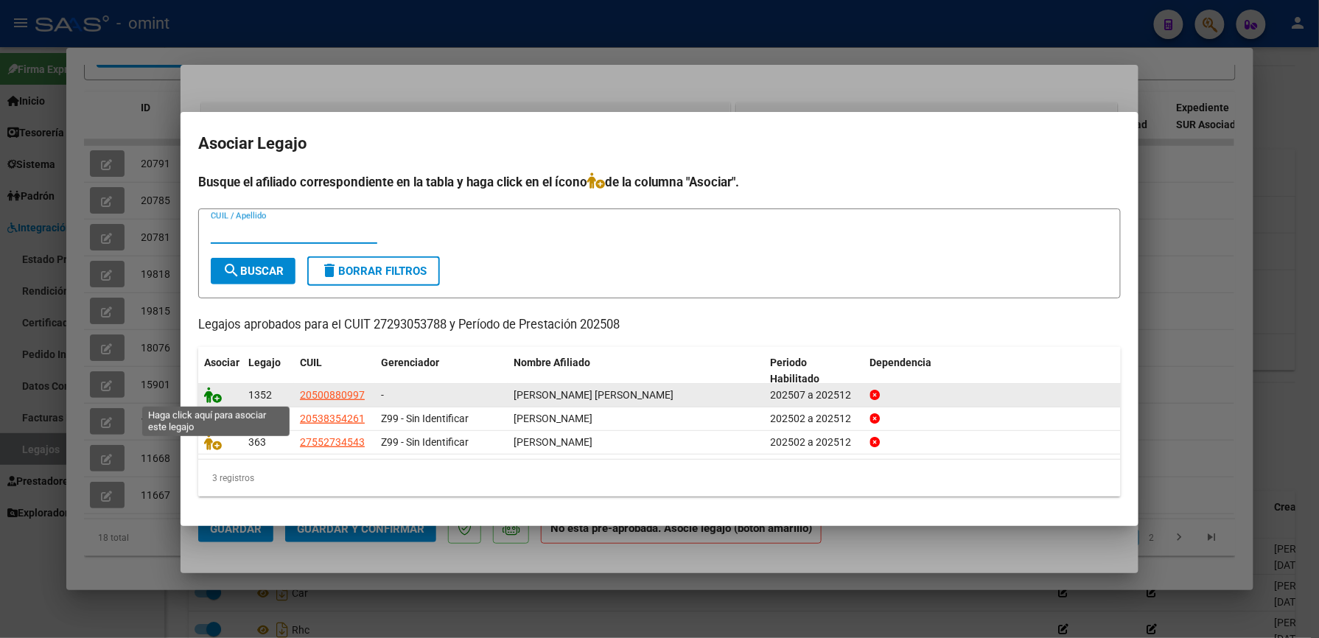
click at [208, 396] on icon at bounding box center [213, 395] width 18 height 16
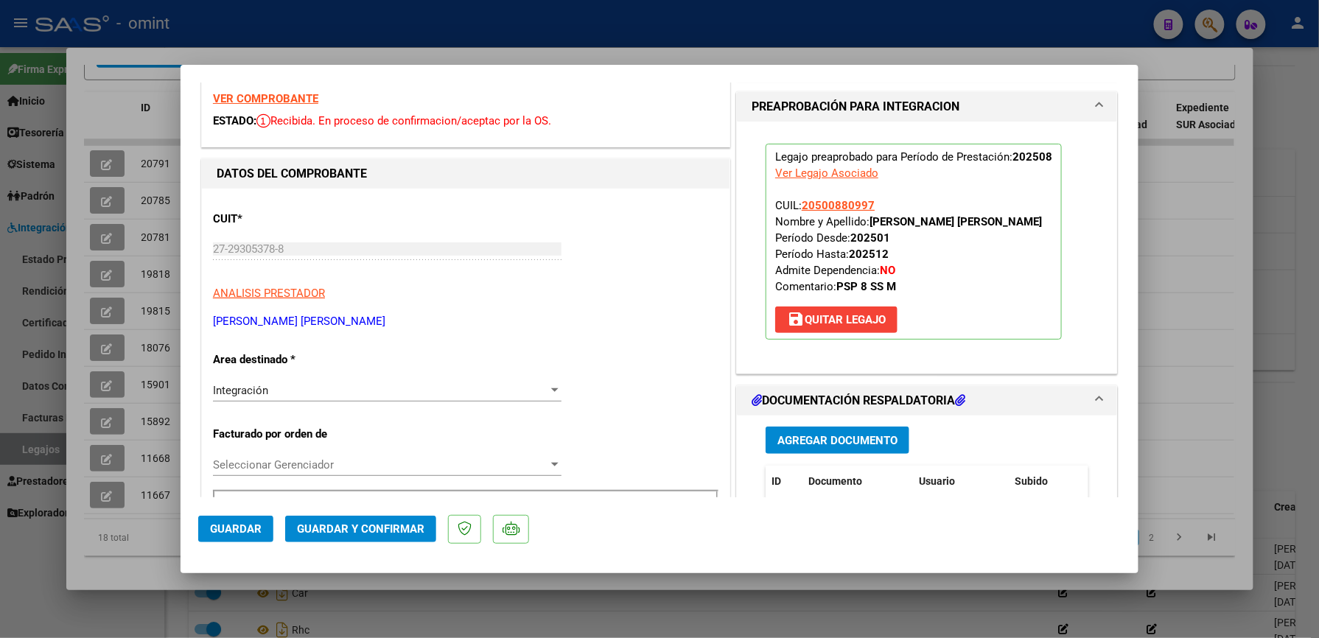
scroll to position [196, 0]
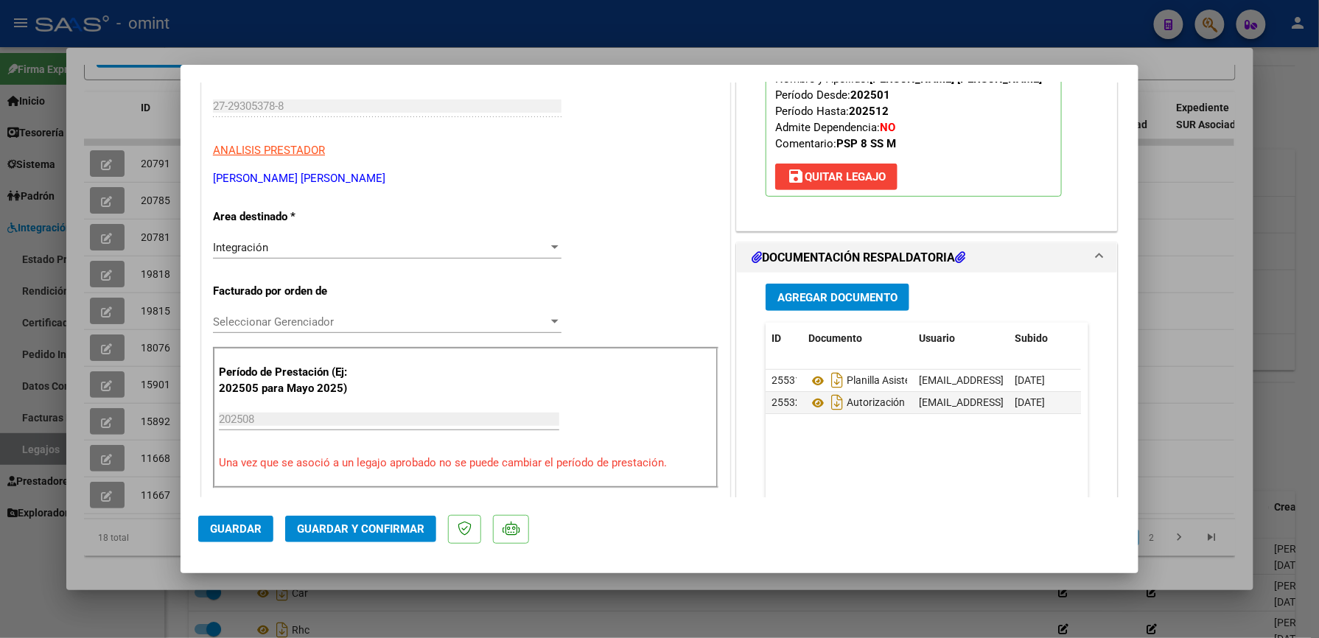
click at [357, 525] on span "Guardar y Confirmar" at bounding box center [360, 528] width 127 height 13
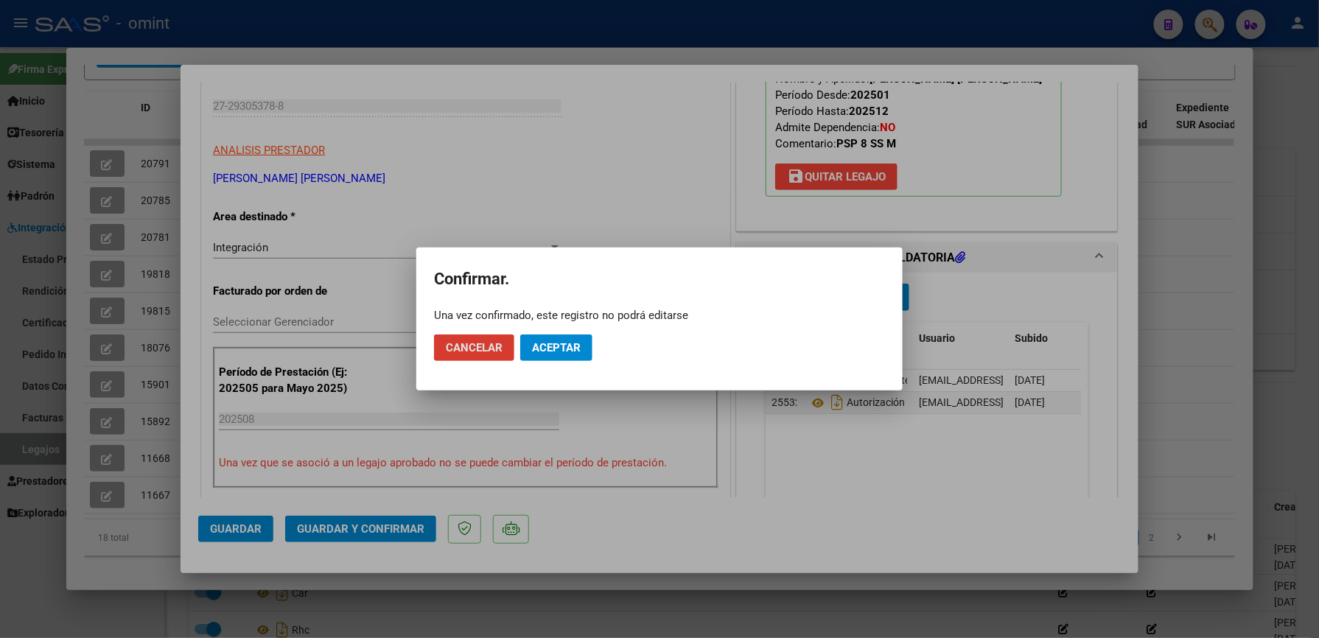
click at [552, 346] on span "Aceptar" at bounding box center [556, 347] width 49 height 13
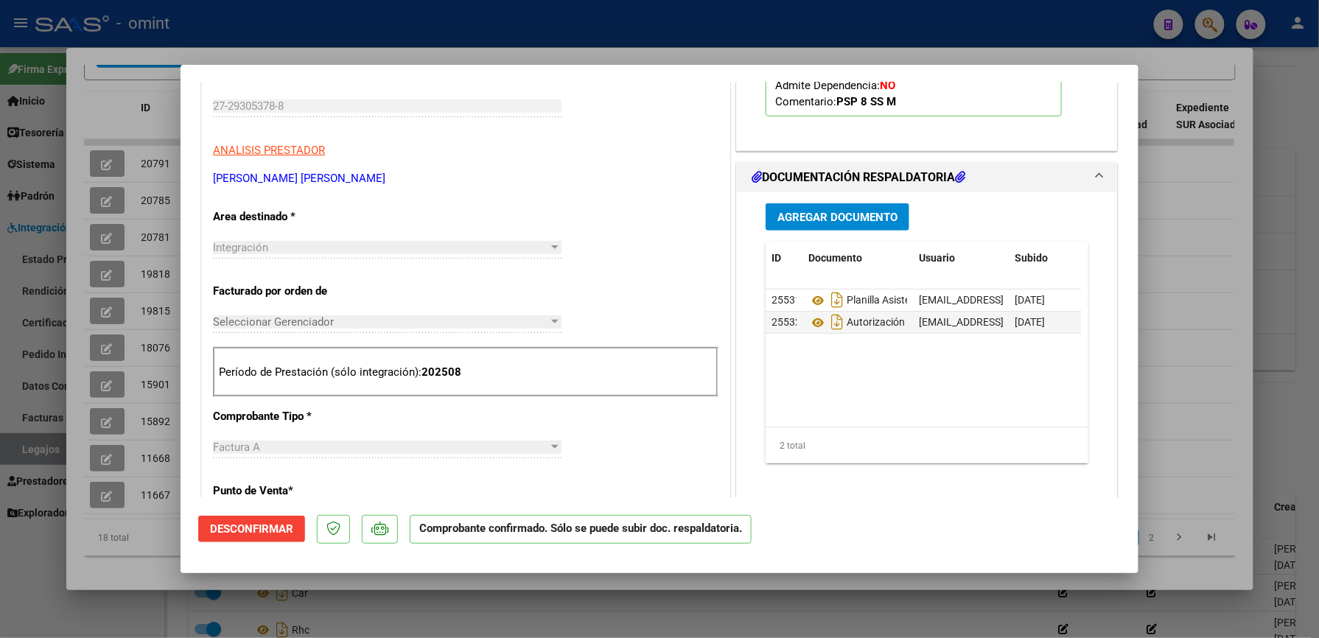
click at [537, 30] on div at bounding box center [659, 319] width 1319 height 638
type input "$ 0,00"
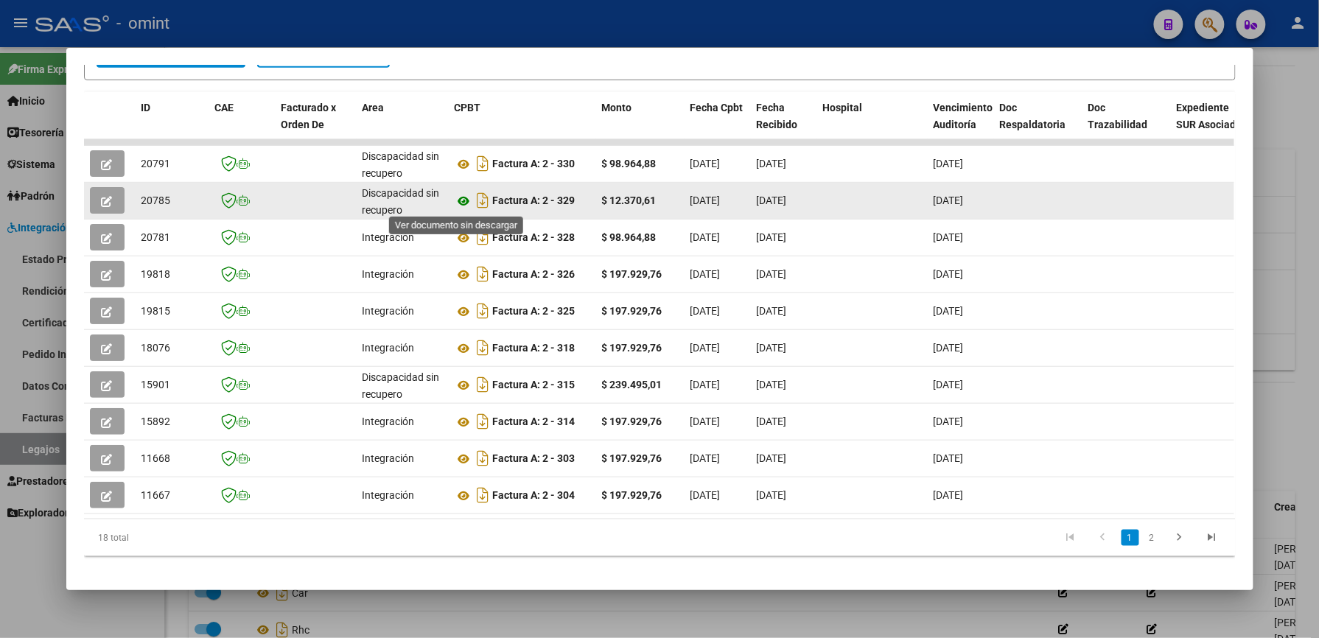
click at [461, 200] on icon at bounding box center [464, 201] width 19 height 18
click at [106, 196] on button "button" at bounding box center [107, 200] width 35 height 27
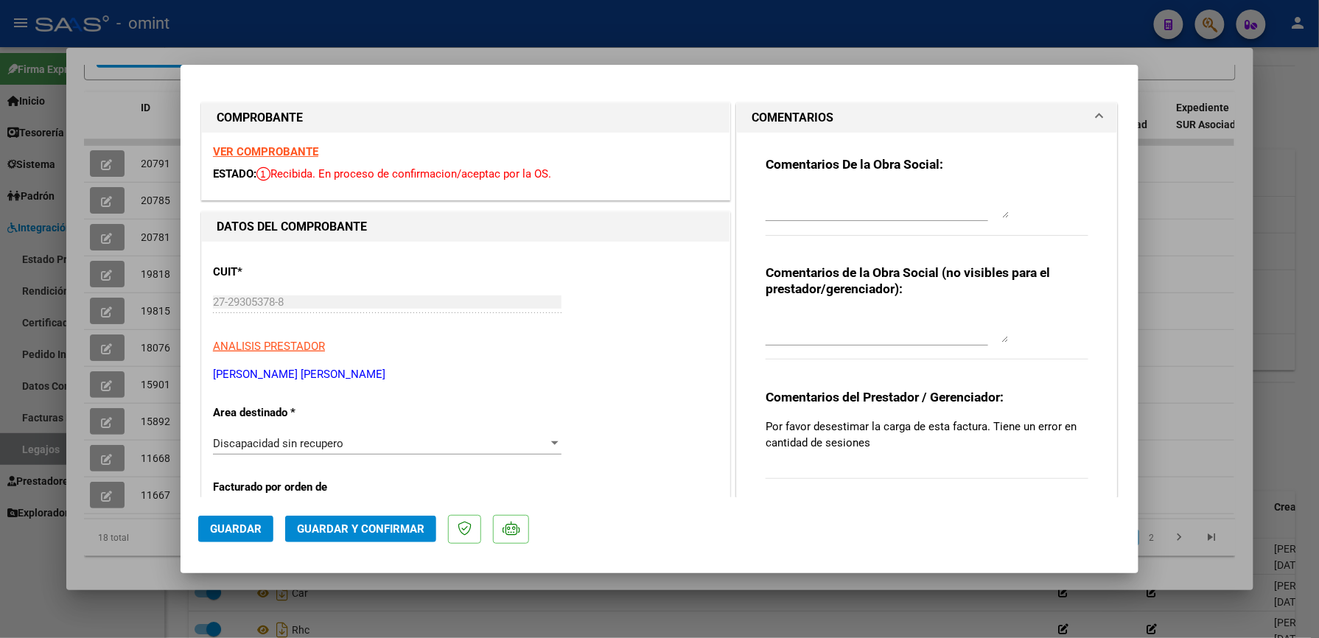
click at [944, 213] on textarea at bounding box center [886, 203] width 243 height 29
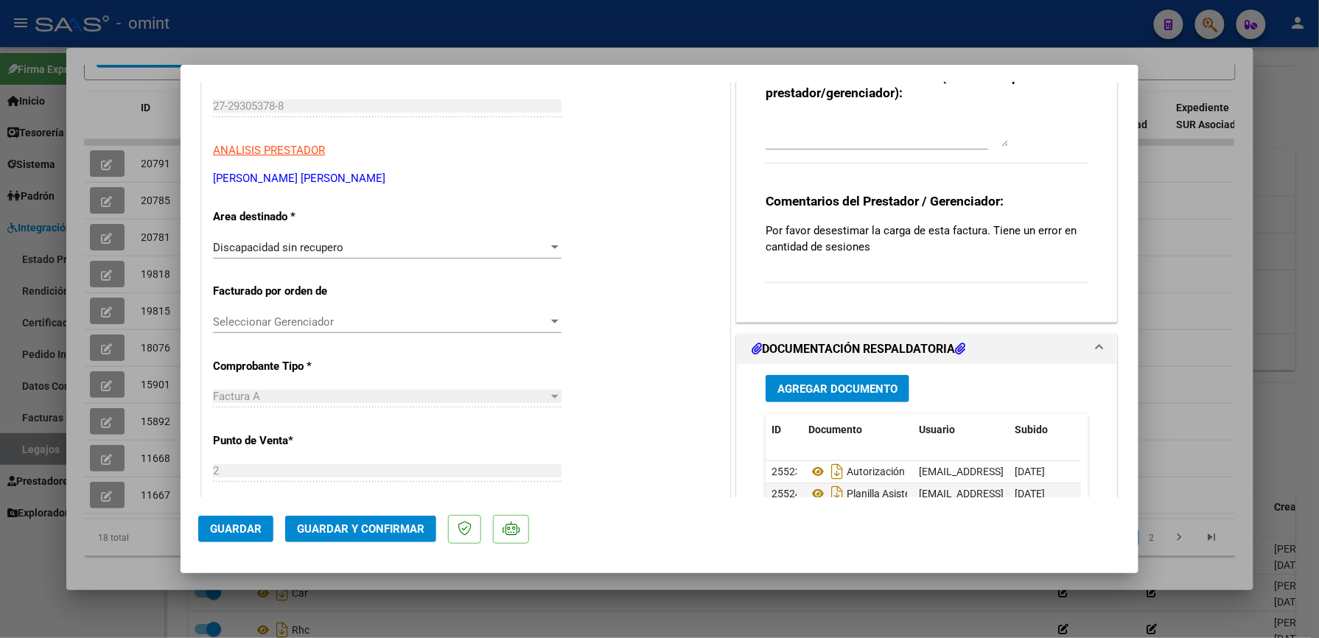
type textarea "SE DESESTIMA FACTURA SE GESTIONA LA FC 330"
click at [382, 525] on span "Guardar y Confirmar" at bounding box center [360, 528] width 127 height 13
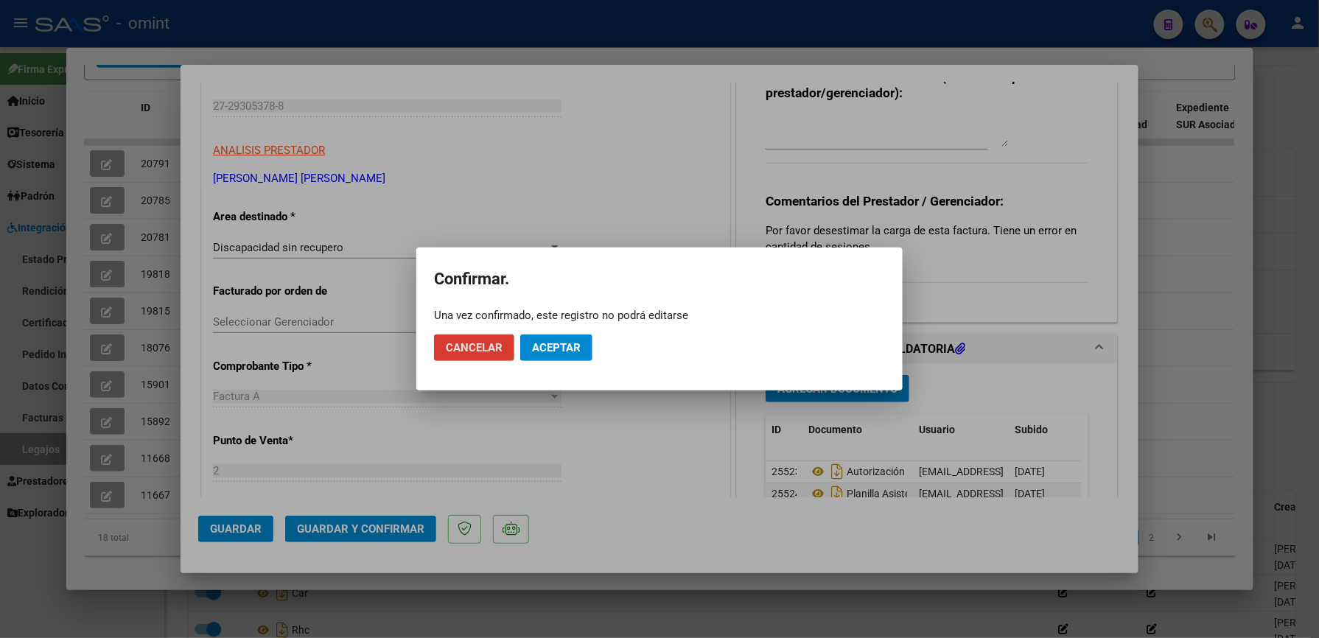
click at [563, 351] on span "Aceptar" at bounding box center [556, 347] width 49 height 13
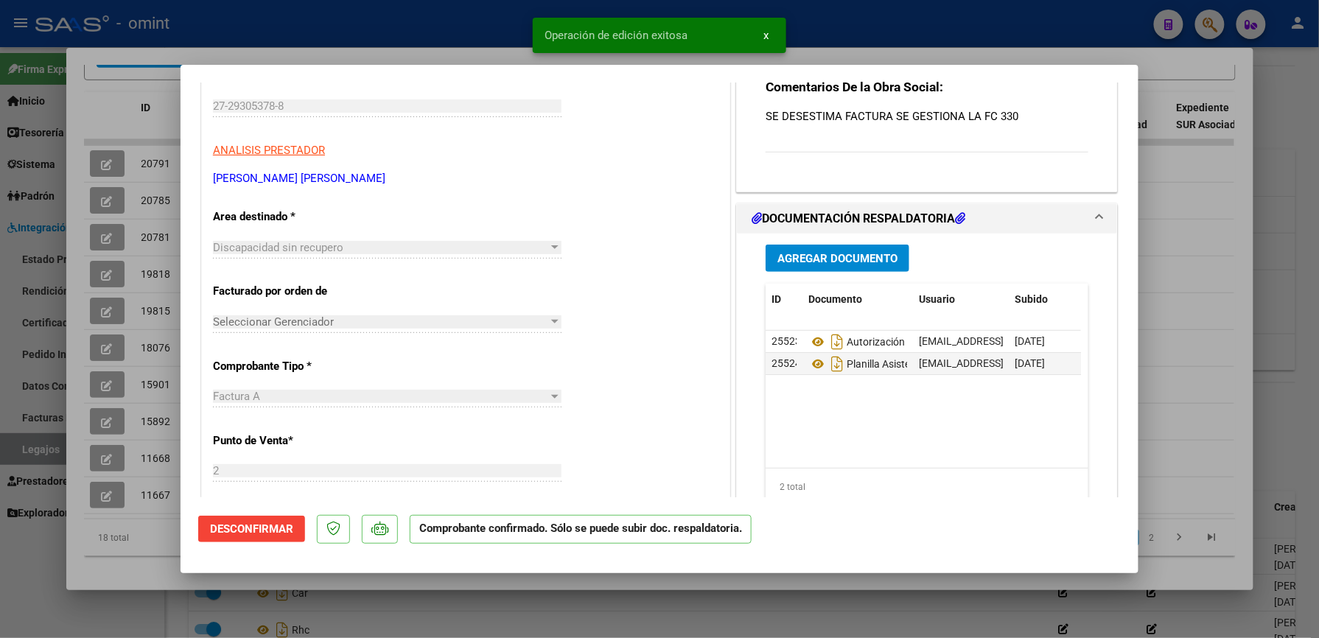
click at [906, 37] on div at bounding box center [659, 319] width 1319 height 638
type input "$ 0,00"
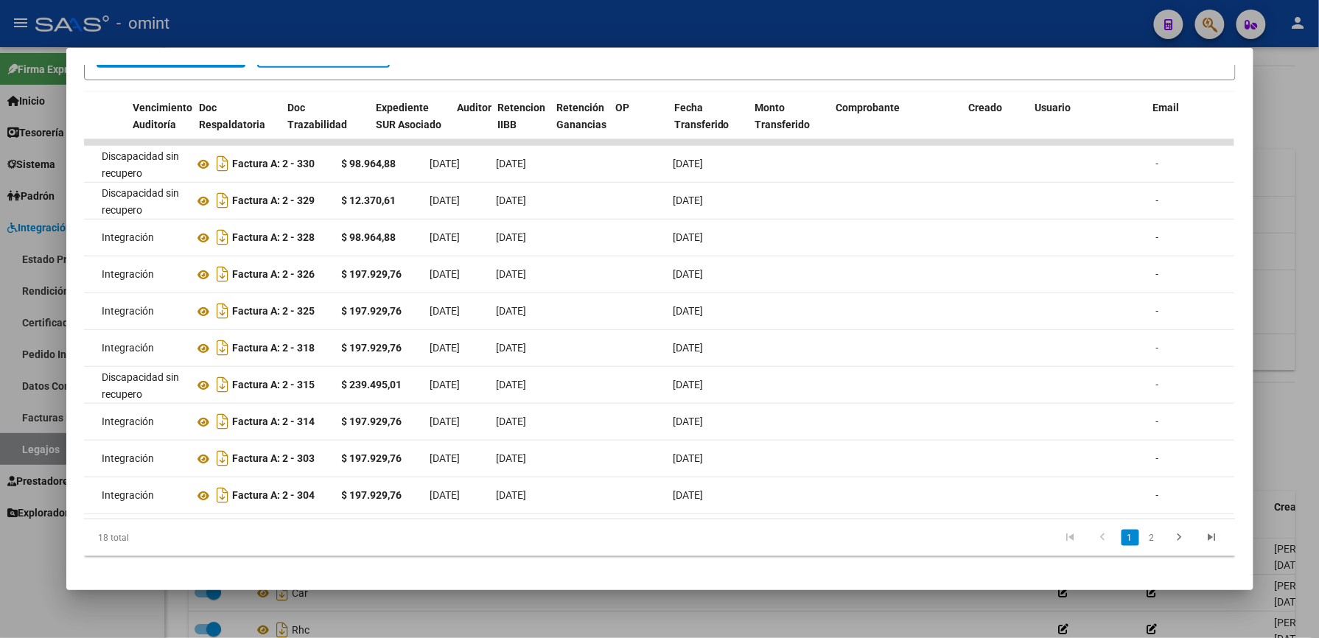
scroll to position [0, 0]
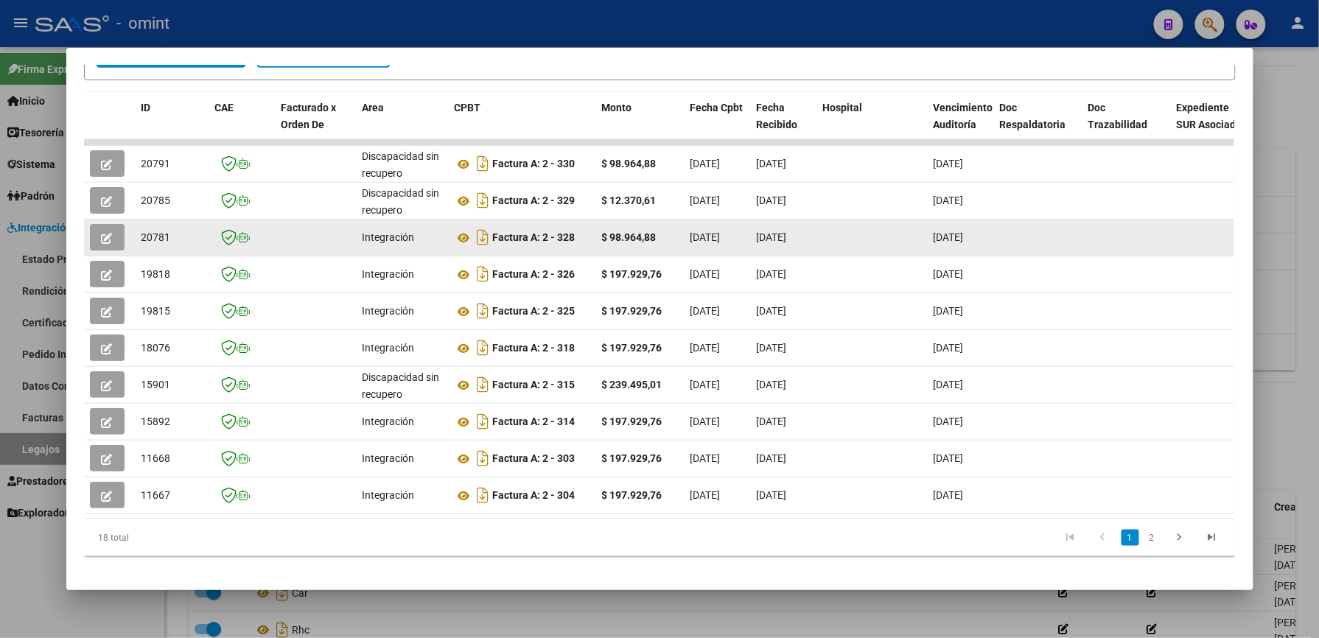
click at [93, 236] on button "button" at bounding box center [107, 237] width 35 height 27
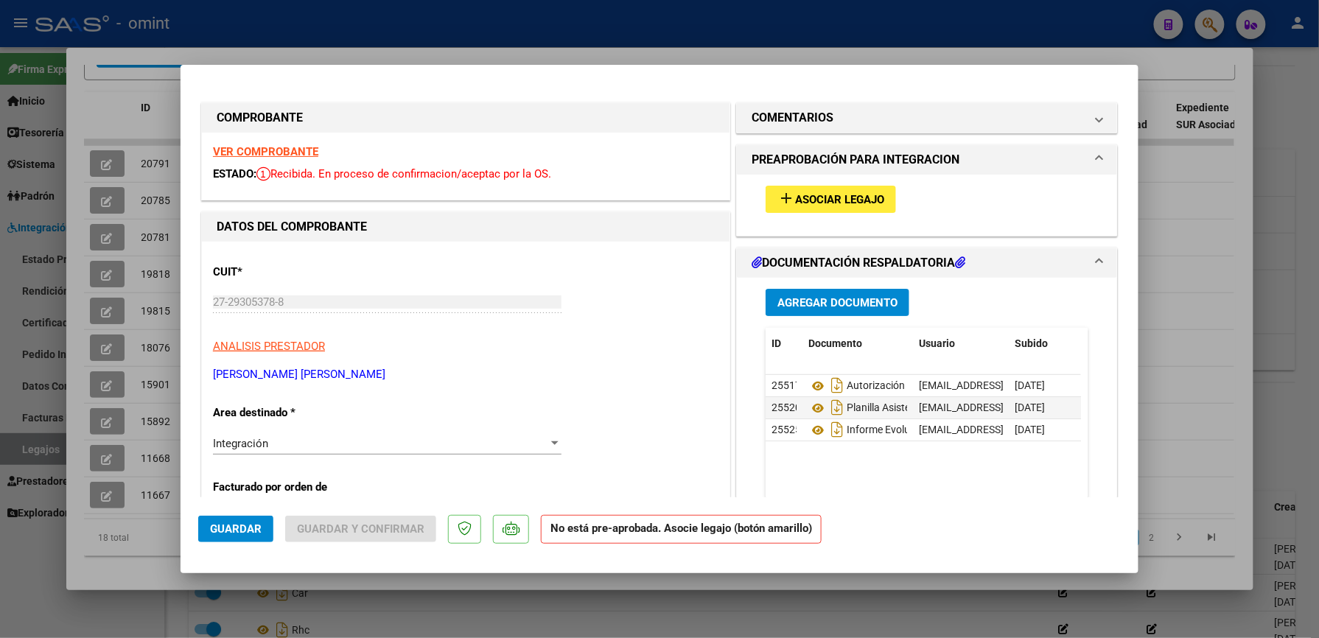
click at [858, 27] on div at bounding box center [659, 319] width 1319 height 638
type input "$ 0,00"
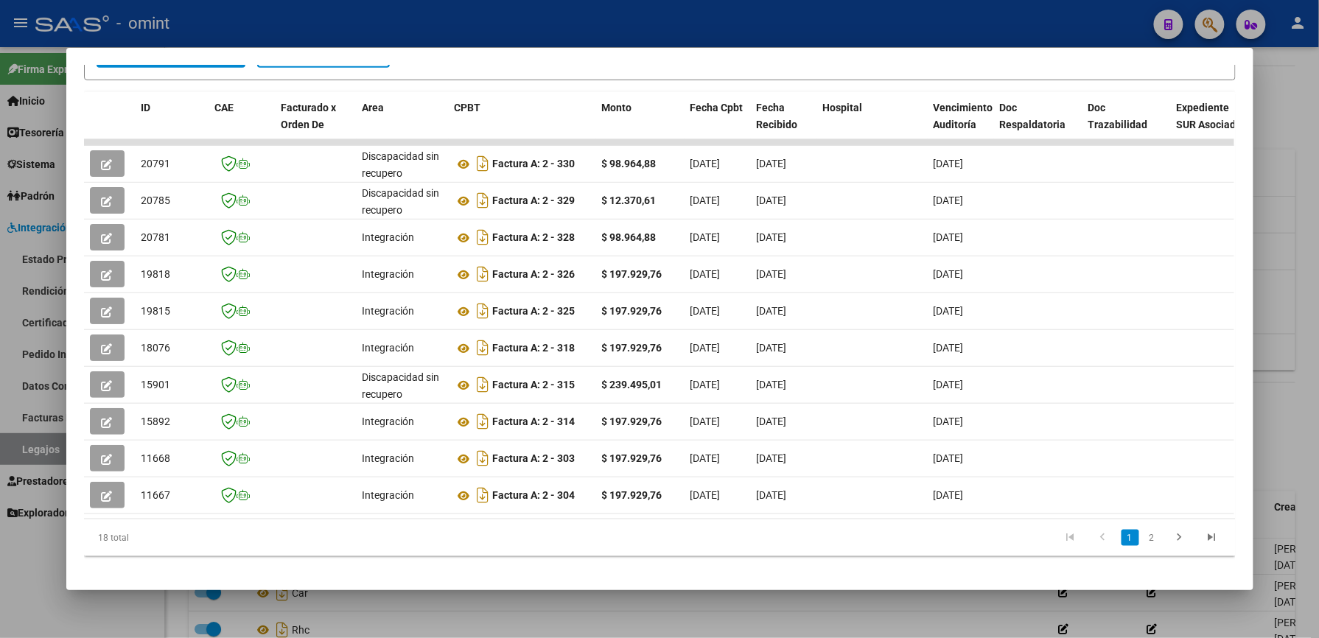
click at [605, 9] on div at bounding box center [659, 319] width 1319 height 638
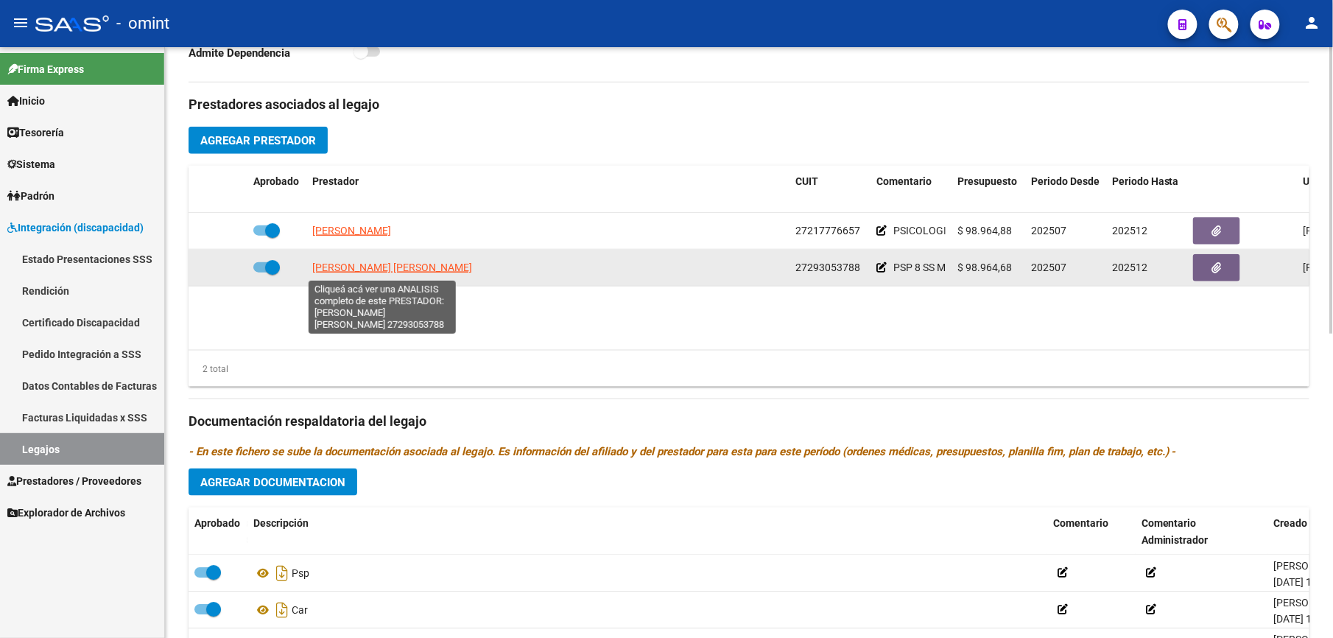
click at [398, 268] on span "[PERSON_NAME] [PERSON_NAME]" at bounding box center [392, 268] width 160 height 12
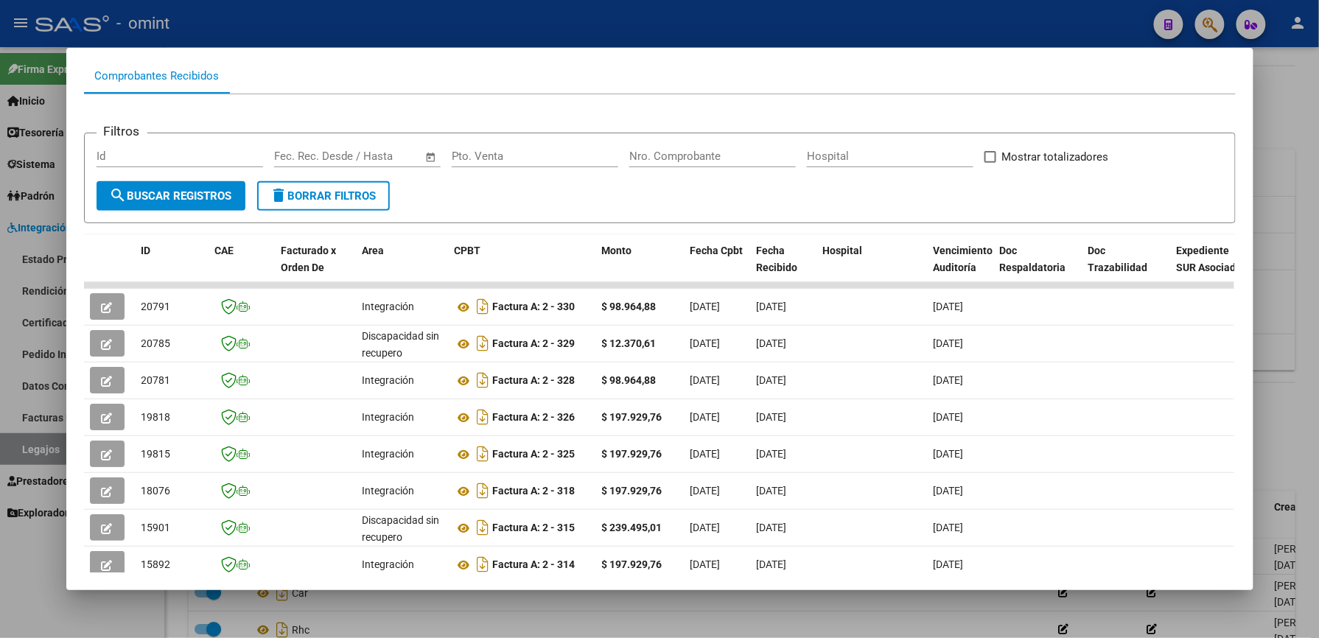
scroll to position [196, 0]
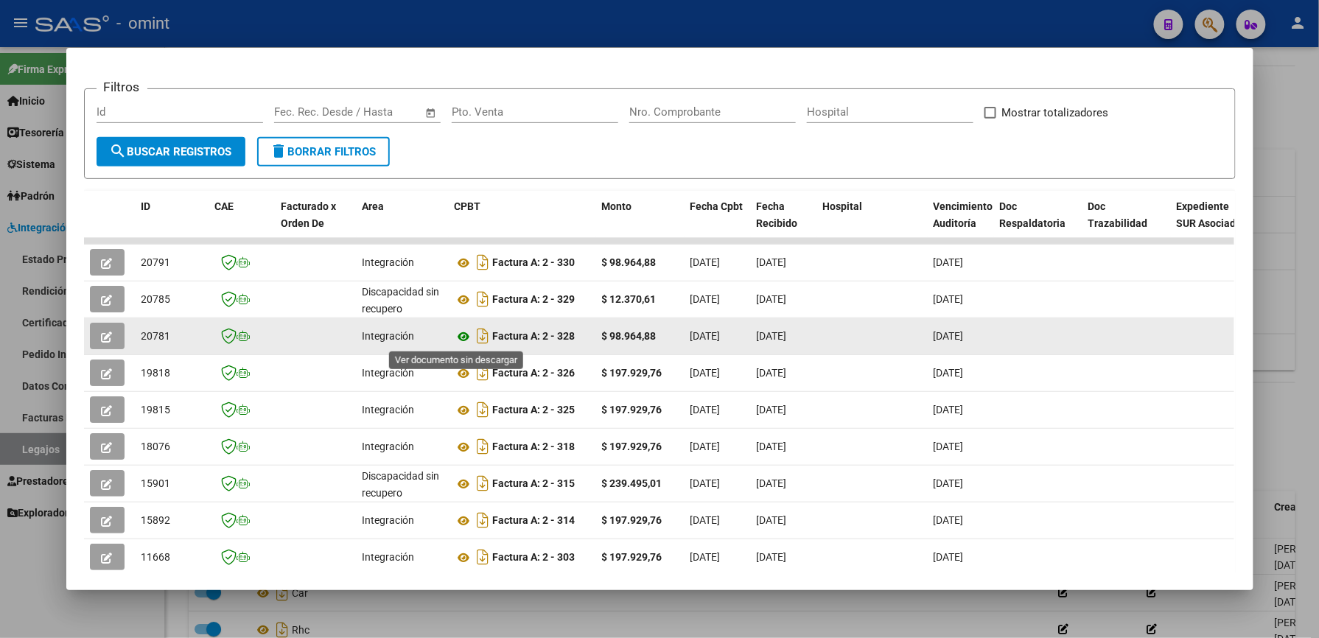
click at [455, 334] on icon at bounding box center [464, 337] width 19 height 18
click at [102, 334] on icon "button" at bounding box center [107, 337] width 11 height 11
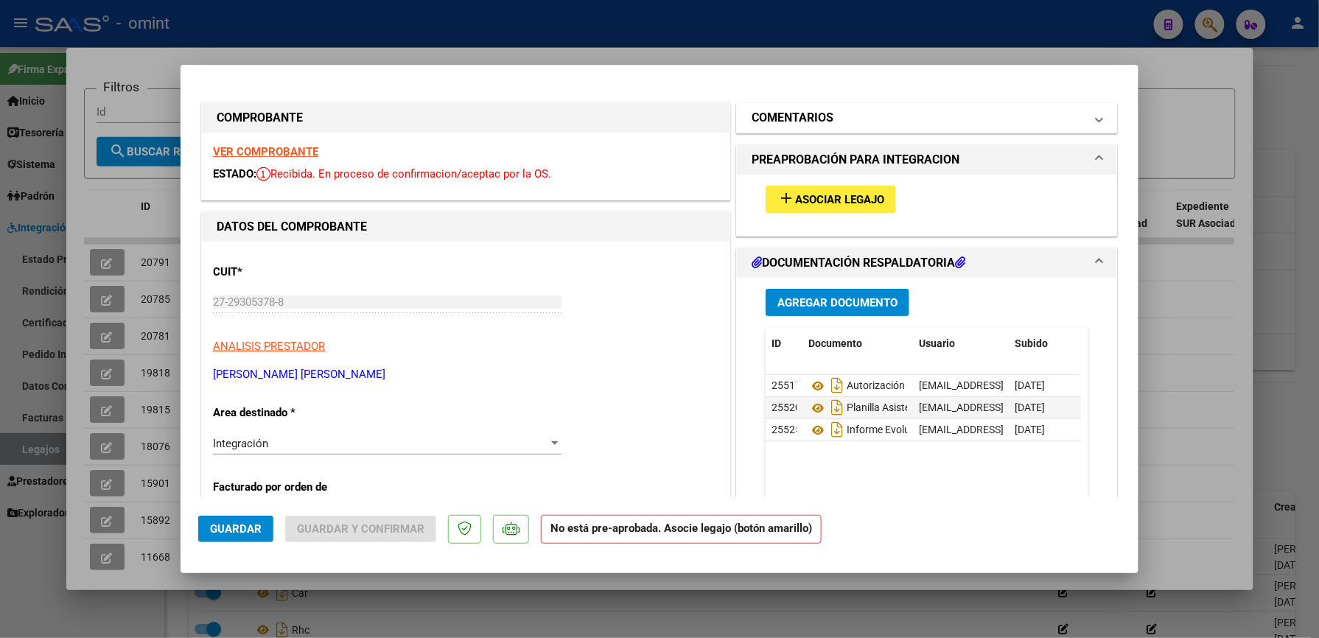
click at [875, 125] on mat-panel-title "COMENTARIOS" at bounding box center [917, 118] width 333 height 18
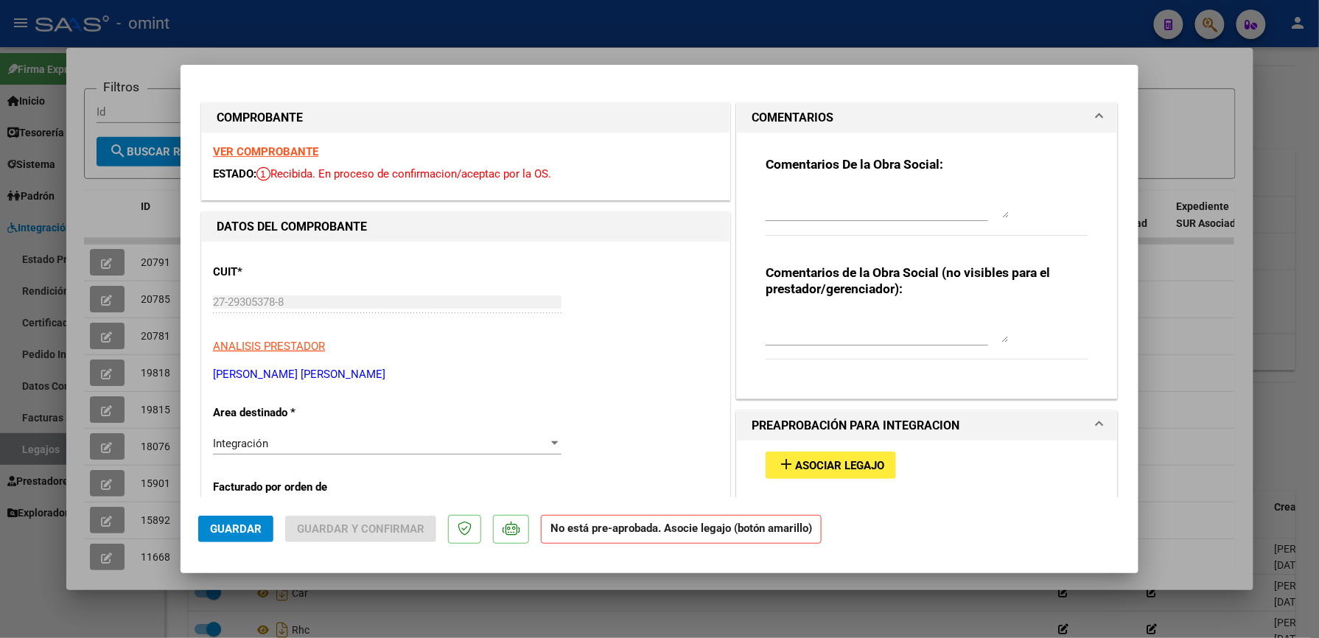
click at [826, 194] on textarea at bounding box center [886, 203] width 243 height 29
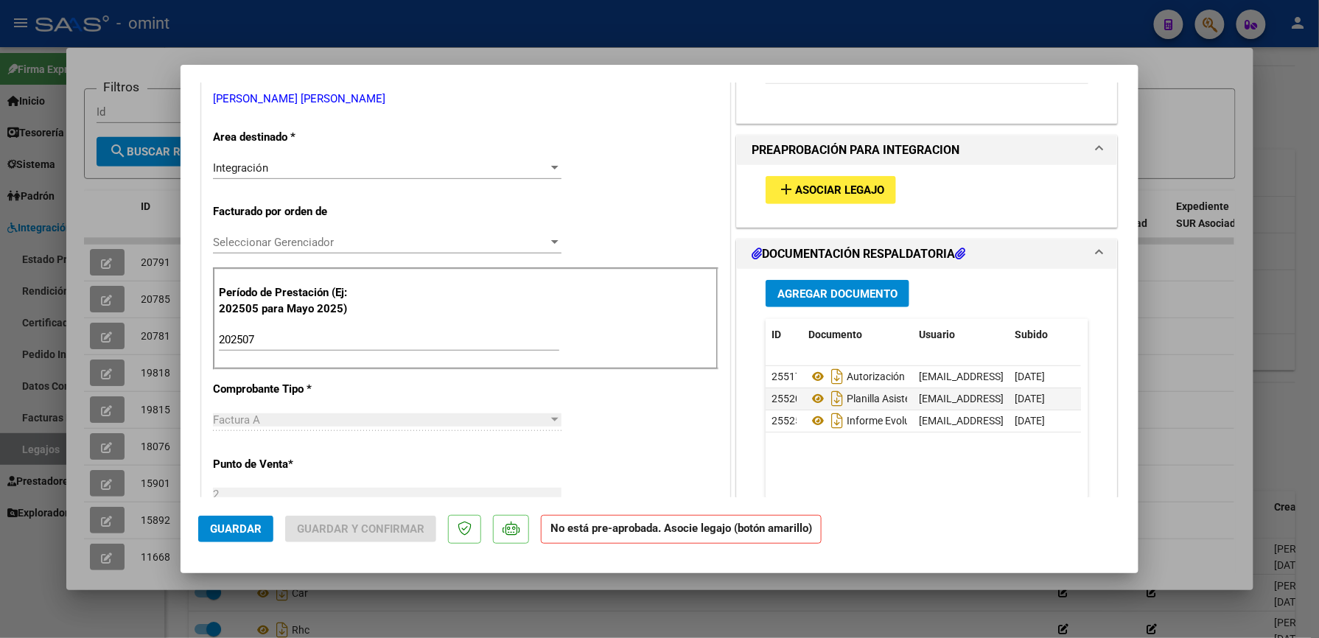
scroll to position [295, 0]
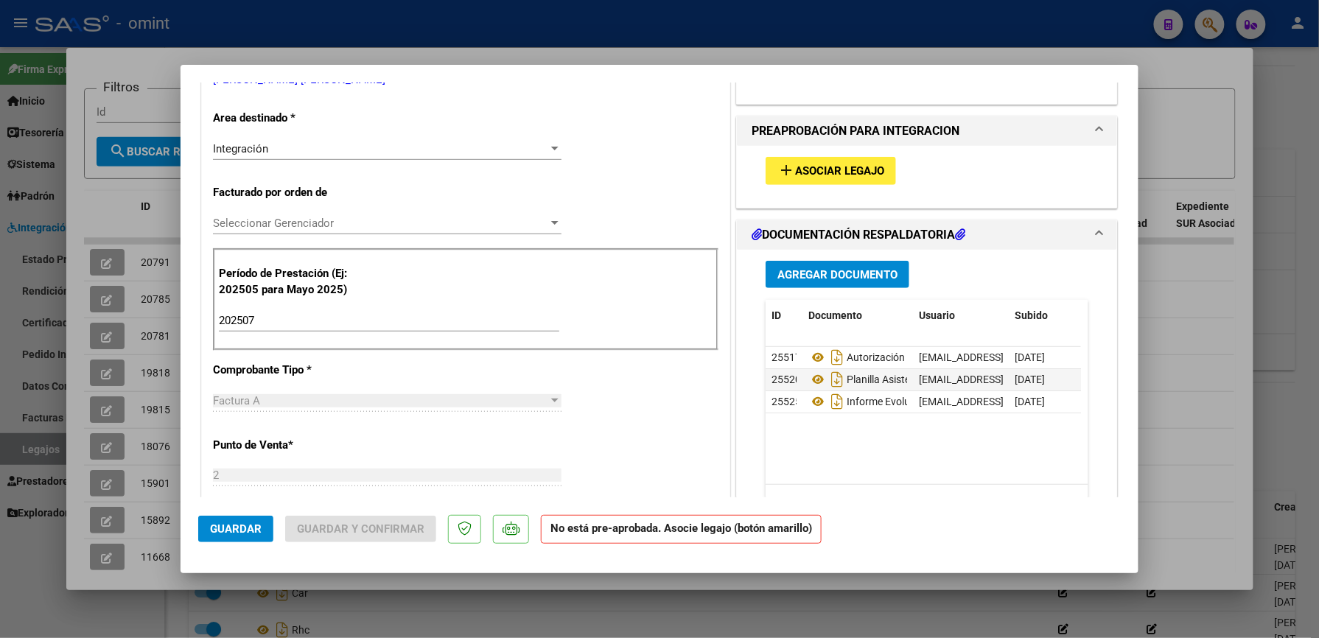
type textarea "EL INF SEMESTRAL DEBE SER GESTIONADO POR LA FAMILIA DESDE LA WEB O APP DE OMINT"
click at [855, 183] on button "add Asociar Legajo" at bounding box center [830, 170] width 130 height 27
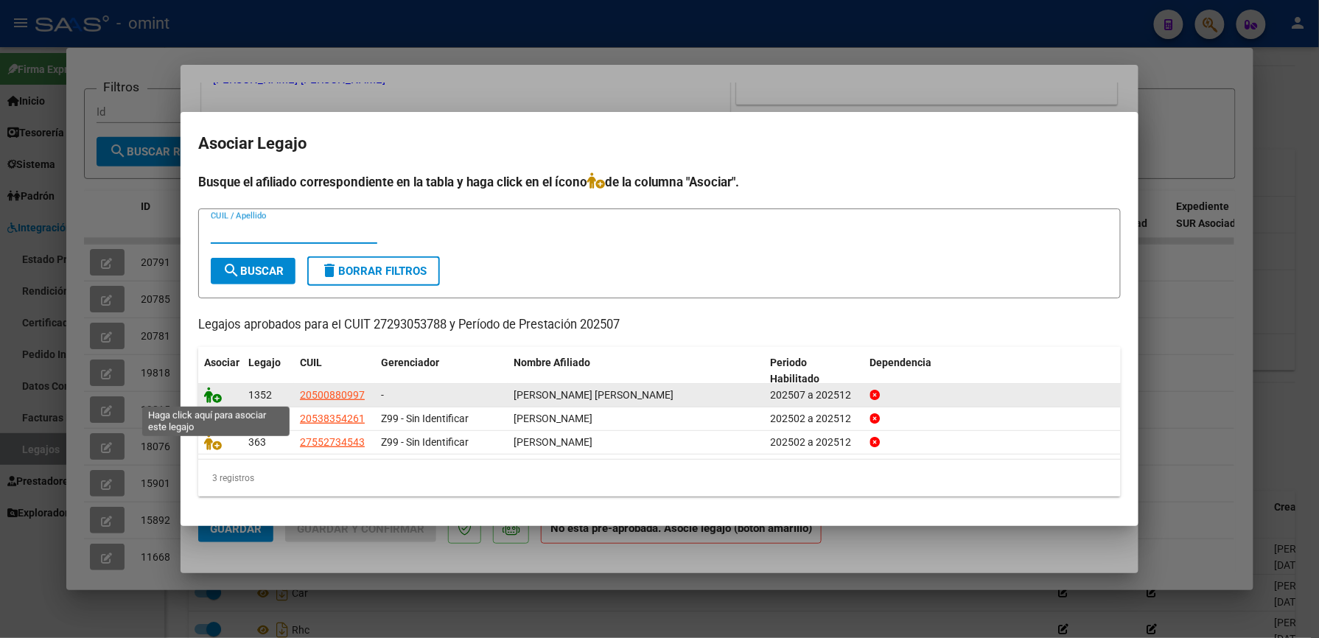
click at [209, 395] on icon at bounding box center [213, 395] width 18 height 16
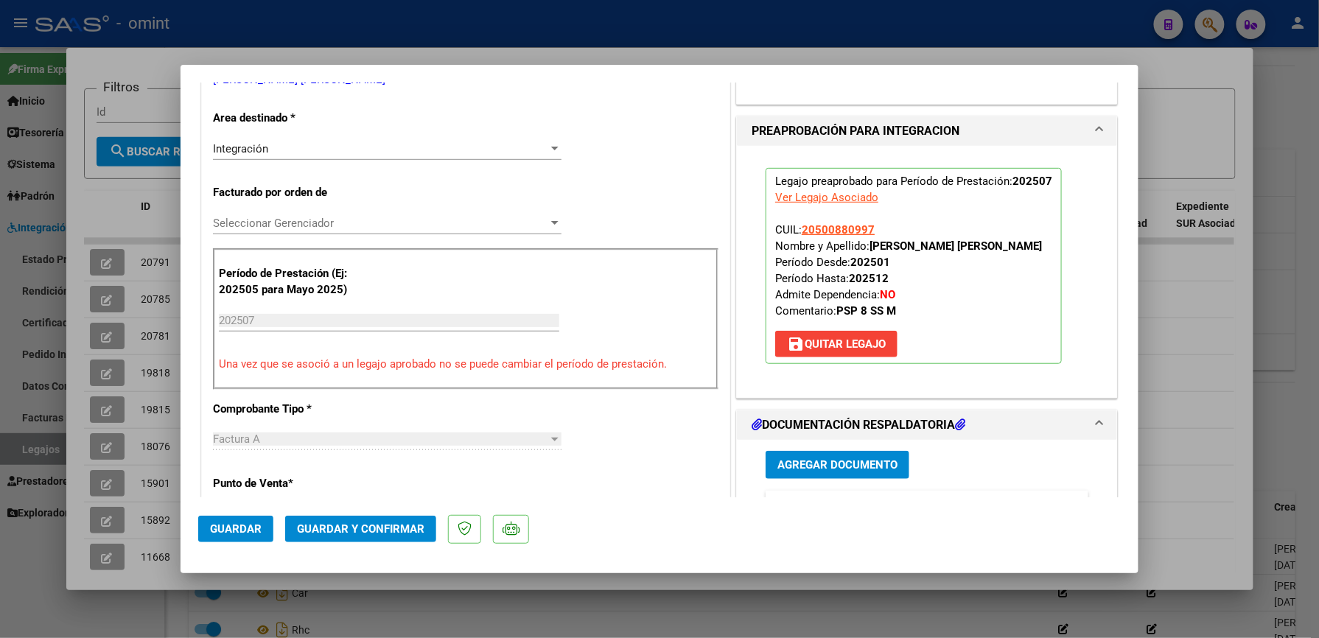
click at [376, 528] on span "Guardar y Confirmar" at bounding box center [360, 528] width 127 height 13
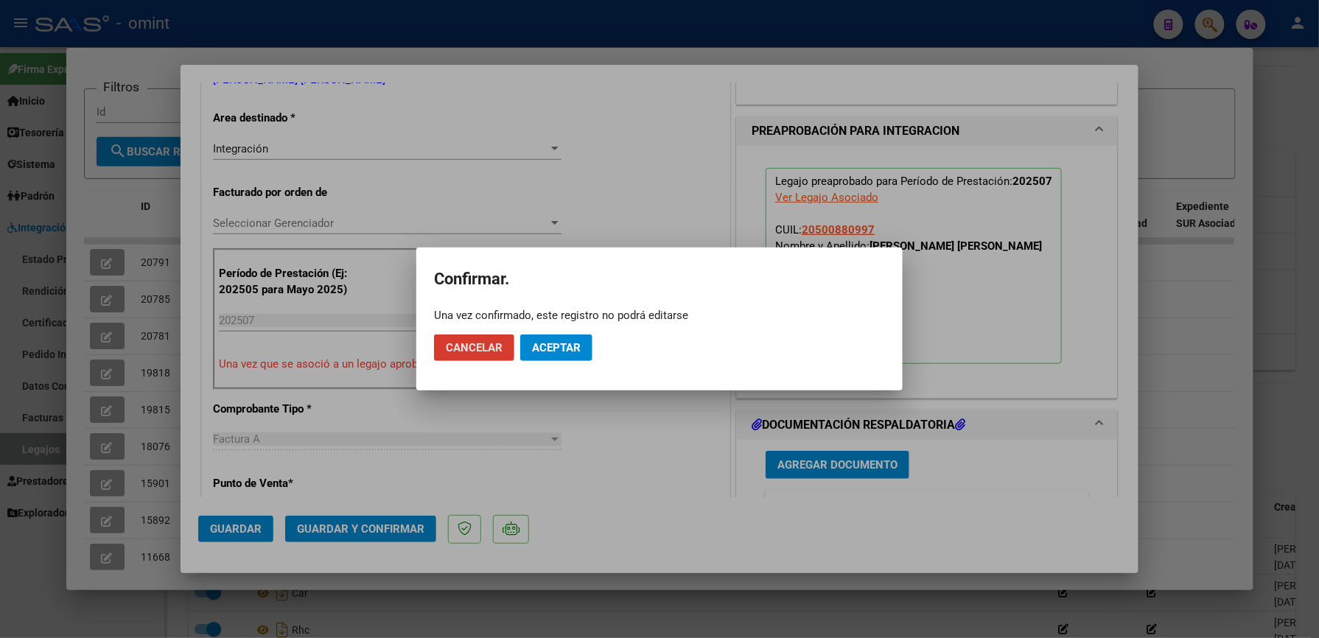
click at [474, 349] on span "Cancelar" at bounding box center [474, 347] width 57 height 13
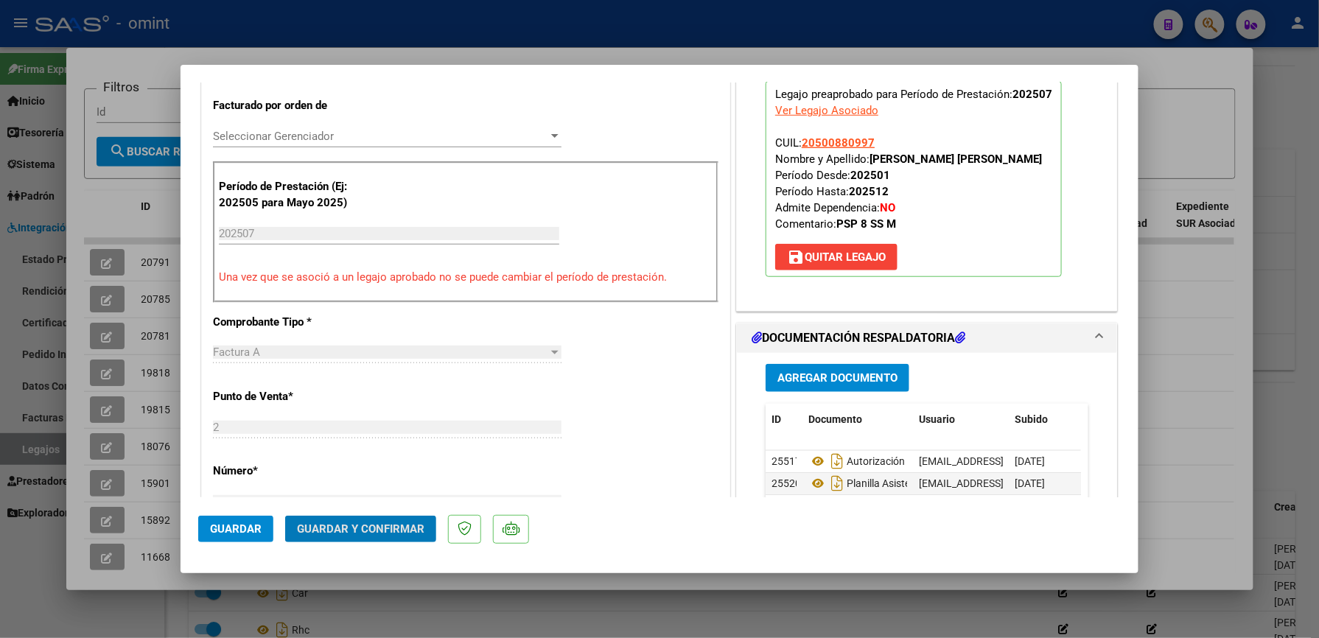
scroll to position [491, 0]
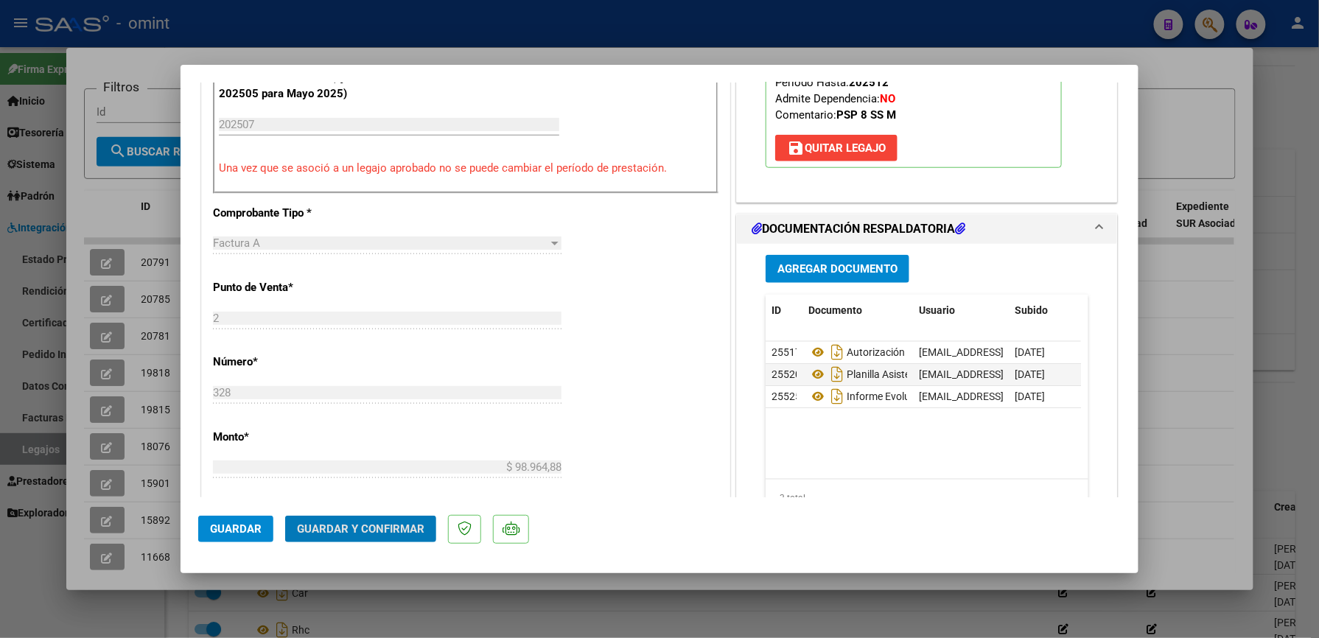
click at [382, 522] on span "Guardar y Confirmar" at bounding box center [360, 528] width 127 height 13
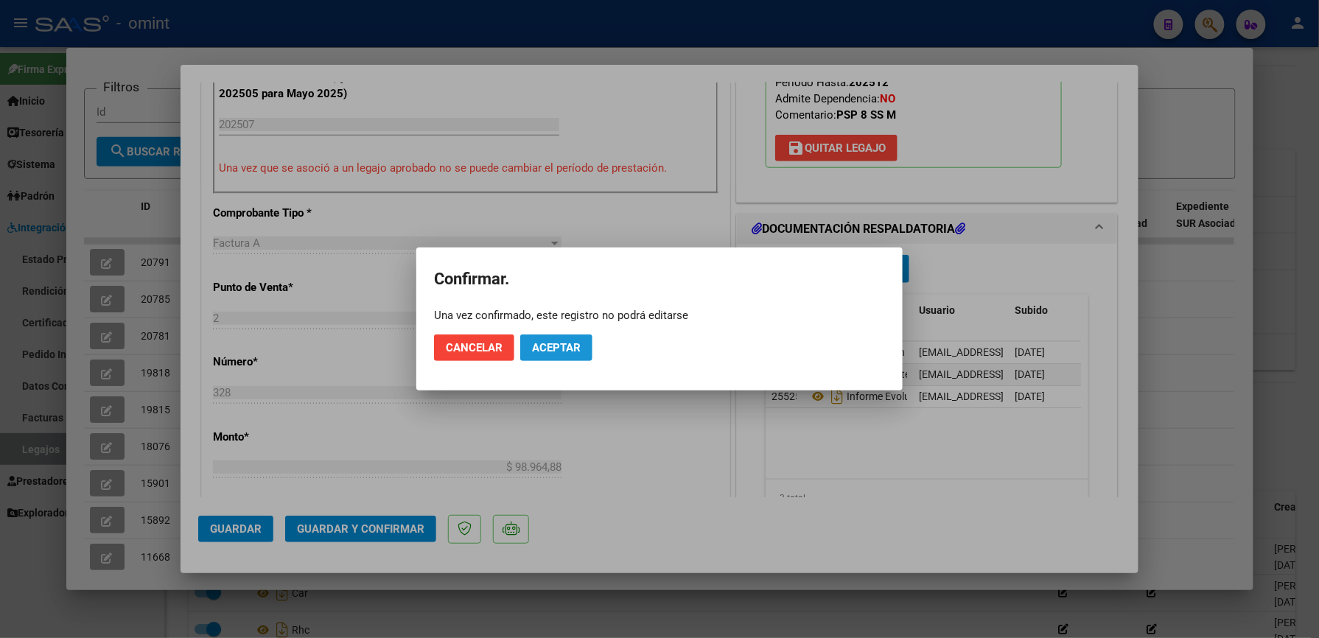
click at [567, 348] on span "Aceptar" at bounding box center [556, 347] width 49 height 13
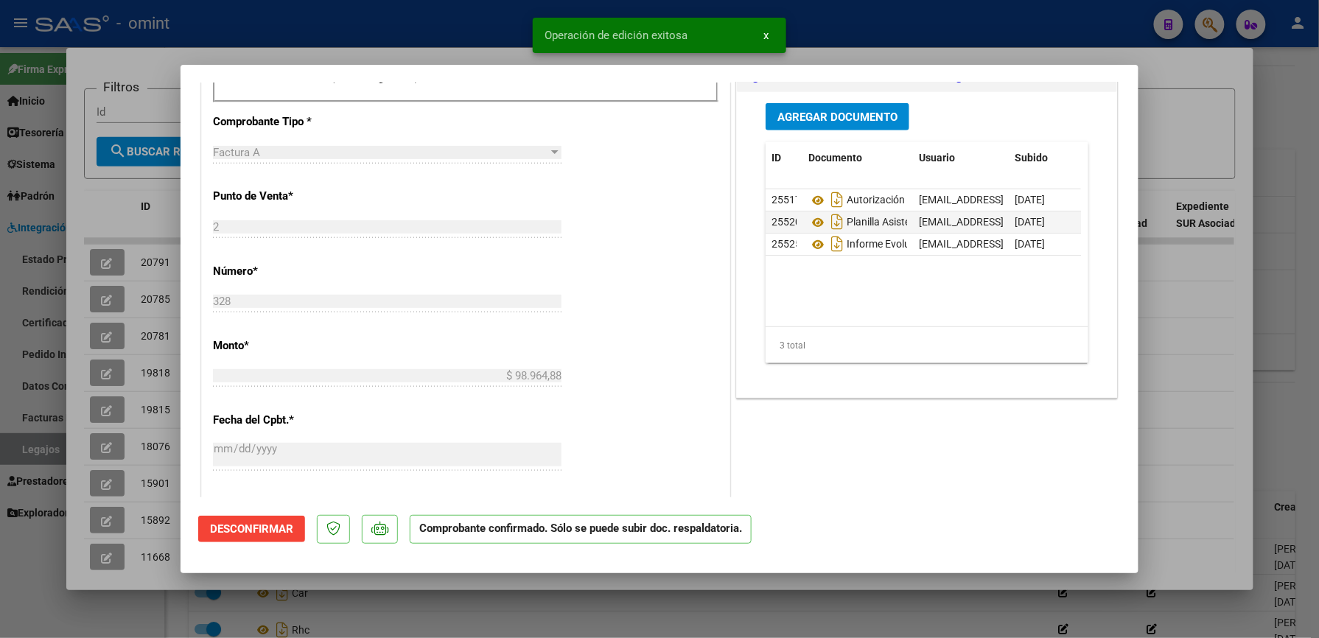
click at [846, 27] on div at bounding box center [659, 319] width 1319 height 638
type input "$ 0,00"
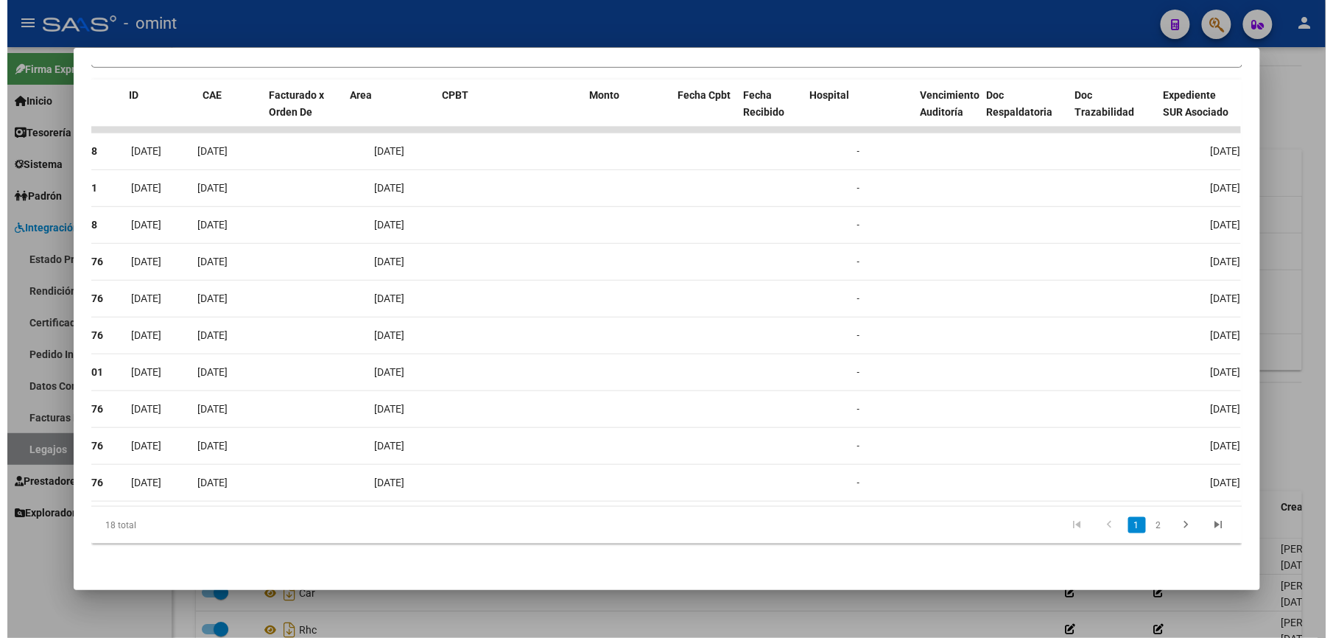
scroll to position [0, 0]
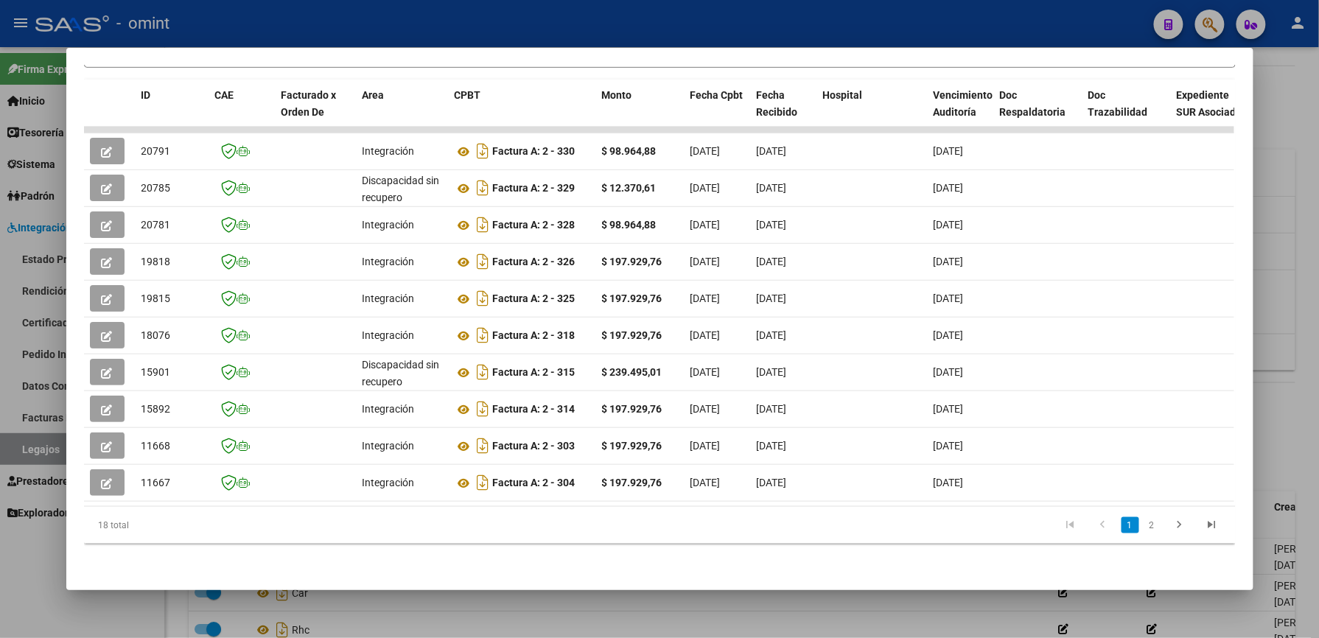
click at [611, 30] on div at bounding box center [659, 319] width 1319 height 638
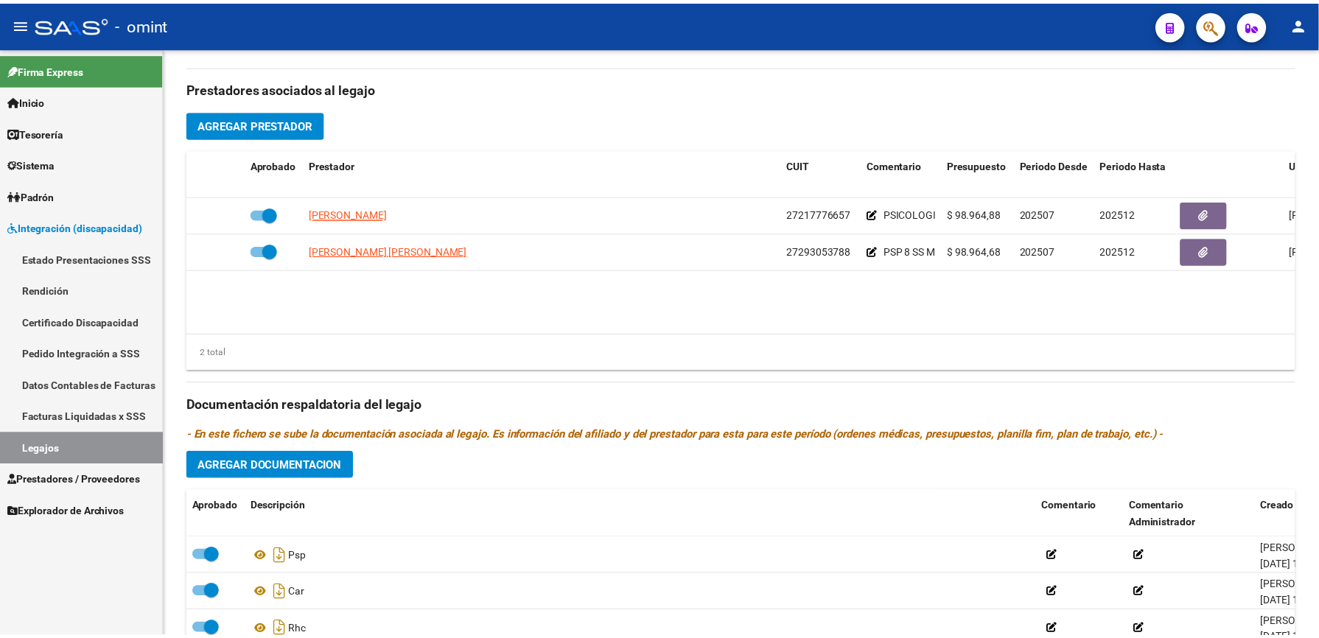
scroll to position [491, 0]
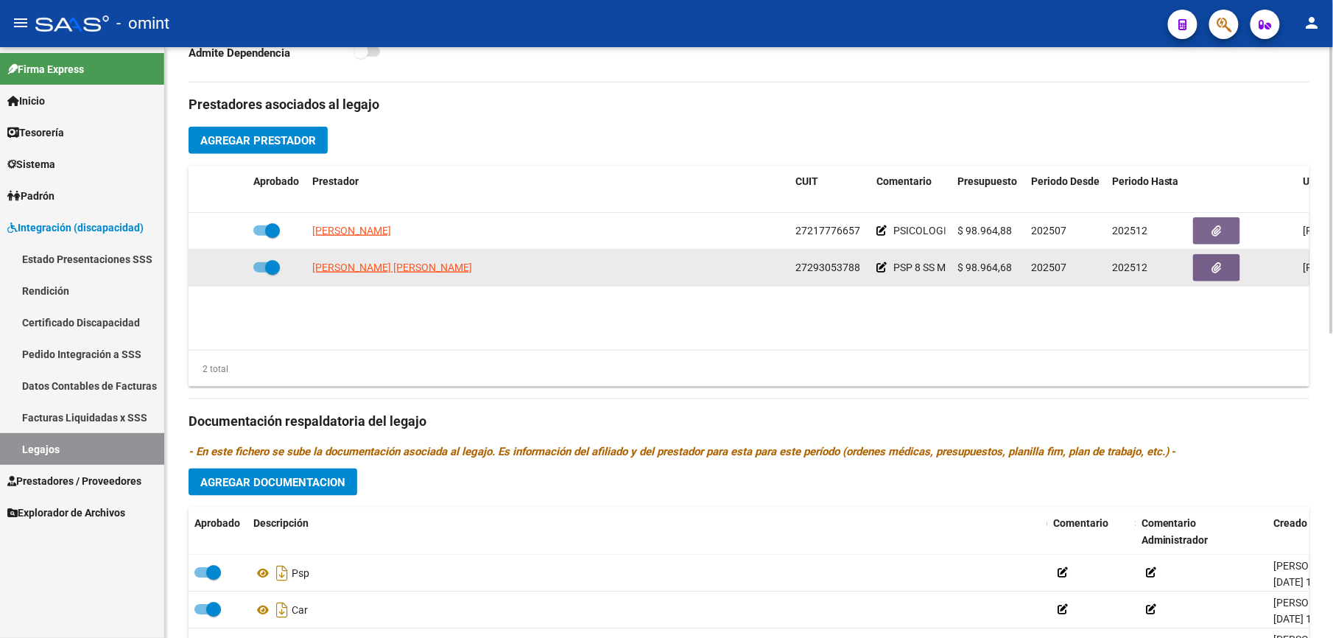
drag, startPoint x: 794, startPoint y: 266, endPoint x: 858, endPoint y: 269, distance: 64.2
click at [858, 269] on datatable-body-cell "27293053788" at bounding box center [830, 268] width 81 height 36
copy span "27293053788"
click at [410, 272] on span "[PERSON_NAME] [PERSON_NAME]" at bounding box center [392, 268] width 160 height 12
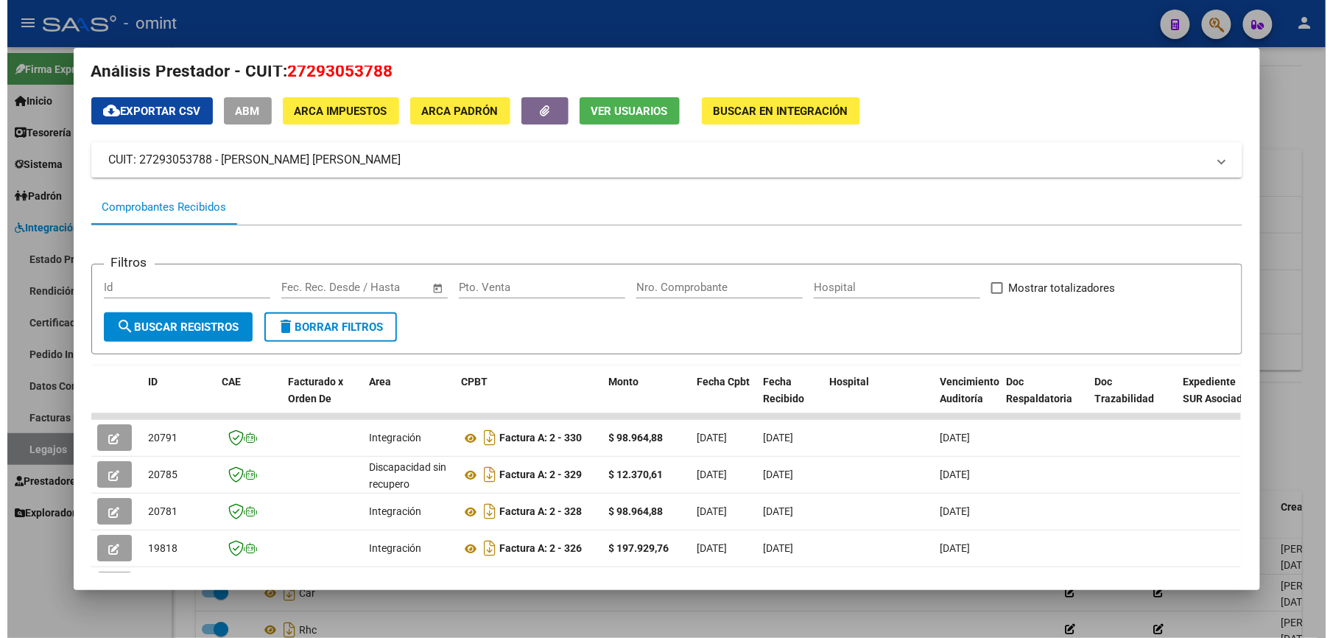
scroll to position [0, 0]
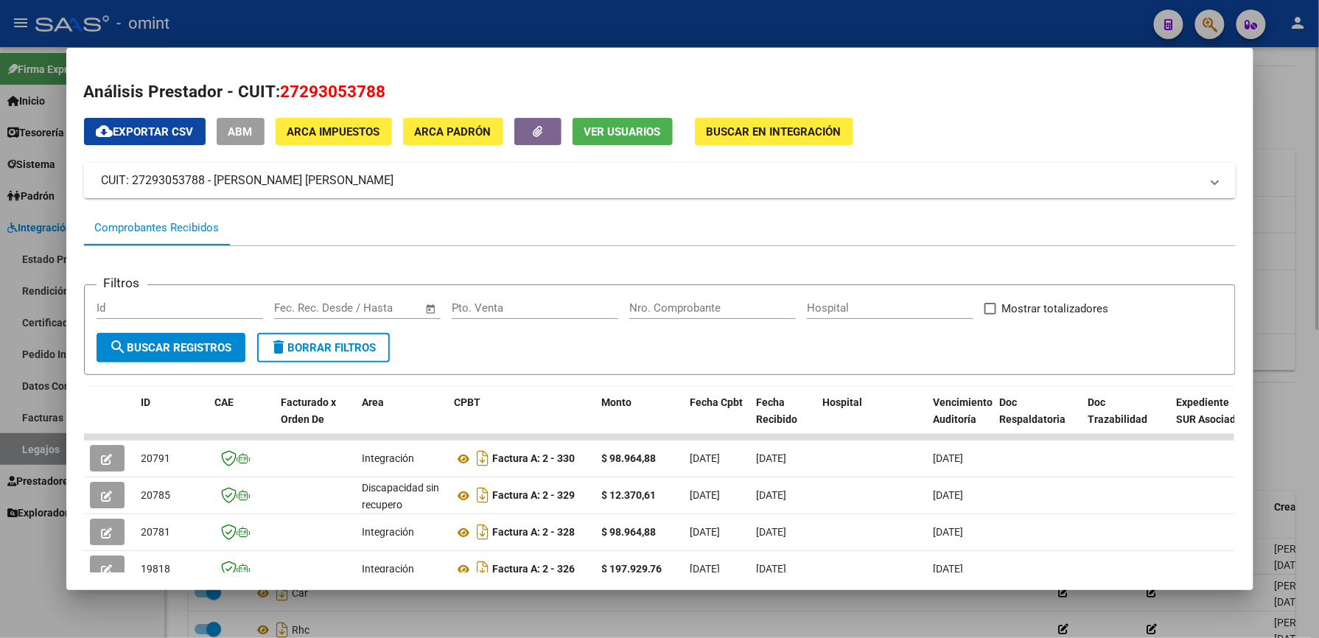
drag, startPoint x: 723, startPoint y: 31, endPoint x: 937, endPoint y: 507, distance: 522.0
click at [725, 34] on div at bounding box center [659, 319] width 1319 height 638
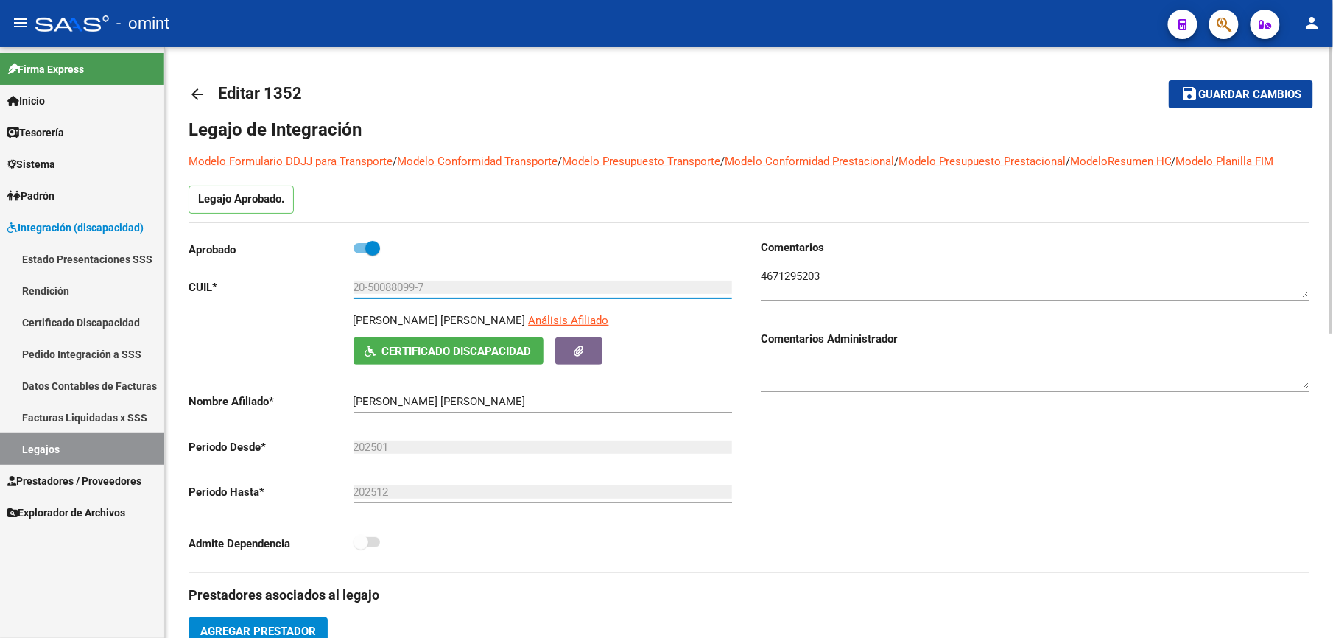
drag, startPoint x: 429, startPoint y: 287, endPoint x: 346, endPoint y: 289, distance: 82.5
click at [346, 289] on app-form-text-field "CUIL * 20-50088099-7 Ingresar CUIL" at bounding box center [461, 287] width 544 height 13
drag, startPoint x: 346, startPoint y: 289, endPoint x: 365, endPoint y: 289, distance: 19.2
click at [1274, 95] on span "Guardar cambios" at bounding box center [1250, 94] width 103 height 13
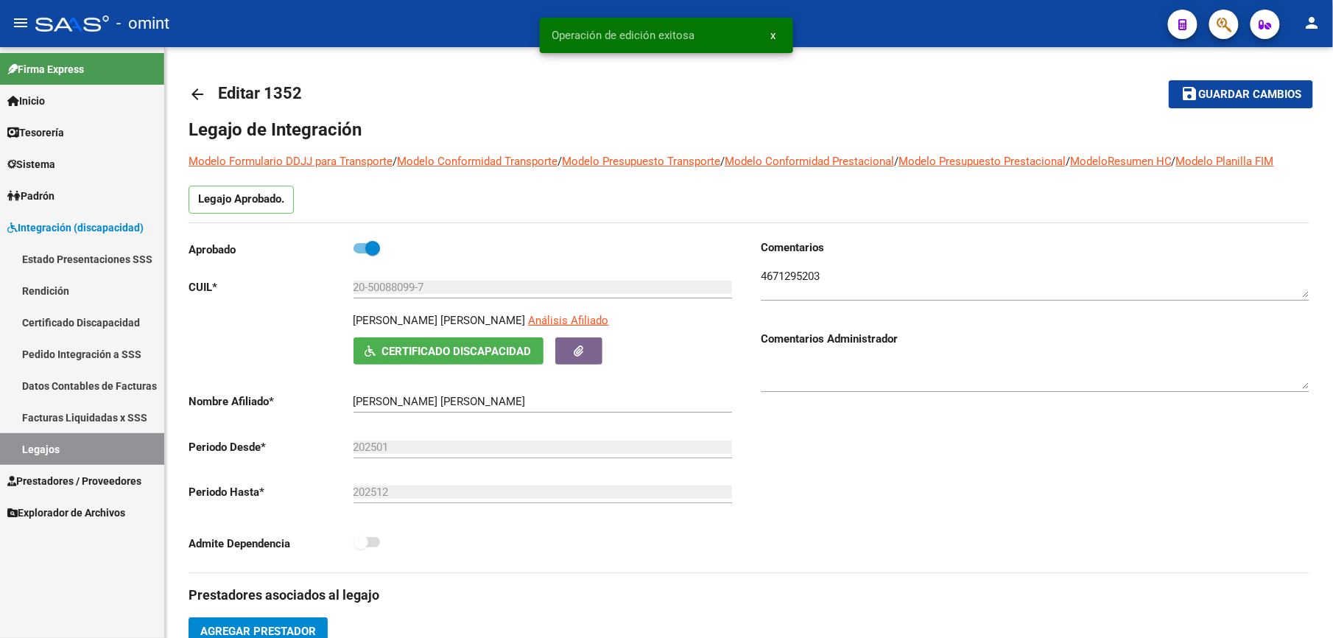
click at [37, 443] on link "Legajos" at bounding box center [82, 449] width 164 height 32
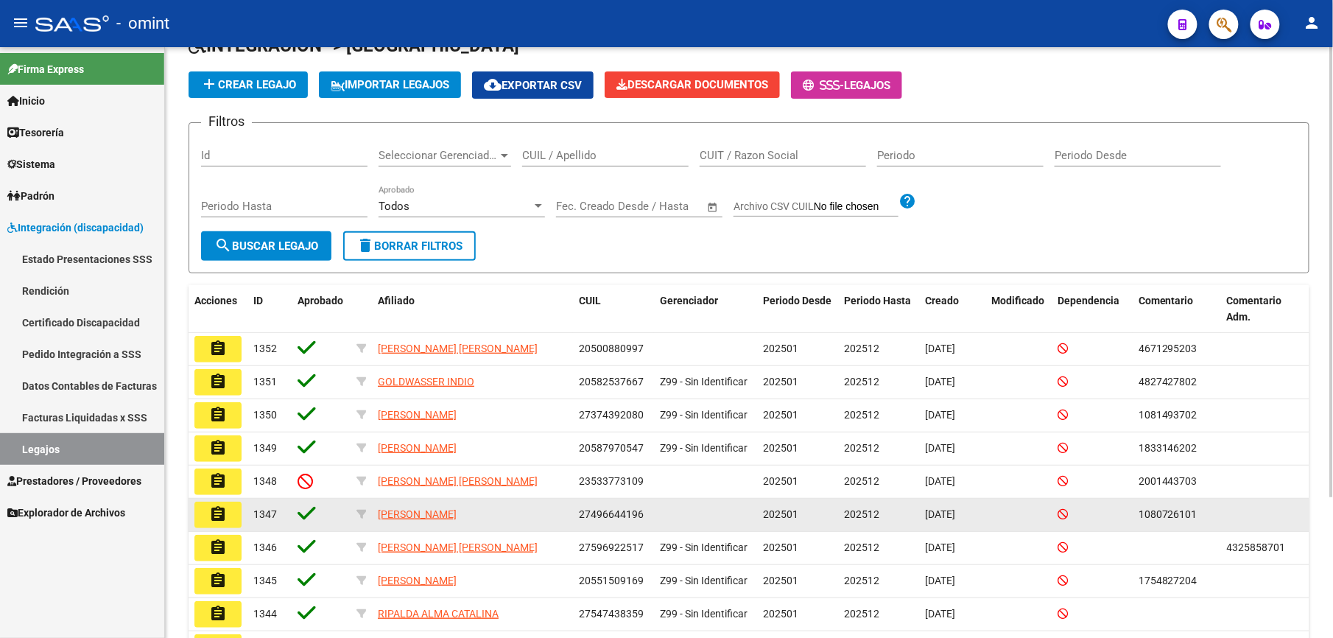
scroll to position [186, 0]
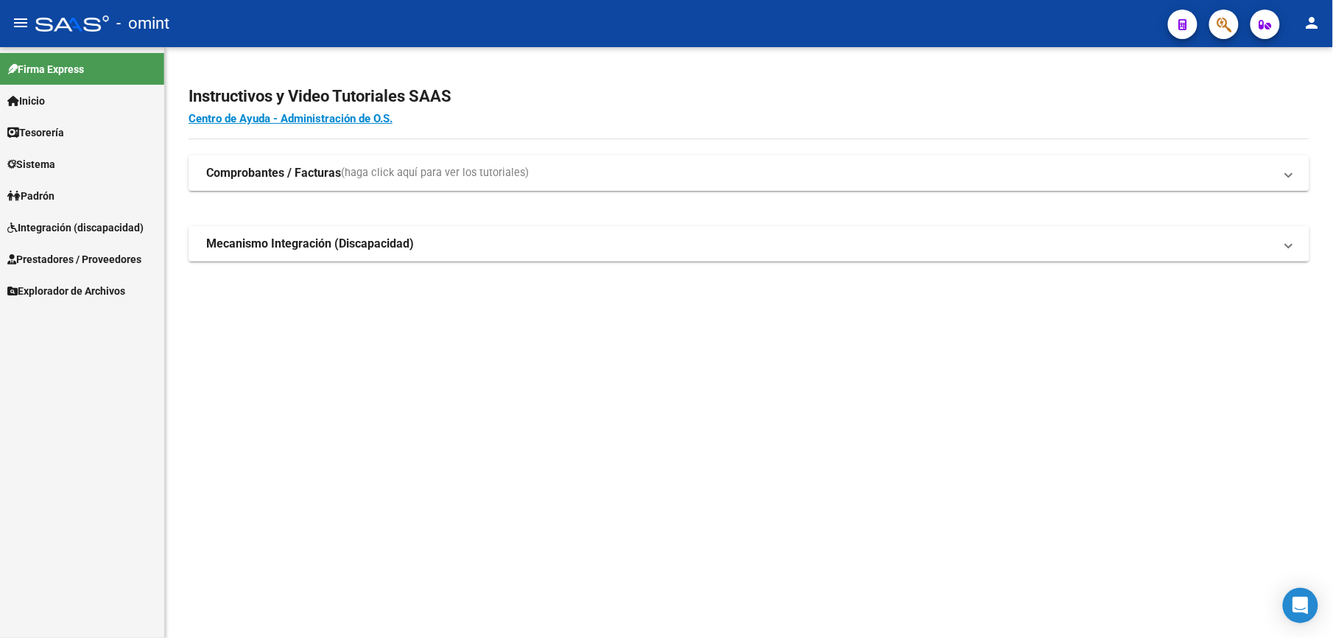
click at [77, 257] on span "Prestadores / Proveedores" at bounding box center [74, 259] width 134 height 16
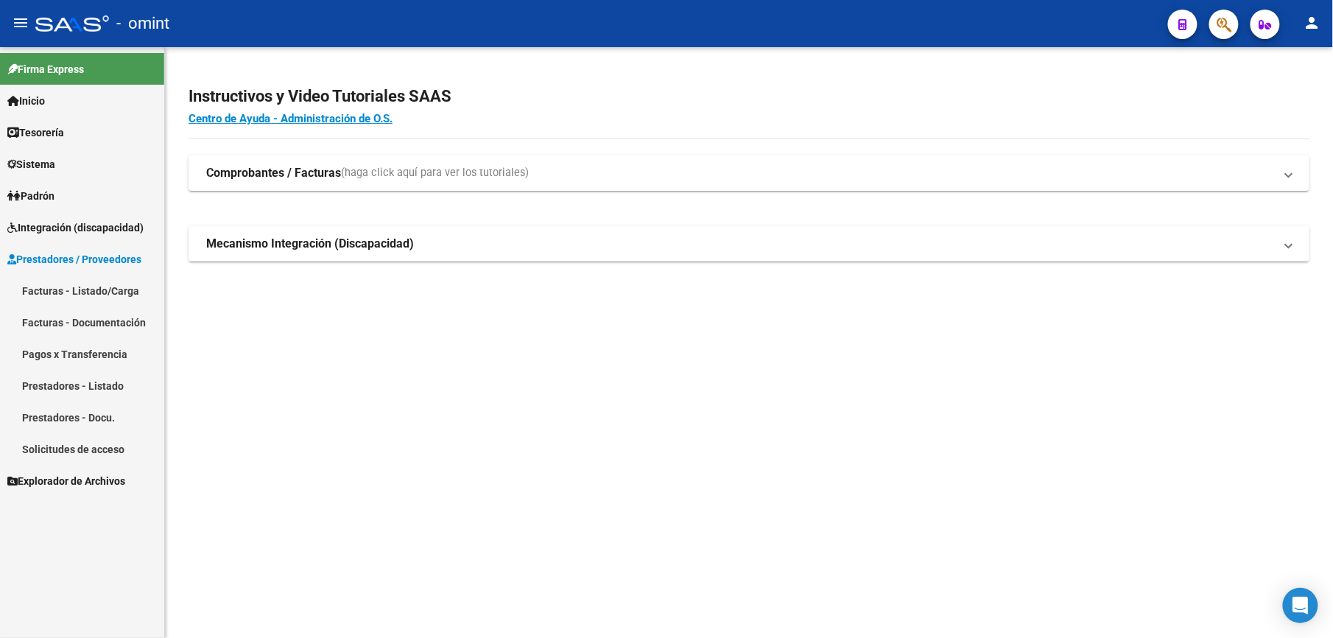
click at [81, 290] on link "Facturas - Listado/Carga" at bounding box center [82, 291] width 164 height 32
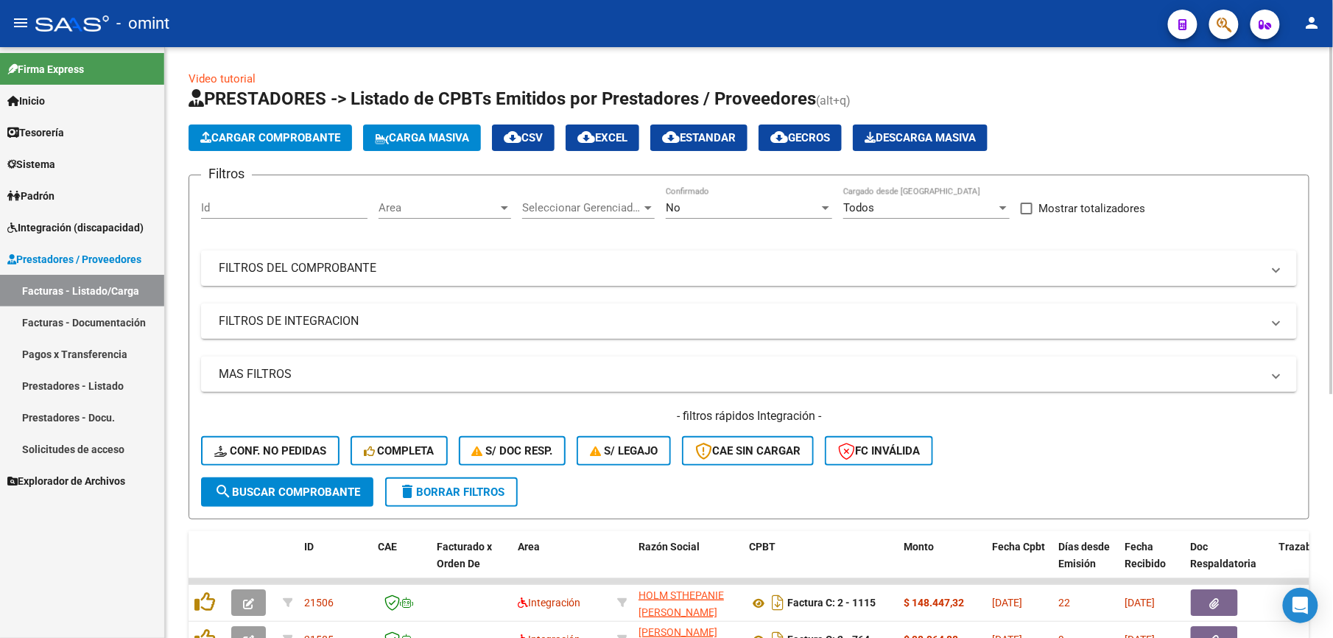
click at [312, 445] on span "Conf. no pedidas" at bounding box center [270, 450] width 112 height 13
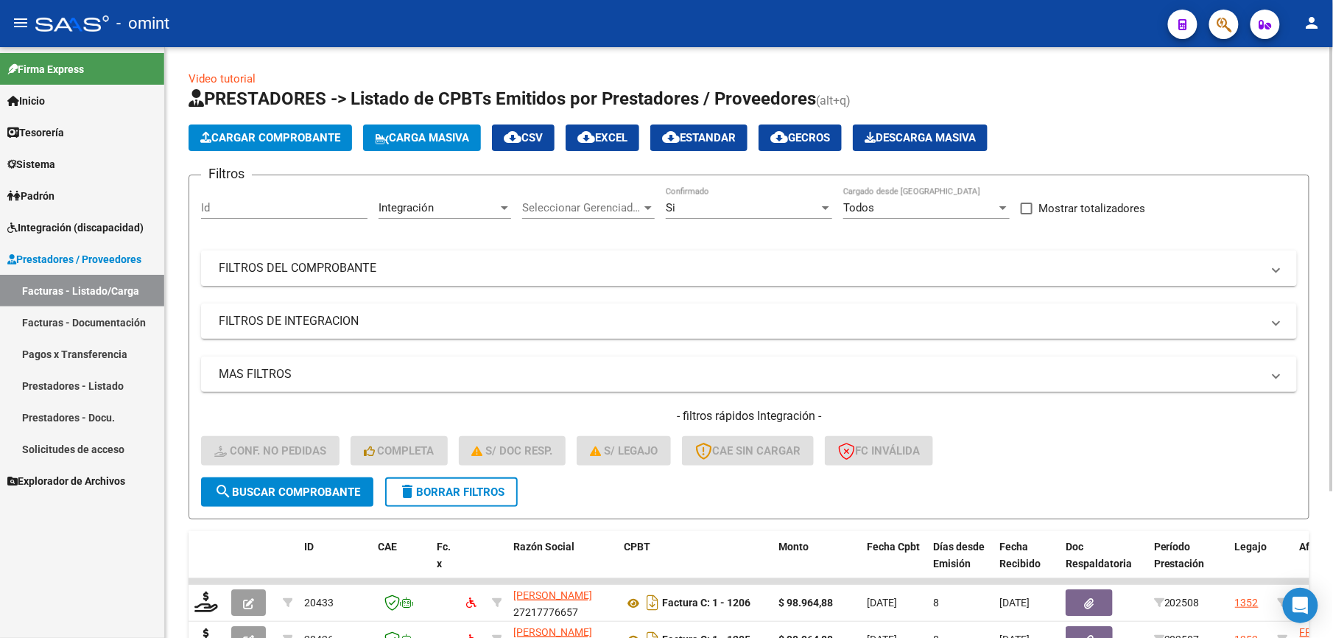
click at [634, 274] on mat-panel-title "FILTROS DEL COMPROBANTE" at bounding box center [740, 268] width 1043 height 16
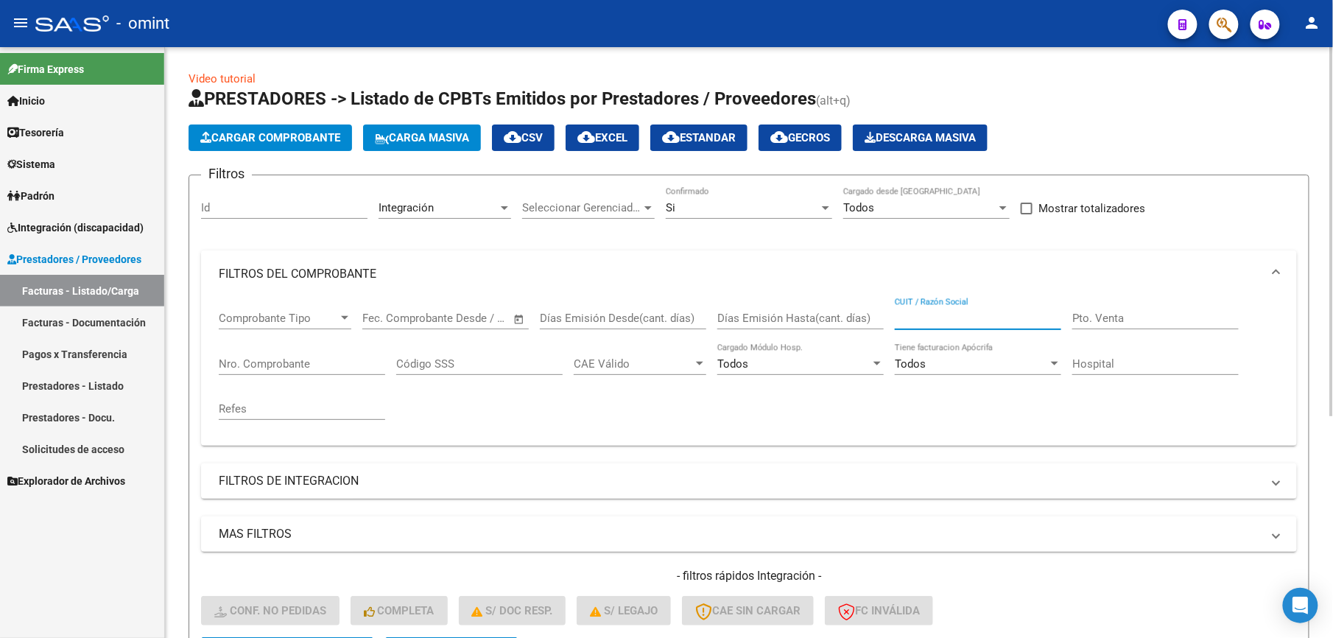
paste input "27217776657"
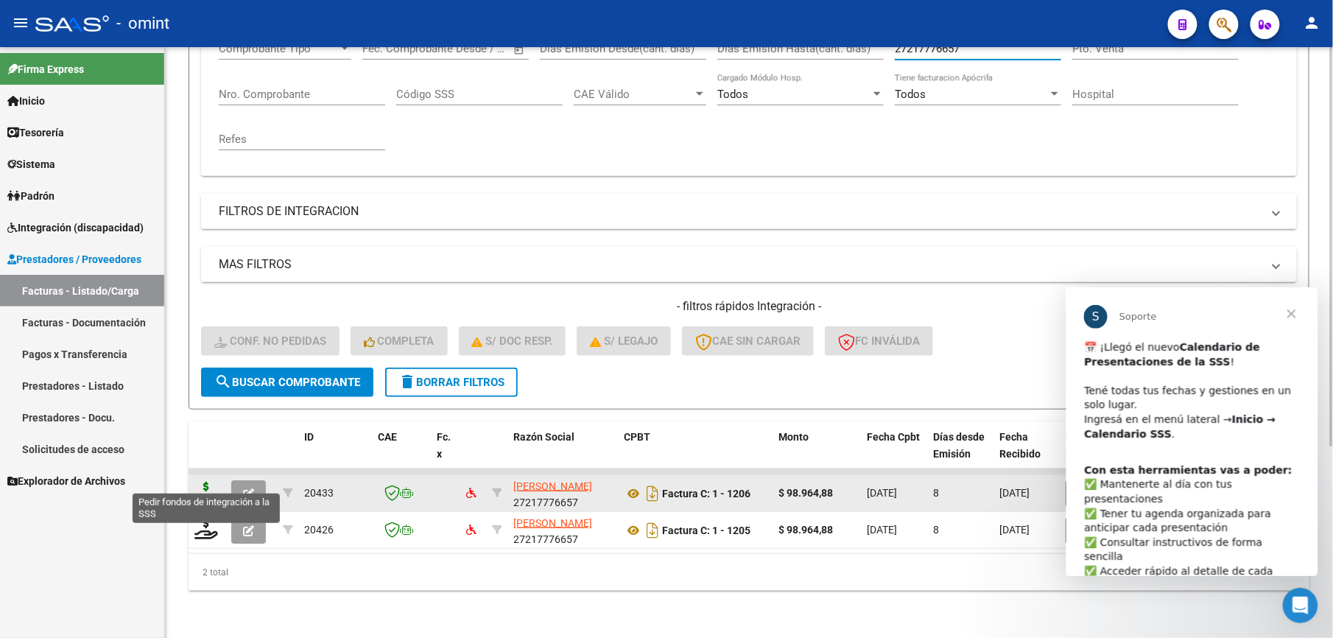
type input "27217776657"
click at [206, 483] on icon at bounding box center [206, 492] width 24 height 21
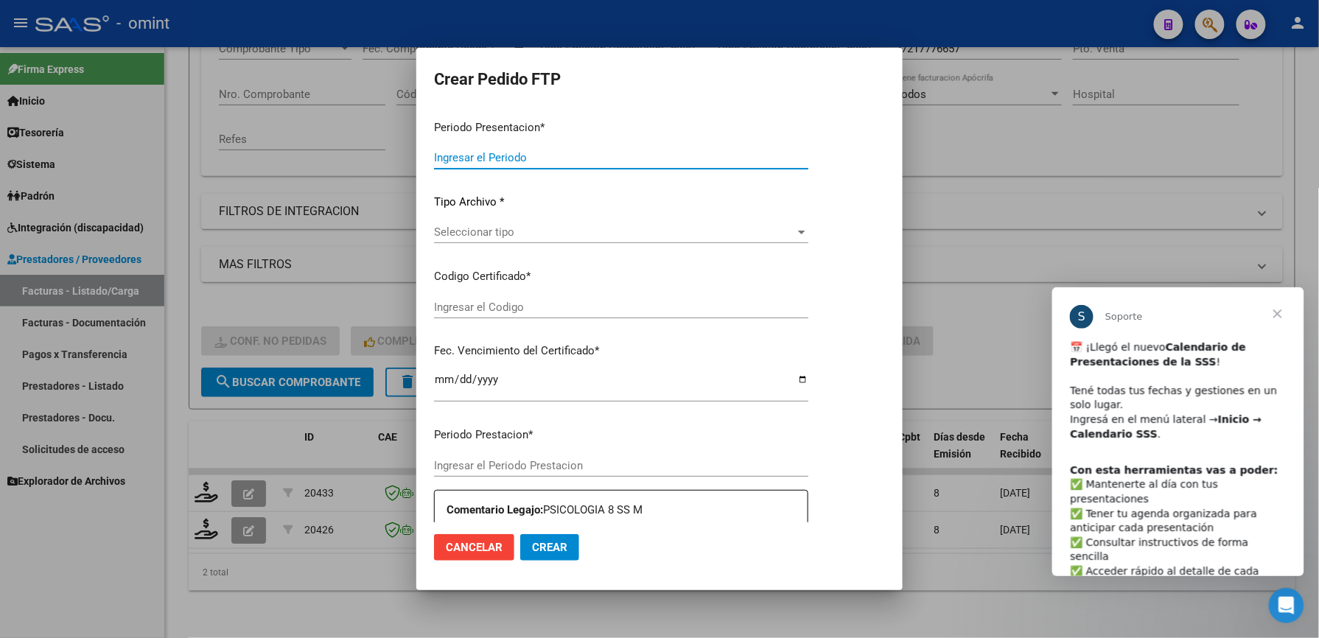
type input "202508"
type input "$ 98.964,88"
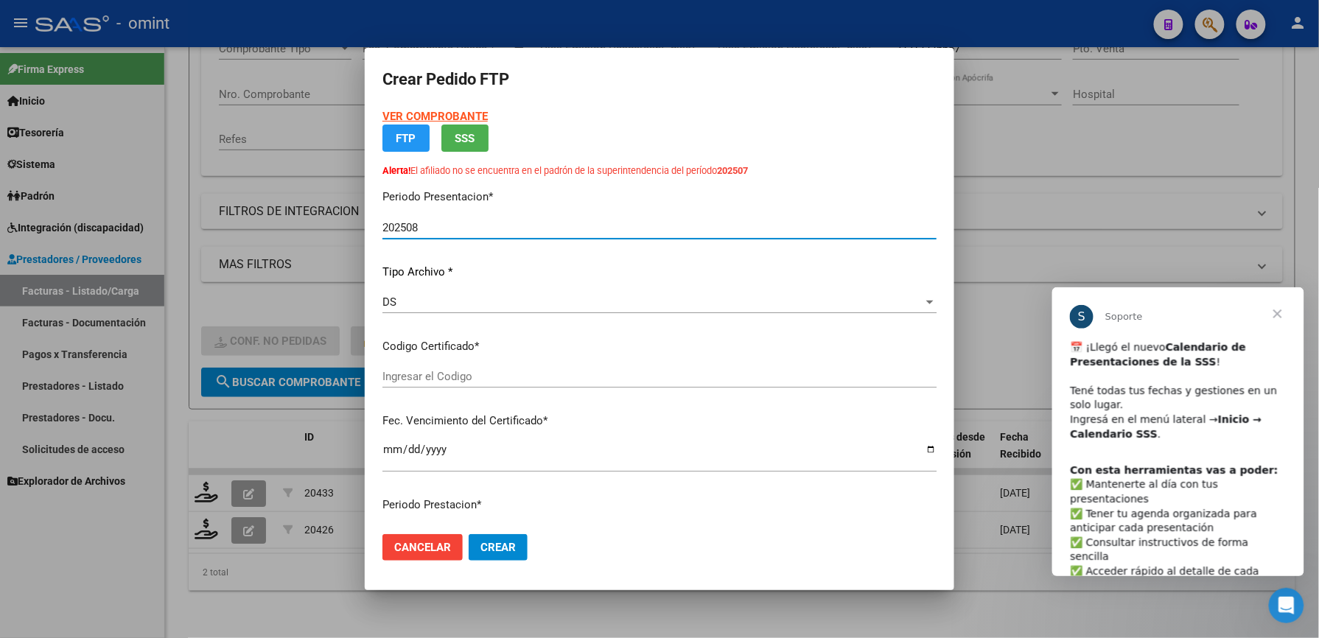
type input "9631519784"
type input "[DATE]"
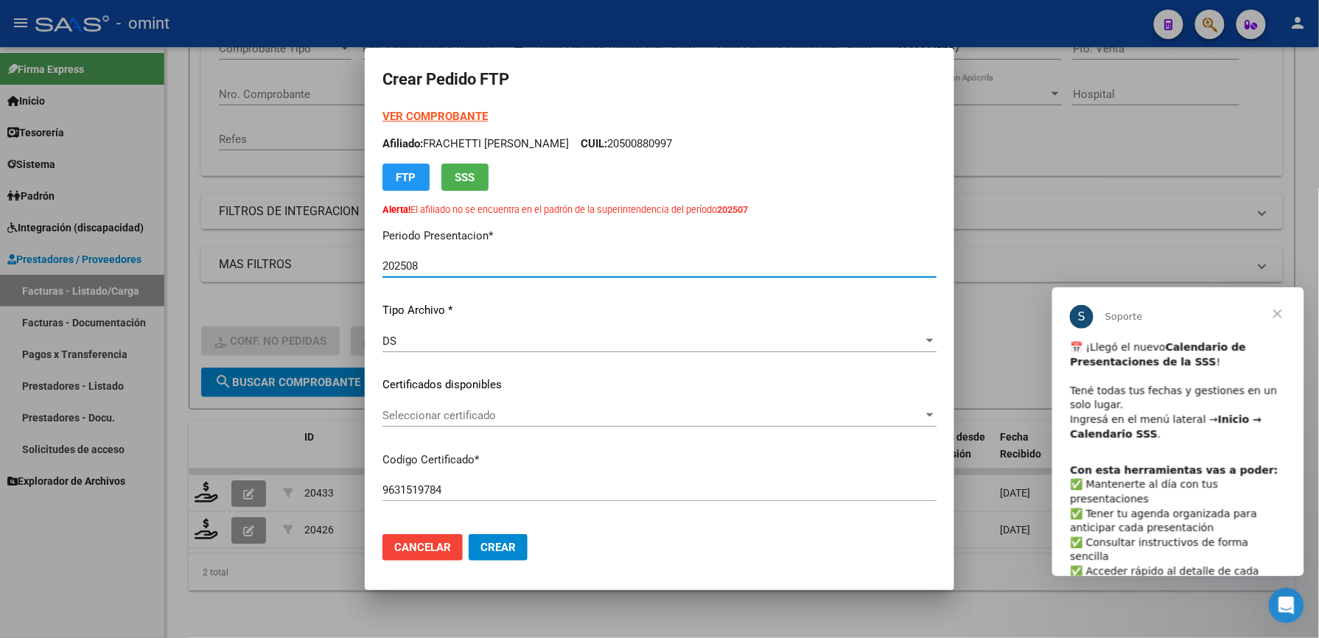
click at [469, 419] on span "Seleccionar certificado" at bounding box center [652, 415] width 541 height 13
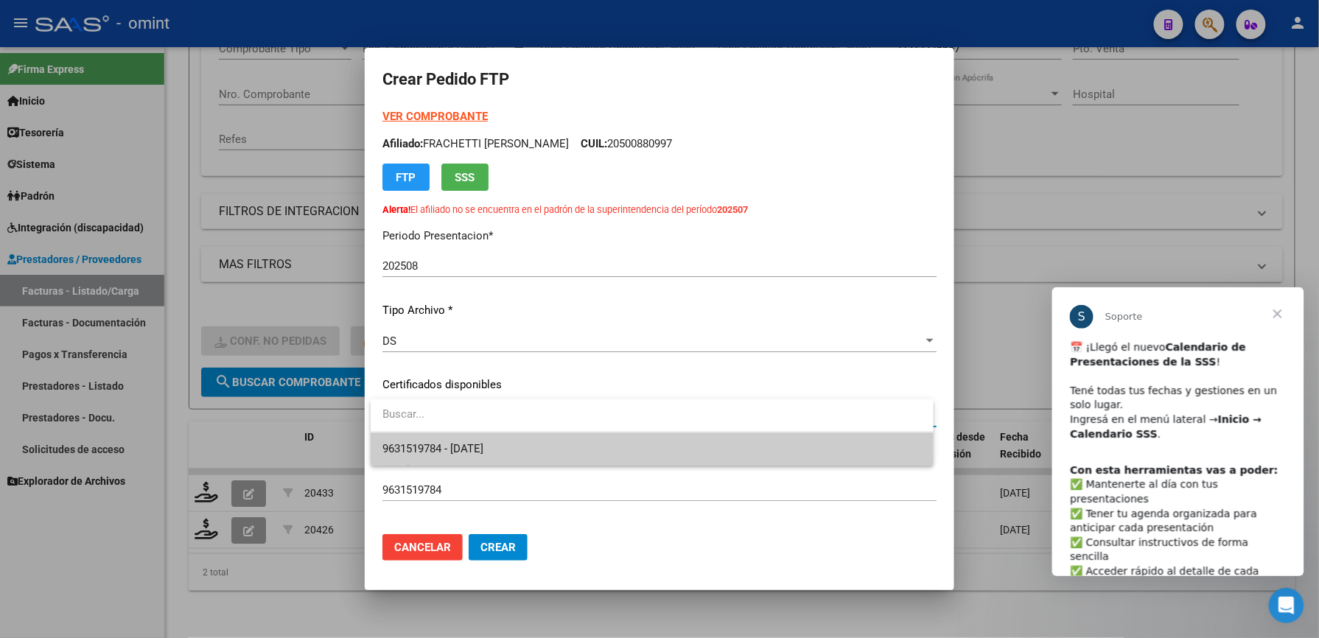
click at [469, 438] on span "9631519784 - 2035-04-30" at bounding box center [651, 448] width 539 height 33
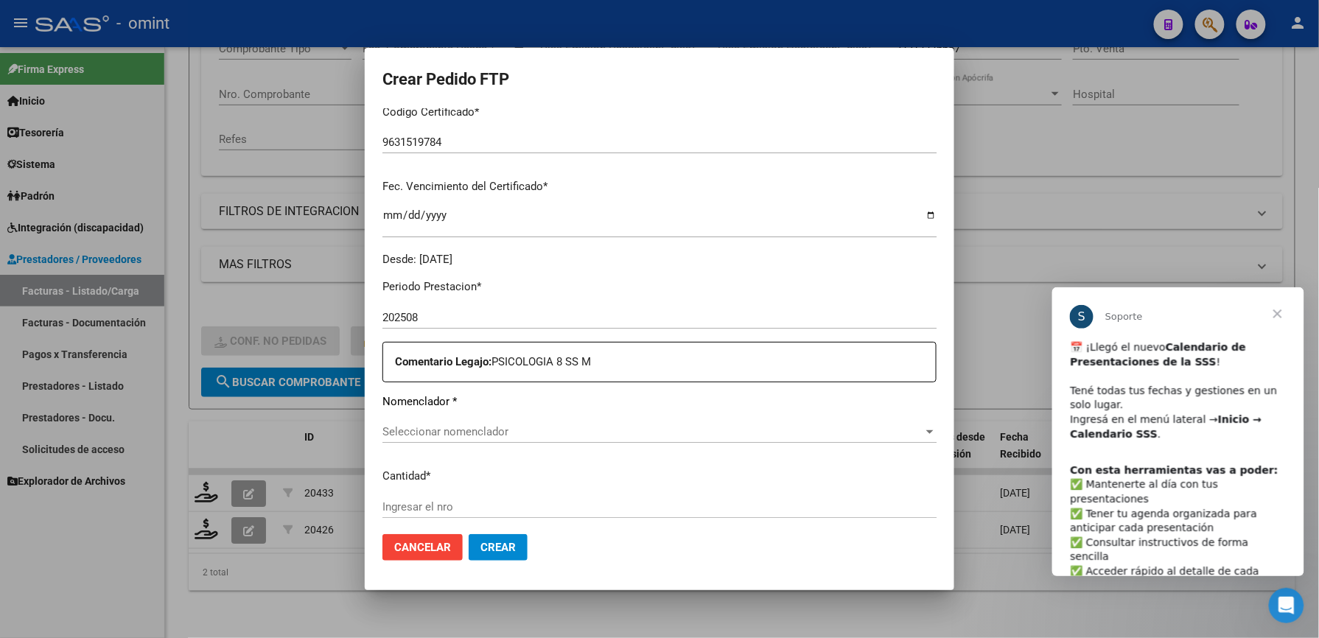
scroll to position [491, 0]
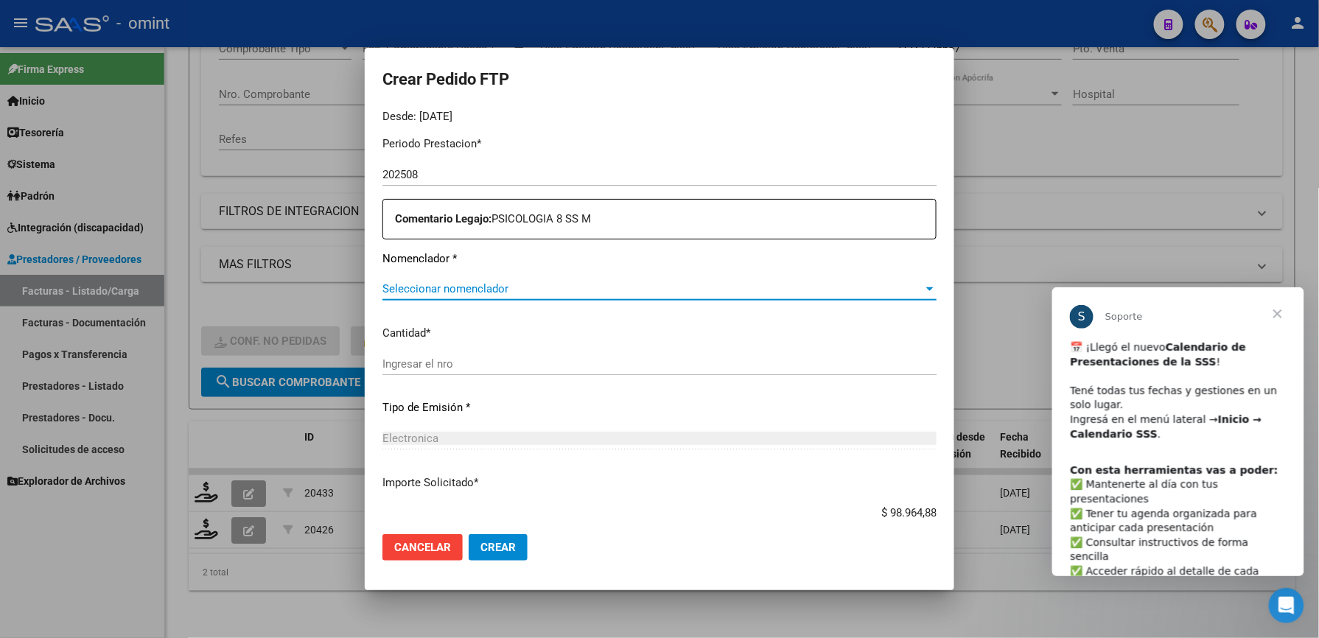
click at [491, 295] on span "Seleccionar nomenclador" at bounding box center [652, 288] width 541 height 13
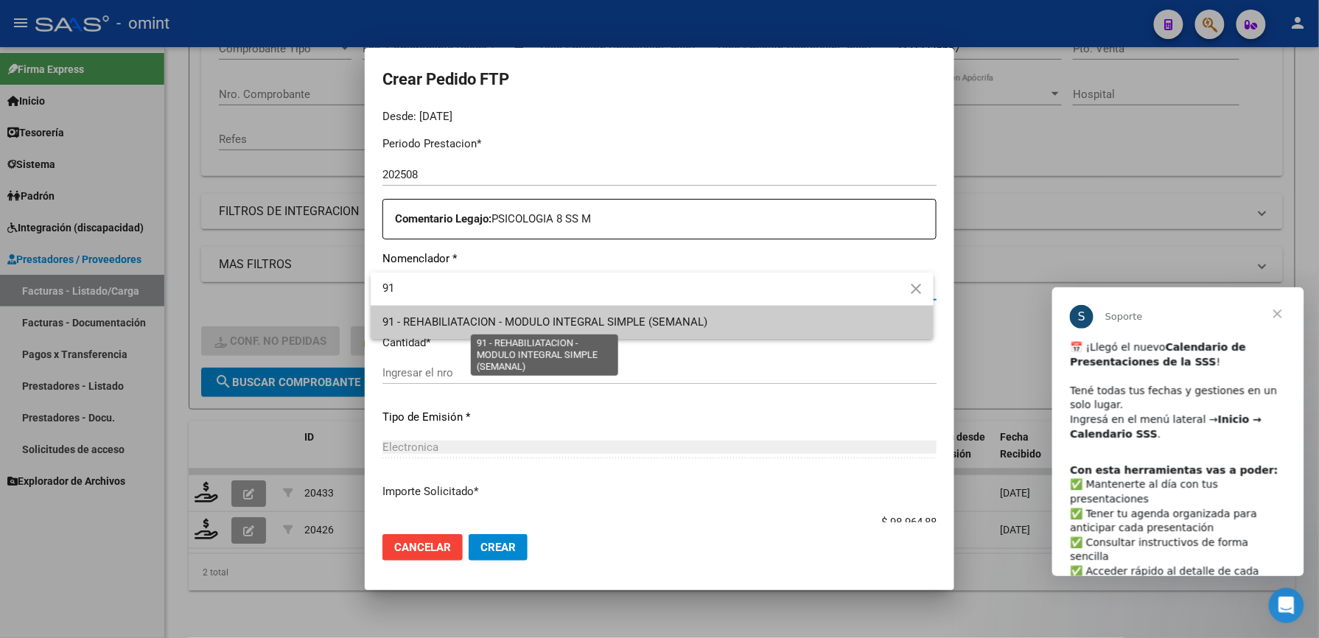
type input "91"
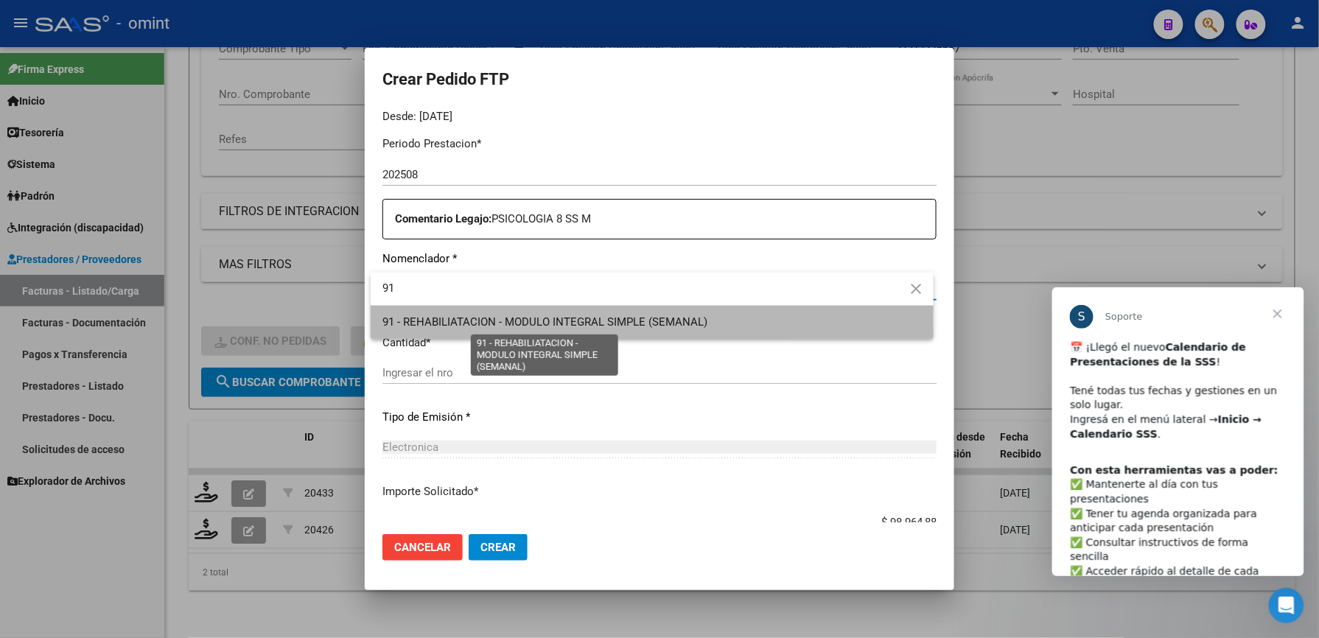
click at [488, 324] on span "91 - REHABILIATACION - MODULO INTEGRAL SIMPLE (SEMANAL)" at bounding box center [544, 321] width 325 height 13
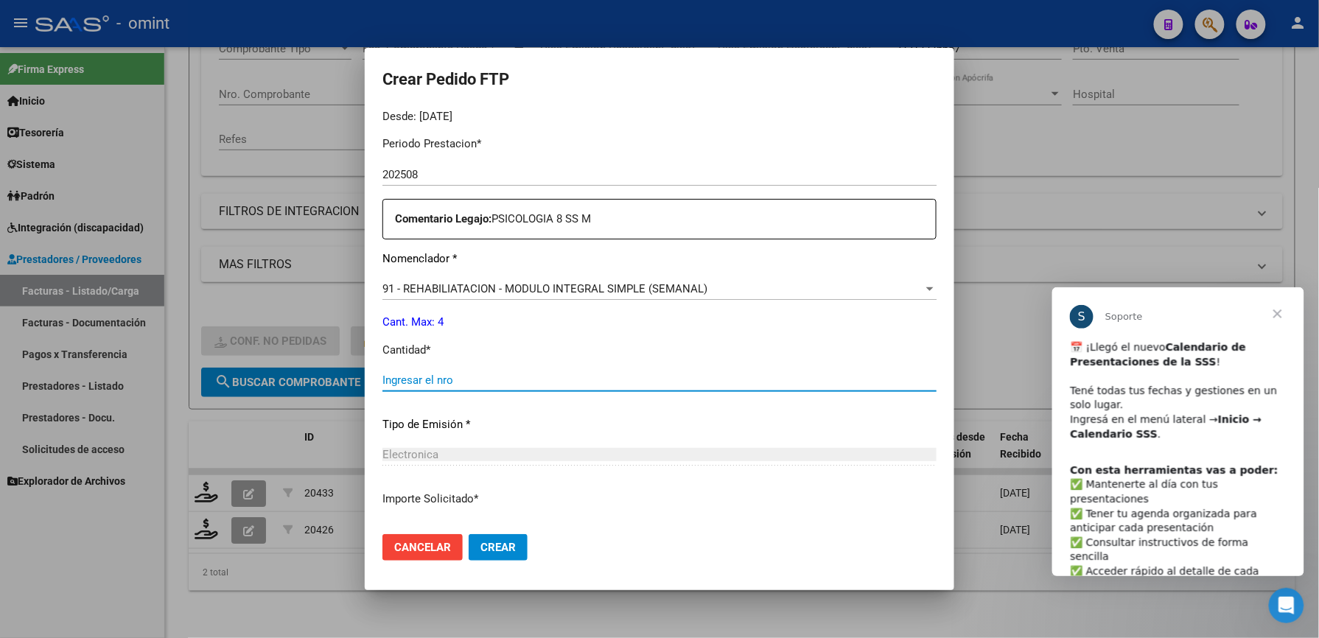
click at [467, 375] on input "Ingresar el nro" at bounding box center [659, 379] width 554 height 13
type input "4"
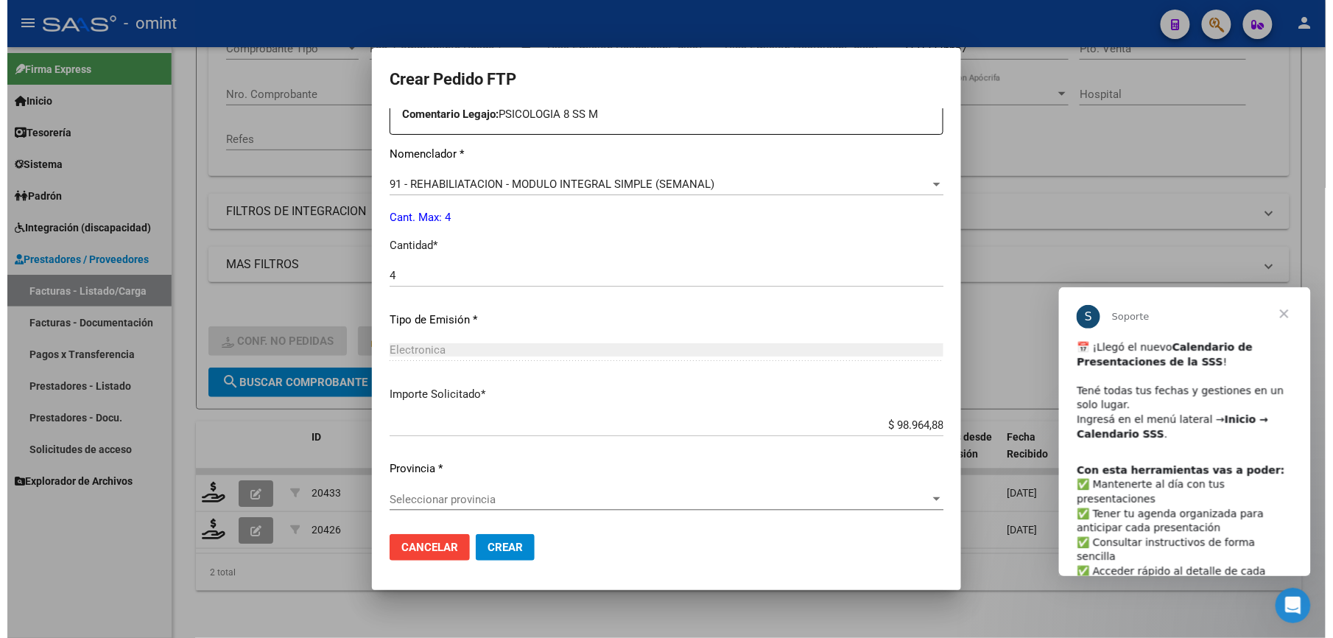
scroll to position [596, 0]
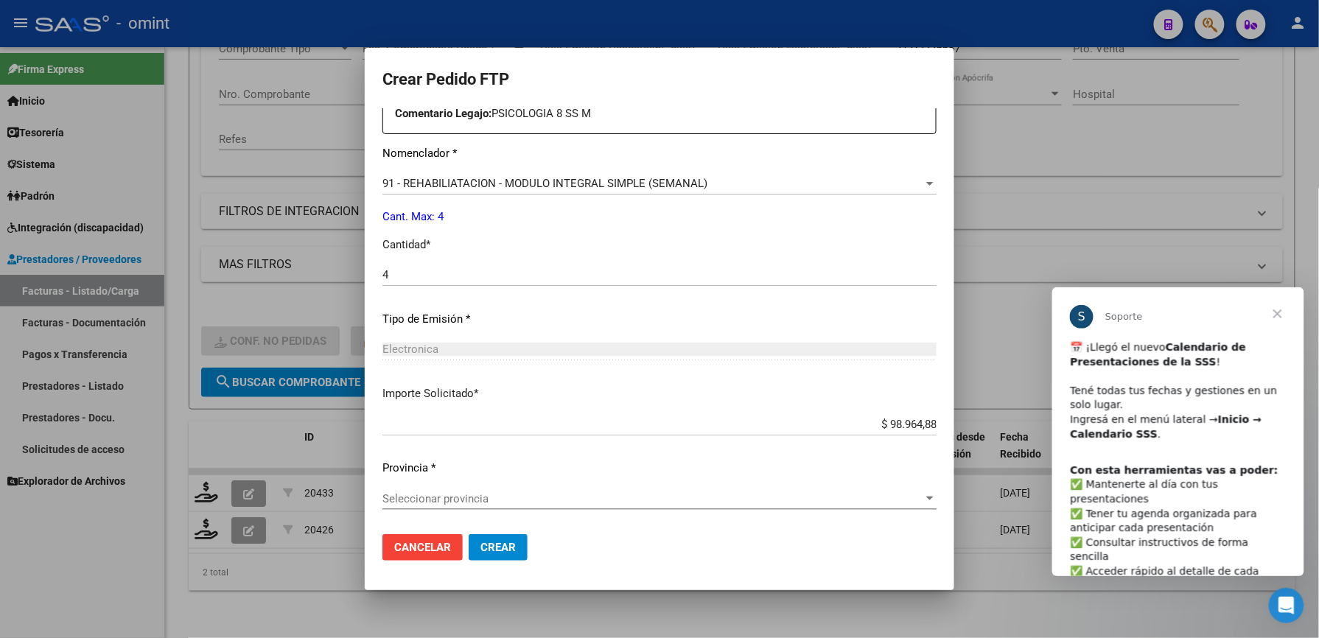
click at [437, 491] on div "Seleccionar provincia Seleccionar provincia" at bounding box center [659, 499] width 554 height 22
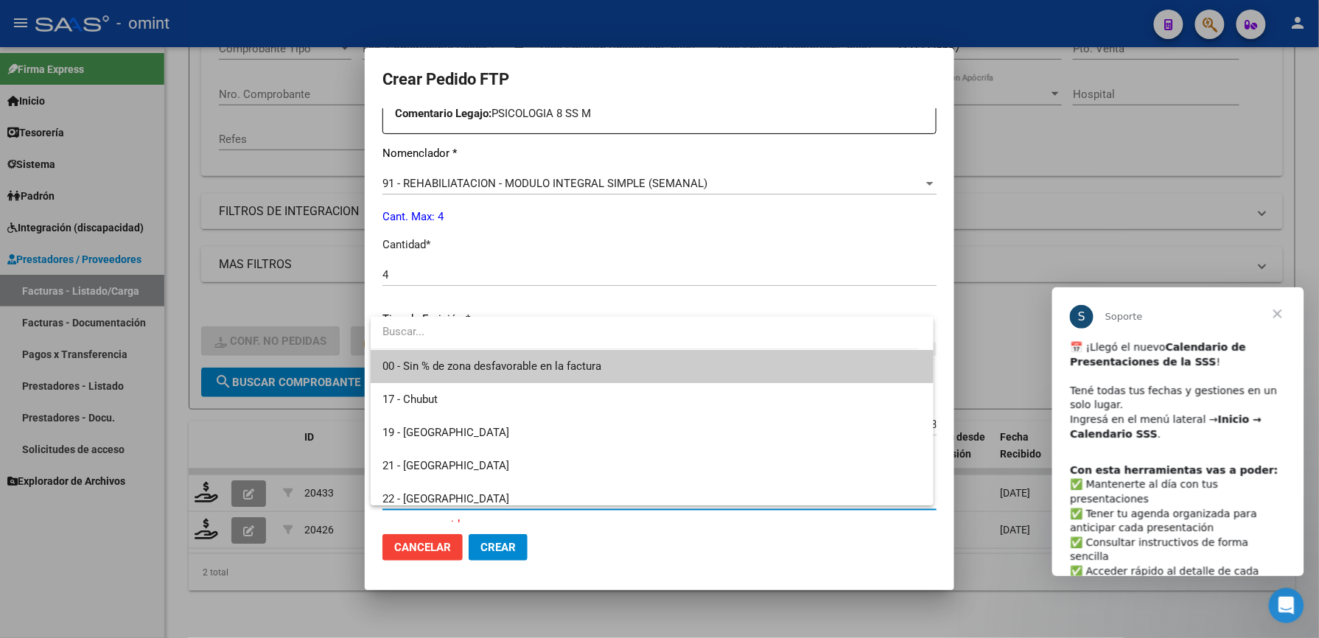
drag, startPoint x: 437, startPoint y: 491, endPoint x: 421, endPoint y: 364, distance: 127.7
click at [420, 364] on span "00 - Sin % de zona desfavorable en la factura" at bounding box center [491, 366] width 219 height 13
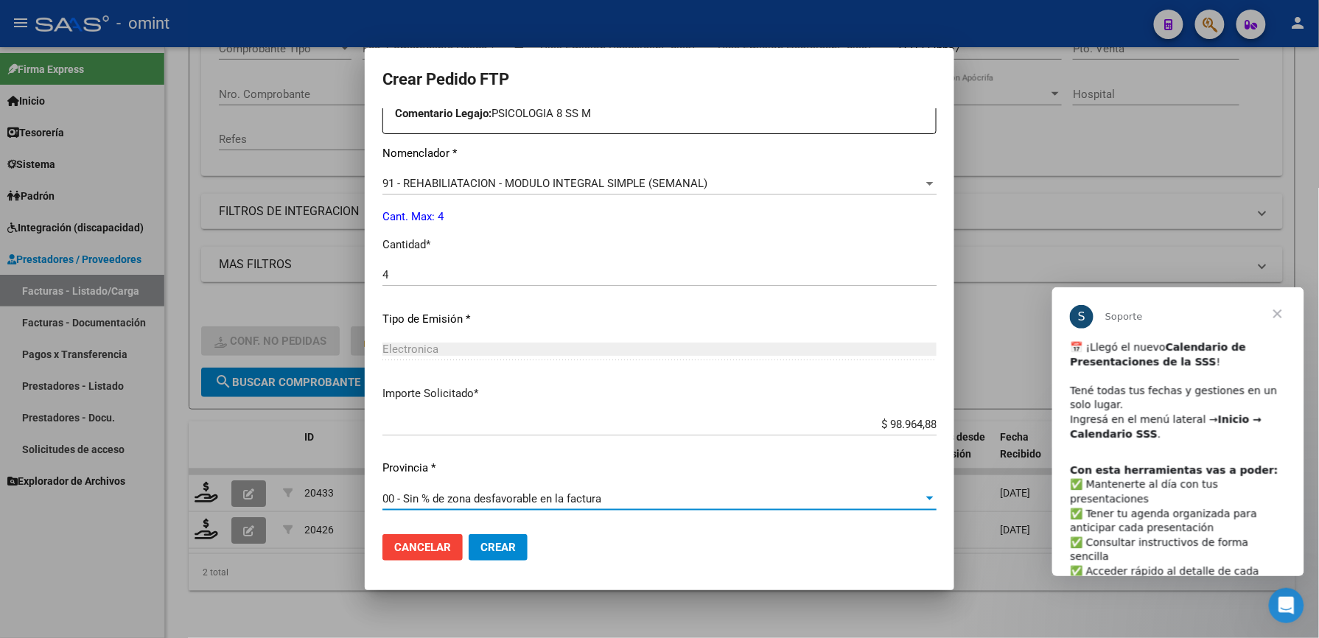
click at [497, 553] on span "Crear" at bounding box center [497, 547] width 35 height 13
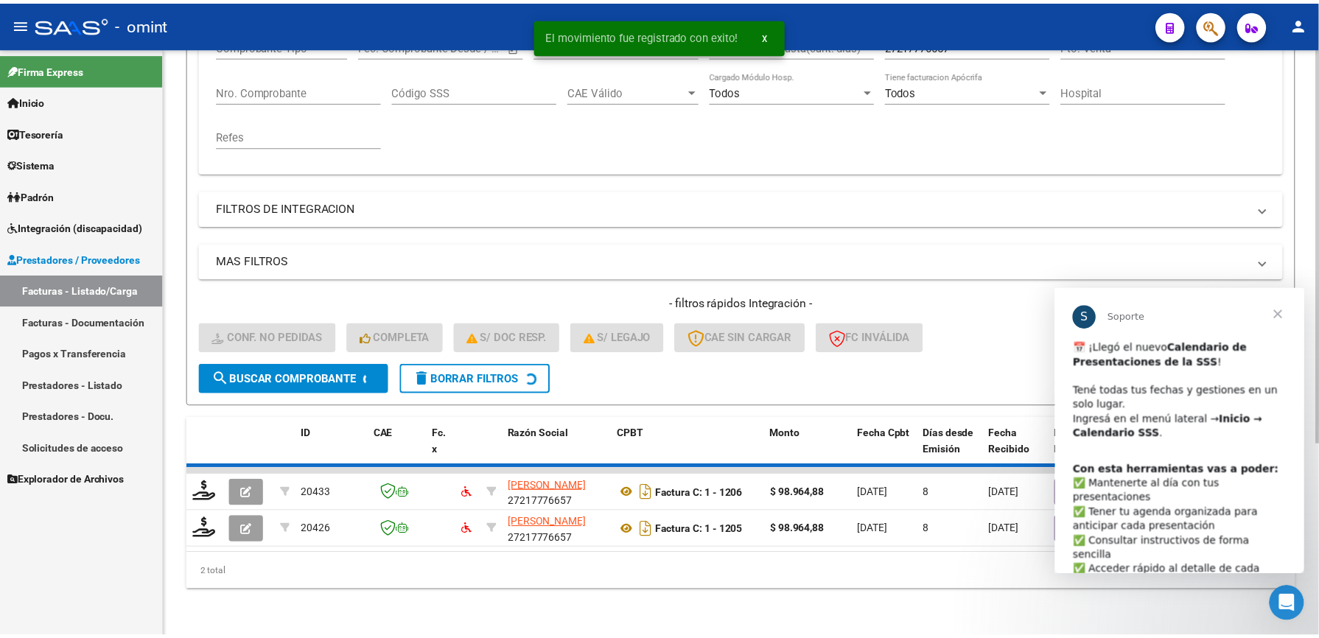
scroll to position [246, 0]
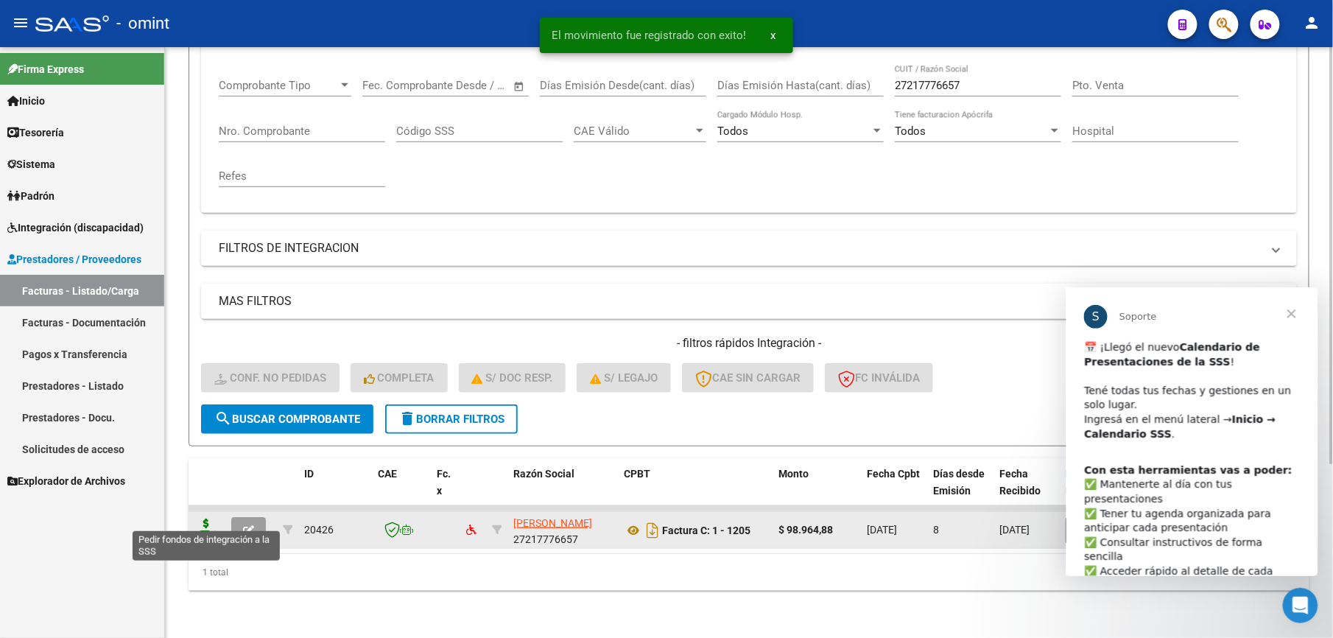
click at [204, 522] on icon at bounding box center [206, 529] width 24 height 21
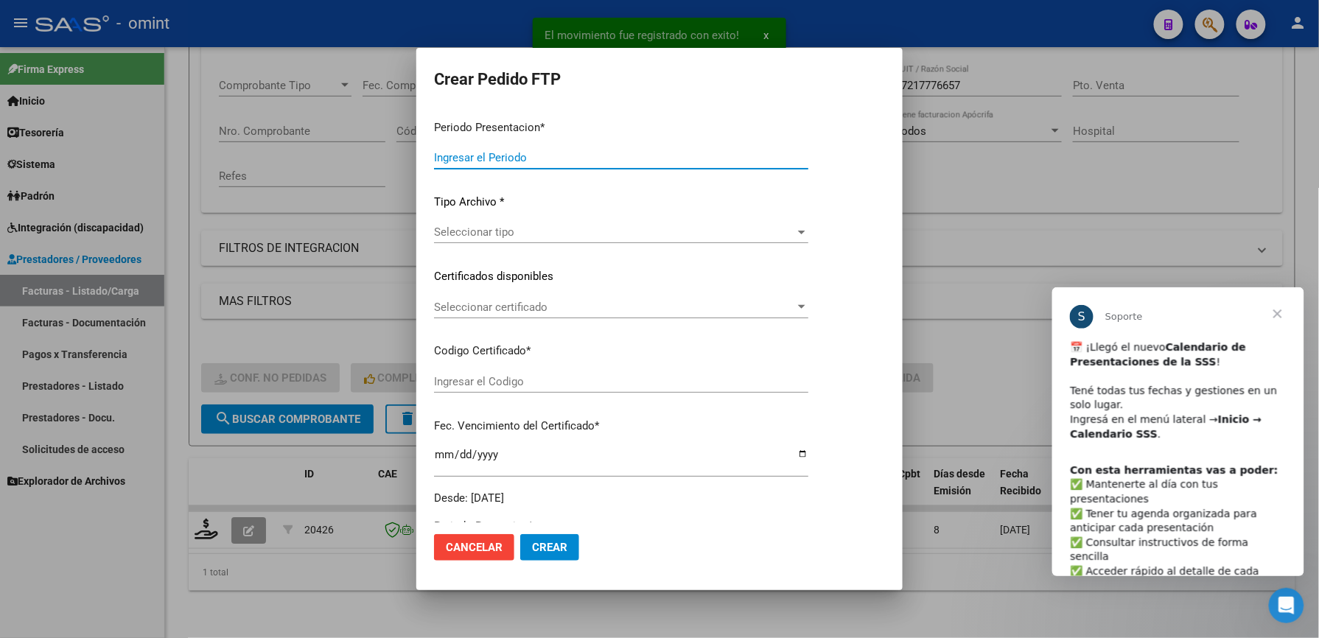
type input "202508"
type input "202507"
type input "$ 98.964,88"
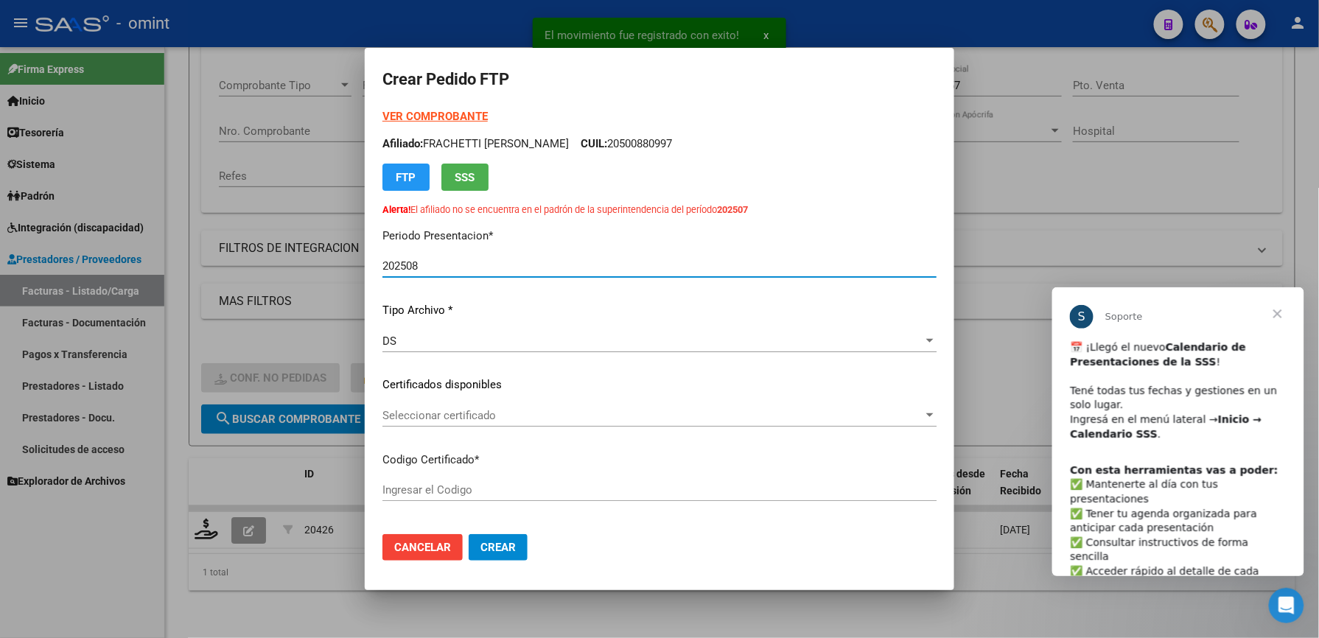
type input "9631519784"
type input "[DATE]"
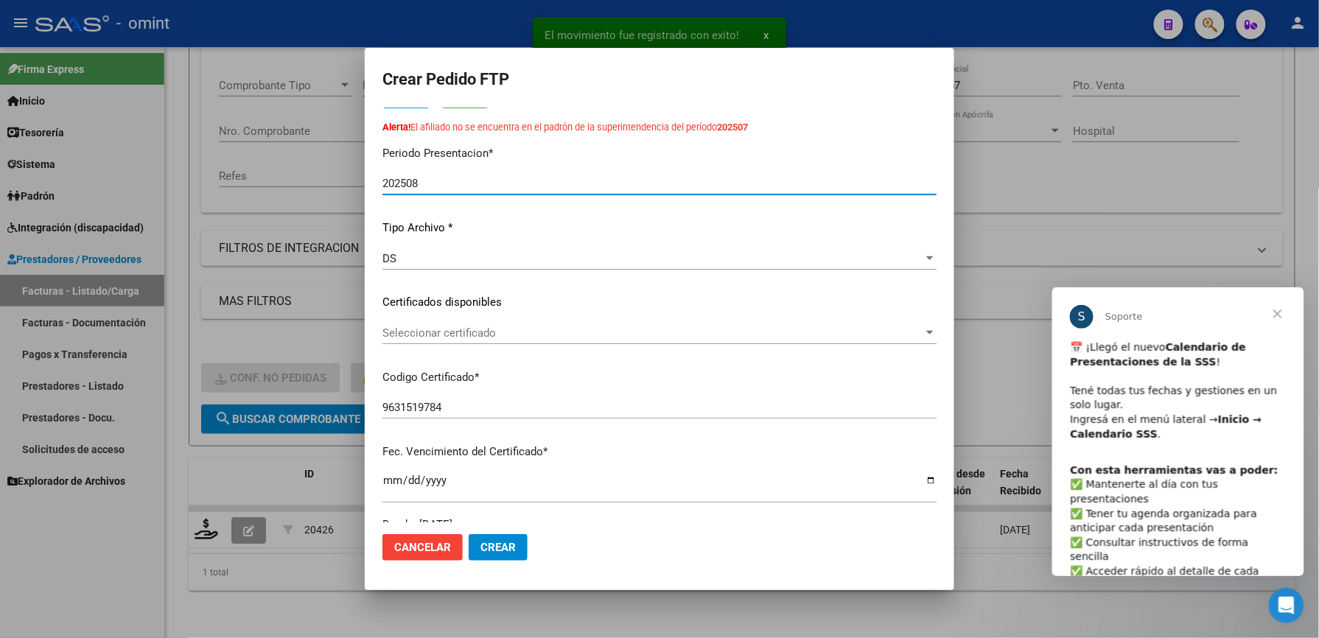
scroll to position [196, 0]
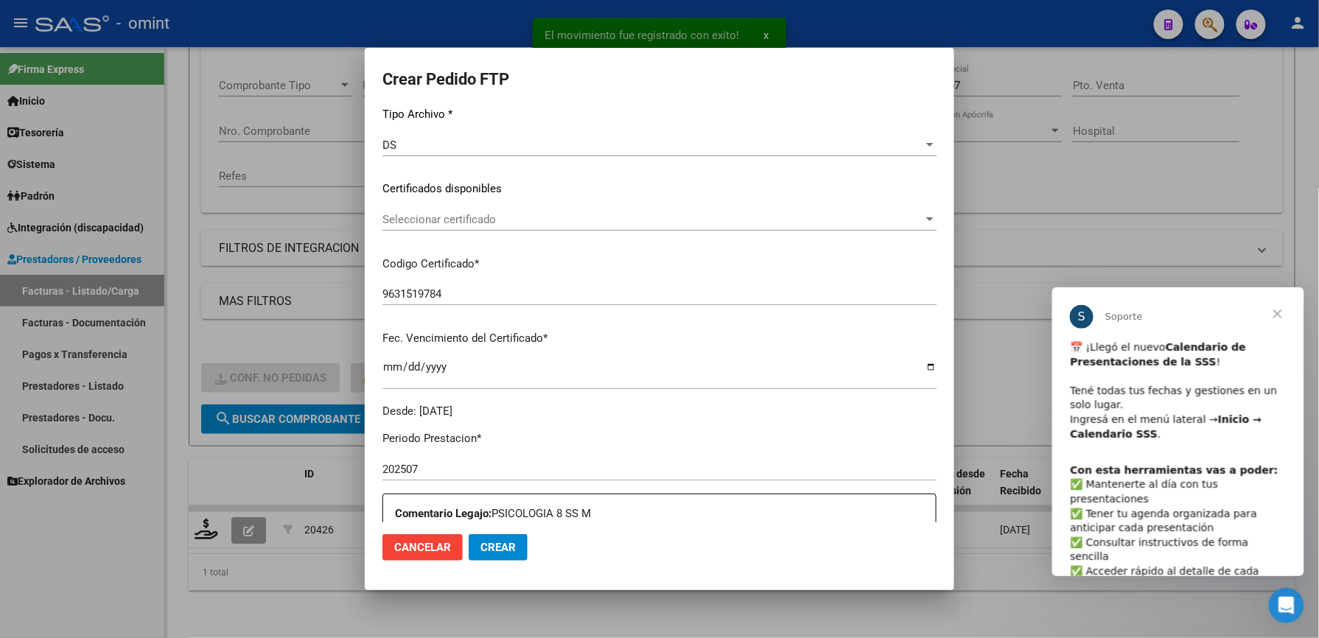
click at [494, 215] on span "Seleccionar certificado" at bounding box center [652, 219] width 541 height 13
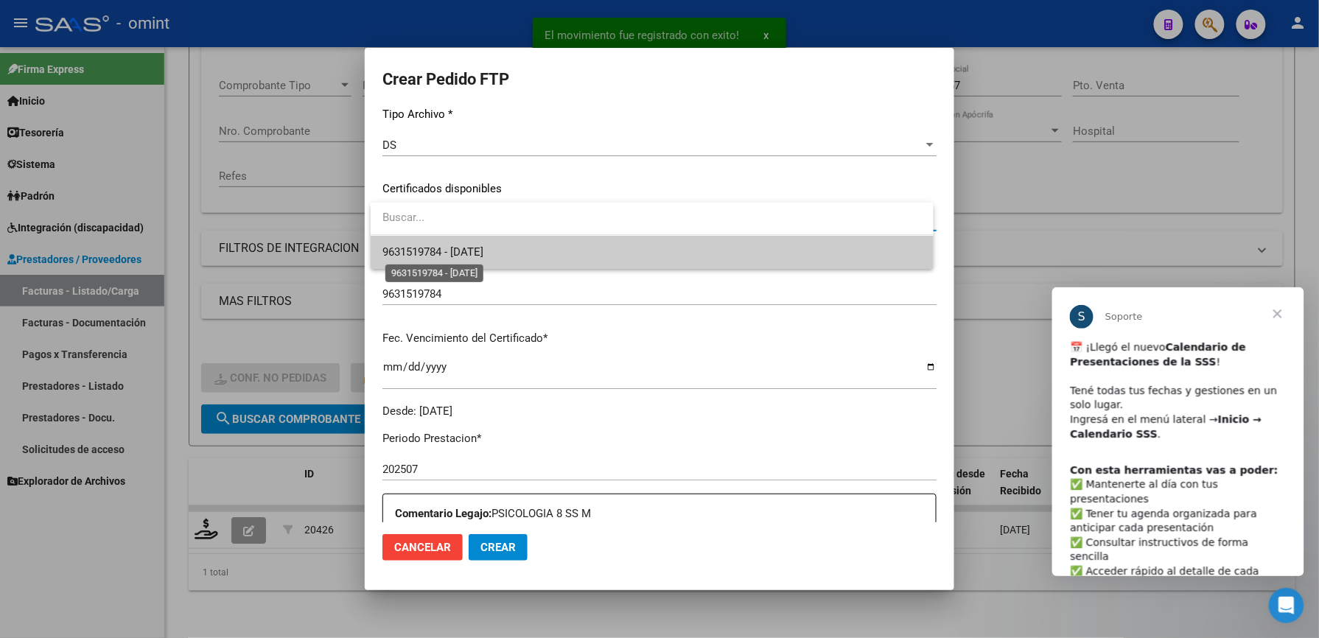
click at [483, 248] on span "9631519784 - 2035-04-30" at bounding box center [432, 251] width 101 height 13
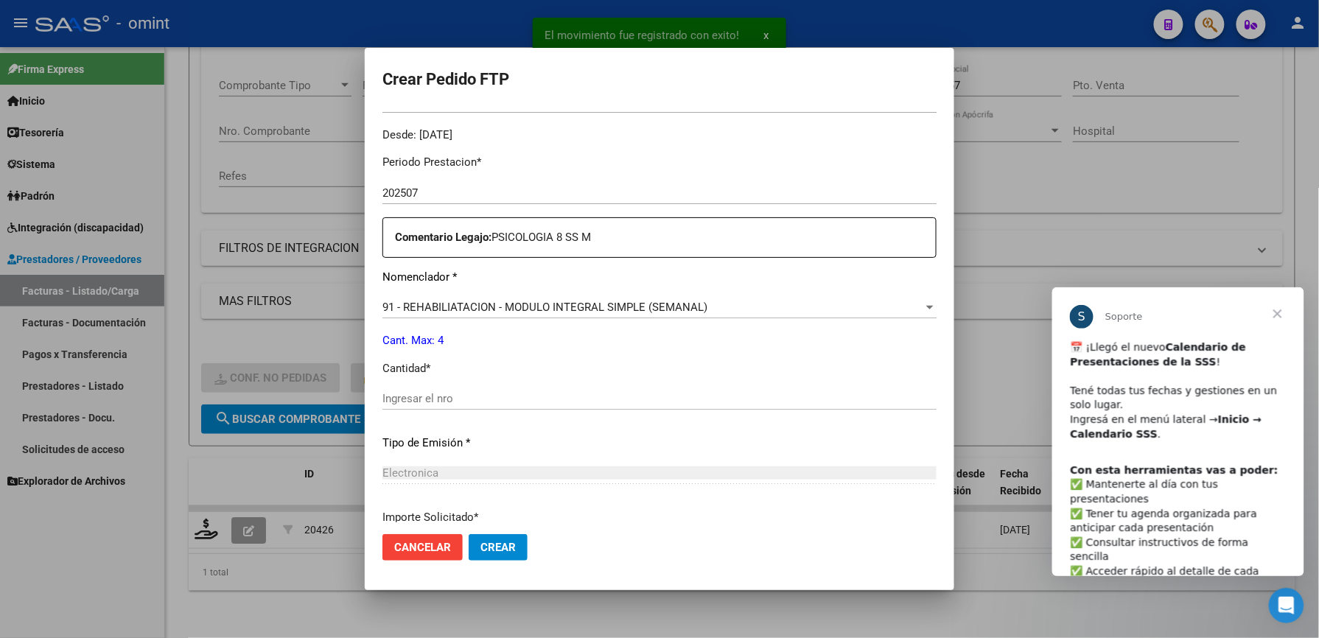
scroll to position [491, 0]
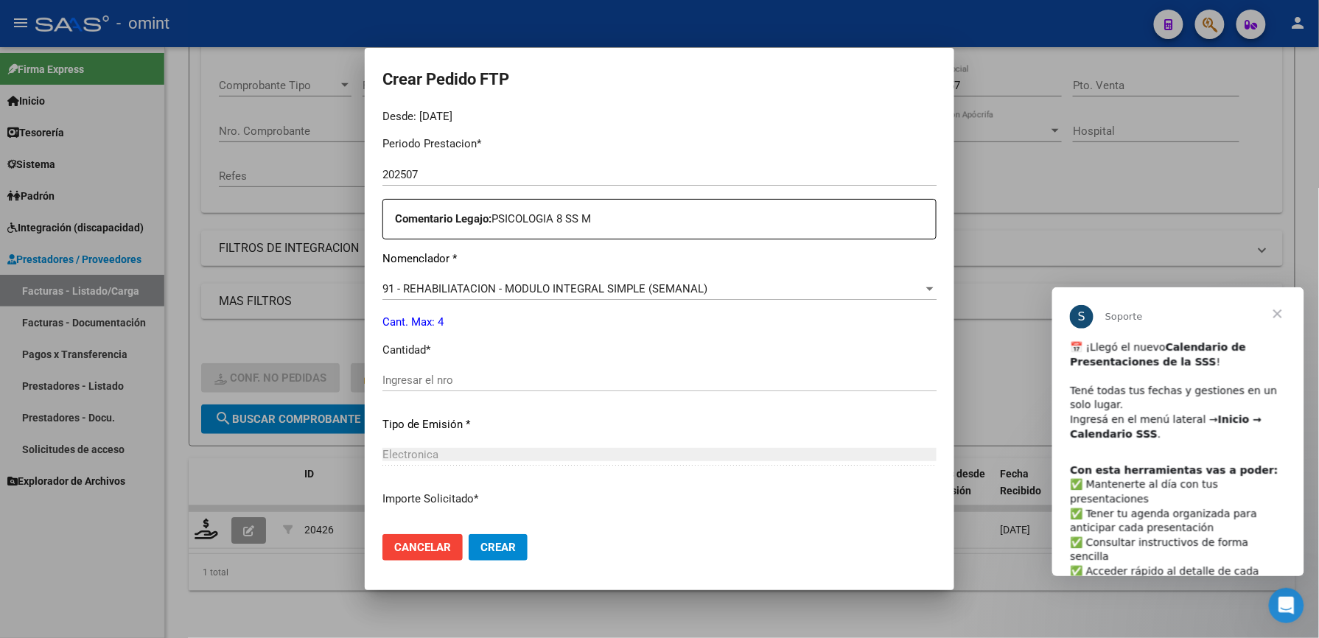
click at [480, 375] on input "Ingresar el nro" at bounding box center [659, 379] width 554 height 13
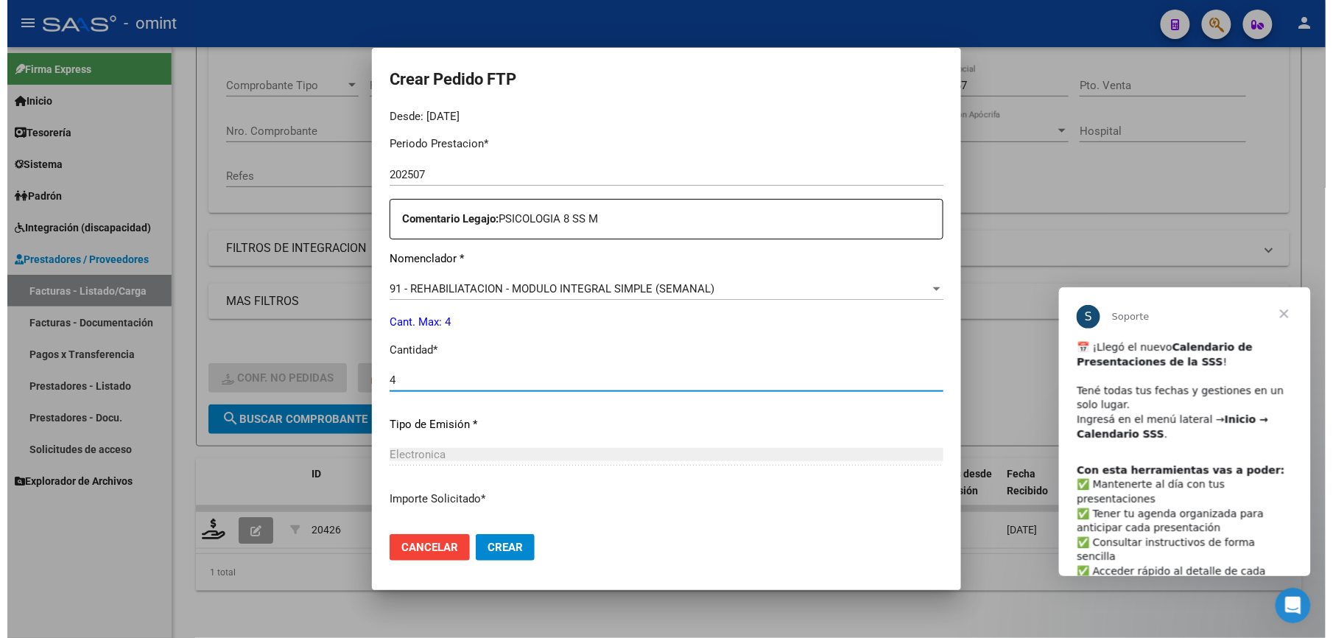
scroll to position [596, 0]
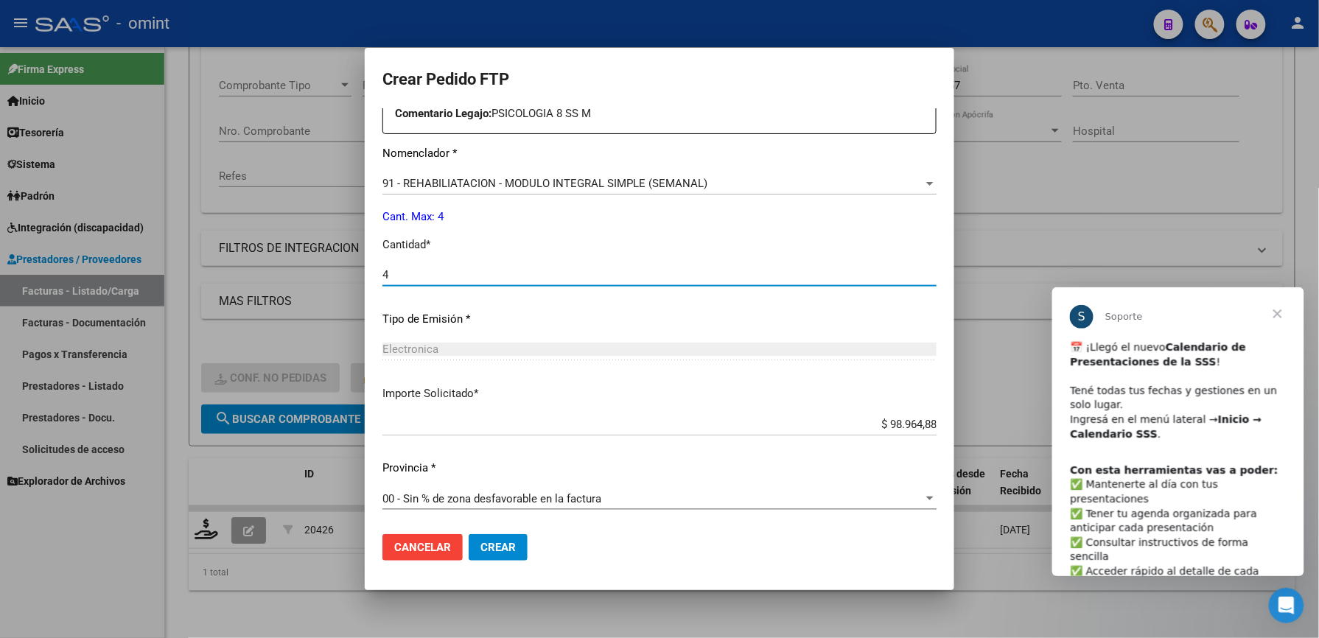
type input "4"
click at [498, 545] on span "Crear" at bounding box center [497, 547] width 35 height 13
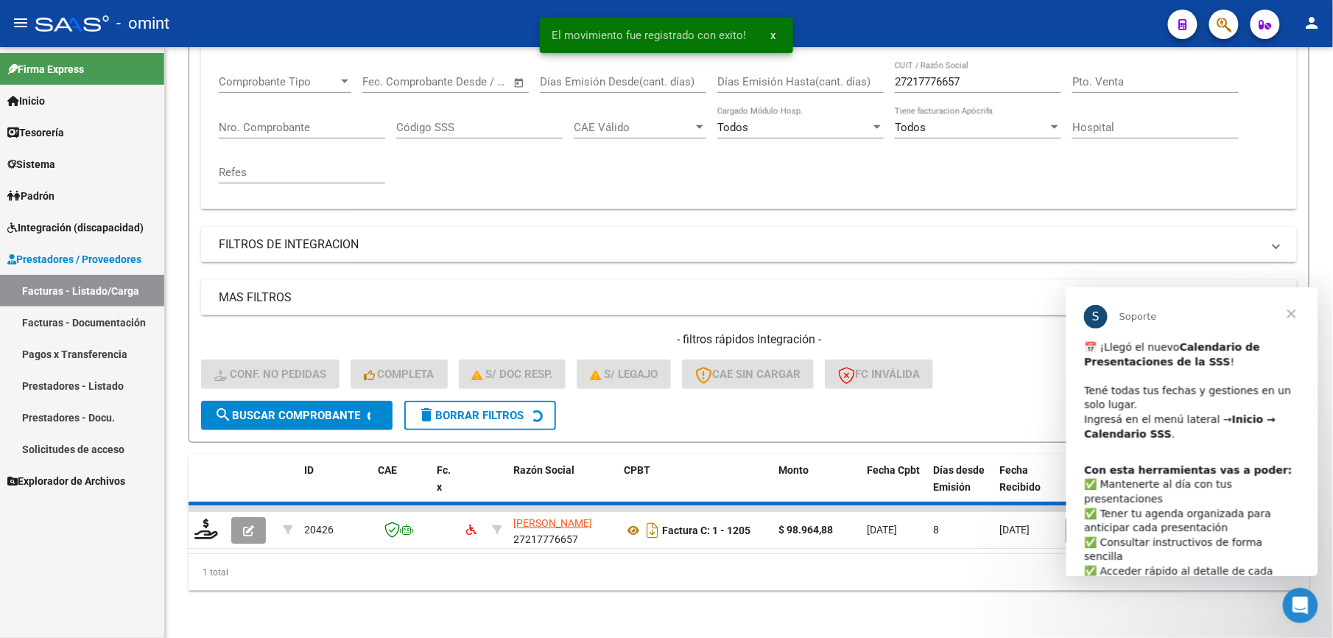
scroll to position [221, 0]
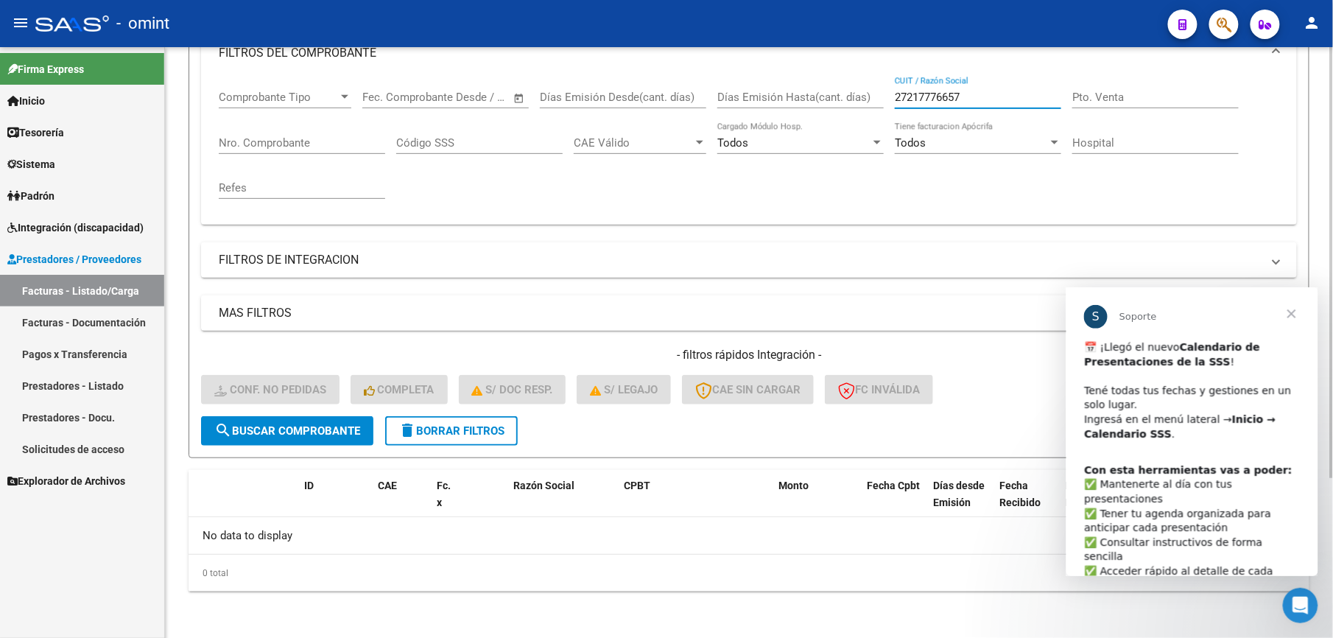
drag, startPoint x: 927, startPoint y: 97, endPoint x: 819, endPoint y: 93, distance: 107.6
click at [822, 95] on div "Comprobante Tipo Comprobante Tipo Fecha inicio – Fecha fin Fec. Comprobante Des…" at bounding box center [749, 145] width 1061 height 136
paste input "93053788"
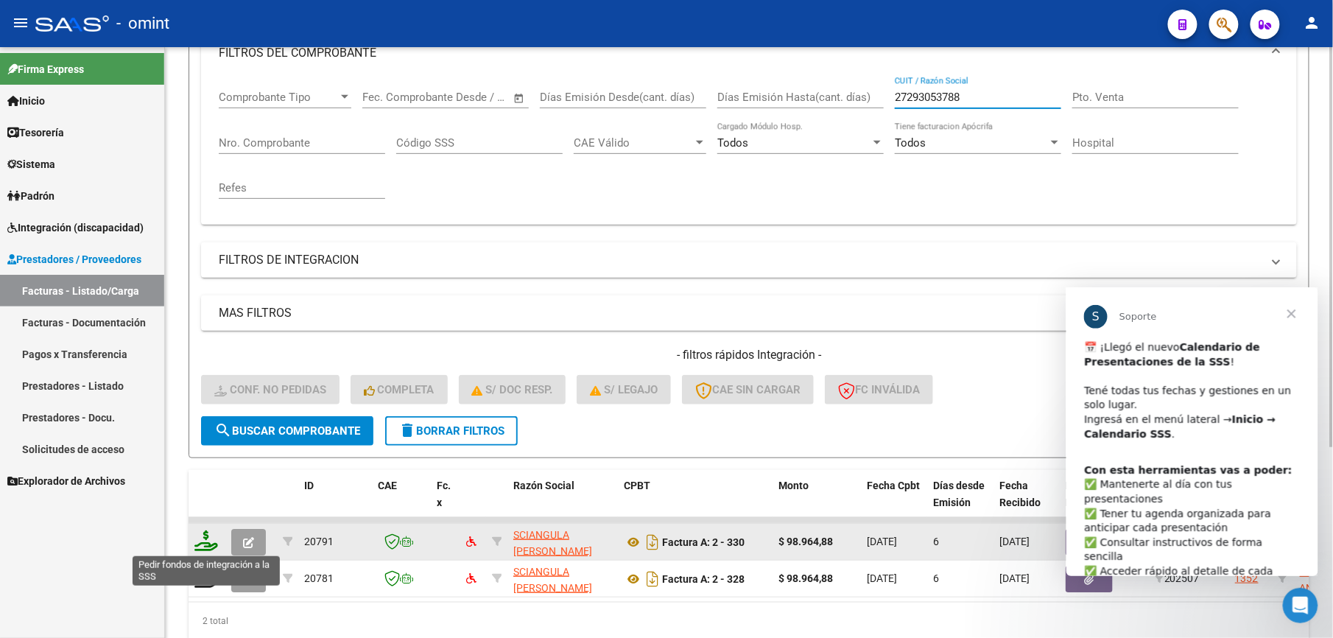
type input "27293053788"
click at [212, 544] on icon at bounding box center [206, 540] width 24 height 21
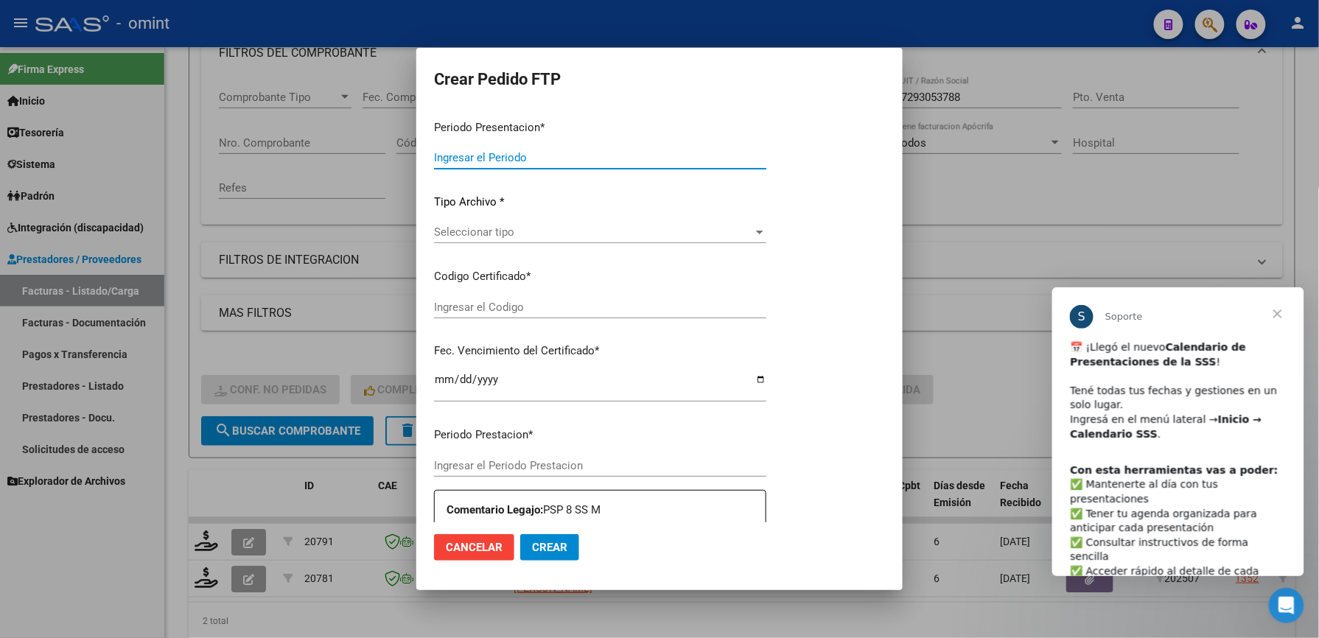
type input "202508"
type input "$ 98.964,88"
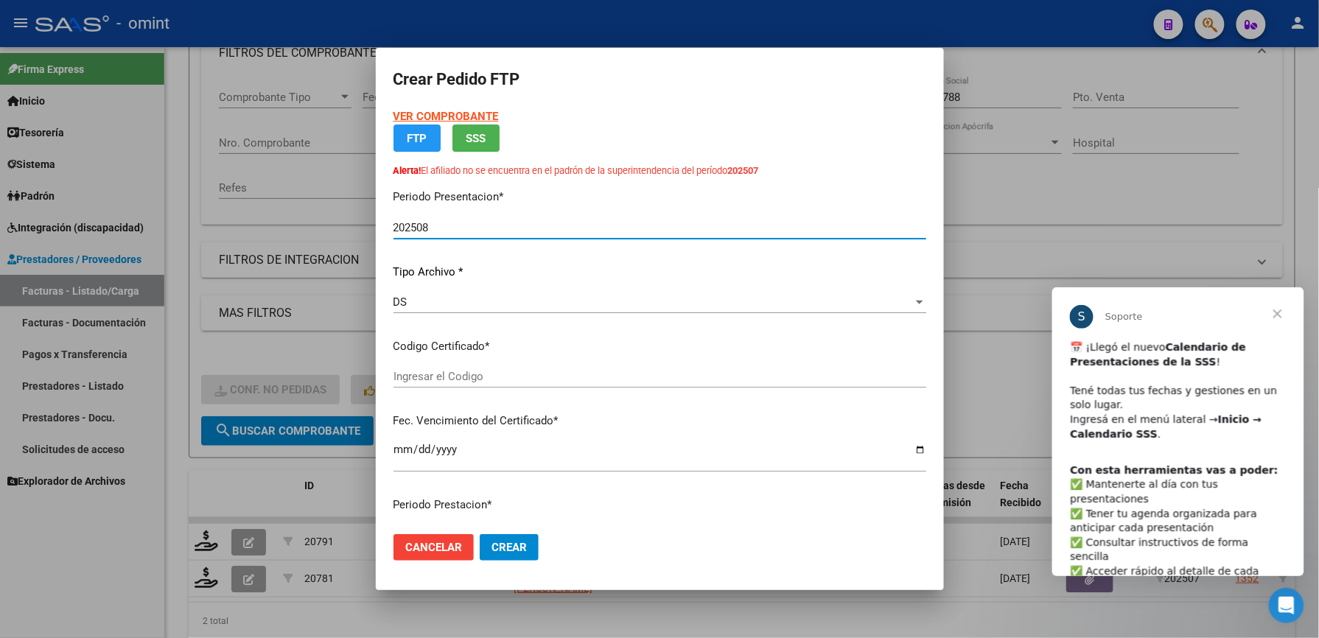
type input "9631519784"
type input "[DATE]"
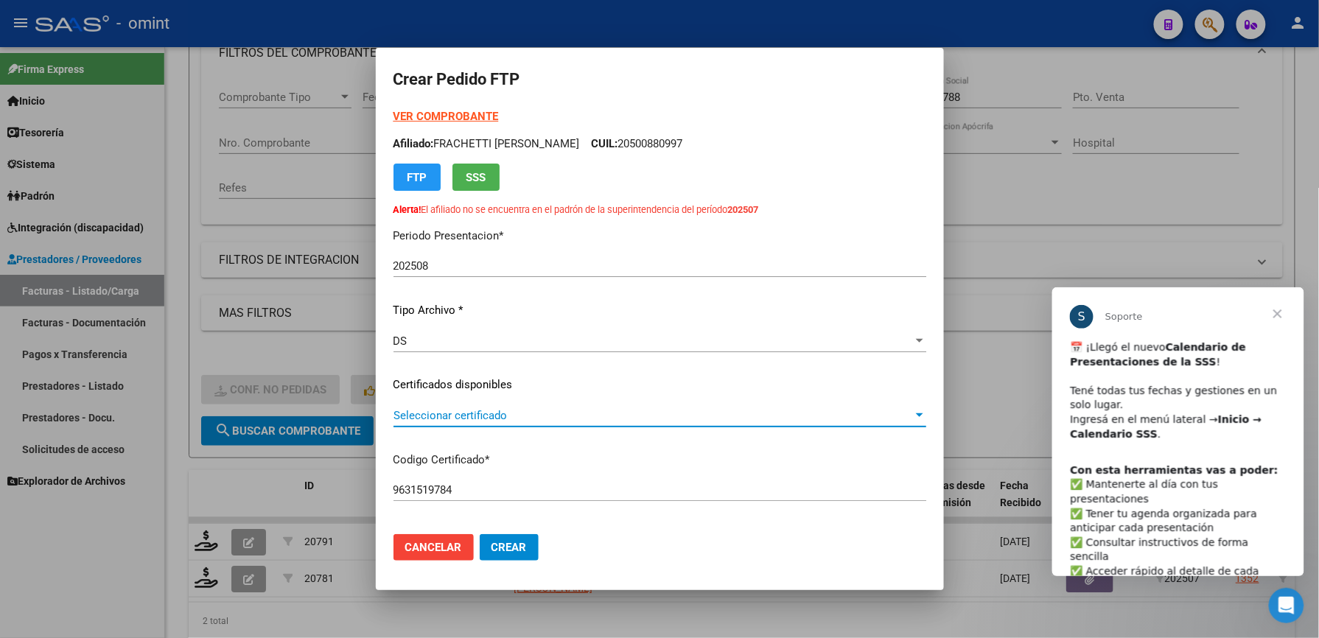
click at [443, 411] on span "Seleccionar certificado" at bounding box center [652, 415] width 519 height 13
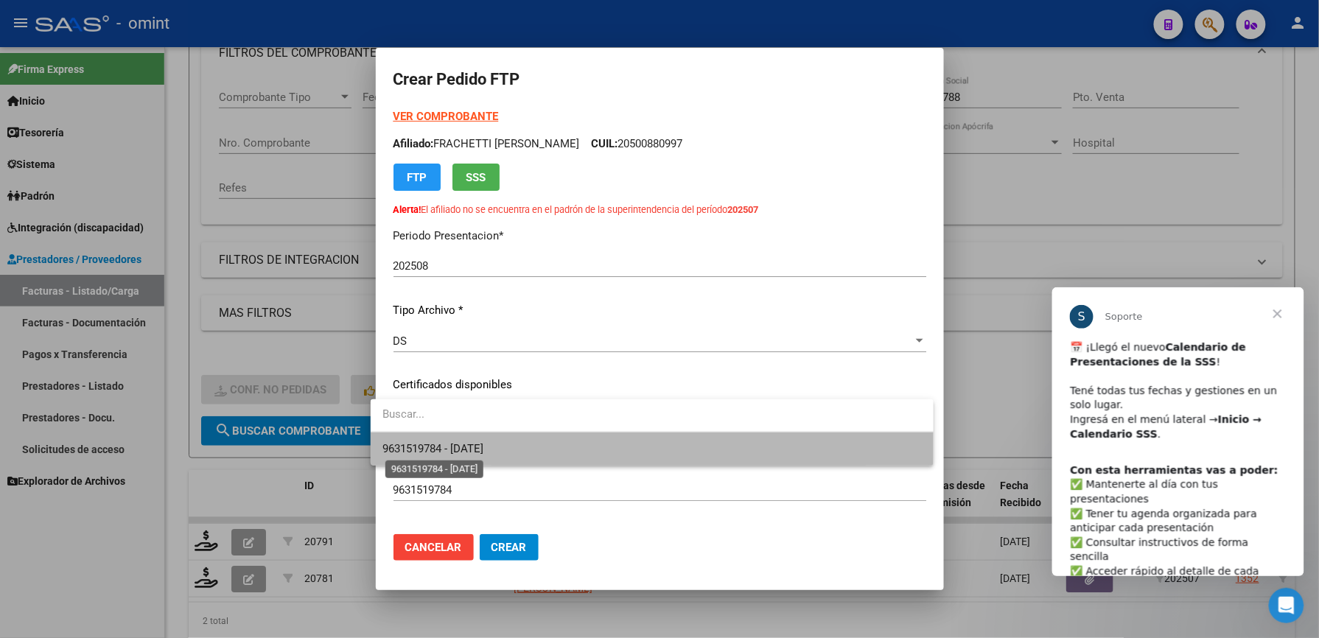
click at [432, 442] on span "9631519784 - 2035-04-30" at bounding box center [432, 448] width 101 height 13
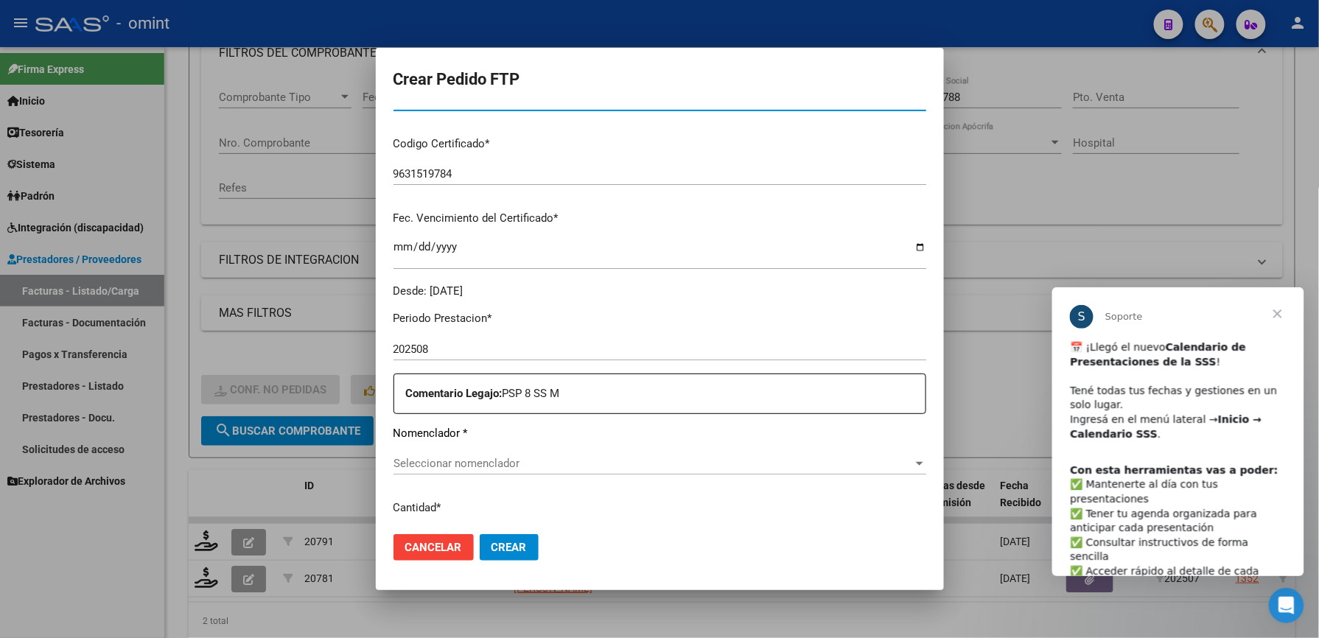
scroll to position [393, 0]
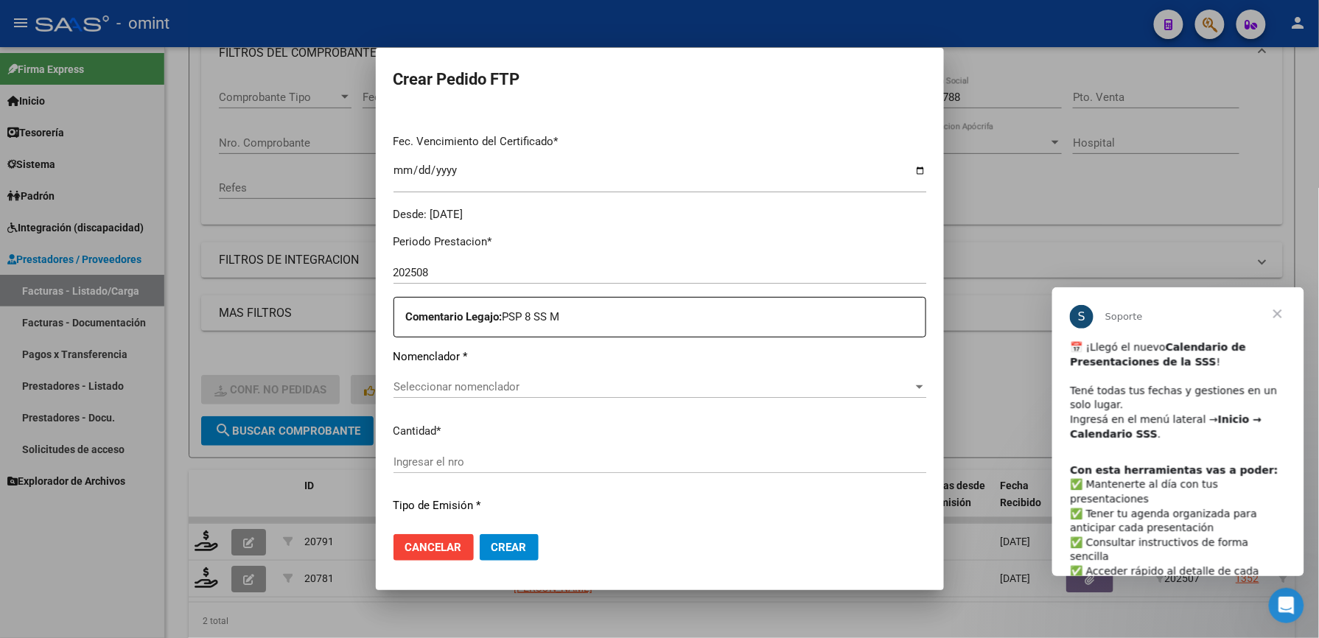
click at [485, 386] on span "Seleccionar nomenclador" at bounding box center [652, 386] width 519 height 13
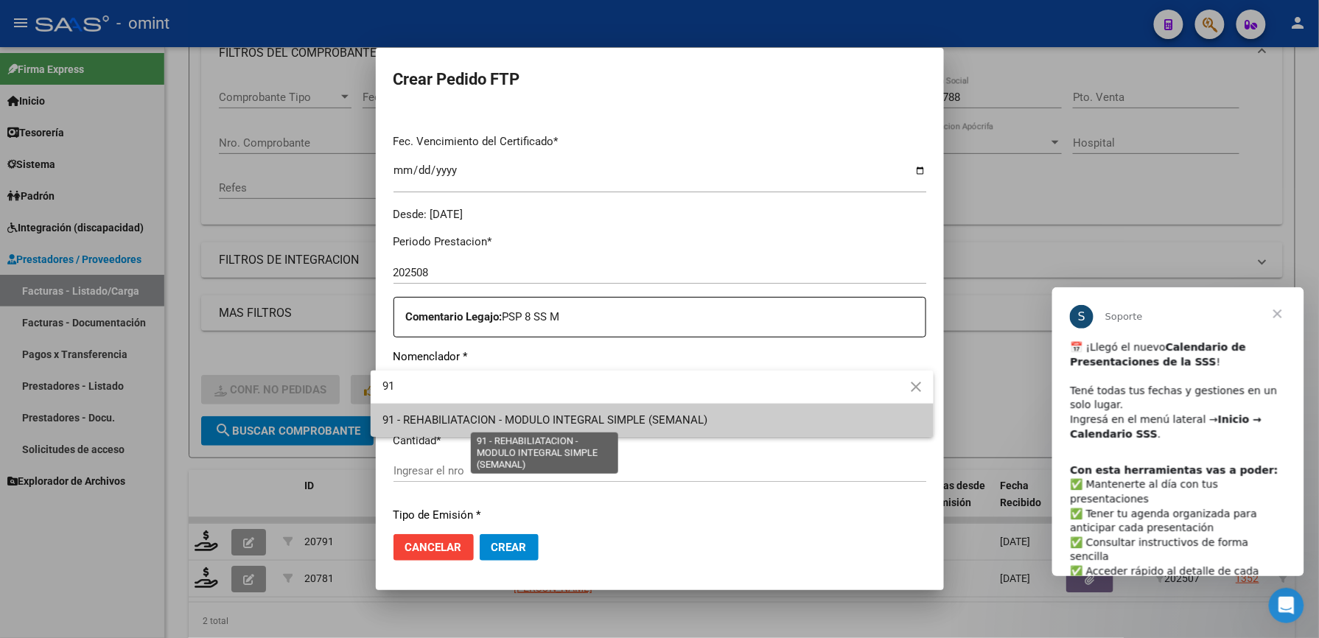
type input "91"
click at [443, 424] on span "91 - REHABILIATACION - MODULO INTEGRAL SIMPLE (SEMANAL)" at bounding box center [544, 419] width 325 height 13
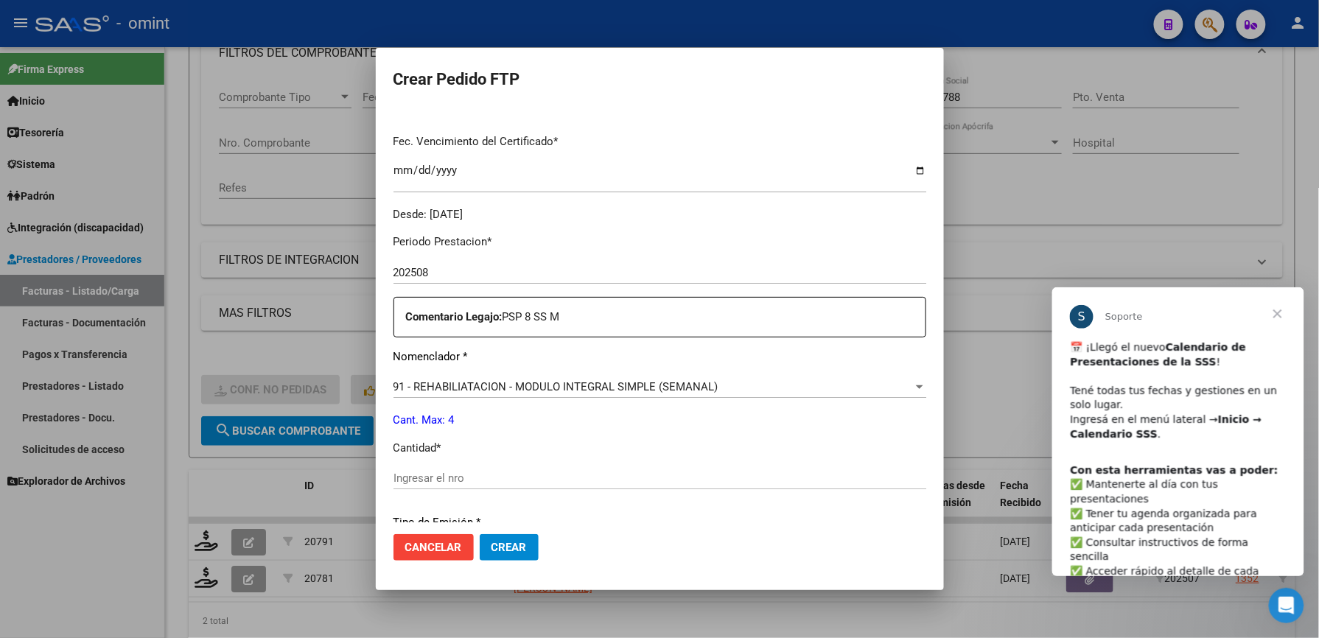
click at [443, 470] on div "Ingresar el nro" at bounding box center [659, 478] width 533 height 22
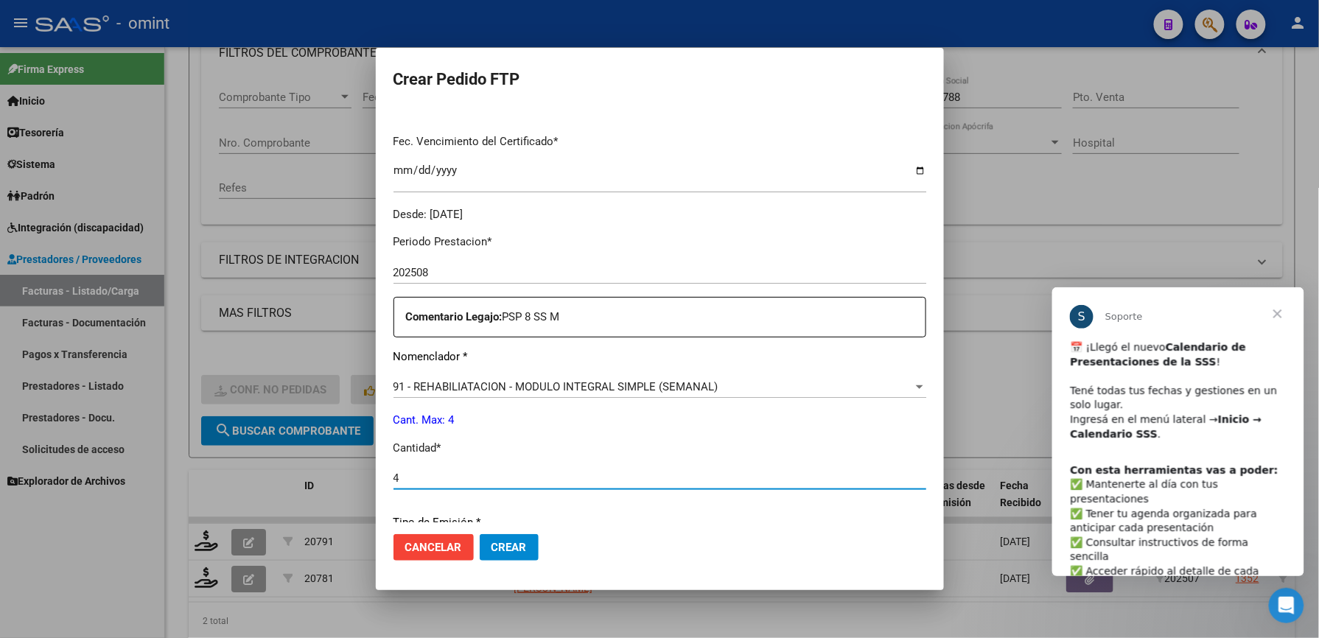
type input "4"
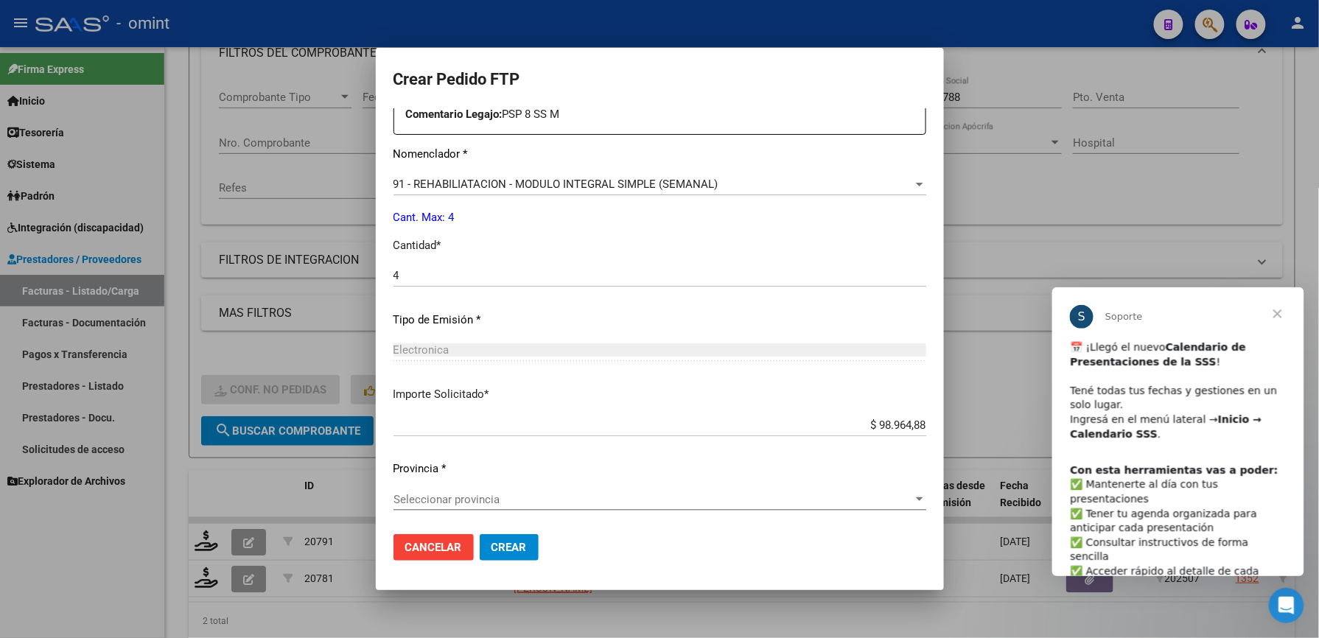
scroll to position [596, 0]
click at [469, 501] on span "Seleccionar provincia" at bounding box center [652, 498] width 519 height 13
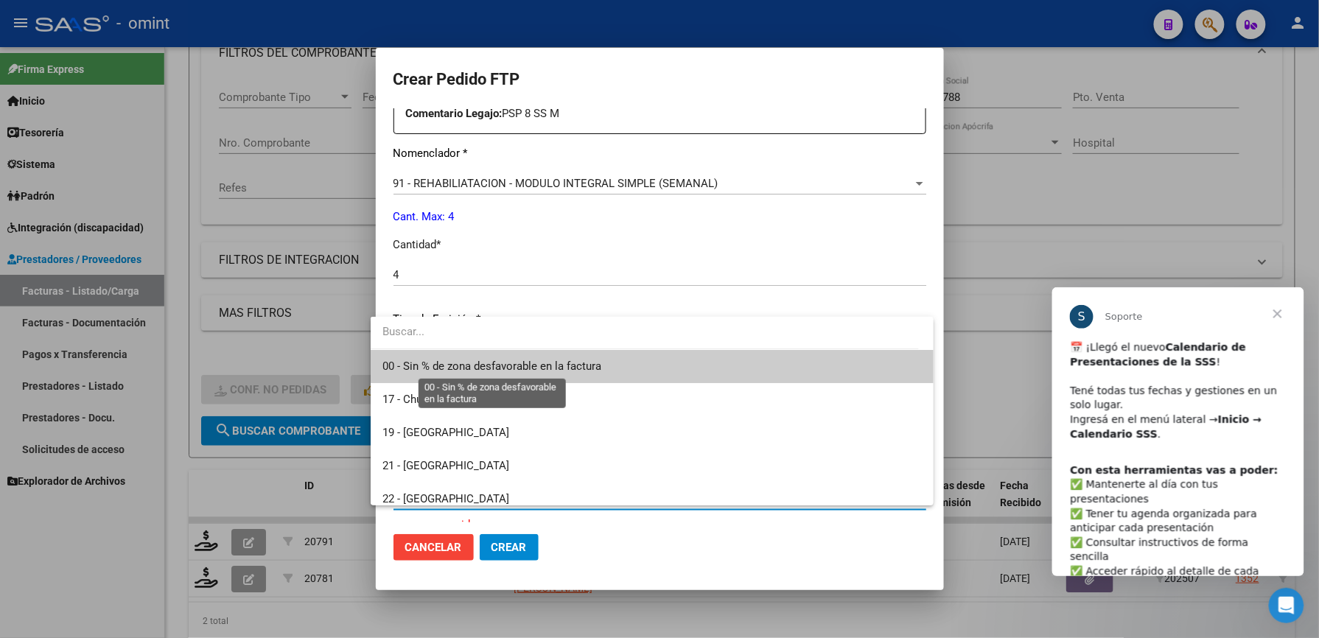
click at [504, 372] on span "00 - Sin % de zona desfavorable en la factura" at bounding box center [491, 366] width 219 height 13
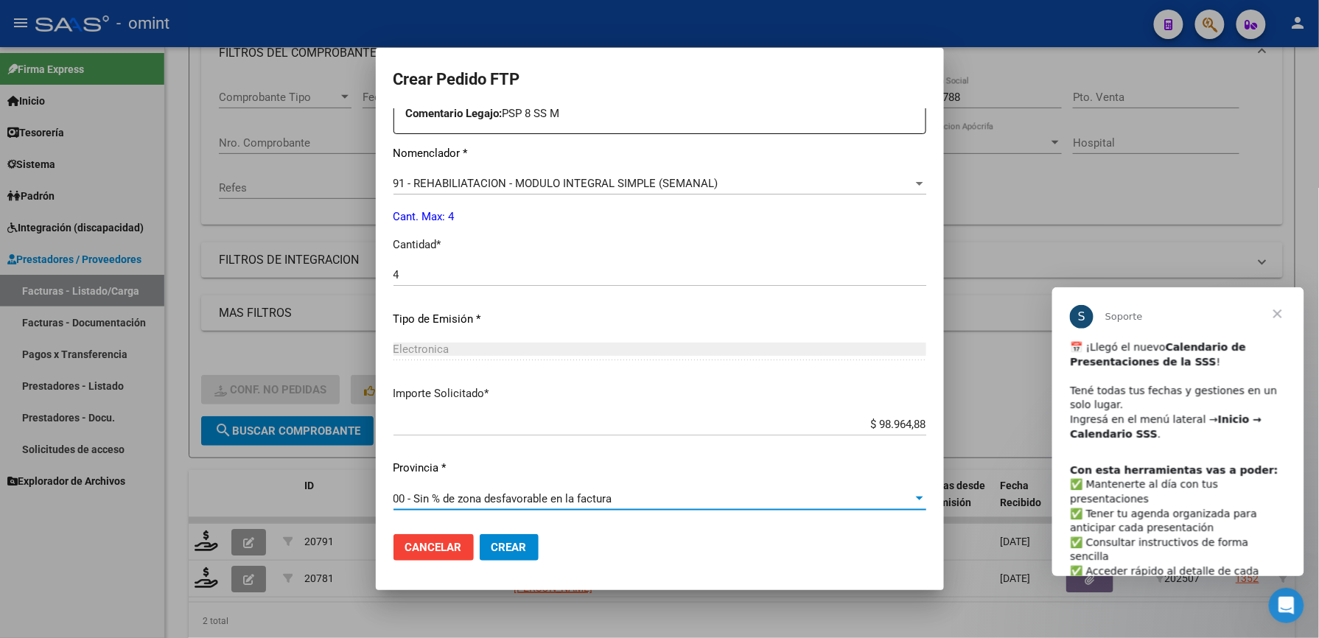
click at [504, 548] on span "Crear" at bounding box center [508, 547] width 35 height 13
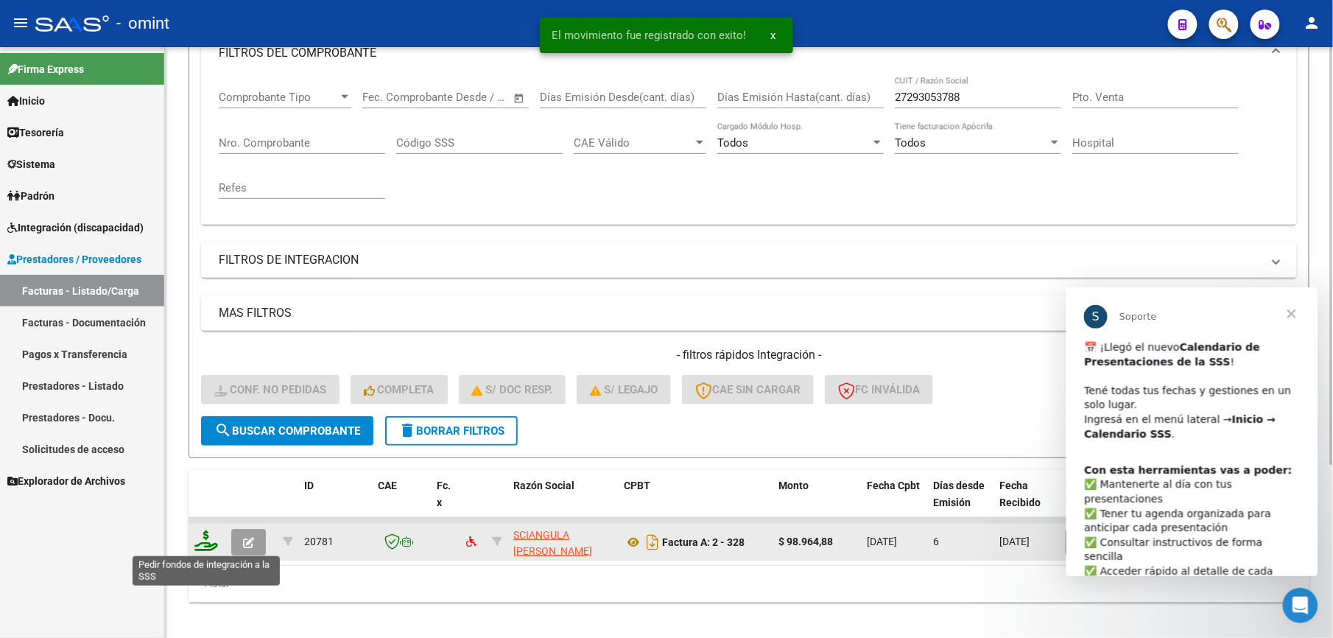
click at [216, 540] on icon at bounding box center [206, 540] width 24 height 21
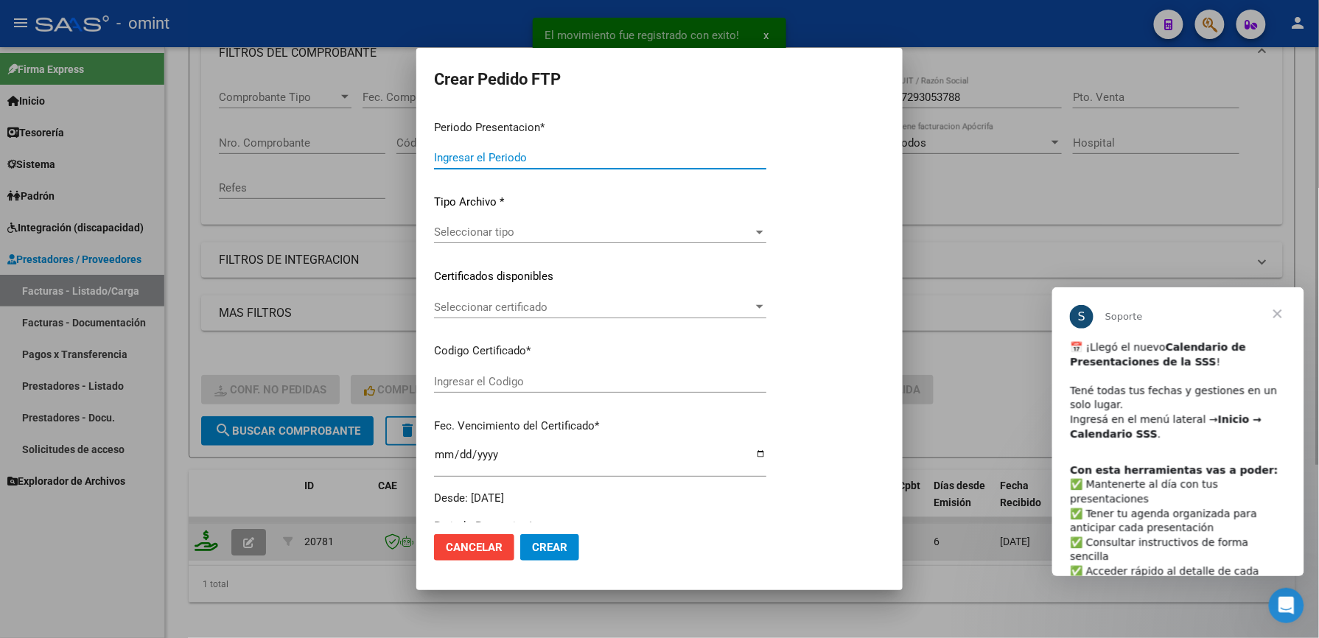
type input "202508"
type input "202507"
type input "$ 98.964,88"
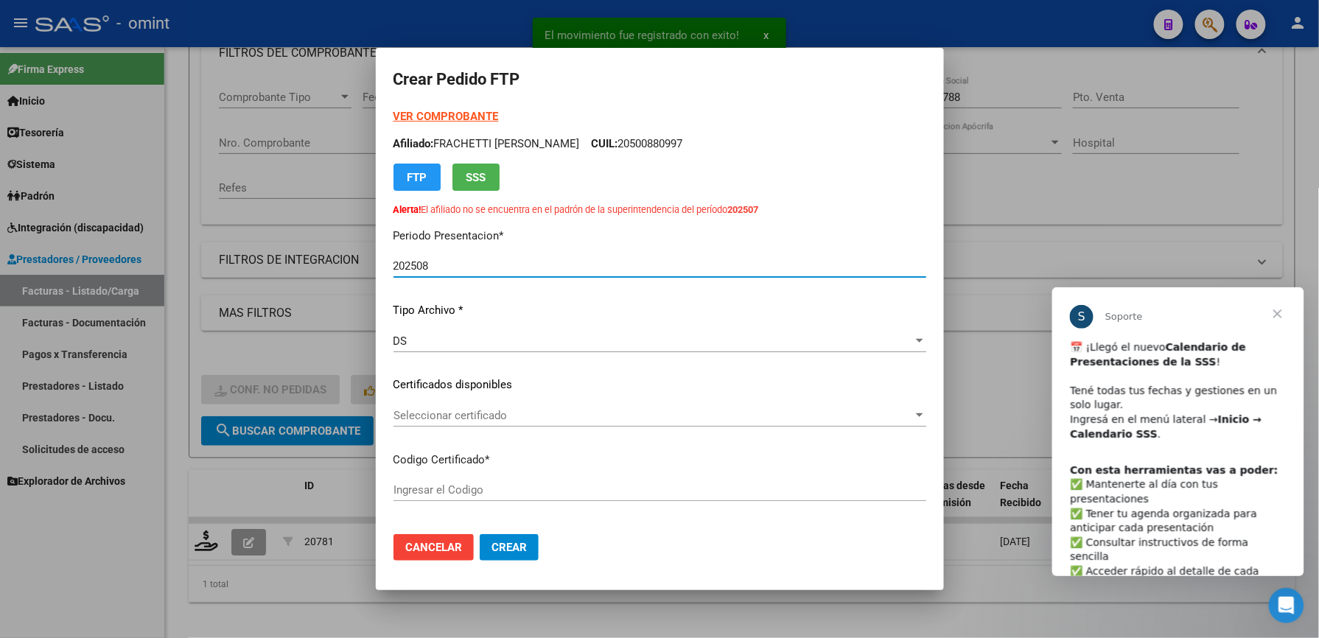
type input "9631519784"
type input "[DATE]"
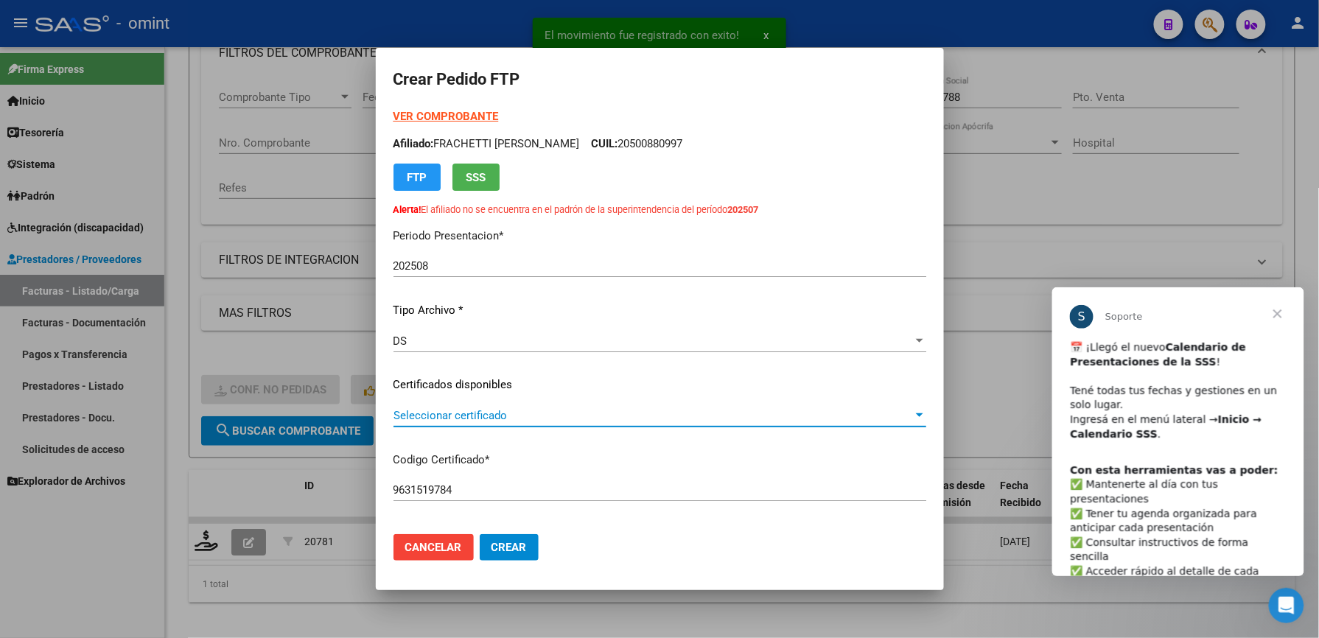
click at [504, 409] on span "Seleccionar certificado" at bounding box center [652, 415] width 519 height 13
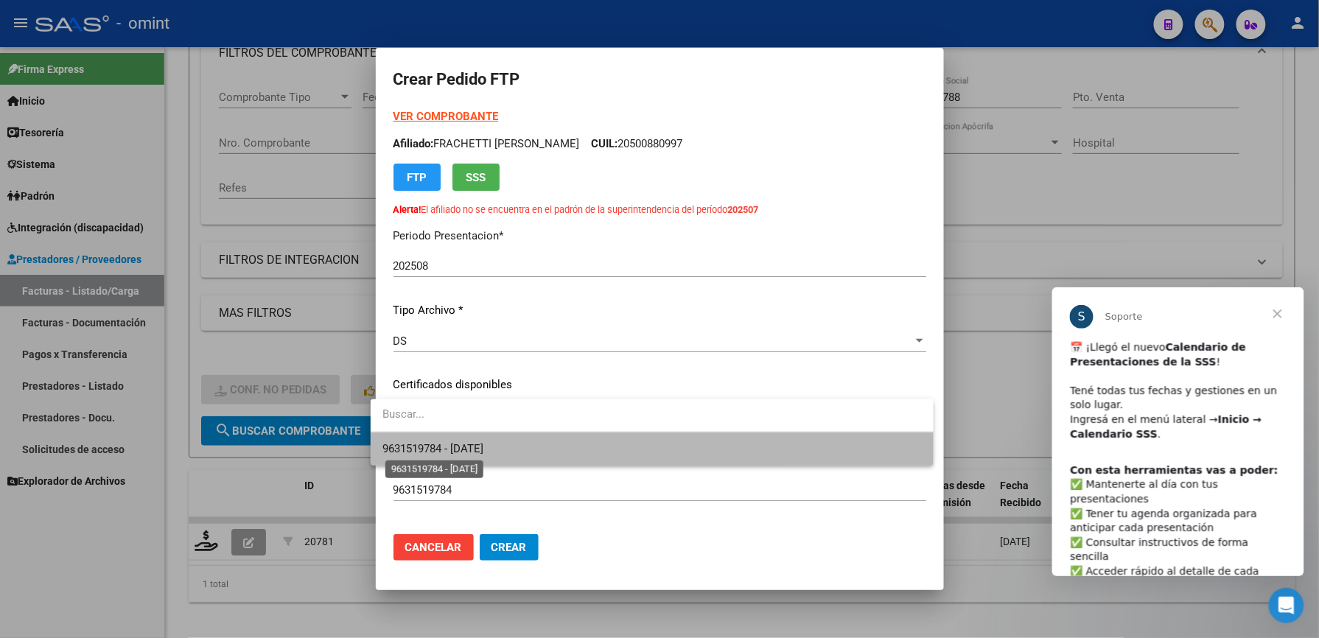
click at [483, 443] on span "9631519784 - 2035-04-30" at bounding box center [432, 448] width 101 height 13
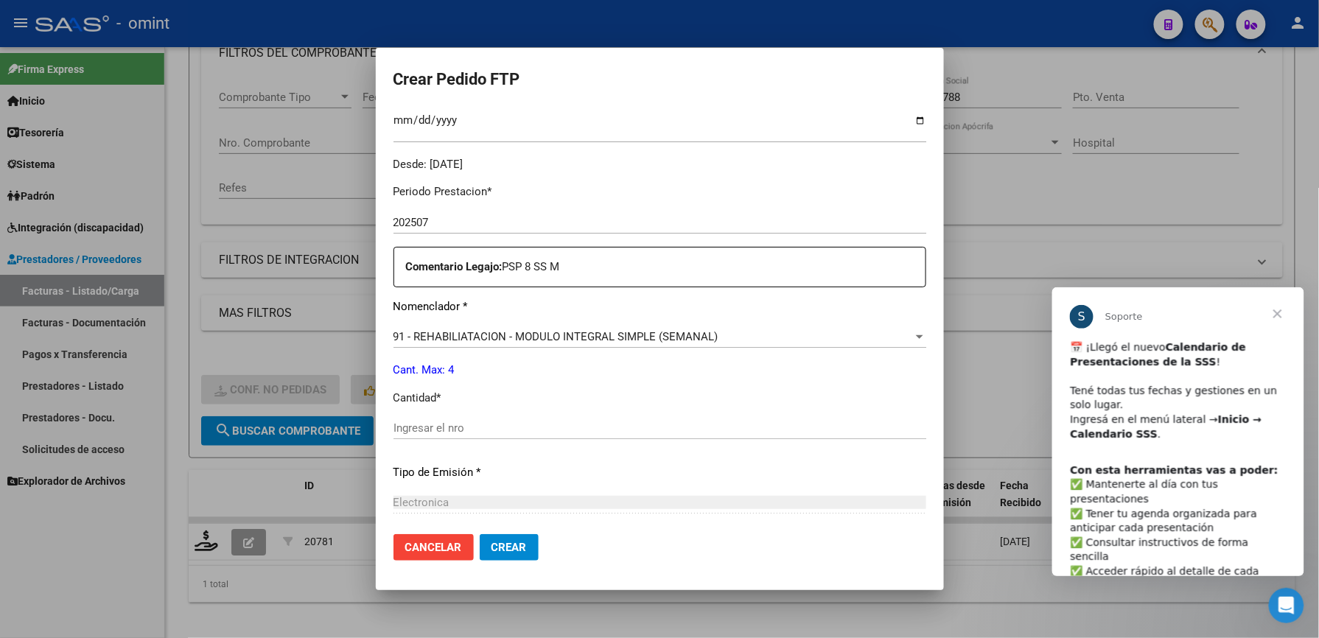
scroll to position [491, 0]
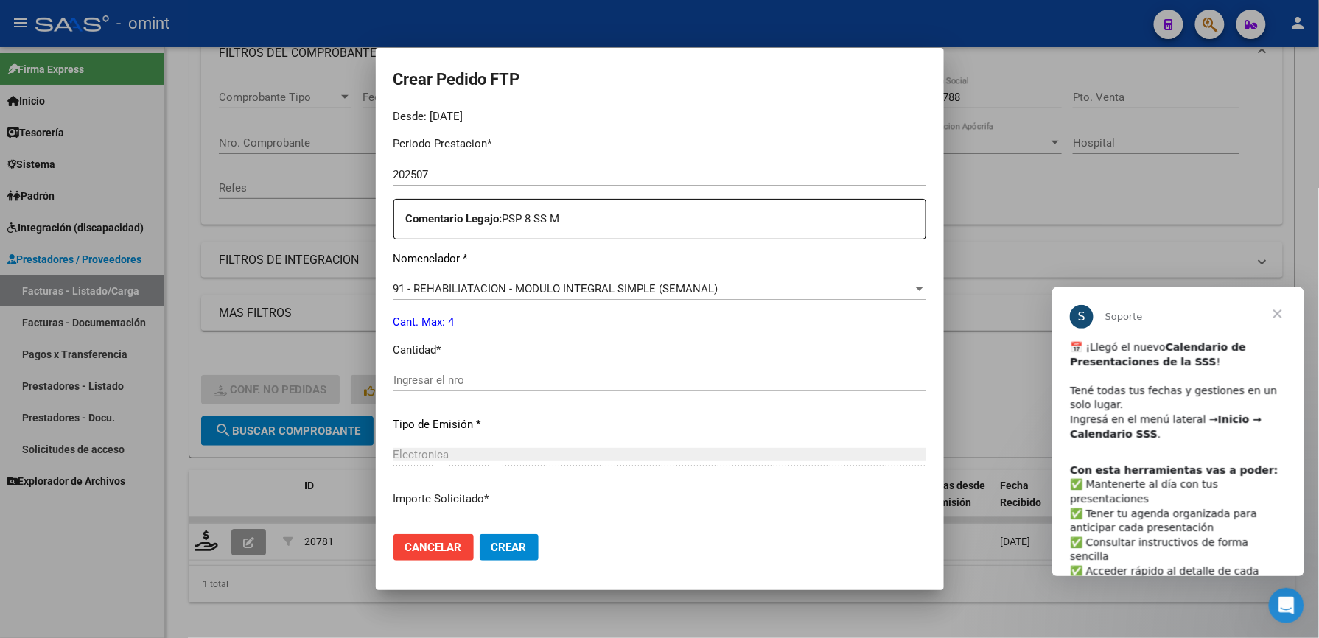
click at [497, 382] on input "Ingresar el nro" at bounding box center [659, 379] width 533 height 13
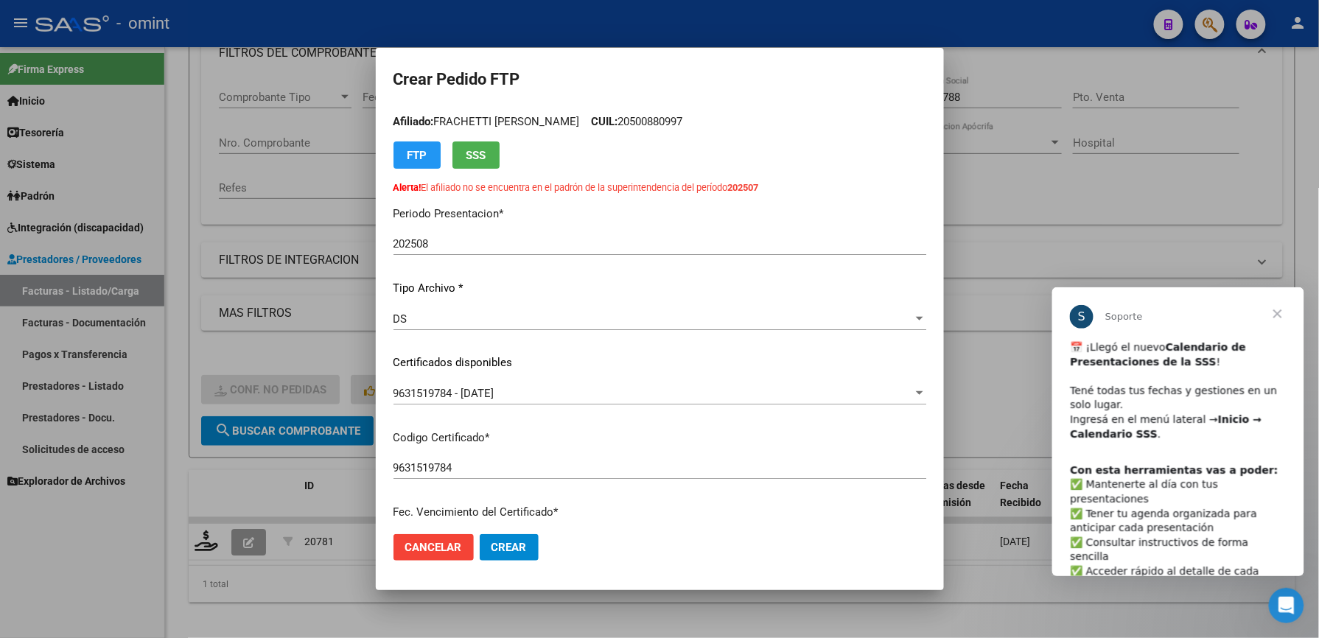
scroll to position [7, 0]
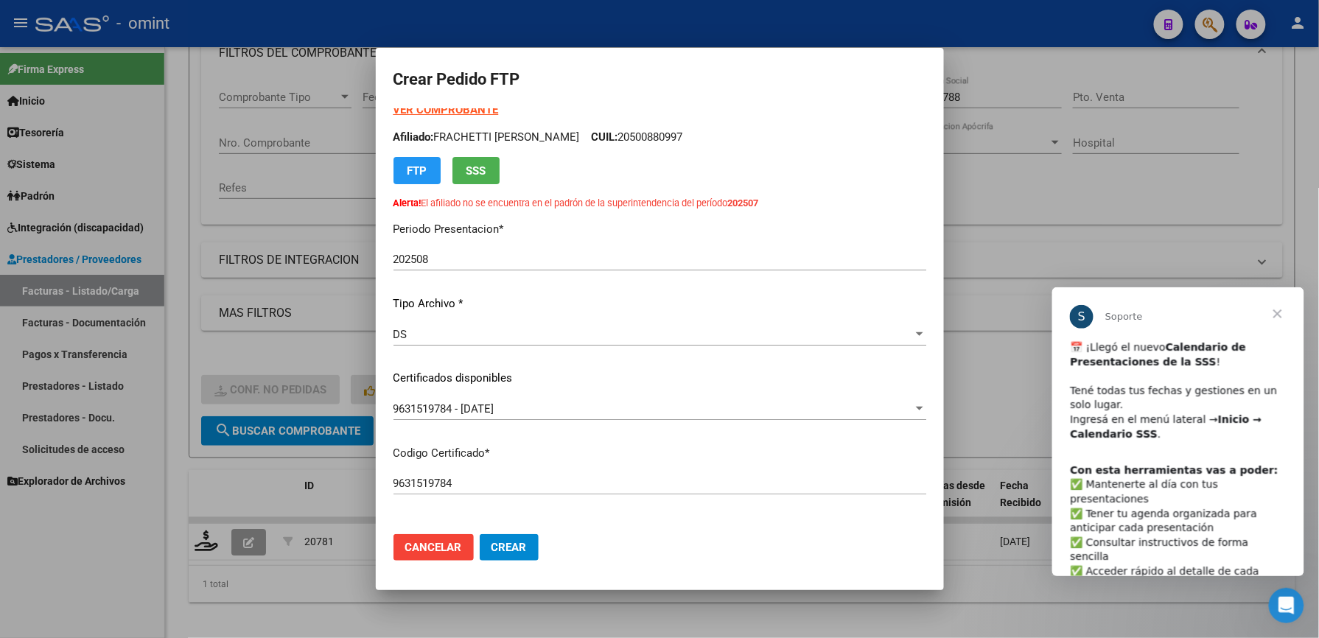
type input "4"
click at [502, 549] on span "Crear" at bounding box center [508, 547] width 35 height 13
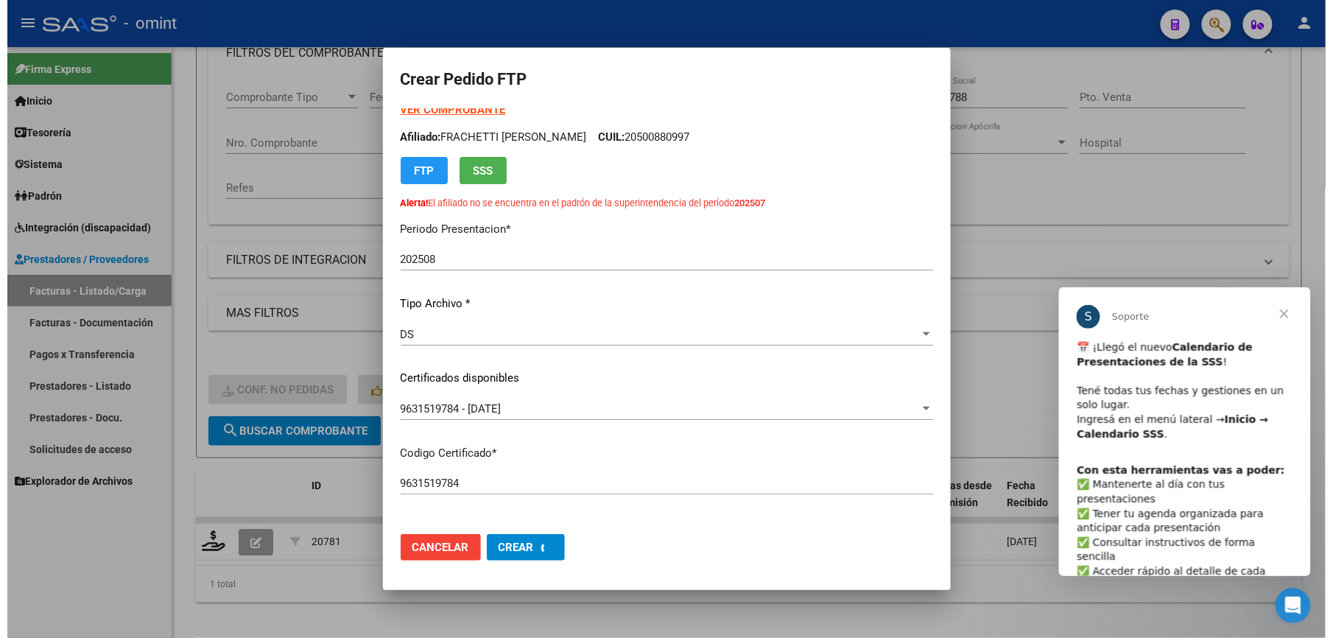
scroll to position [0, 0]
